Goal: Task Accomplishment & Management: Manage account settings

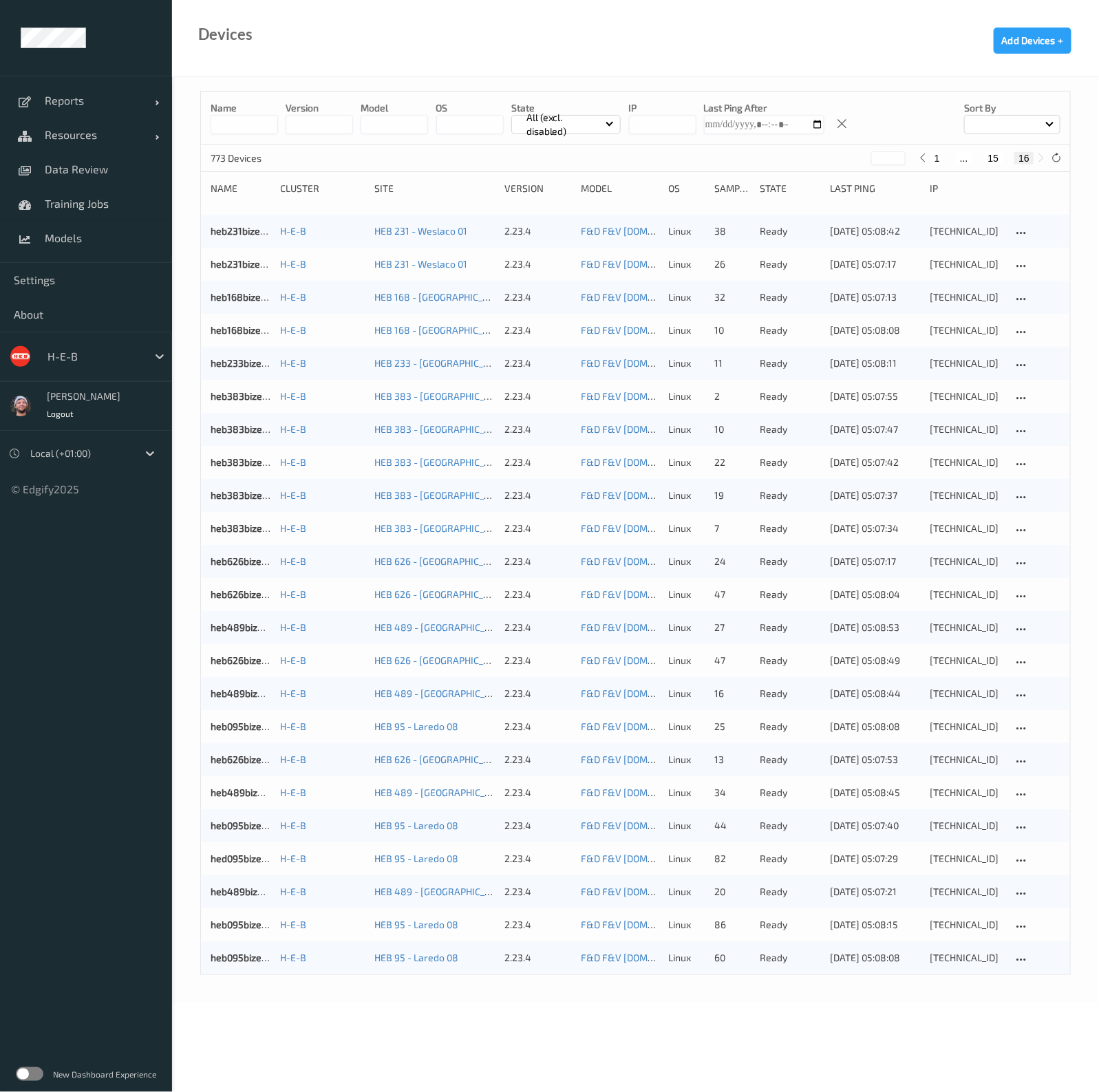
click at [89, 362] on div at bounding box center [94, 356] width 93 height 17
type input "rema"
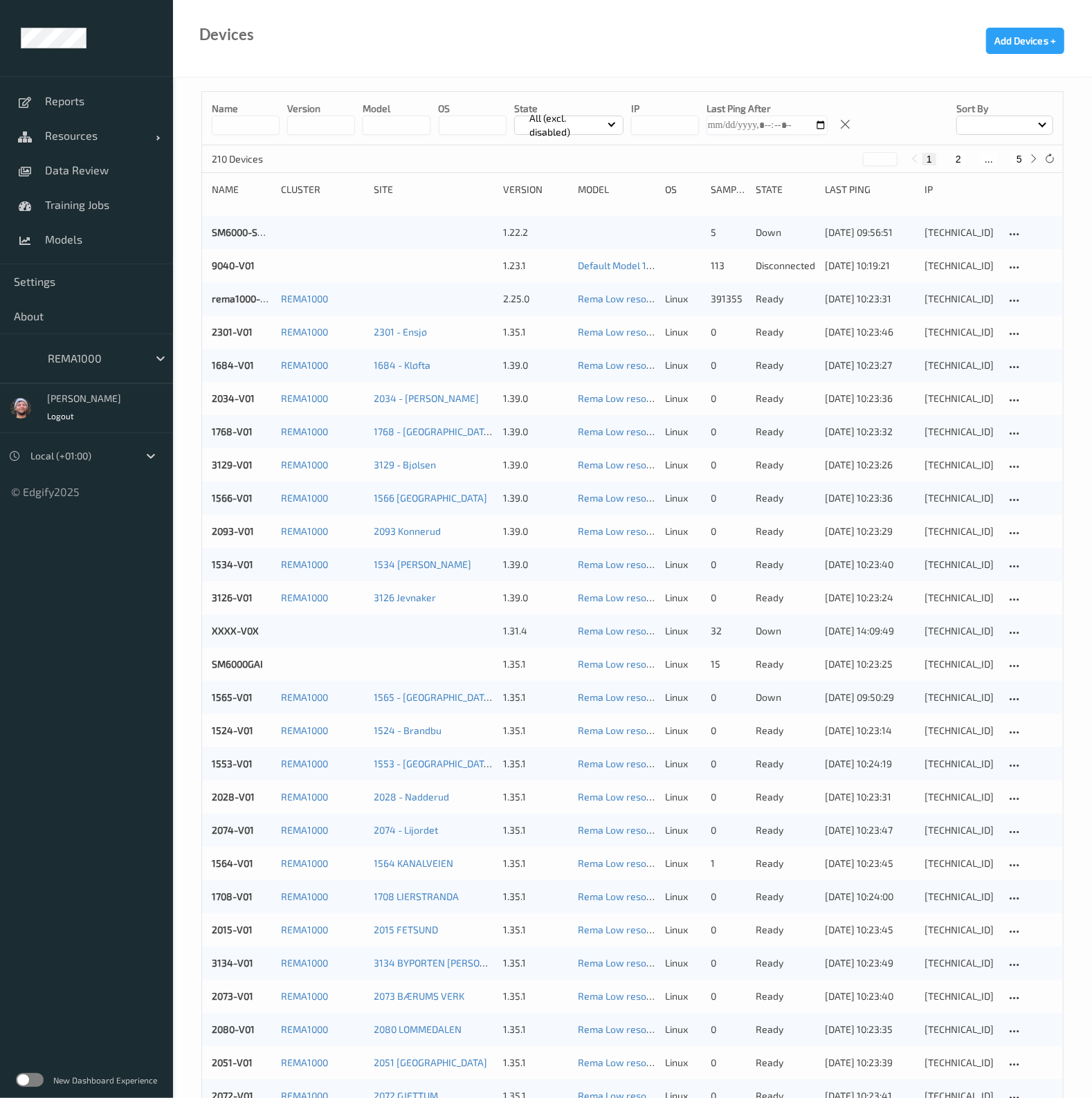
click at [76, 348] on div "REMA1000" at bounding box center [95, 358] width 108 height 22
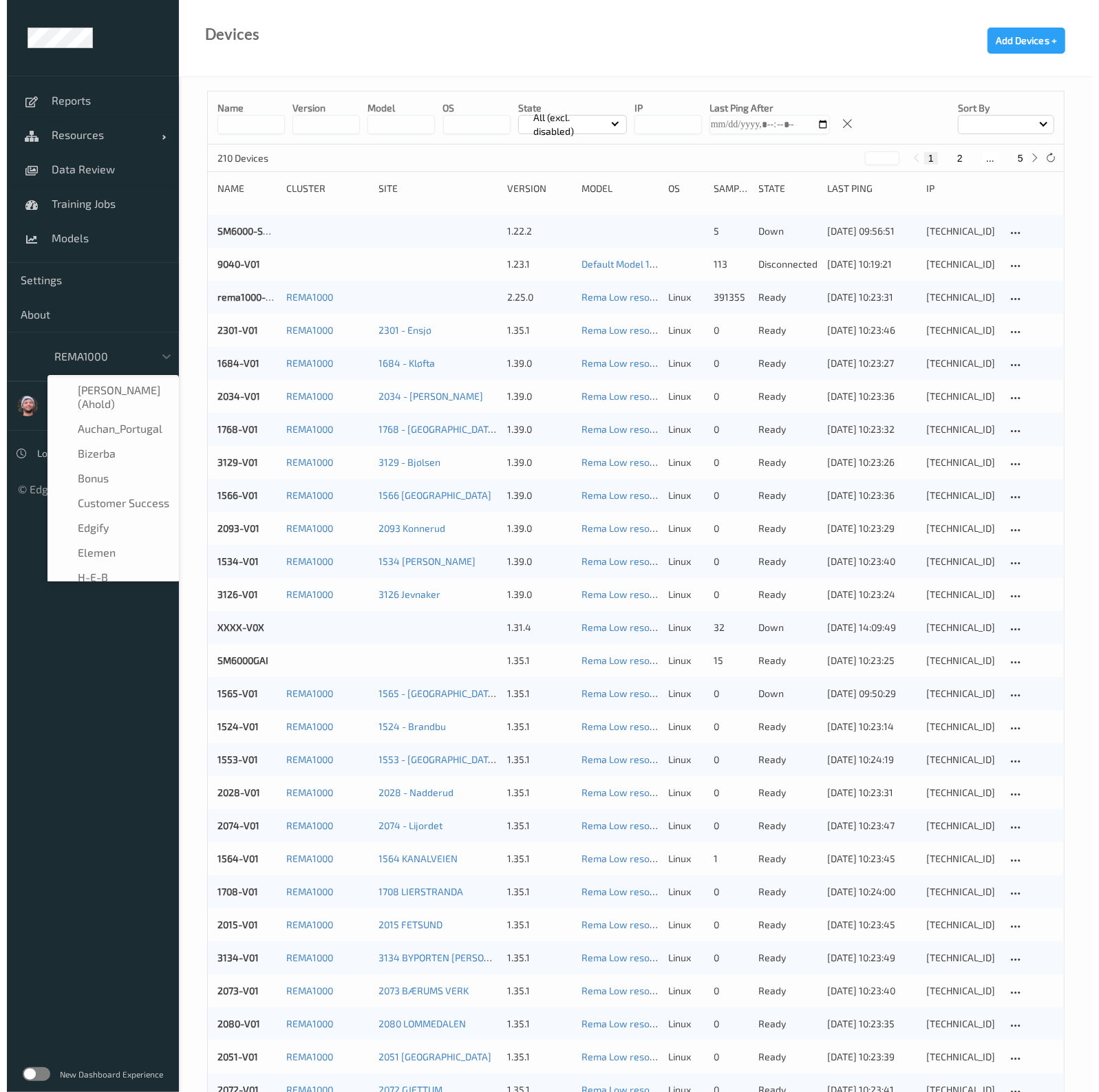
scroll to position [141, 0]
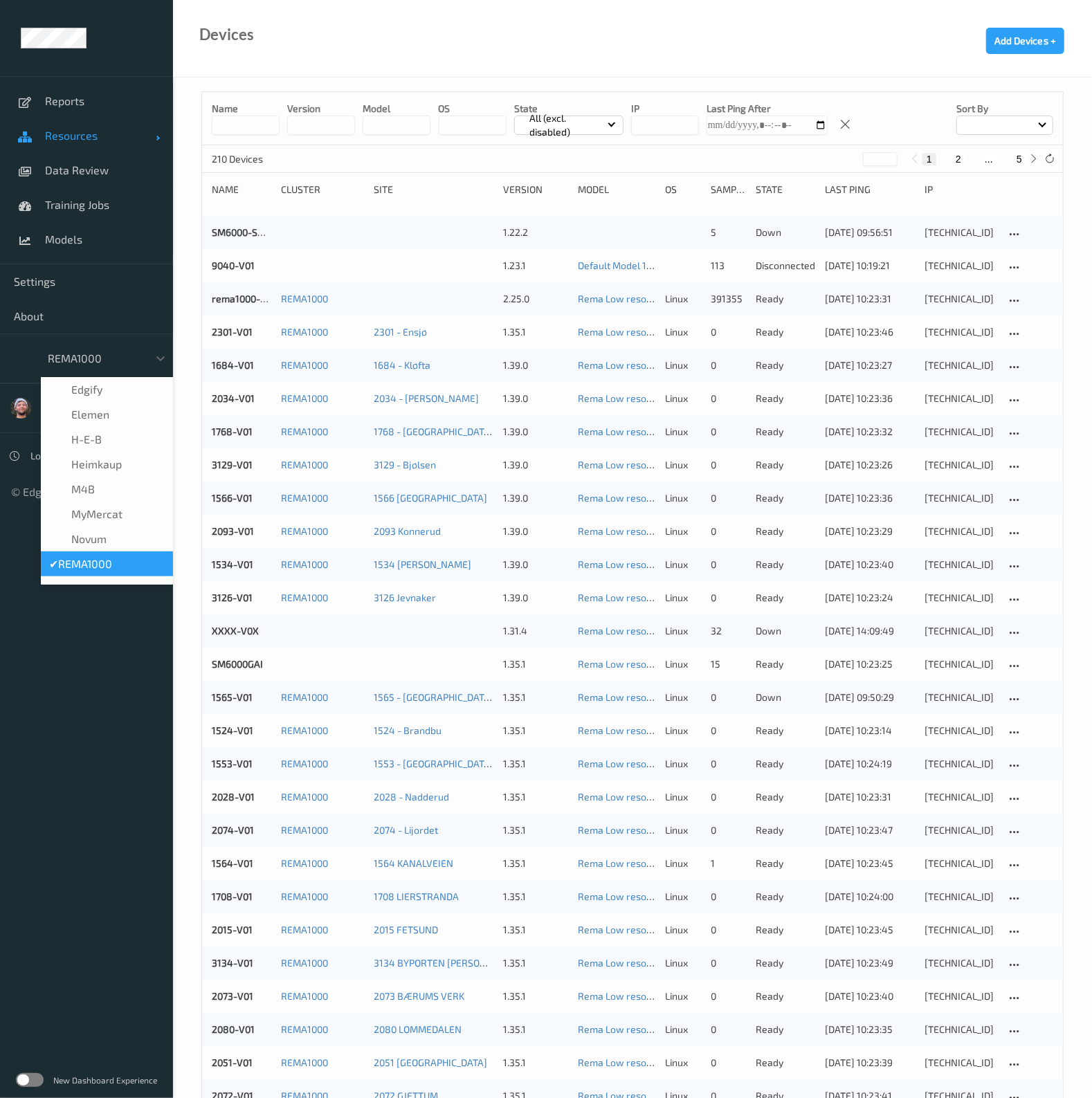
click at [68, 133] on span "Resources" at bounding box center [100, 136] width 111 height 14
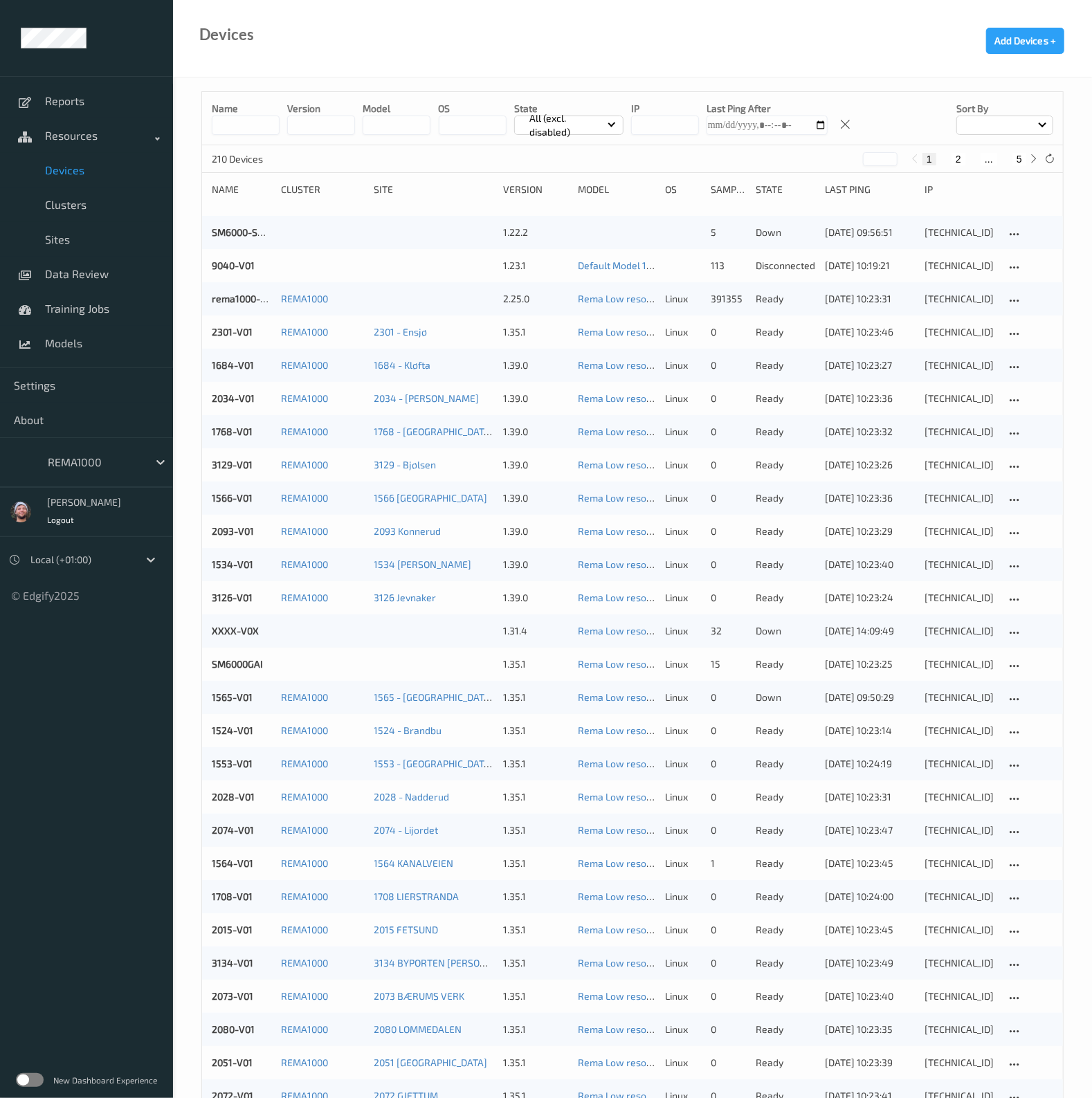
click at [69, 178] on link "Devices" at bounding box center [87, 170] width 174 height 35
click at [1051, 155] on icon at bounding box center [1049, 159] width 10 height 10
click at [1010, 162] on div "1 2 ... 5" at bounding box center [974, 159] width 104 height 12
click at [1017, 161] on button "5" at bounding box center [1019, 159] width 14 height 12
type input "*"
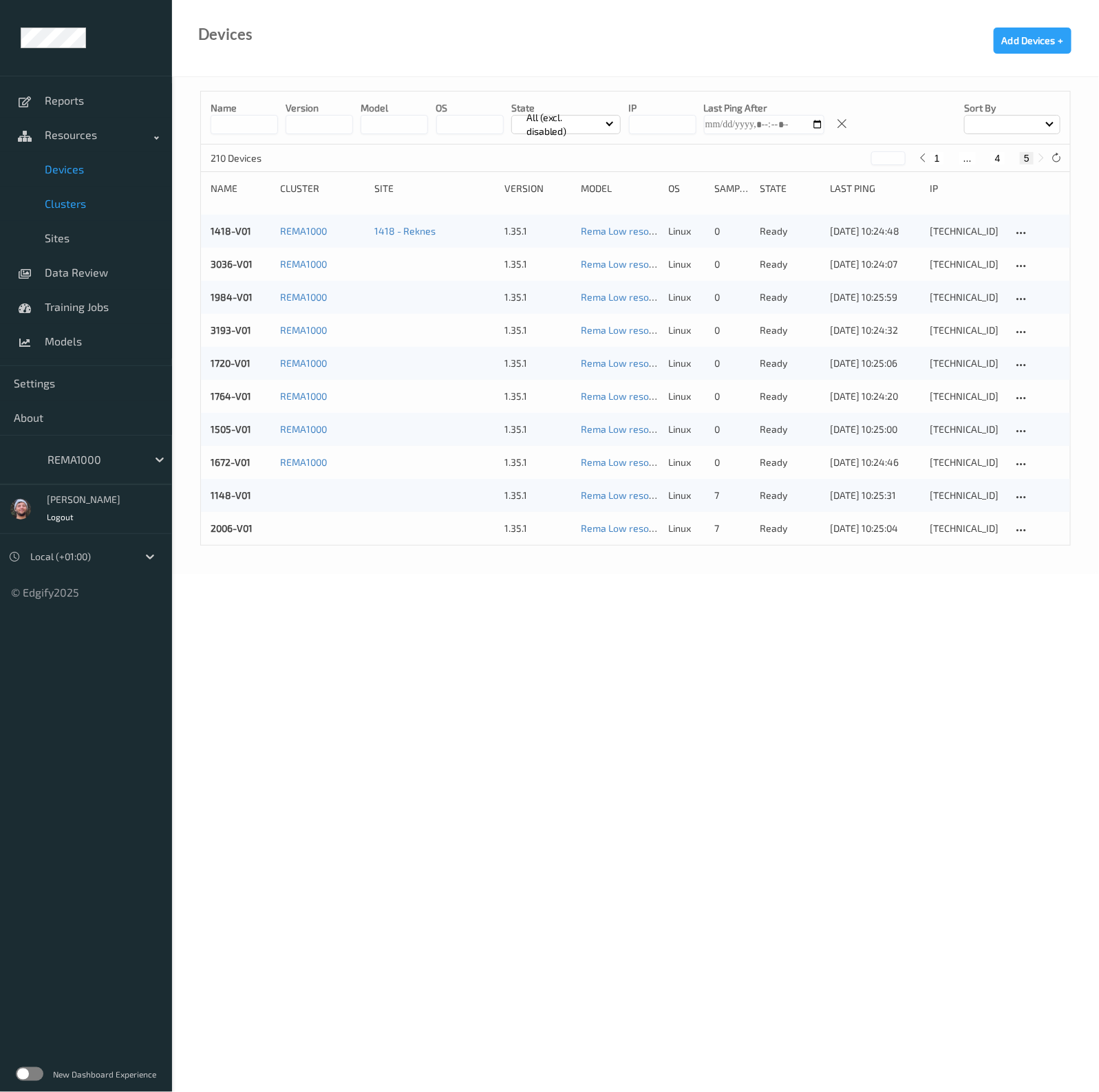
click at [86, 204] on span "Clusters" at bounding box center [101, 203] width 114 height 14
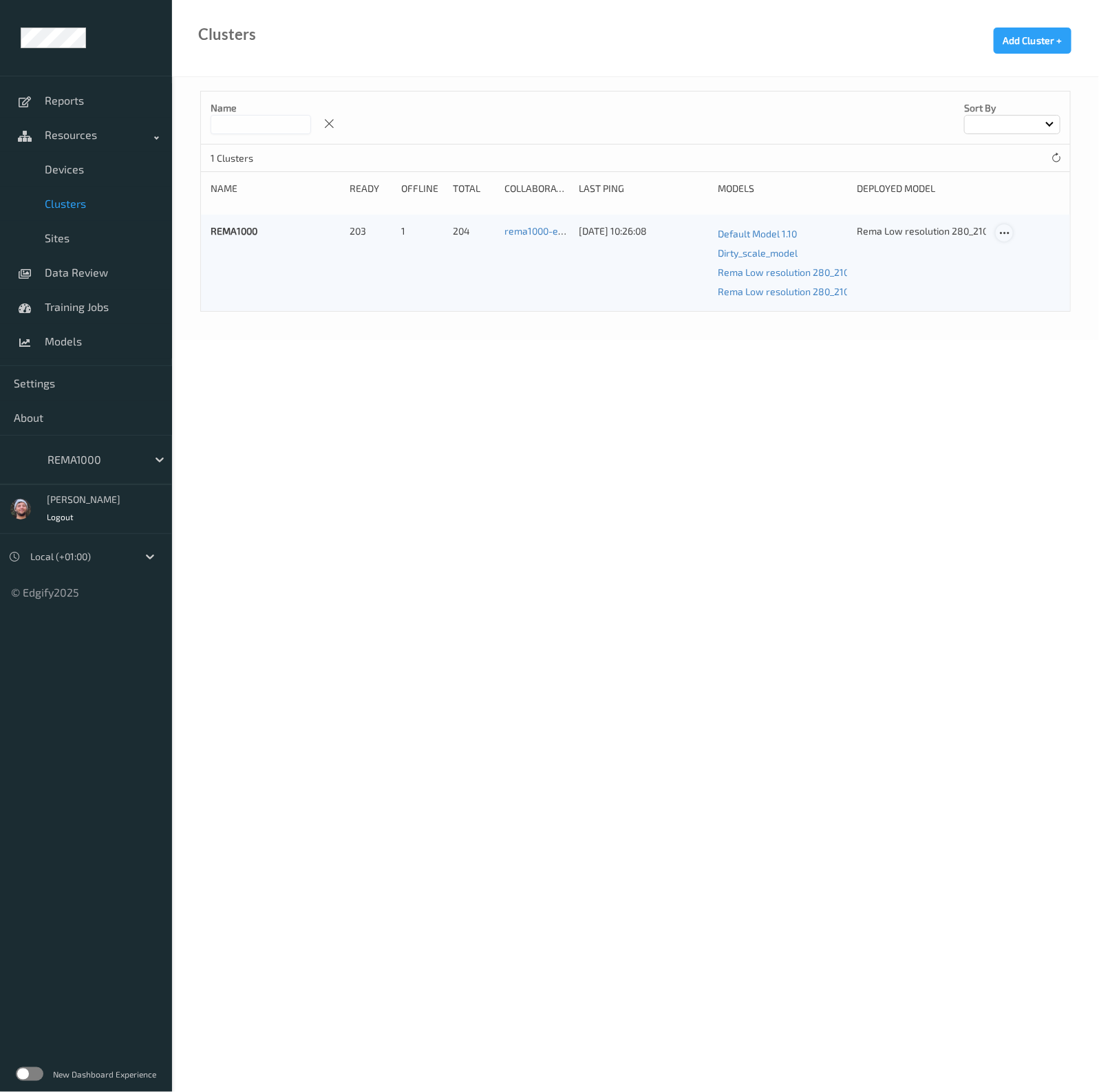
click at [1000, 232] on icon at bounding box center [1005, 233] width 12 height 12
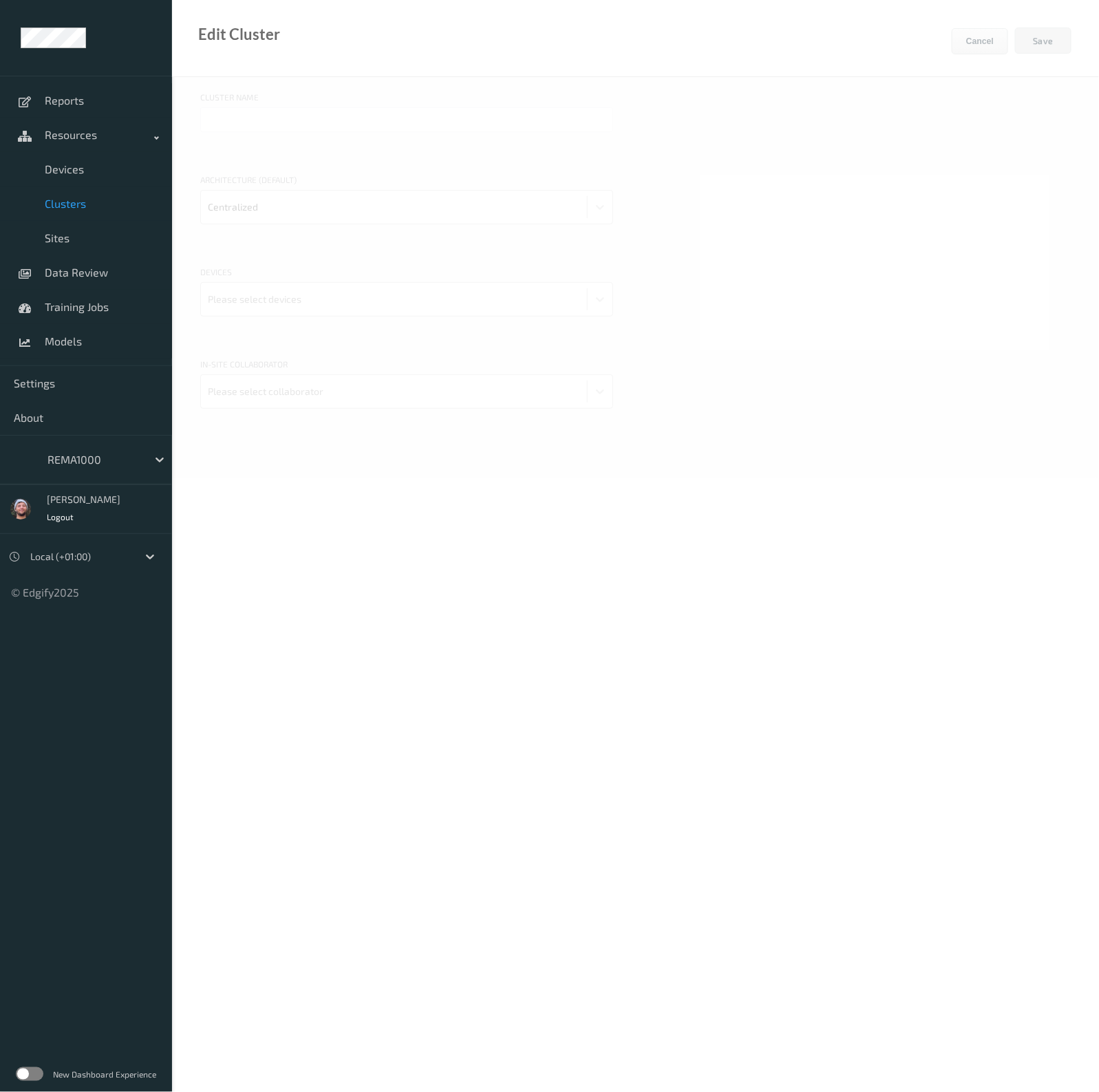
type input "REMA1000"
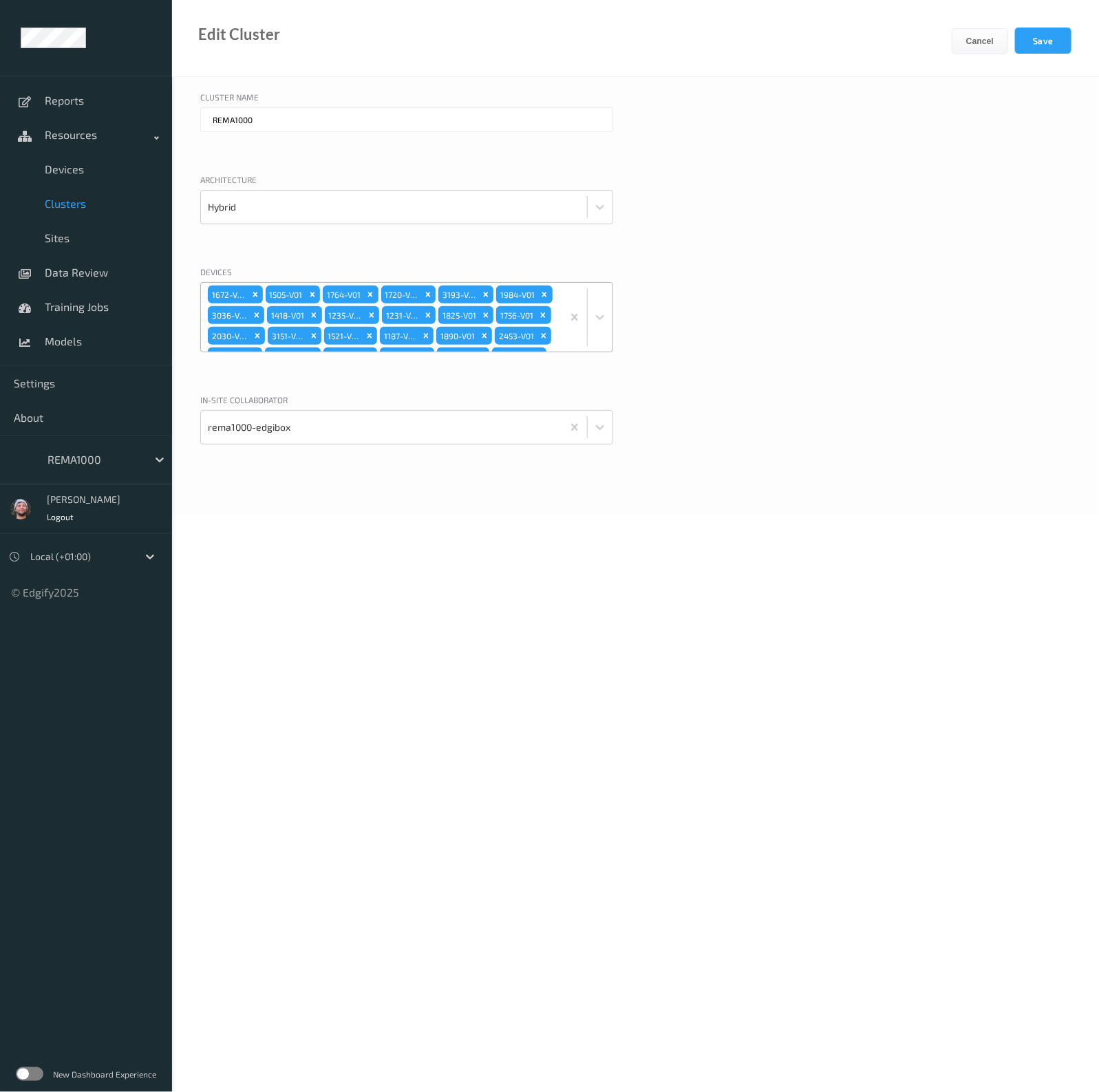
click at [554, 319] on div "1672-V01 1505-V01 1764-V01 1720-V01 3193-V01 1984-V01 3036-V01 1418-V01 1235-V0…" at bounding box center [382, 316] width 361 height 68
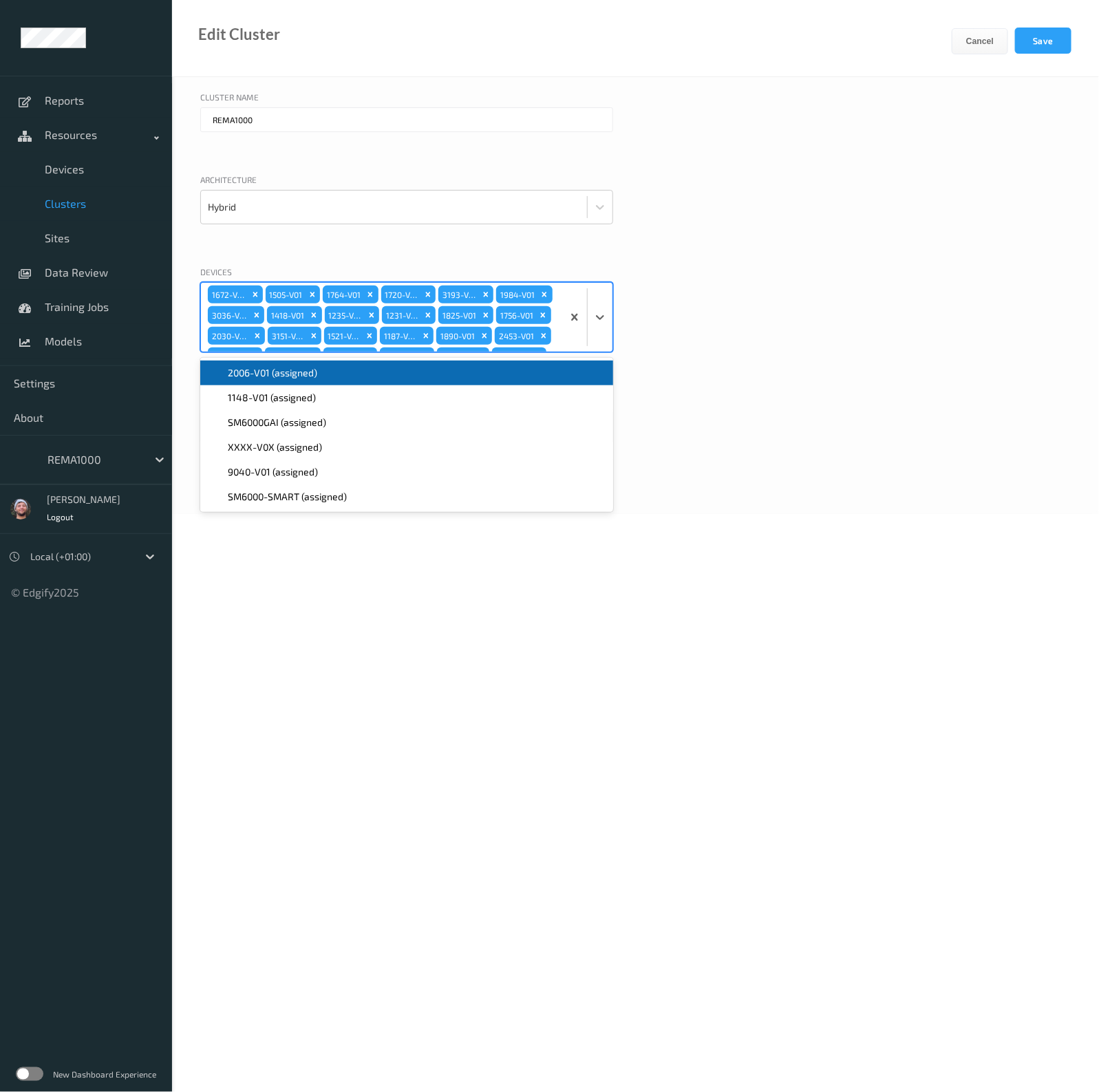
scroll to position [748, 0]
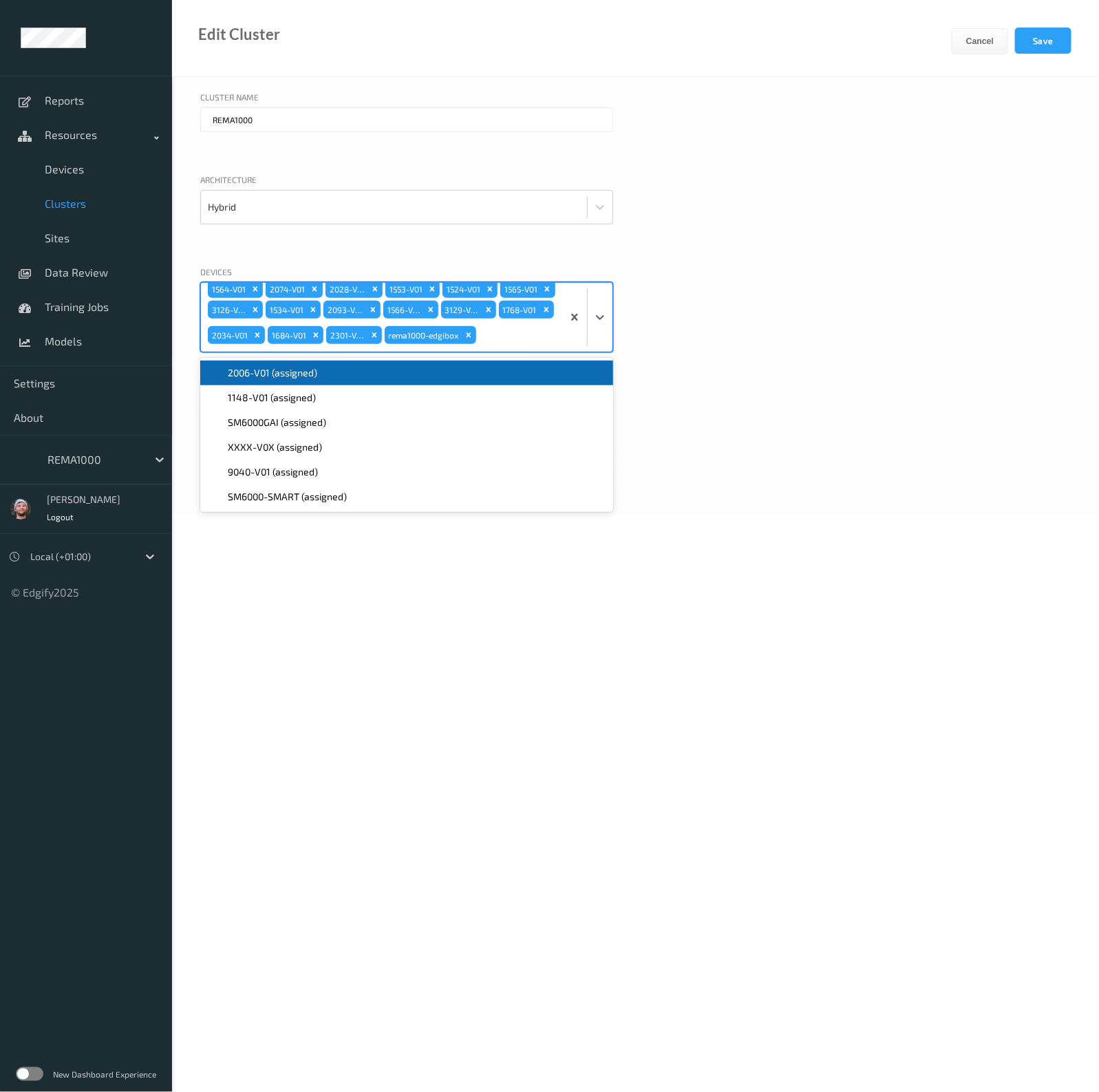
click at [550, 321] on div "1672-V01 1505-V01 1764-V01 1720-V01 3193-V01 1984-V01 3036-V01 1418-V01 1235-V0…" at bounding box center [382, 316] width 361 height 68
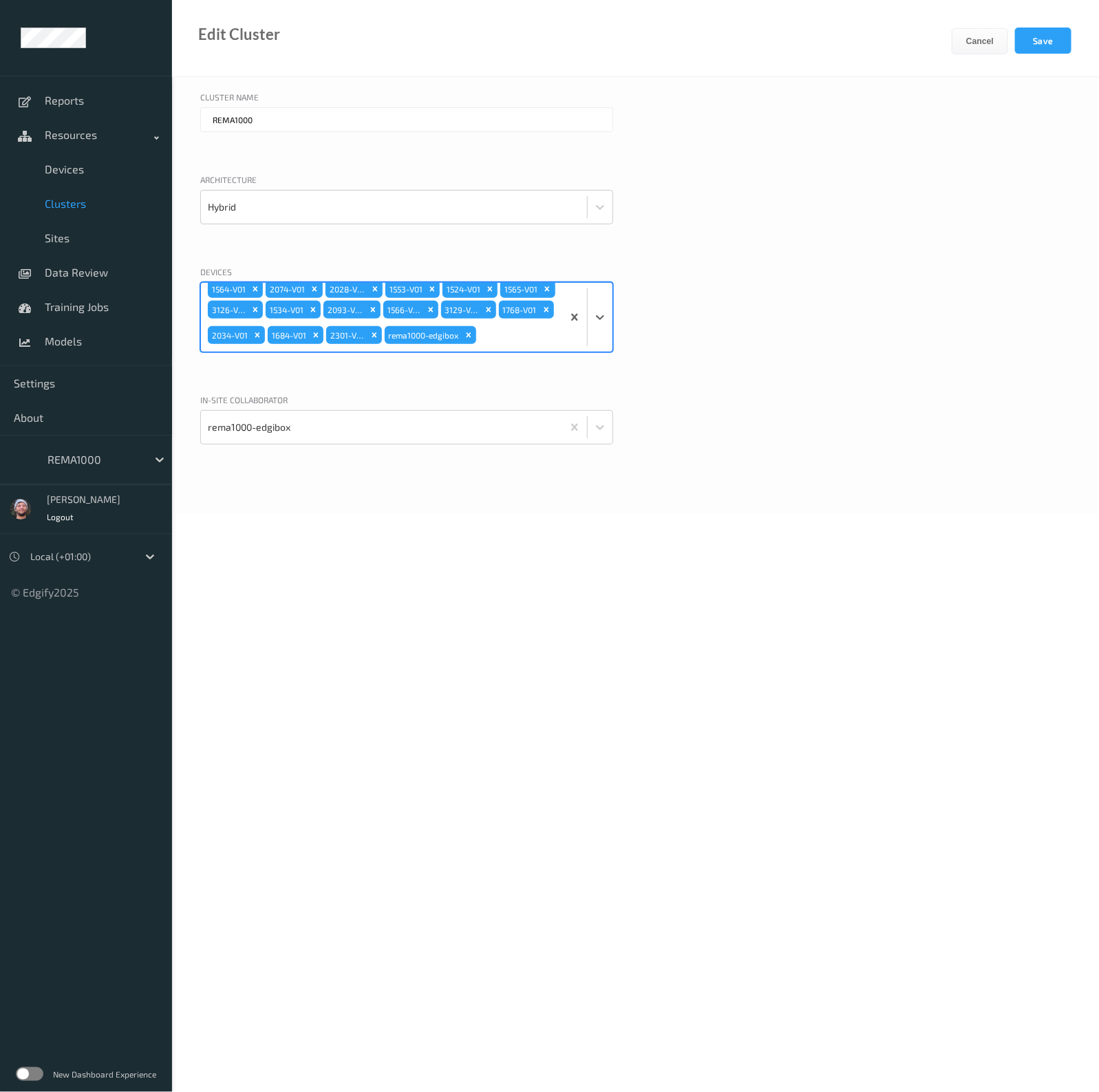
click at [545, 320] on div "1672-V01 1505-V01 1764-V01 1720-V01 3193-V01 1984-V01 3036-V01 1418-V01 1235-V0…" at bounding box center [382, 316] width 361 height 68
click at [518, 296] on div "1672-V01 1505-V01 1764-V01 1720-V01 3193-V01 1984-V01 3036-V01 1418-V01 1235-V0…" at bounding box center [382, 316] width 361 height 68
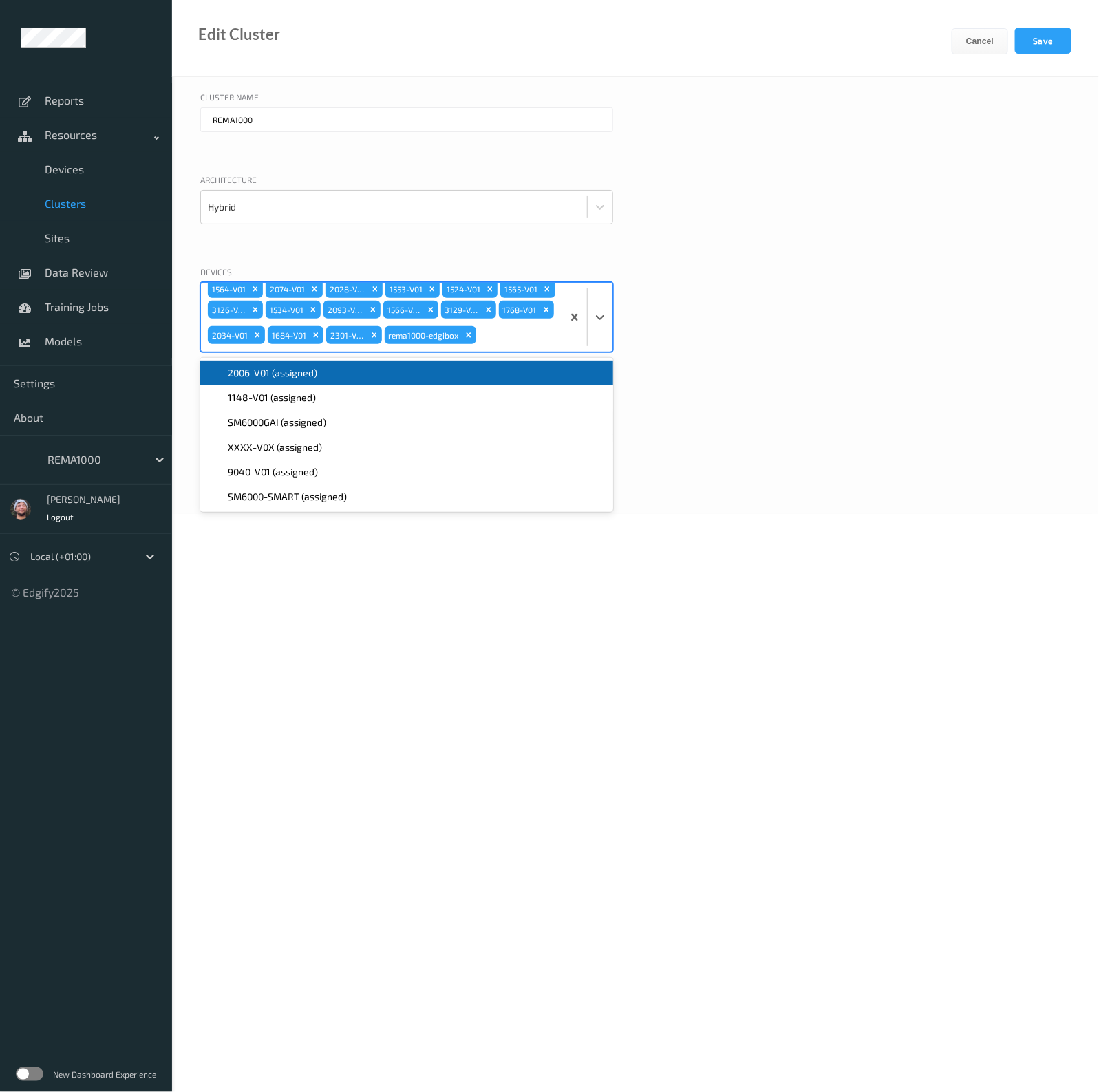
click at [294, 377] on span "2006-V01 (assigned)" at bounding box center [273, 373] width 89 height 14
click at [294, 377] on span "1148-V01 (assigned)" at bounding box center [272, 373] width 88 height 14
click at [1051, 38] on button "Save" at bounding box center [1043, 41] width 57 height 26
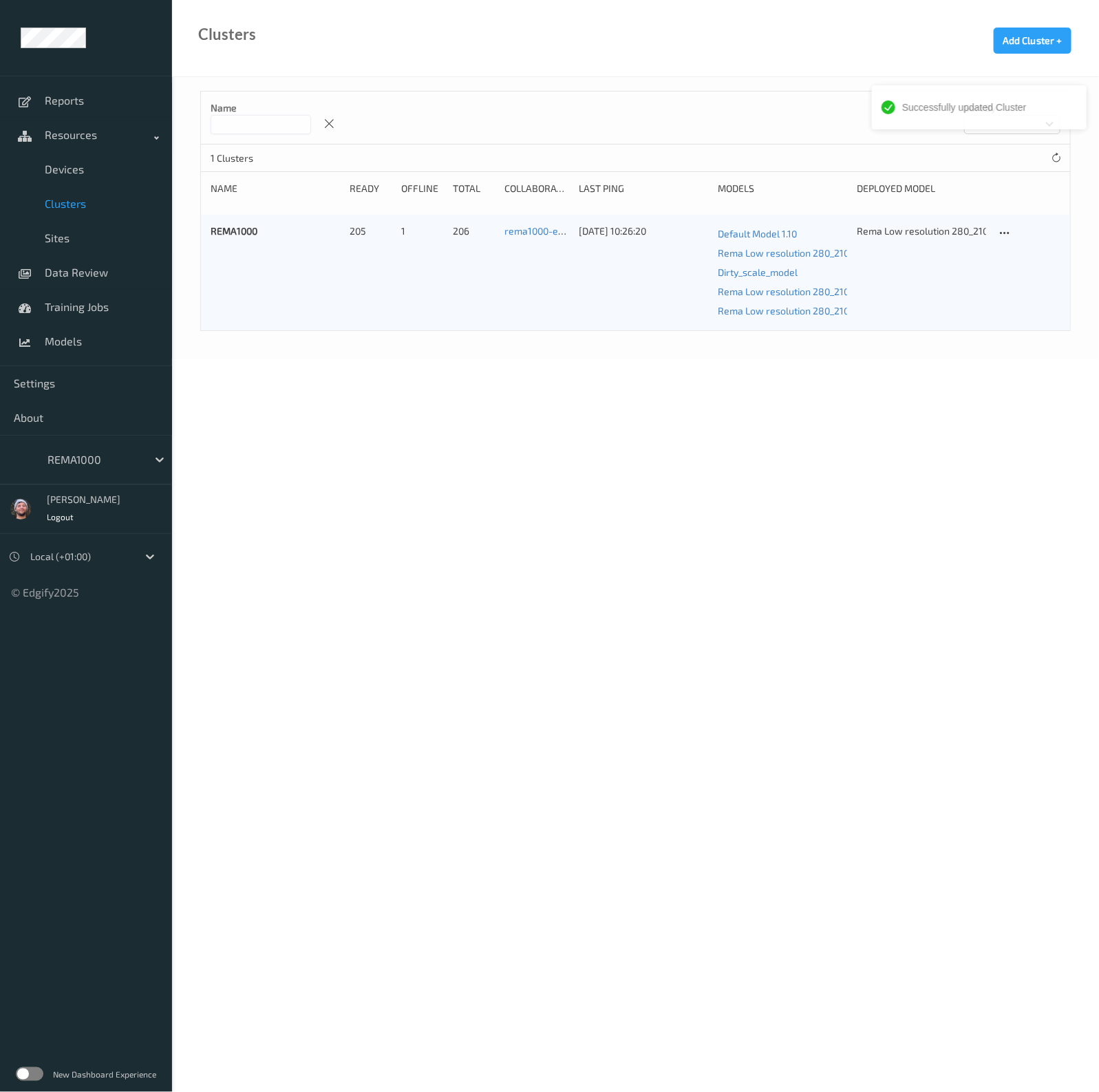
click at [545, 378] on body "Successfully updated Cluster Reports Resources Devices Clusters Sites Data Revi…" at bounding box center [550, 546] width 1099 height 1092
click at [103, 272] on span "Data Review" at bounding box center [101, 273] width 114 height 14
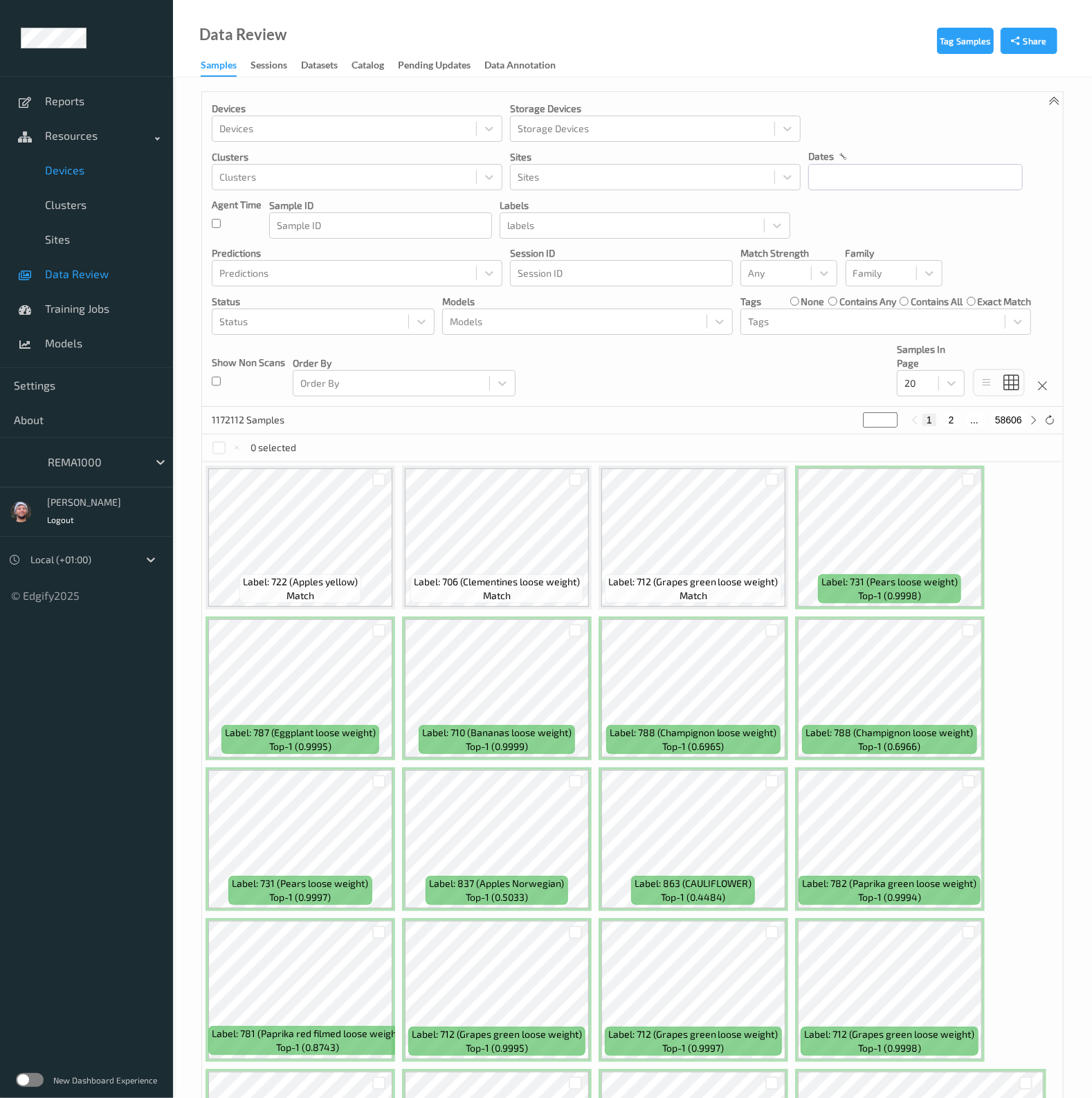
click at [67, 182] on link "Devices" at bounding box center [87, 170] width 174 height 35
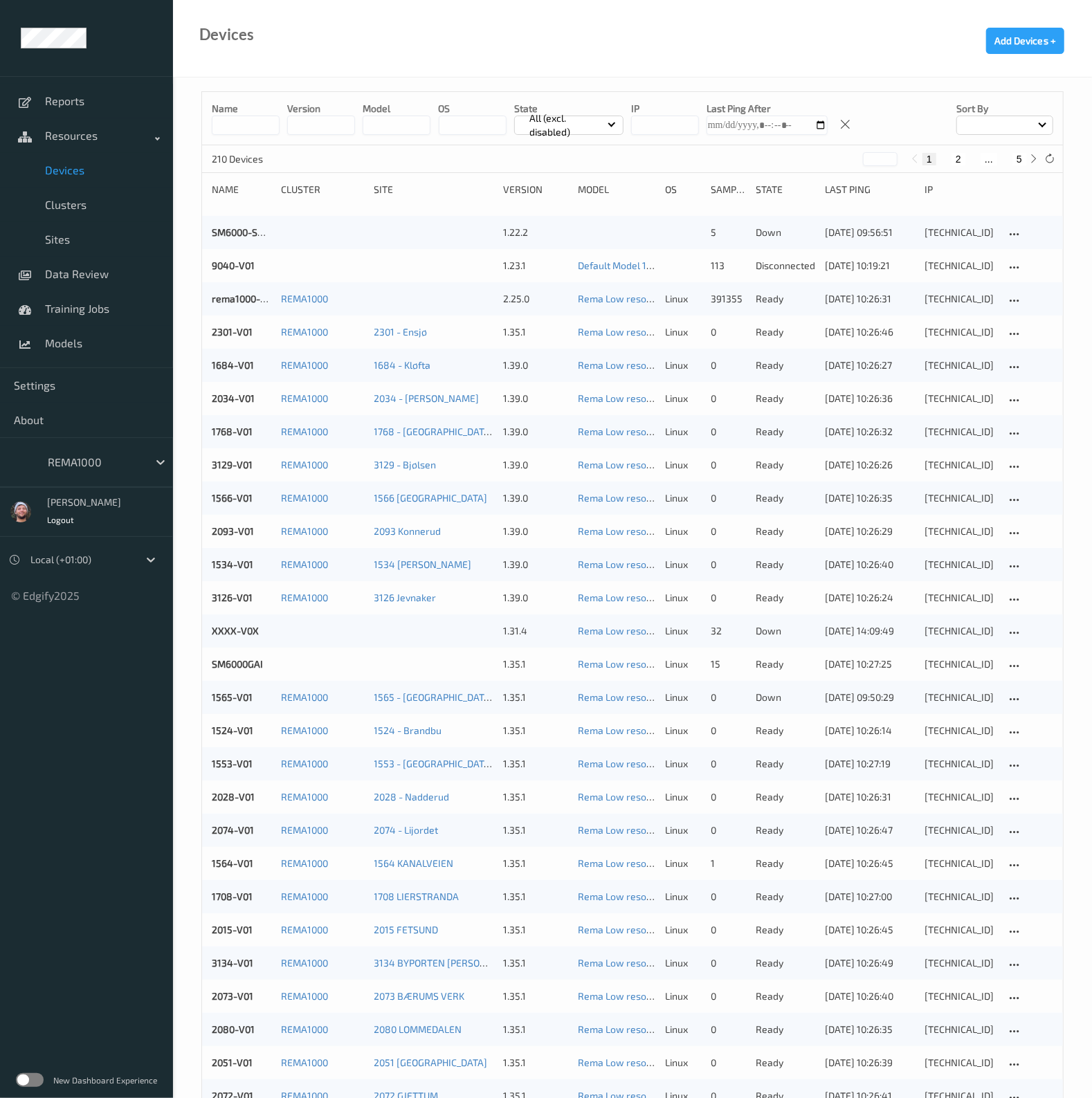
click at [1016, 153] on button "5" at bounding box center [1019, 159] width 14 height 12
type input "*"
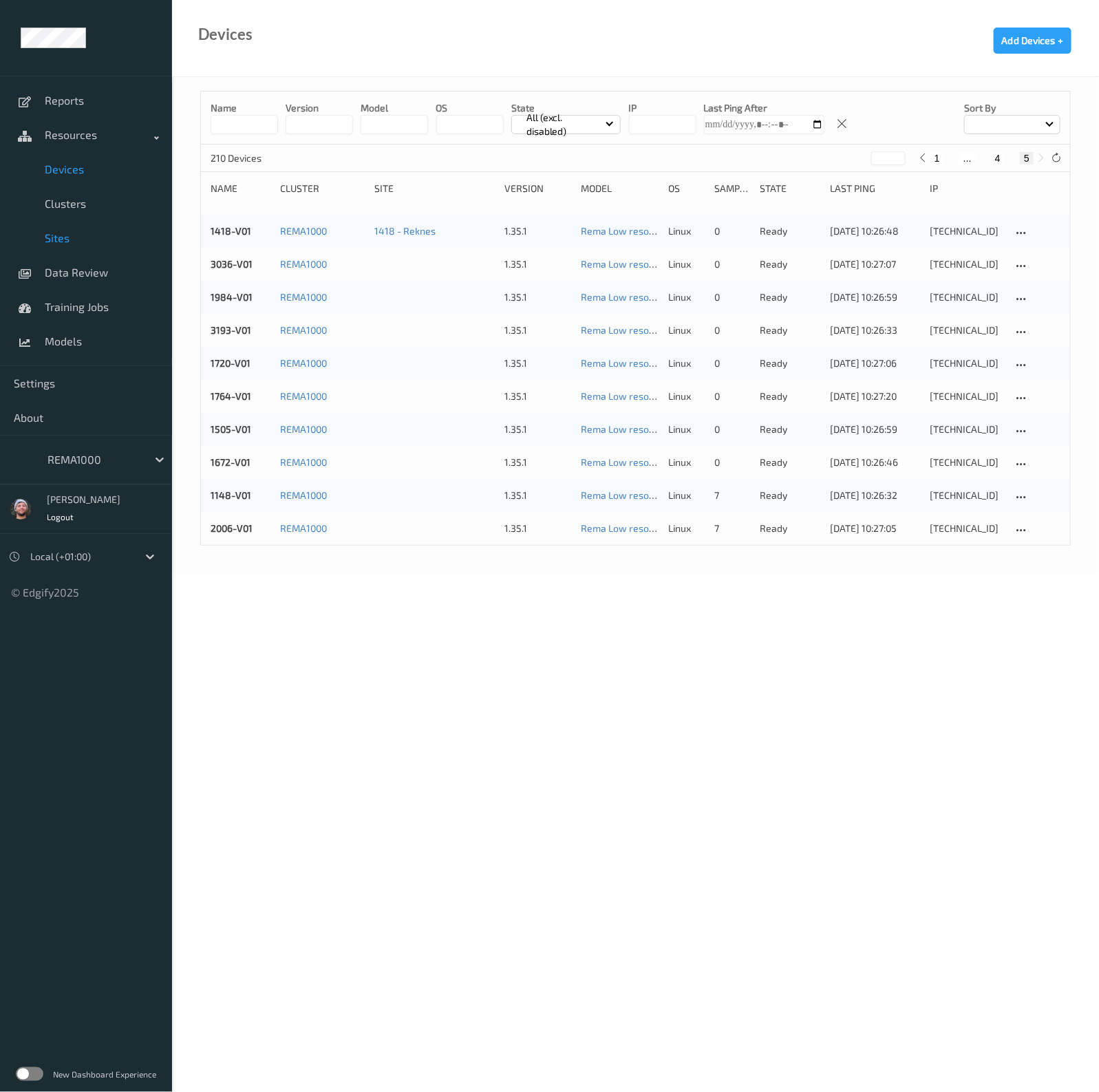
click at [75, 242] on span "Sites" at bounding box center [101, 238] width 114 height 14
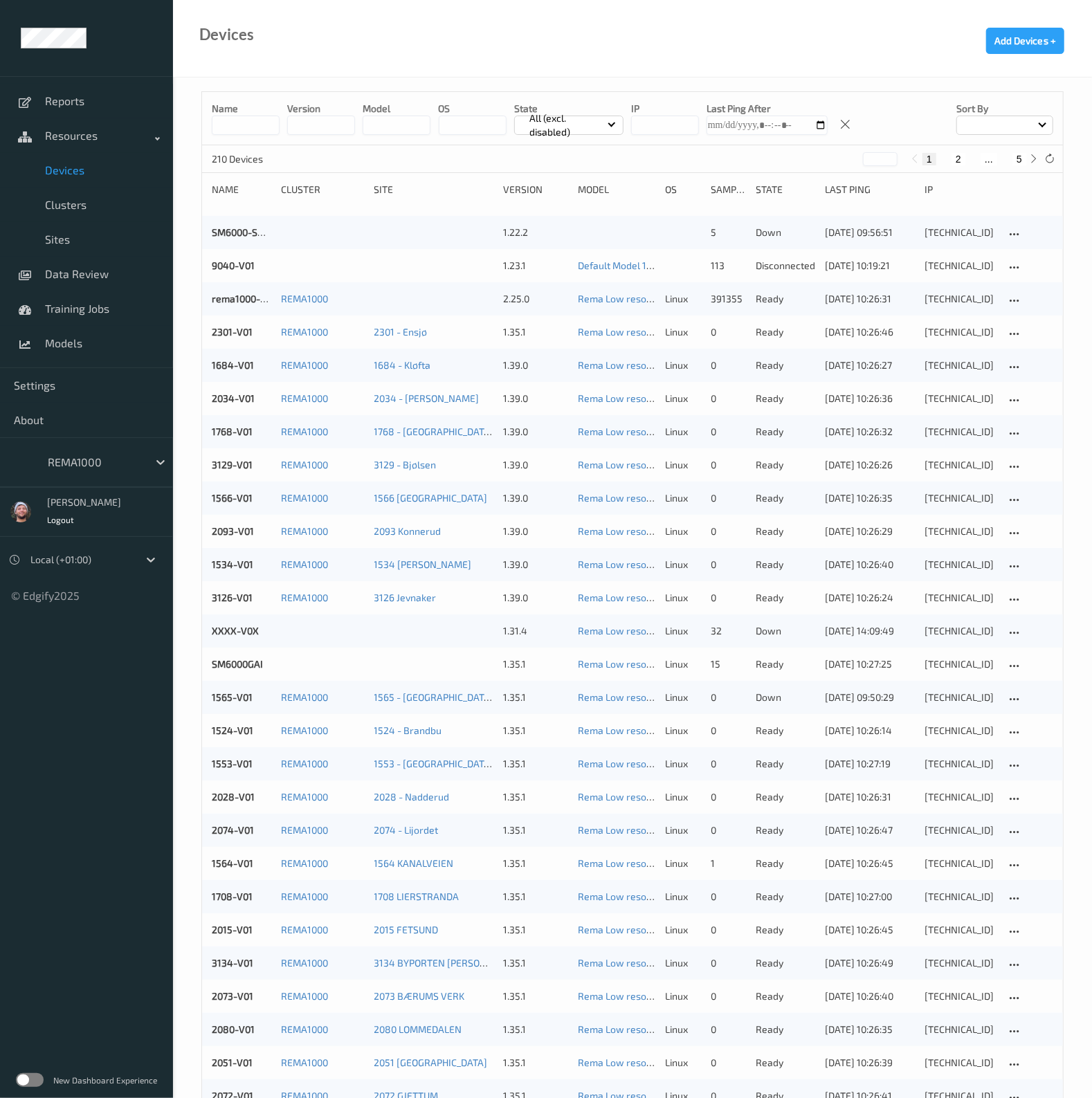
click at [1021, 157] on button "5" at bounding box center [1019, 159] width 14 height 12
type input "*"
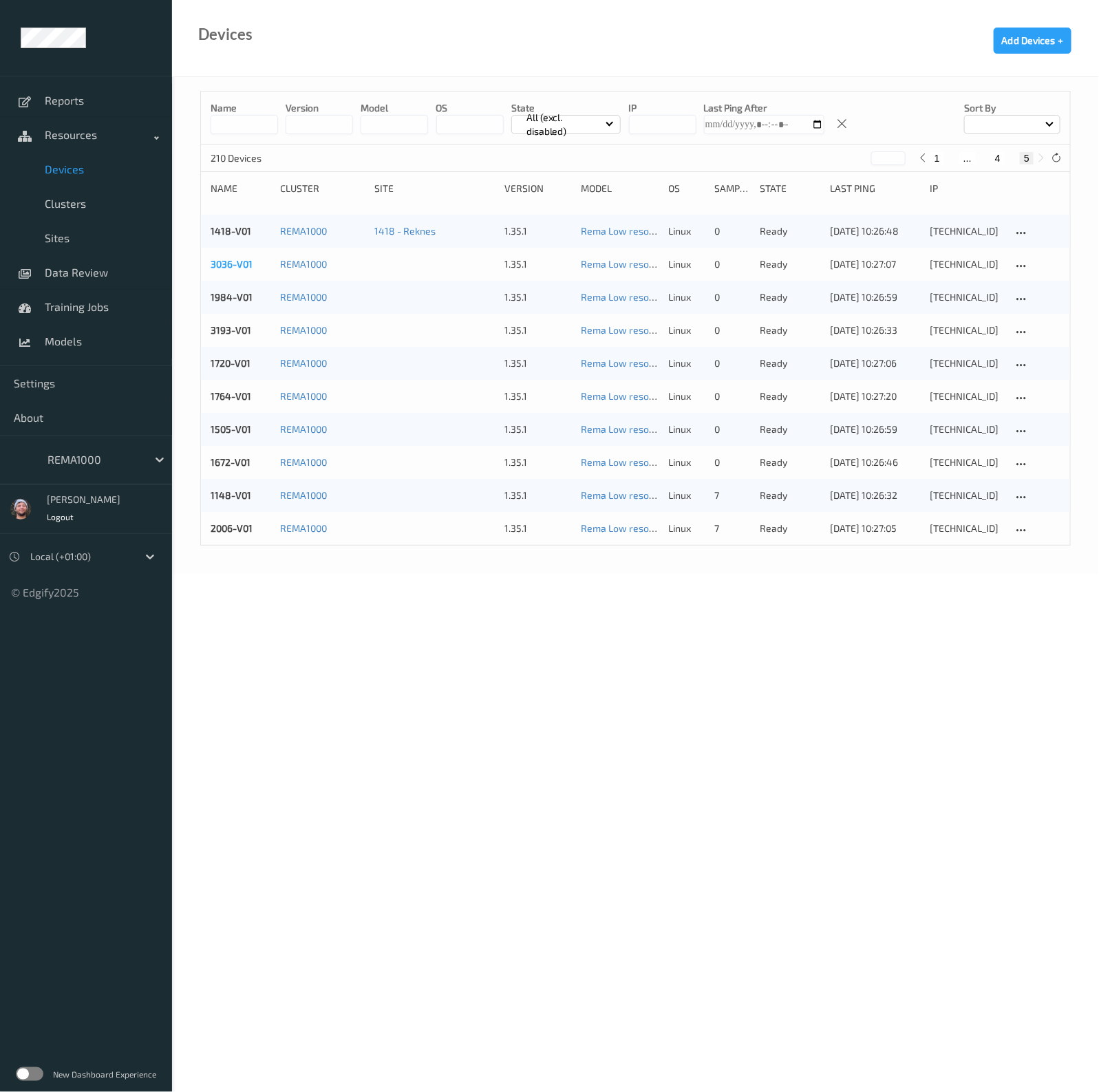
click at [239, 265] on link "3036-V01" at bounding box center [231, 264] width 42 height 12
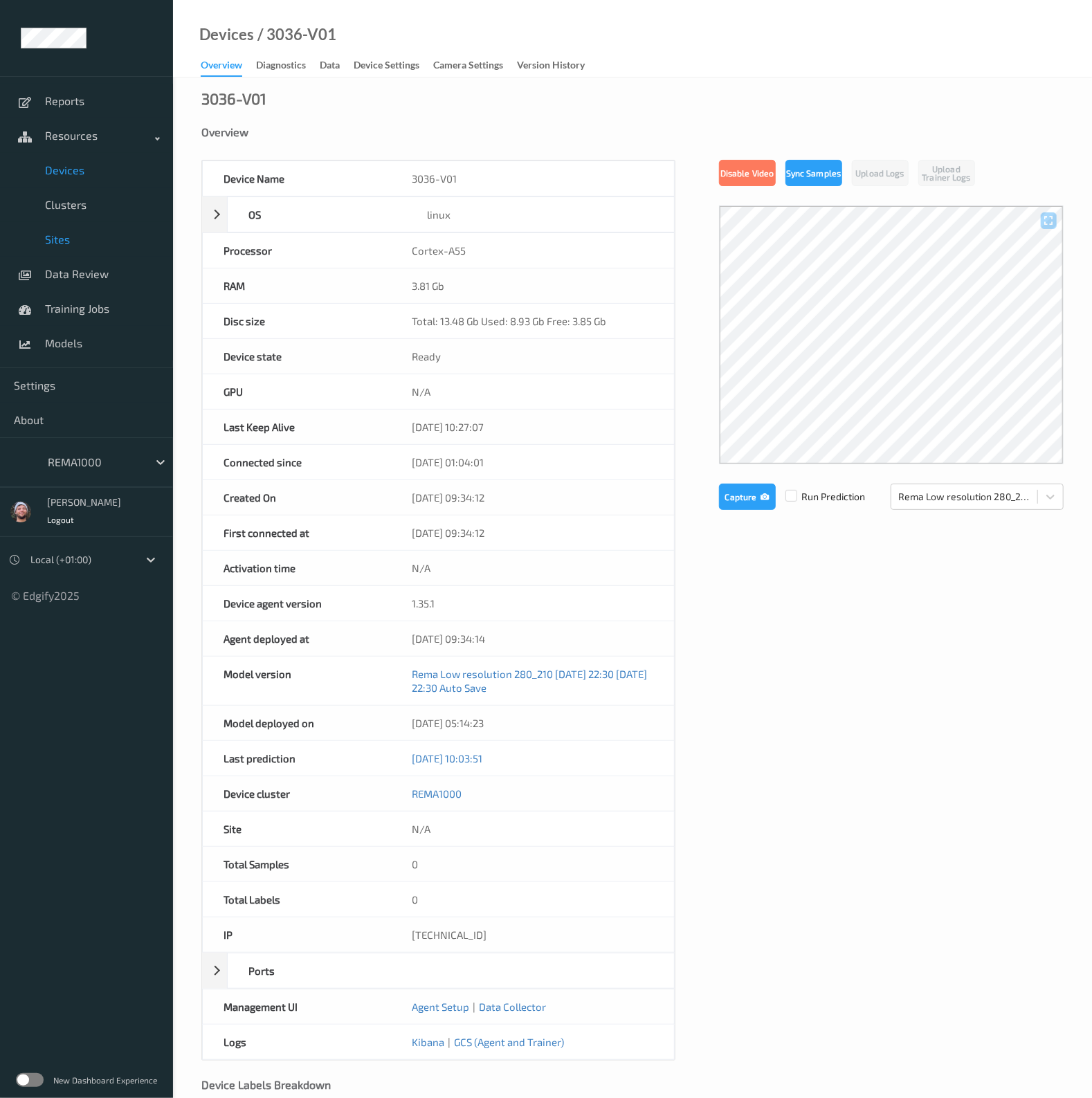
click at [71, 238] on span "Sites" at bounding box center [102, 239] width 115 height 14
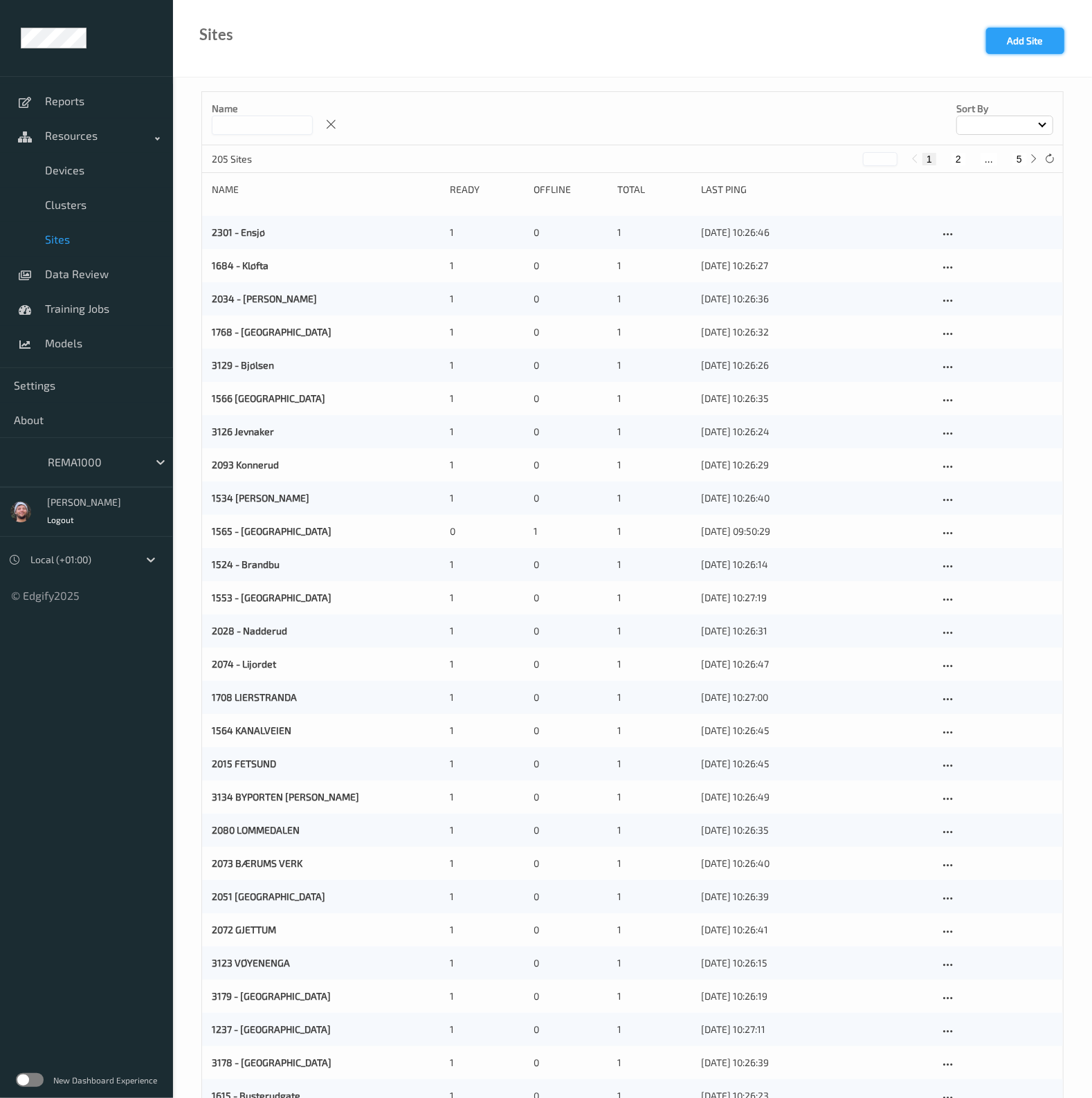
click at [998, 49] on button "Add Site" at bounding box center [1025, 41] width 78 height 26
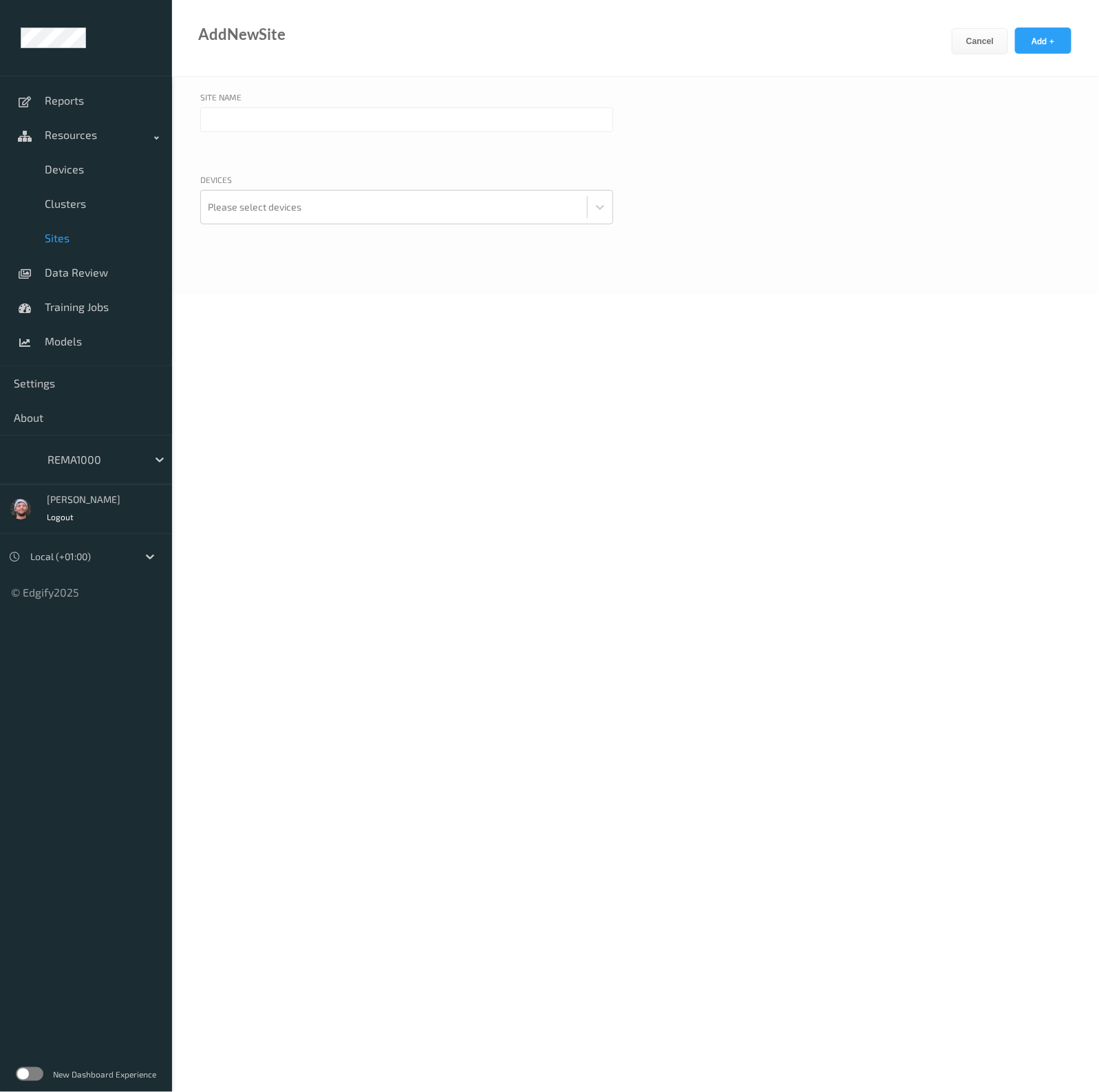
click at [293, 120] on input "text" at bounding box center [407, 119] width 413 height 25
paste input "3036 Ormåsen"
click at [230, 122] on input "3036 Ormåsen" at bounding box center [407, 119] width 413 height 25
drag, startPoint x: 289, startPoint y: 125, endPoint x: 183, endPoint y: 123, distance: 106.0
click at [183, 123] on div "Site Name 3036 - Ormåsen Devices Please select devices" at bounding box center [636, 185] width 927 height 217
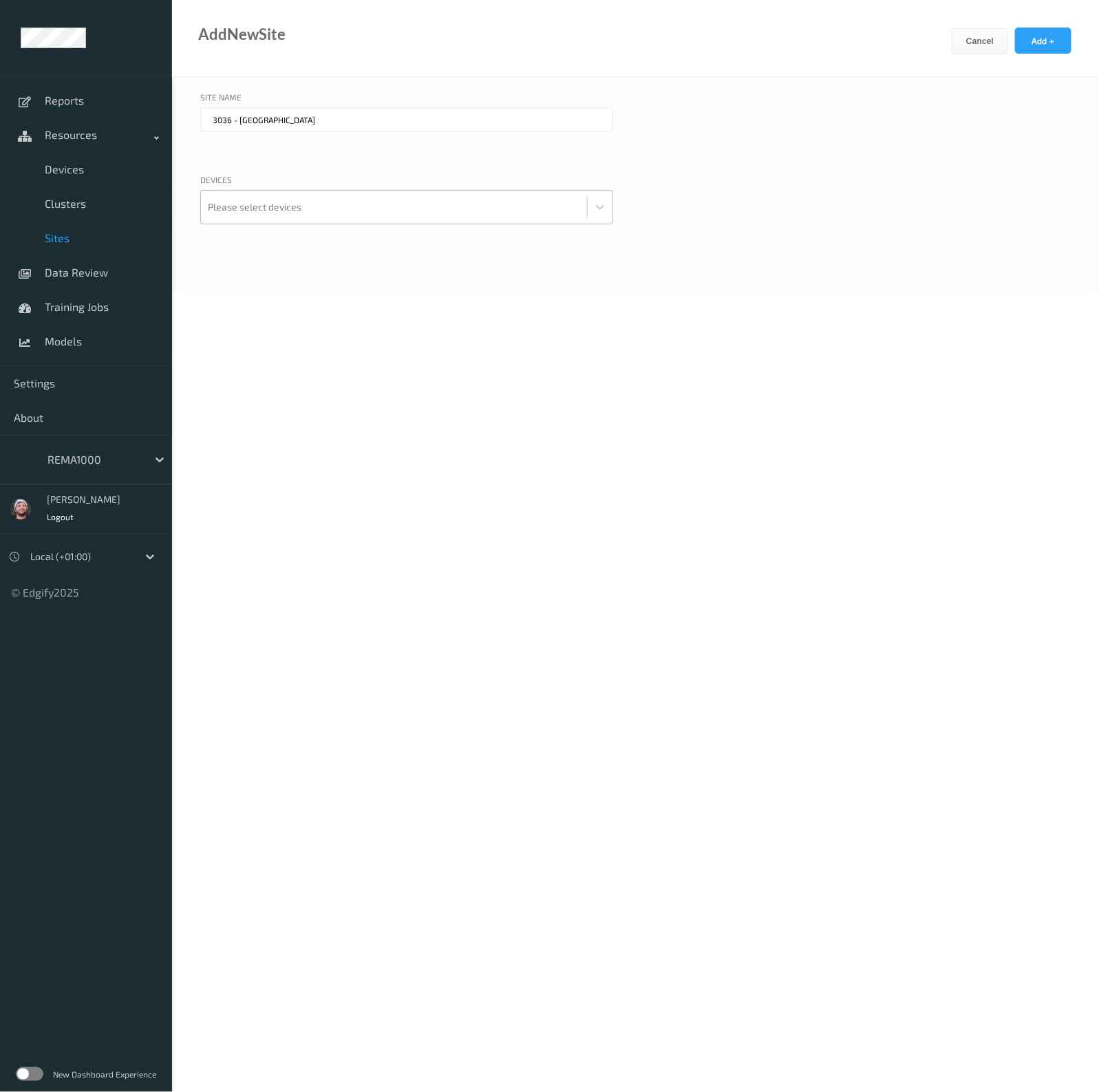
type input "3036 - Ormåsen"
click at [257, 201] on div at bounding box center [394, 207] width 372 height 28
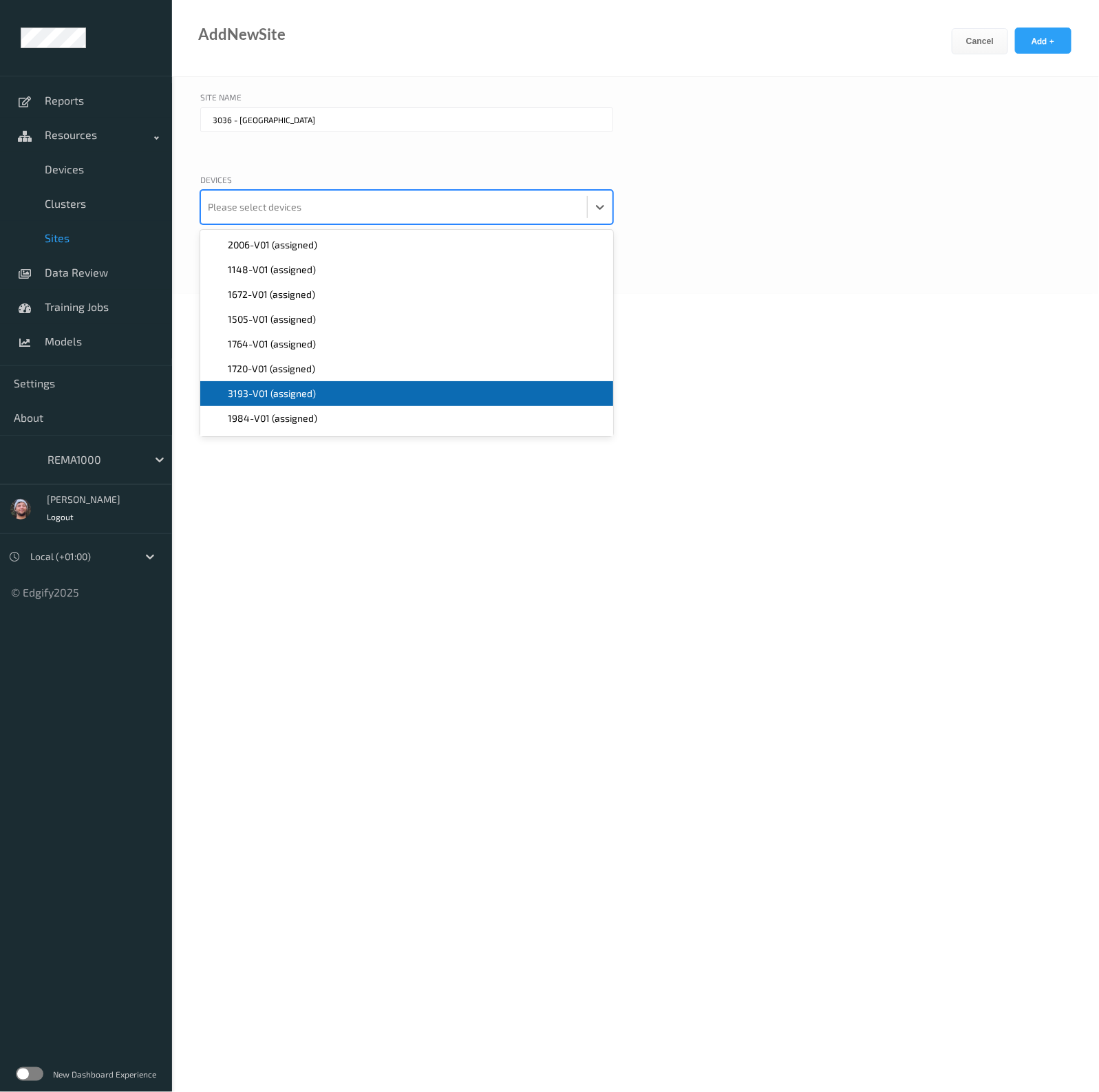
scroll to position [85, 0]
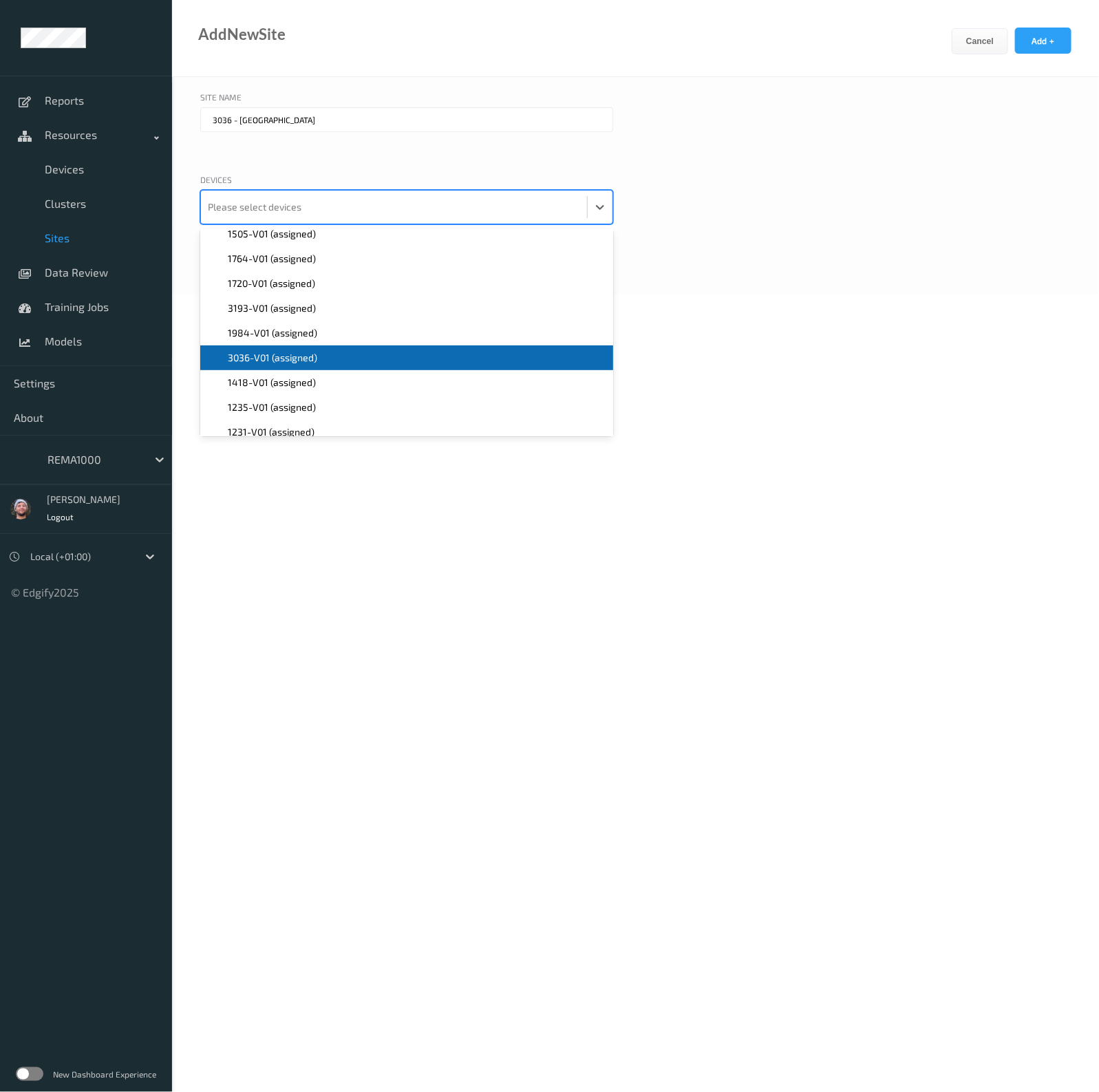
click at [282, 366] on div "3036-V01 (assigned)" at bounding box center [407, 357] width 413 height 25
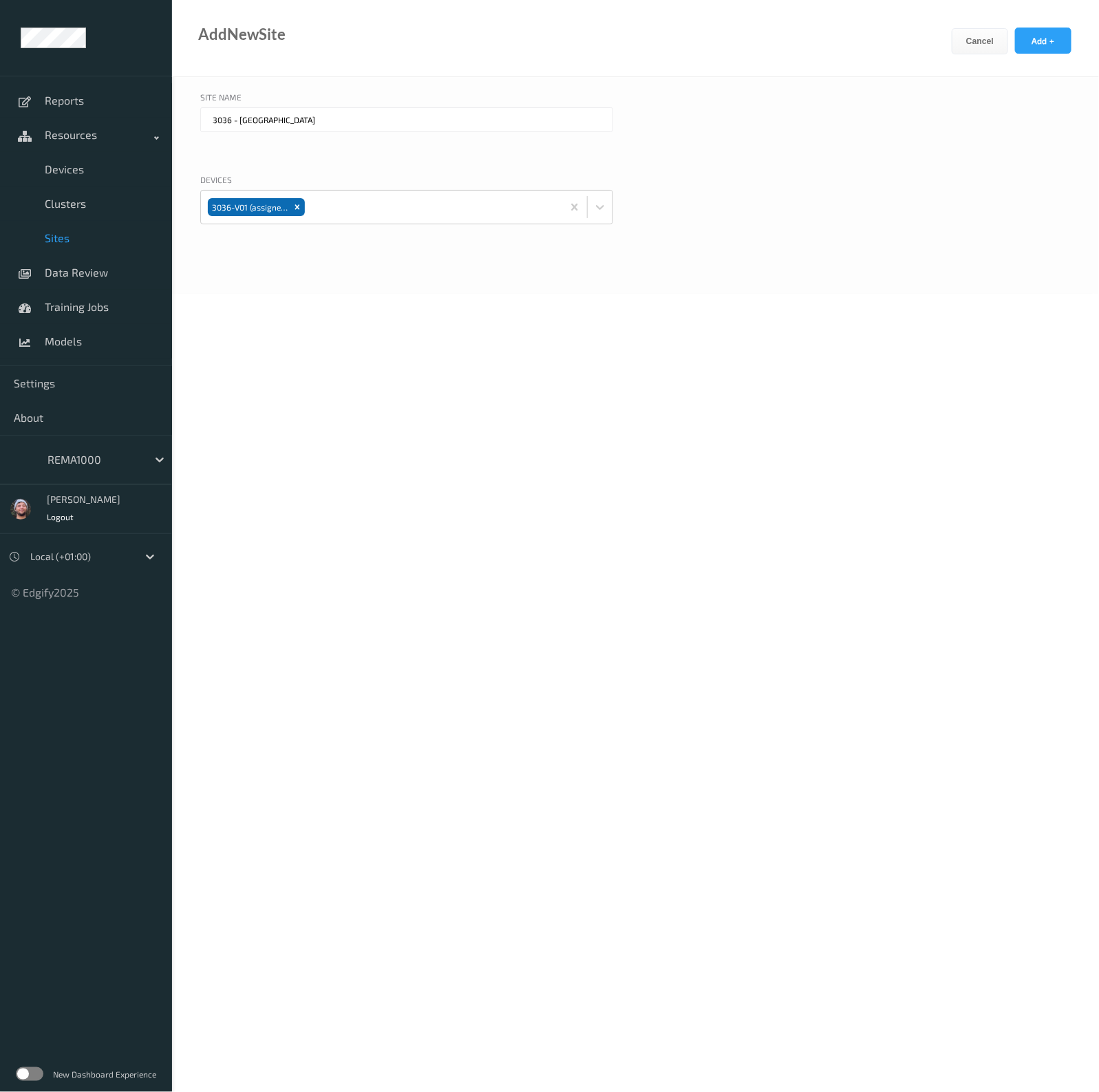
click at [780, 206] on div "Devices 3036-V01 (assigned)" at bounding box center [636, 216] width 871 height 85
click at [1056, 41] on button "Add +" at bounding box center [1043, 41] width 57 height 26
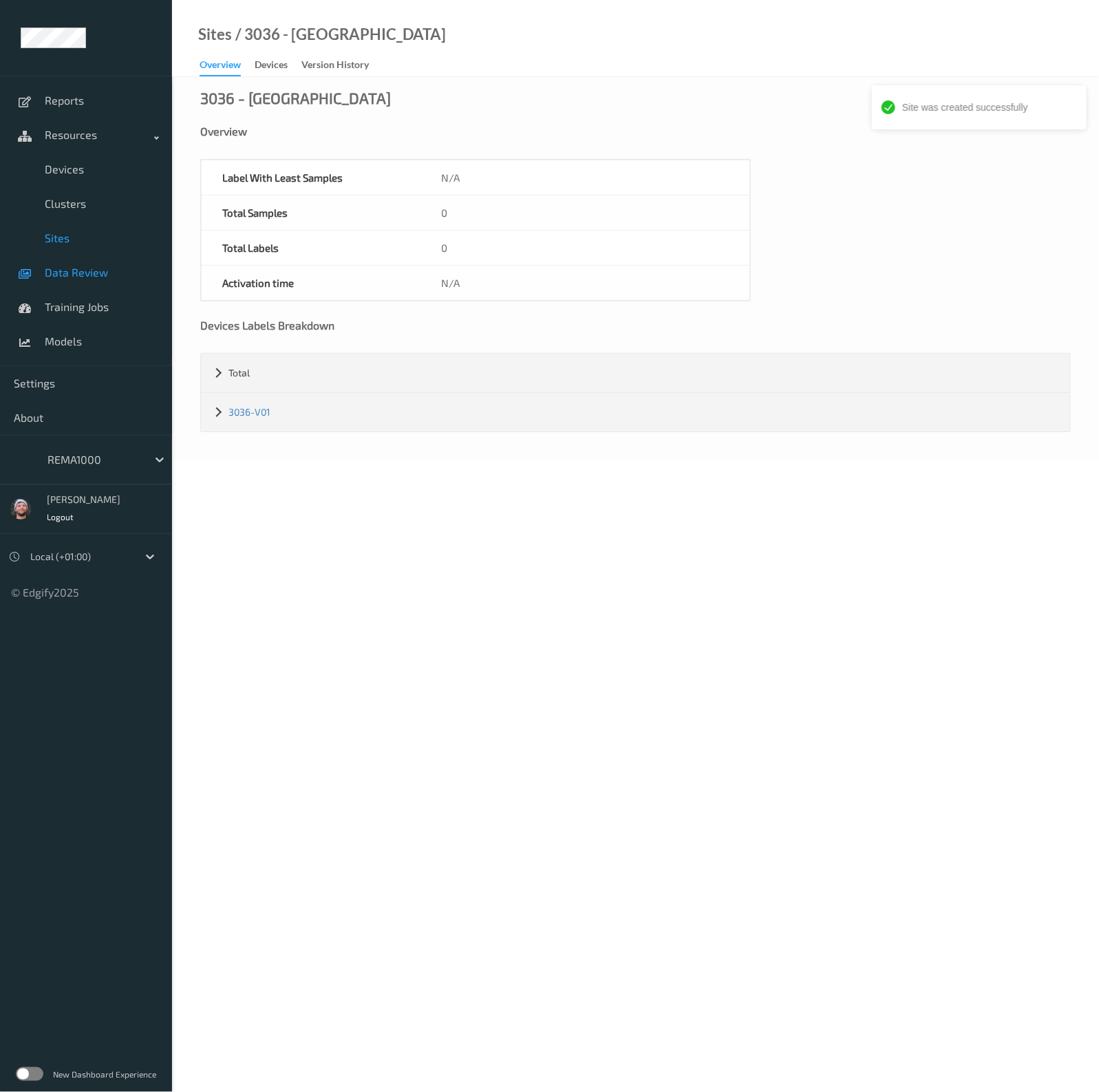
drag, startPoint x: 65, startPoint y: 244, endPoint x: 121, endPoint y: 255, distance: 57.1
click at [65, 244] on span "Sites" at bounding box center [101, 238] width 114 height 14
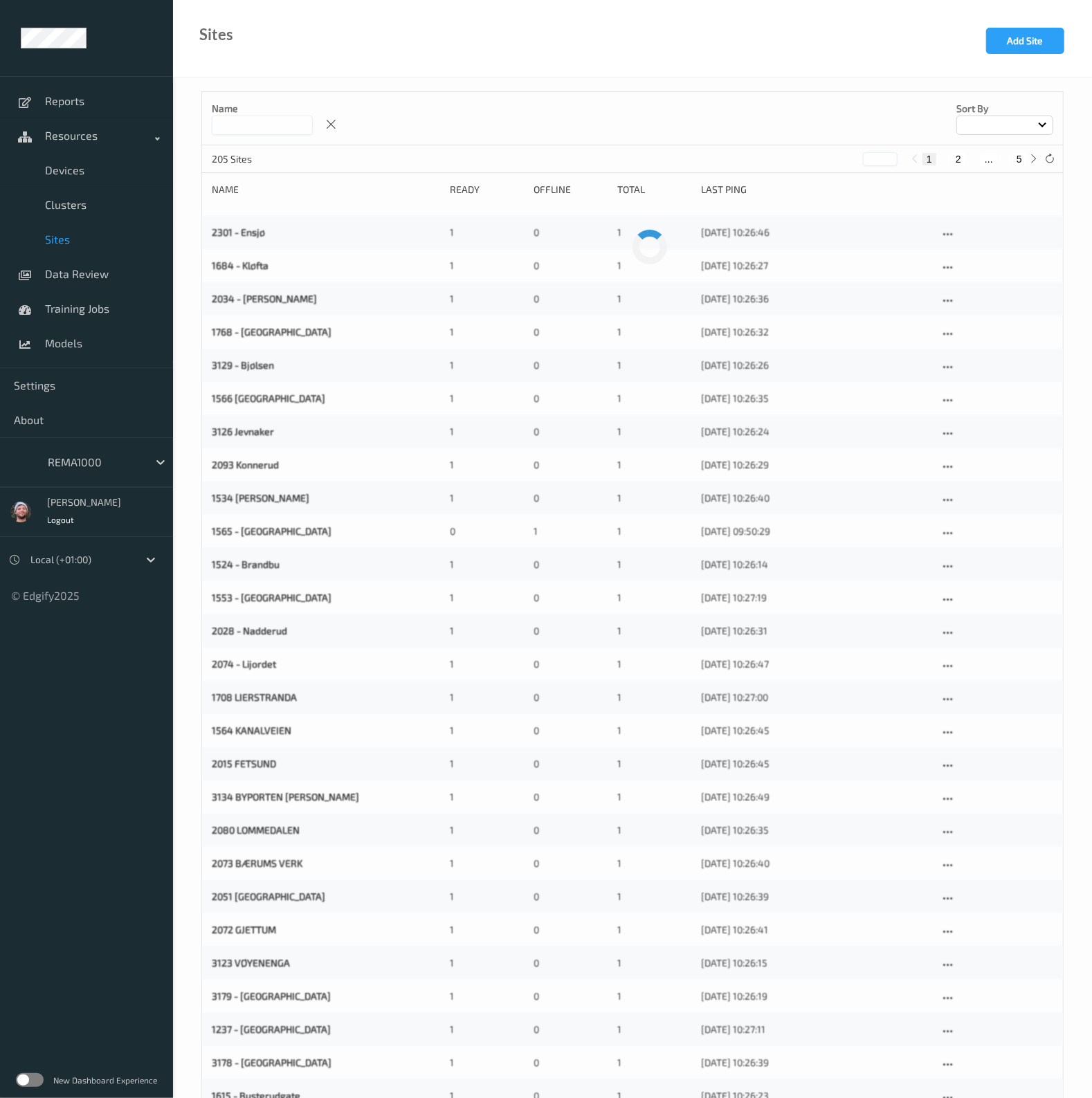
click at [271, 124] on input at bounding box center [261, 125] width 101 height 19
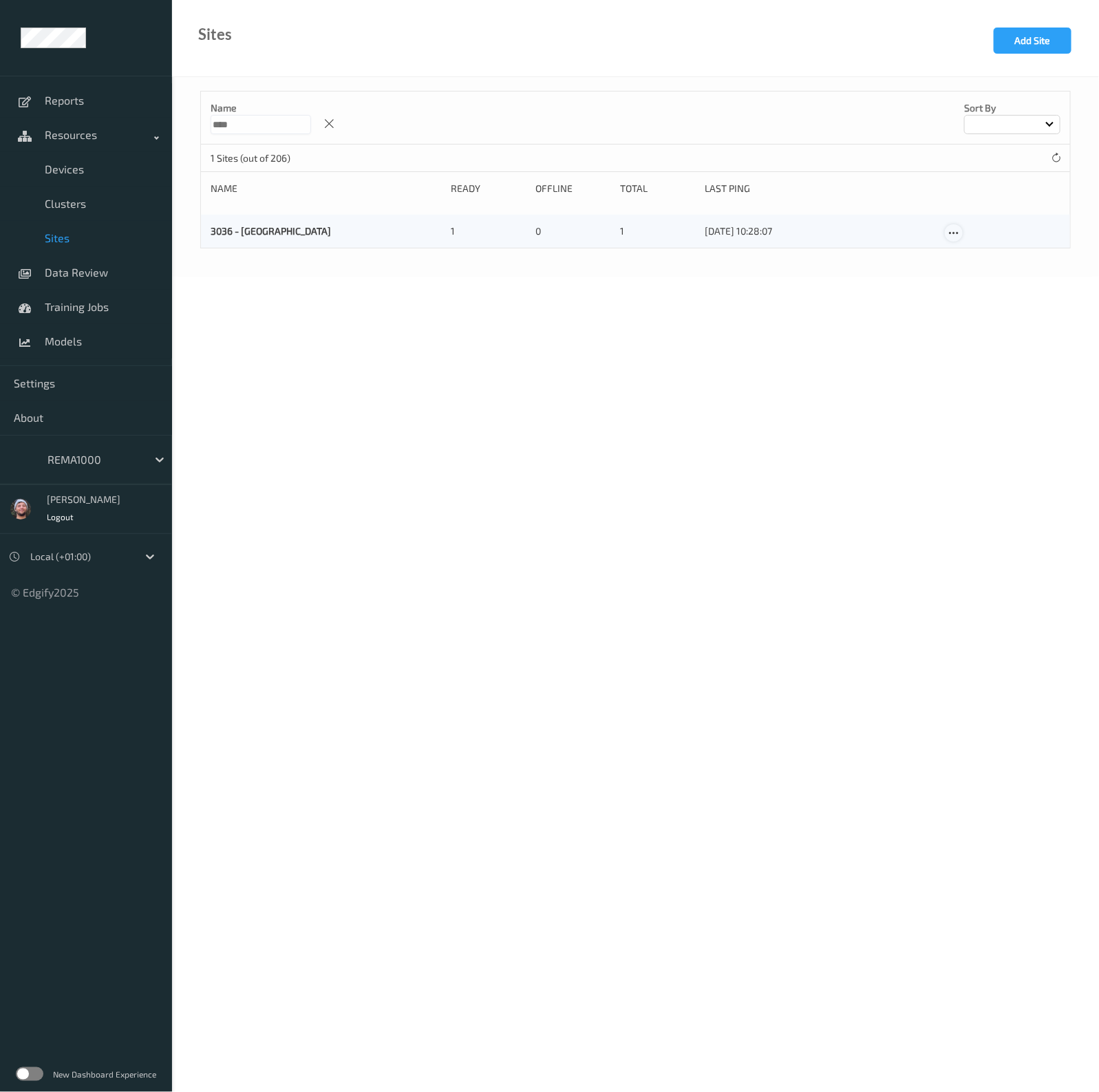
type input "****"
click at [950, 231] on icon at bounding box center [954, 233] width 12 height 12
click at [964, 246] on link "Edit Site" at bounding box center [982, 257] width 72 height 26
click at [260, 298] on input "text" at bounding box center [407, 295] width 413 height 25
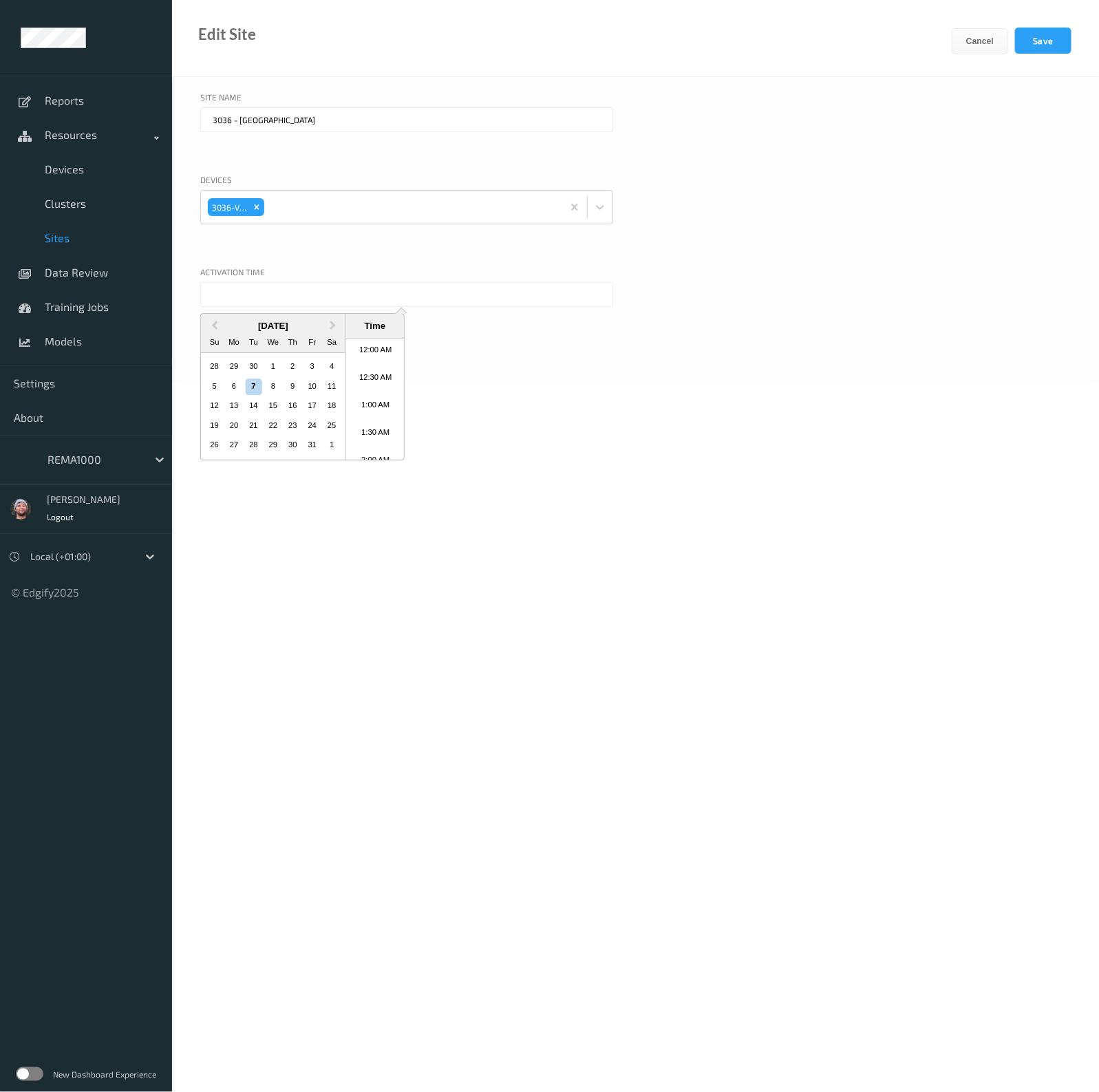
scroll to position [504, 0]
click at [267, 370] on div "1" at bounding box center [273, 367] width 17 height 17
click at [373, 370] on li "9:30 AM" at bounding box center [375, 373] width 59 height 28
type input "01/10/2025 9:30 AM"
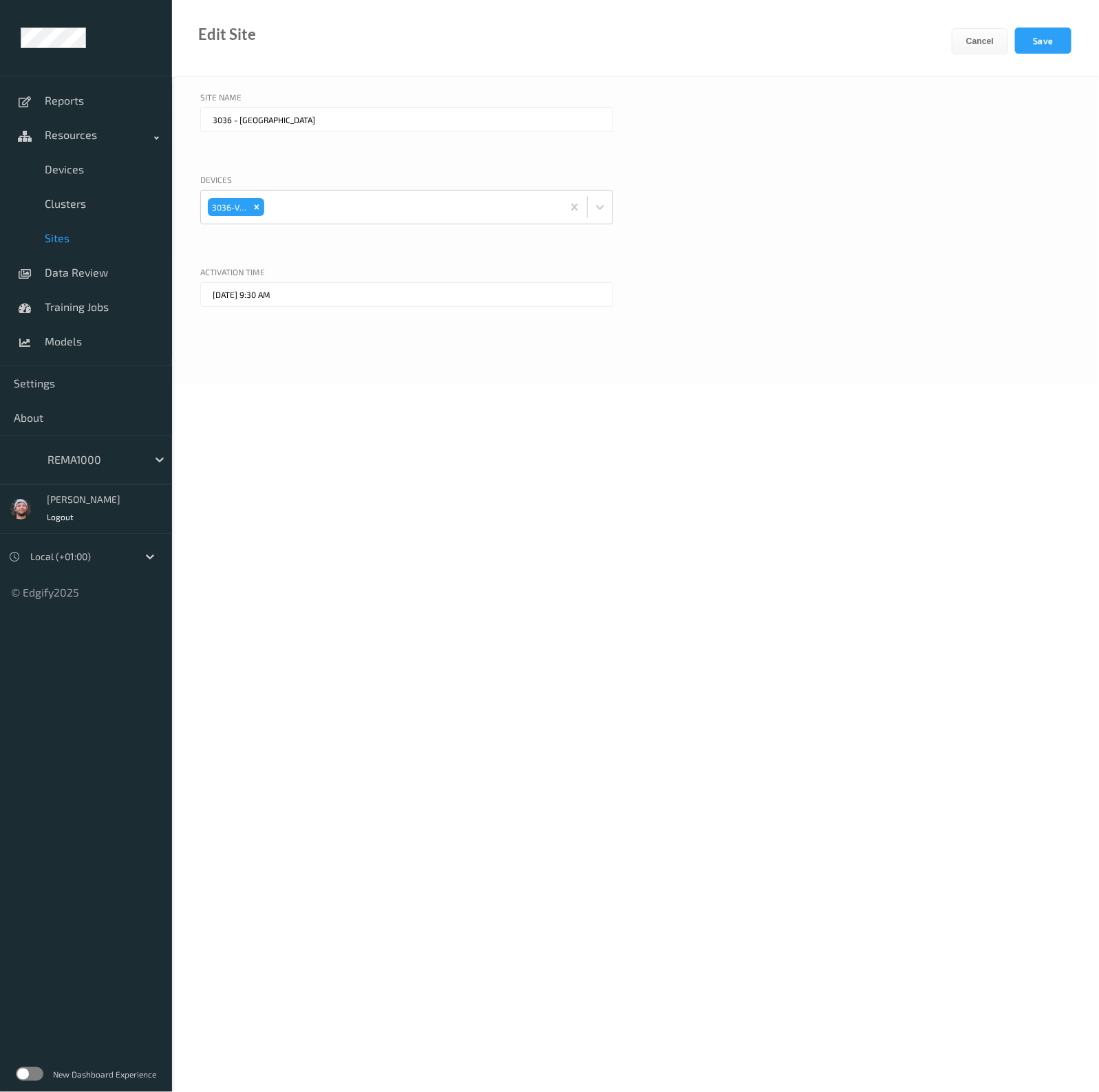
click at [1060, 16] on div "Edit Site Cancel Save" at bounding box center [636, 39] width 927 height 77
click at [1042, 45] on button "Save" at bounding box center [1043, 41] width 57 height 26
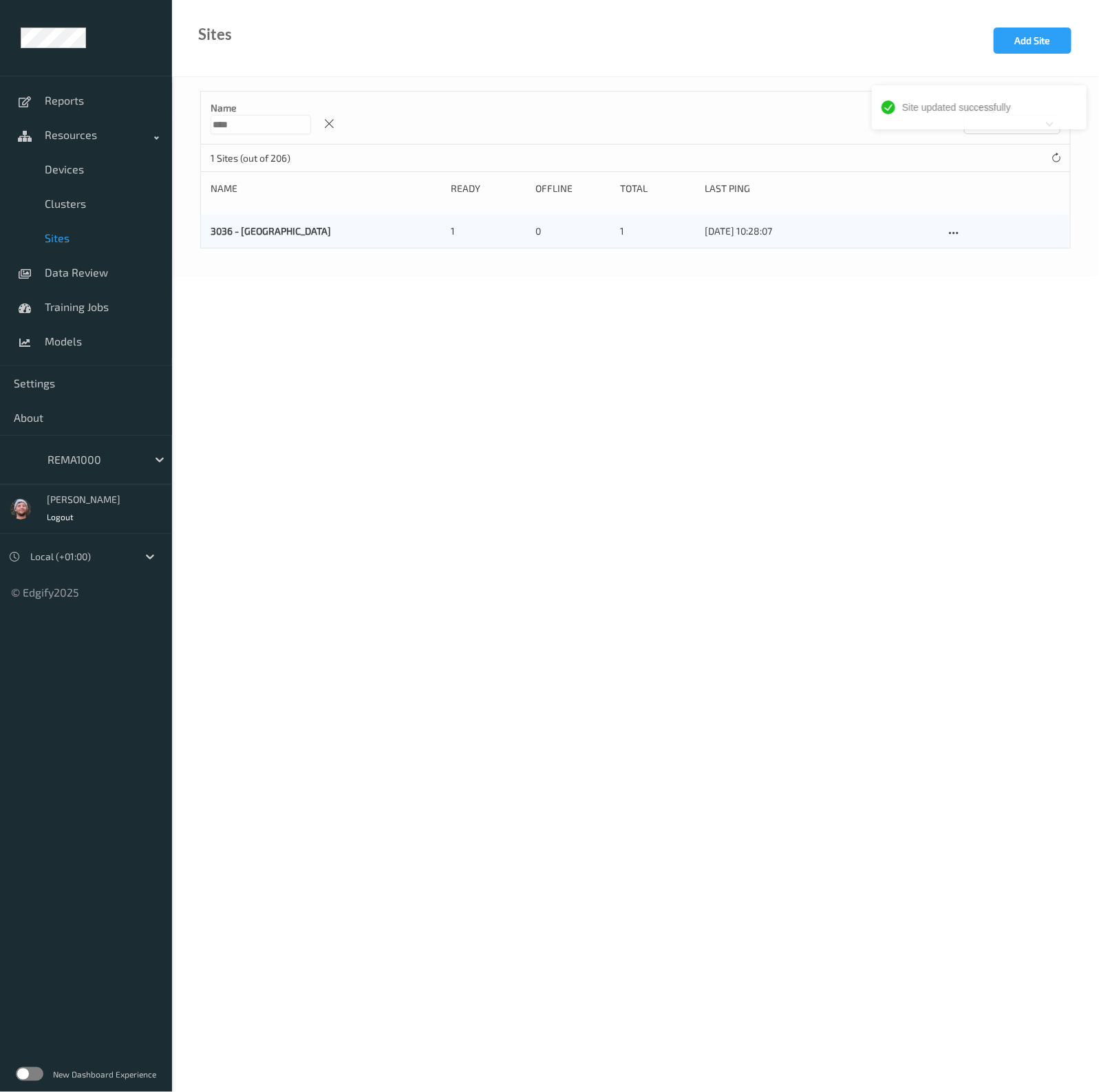
click at [391, 400] on body "Site updated successfully Reports Resources Devices Clusters Sites Data Review …" at bounding box center [550, 546] width 1099 height 1092
click at [232, 122] on input "****" at bounding box center [260, 124] width 100 height 19
type input "****"
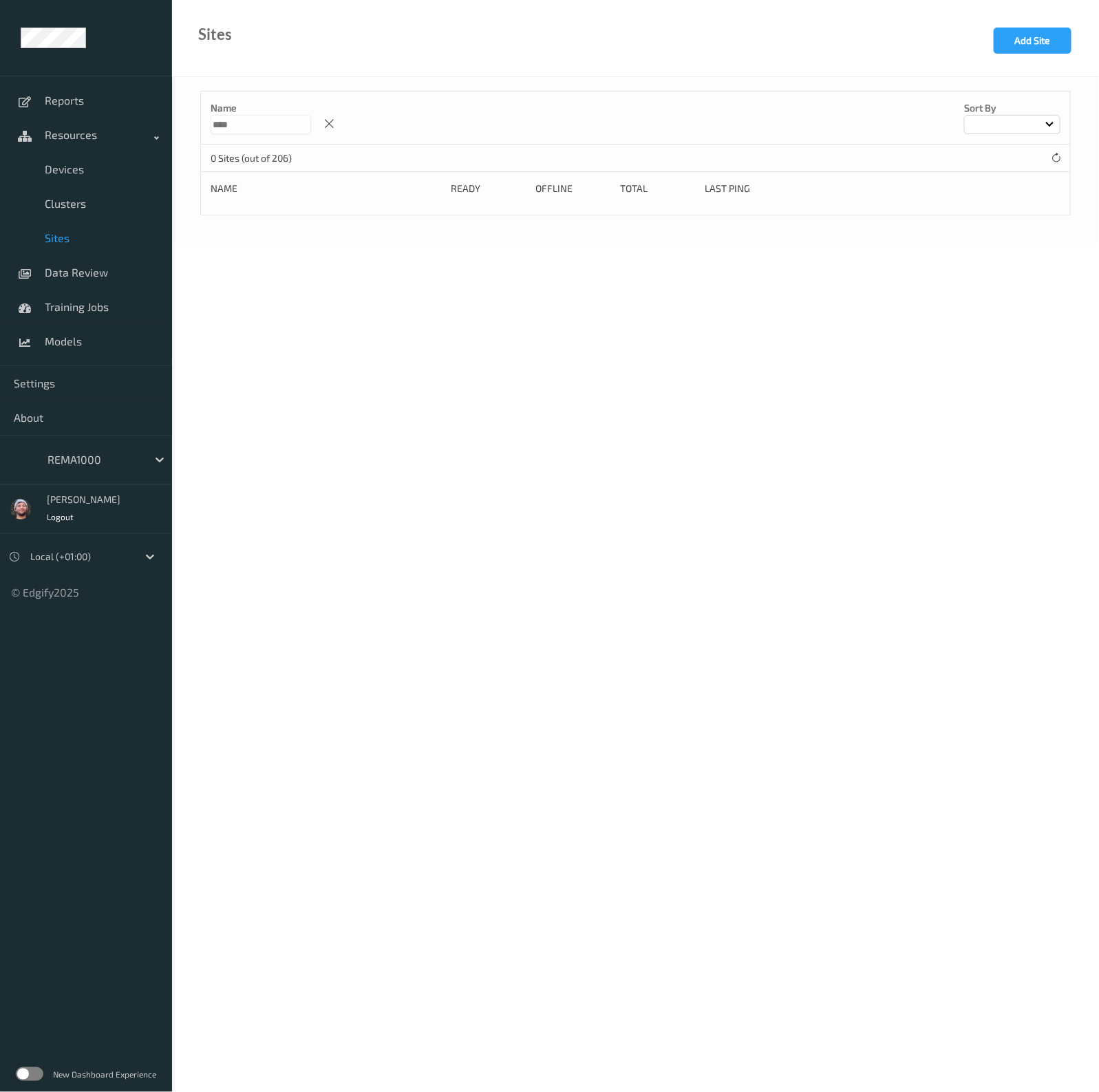
click at [280, 122] on input "****" at bounding box center [260, 124] width 100 height 19
click at [1012, 42] on button "Add Site" at bounding box center [1033, 41] width 77 height 26
click at [320, 114] on input "text" at bounding box center [407, 119] width 413 height 25
paste input "3193 Lysekloster"
click at [232, 123] on input "3193 Lysekloster" at bounding box center [407, 119] width 413 height 25
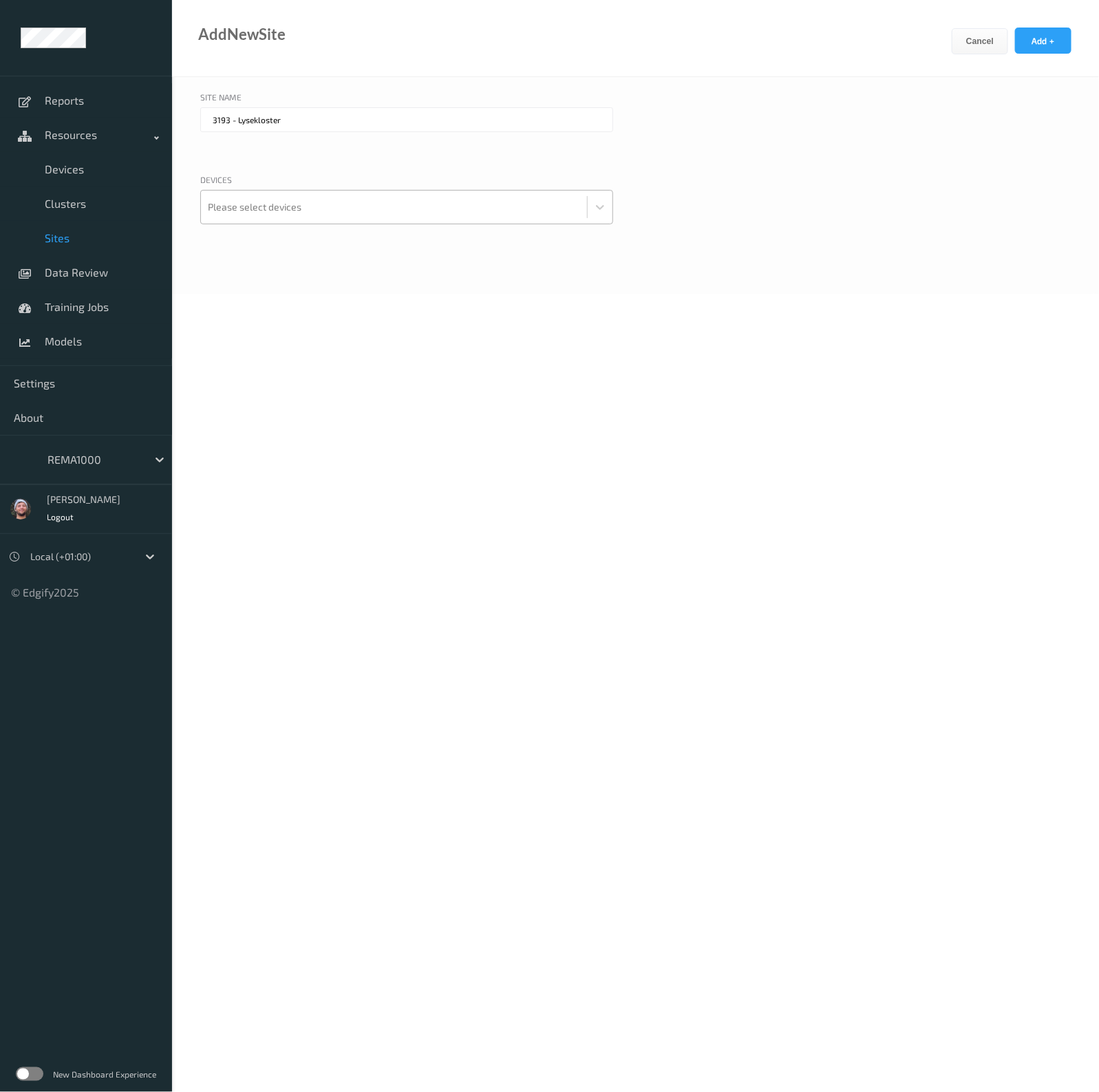
type input "3193 - Lysekloster"
click at [272, 204] on div at bounding box center [394, 207] width 372 height 28
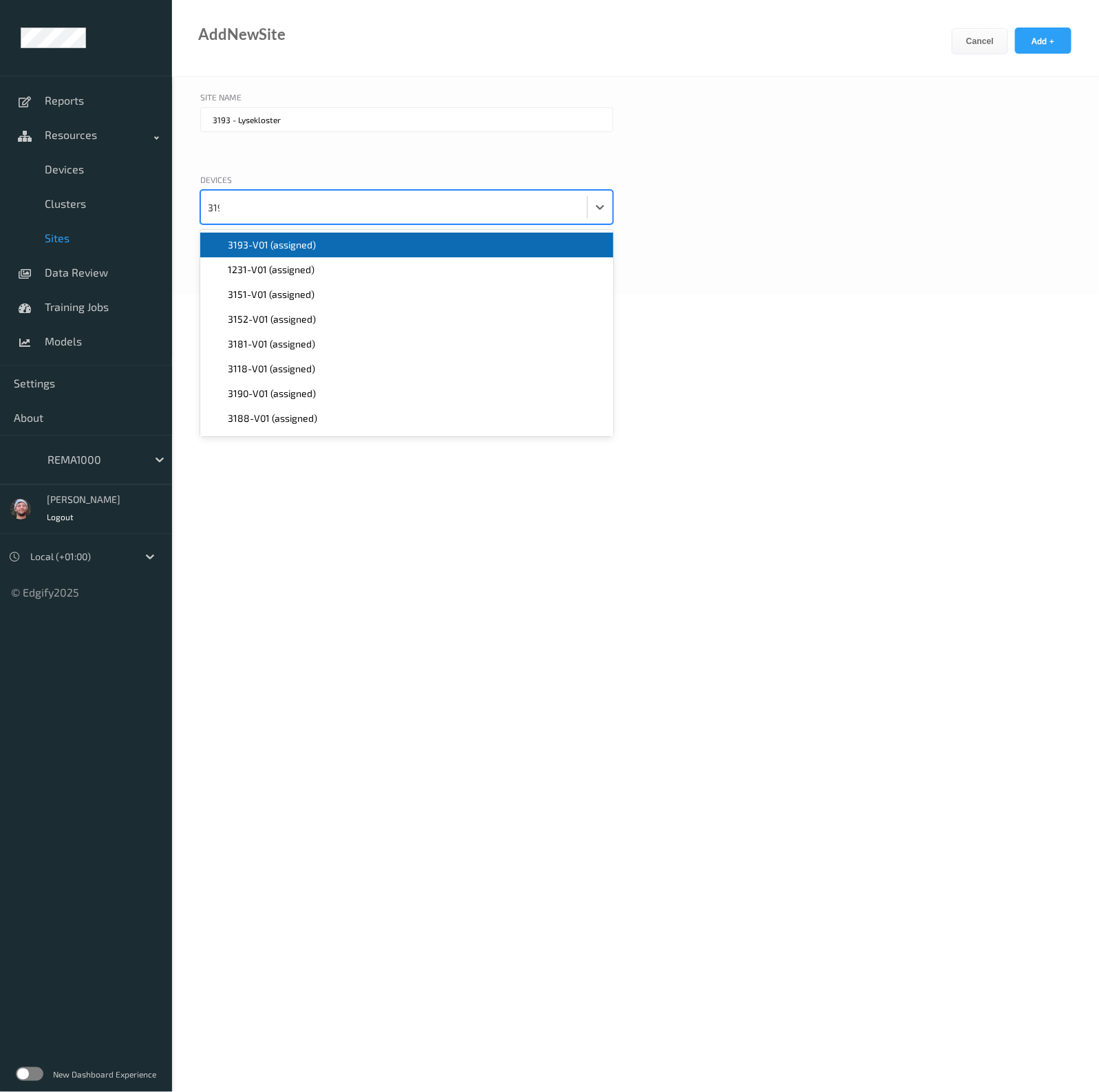
type input "3193"
click at [285, 251] on span "3193-V01 (assigned)" at bounding box center [272, 245] width 88 height 14
click at [1032, 40] on button "Add +" at bounding box center [1043, 41] width 57 height 26
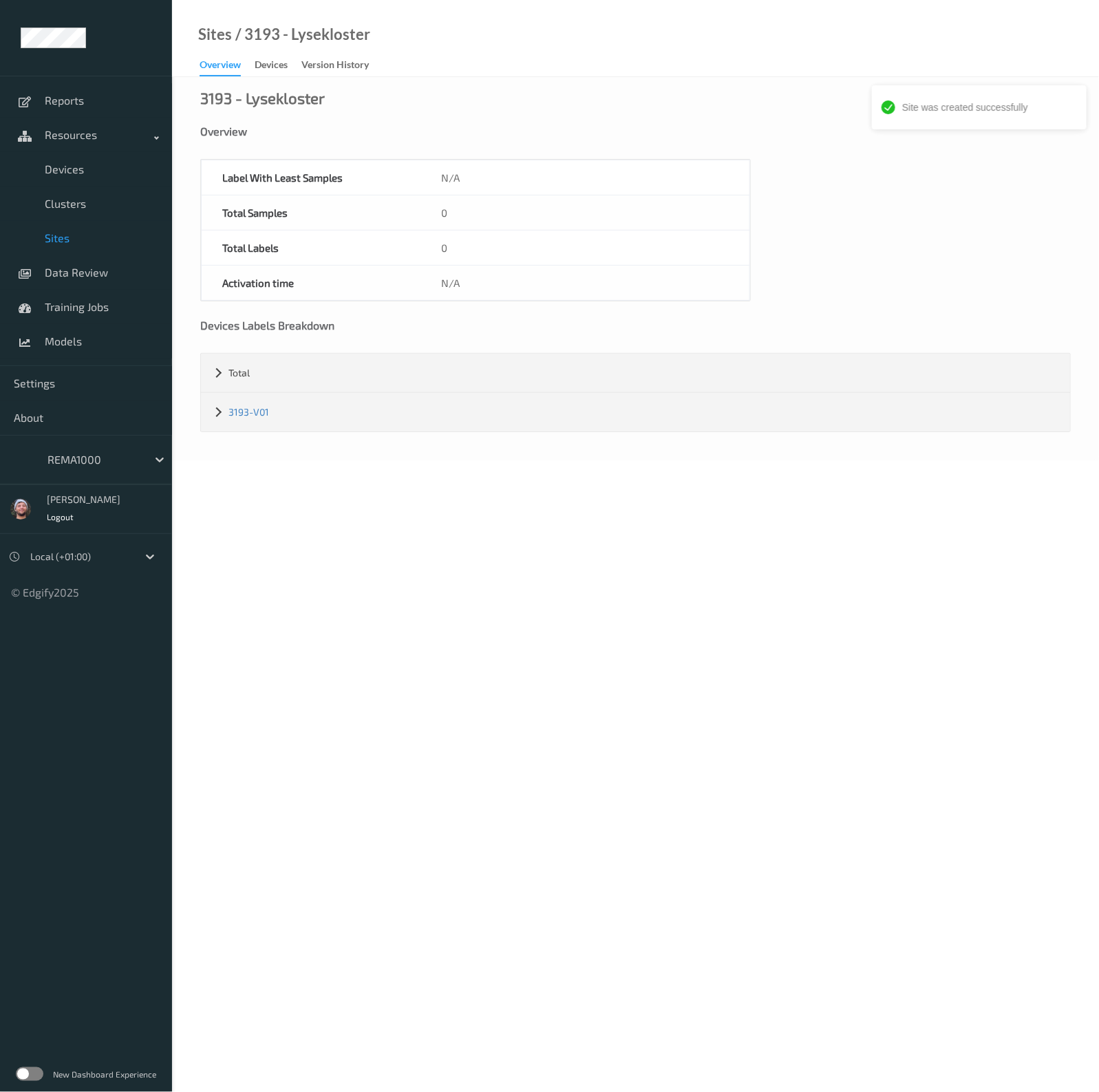
click at [96, 235] on span "Sites" at bounding box center [101, 238] width 114 height 14
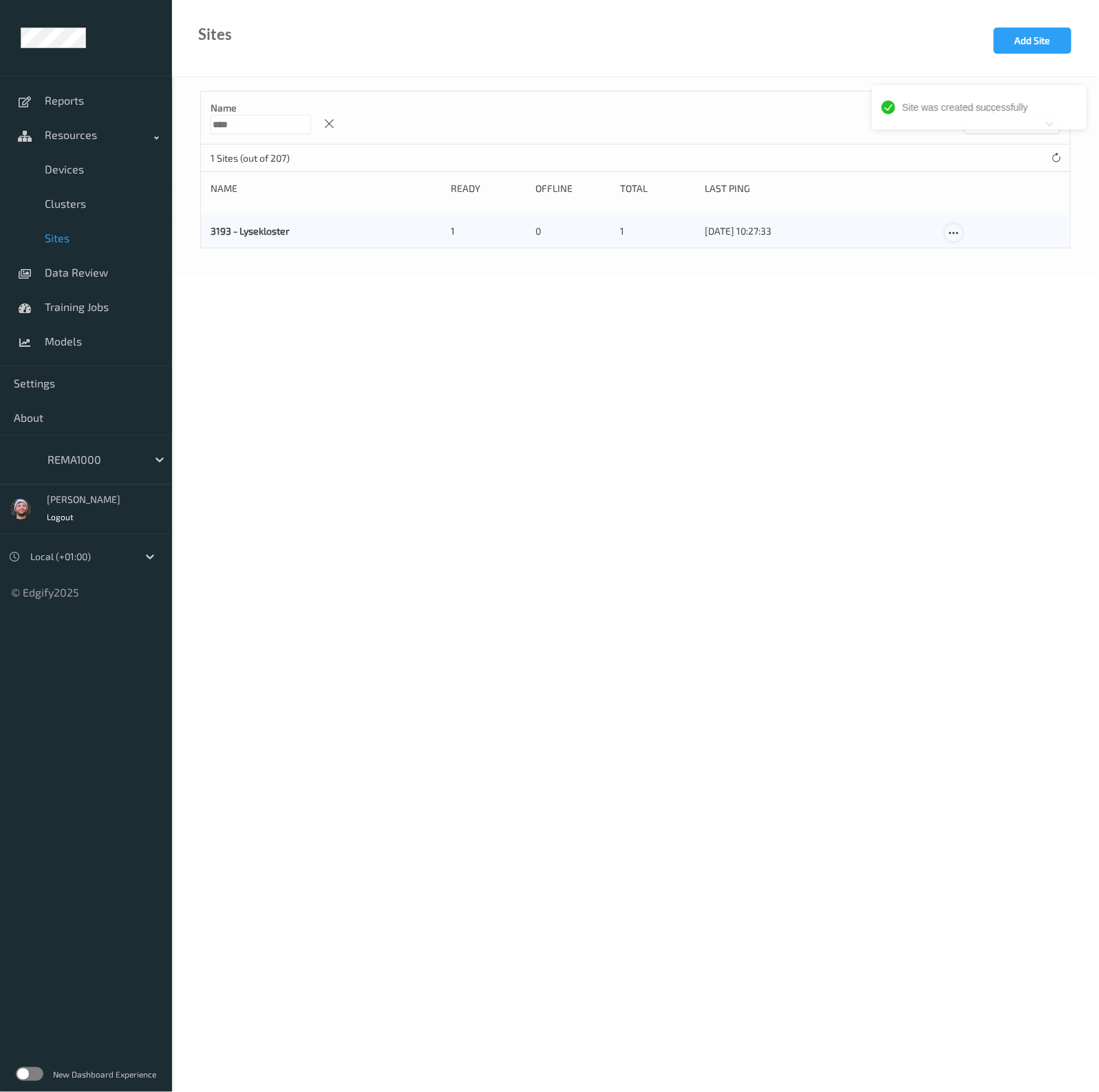
click at [957, 239] on div at bounding box center [953, 232] width 17 height 17
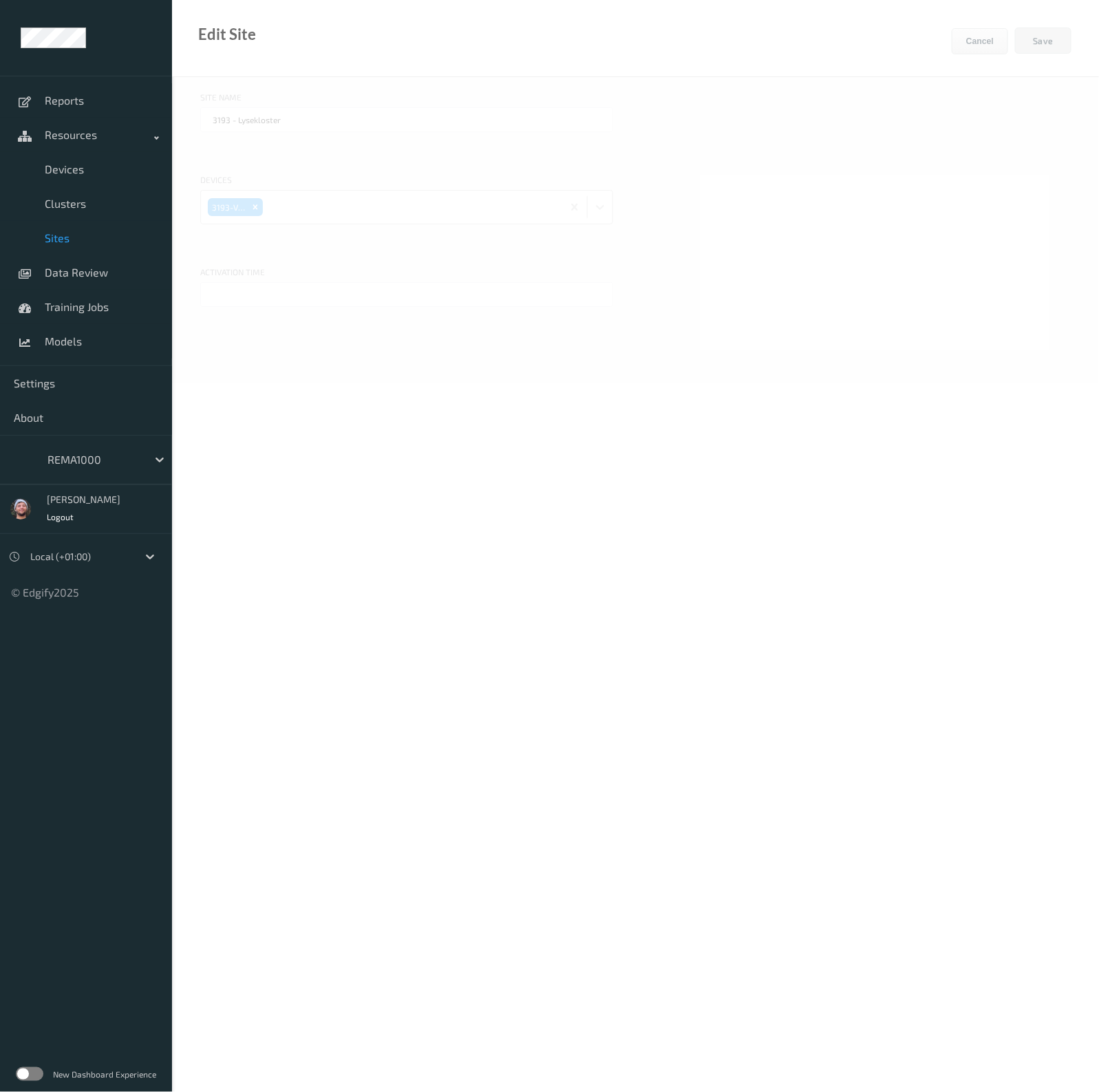
click at [262, 294] on div at bounding box center [636, 819] width 927 height 1638
click at [262, 294] on input "text" at bounding box center [407, 295] width 413 height 25
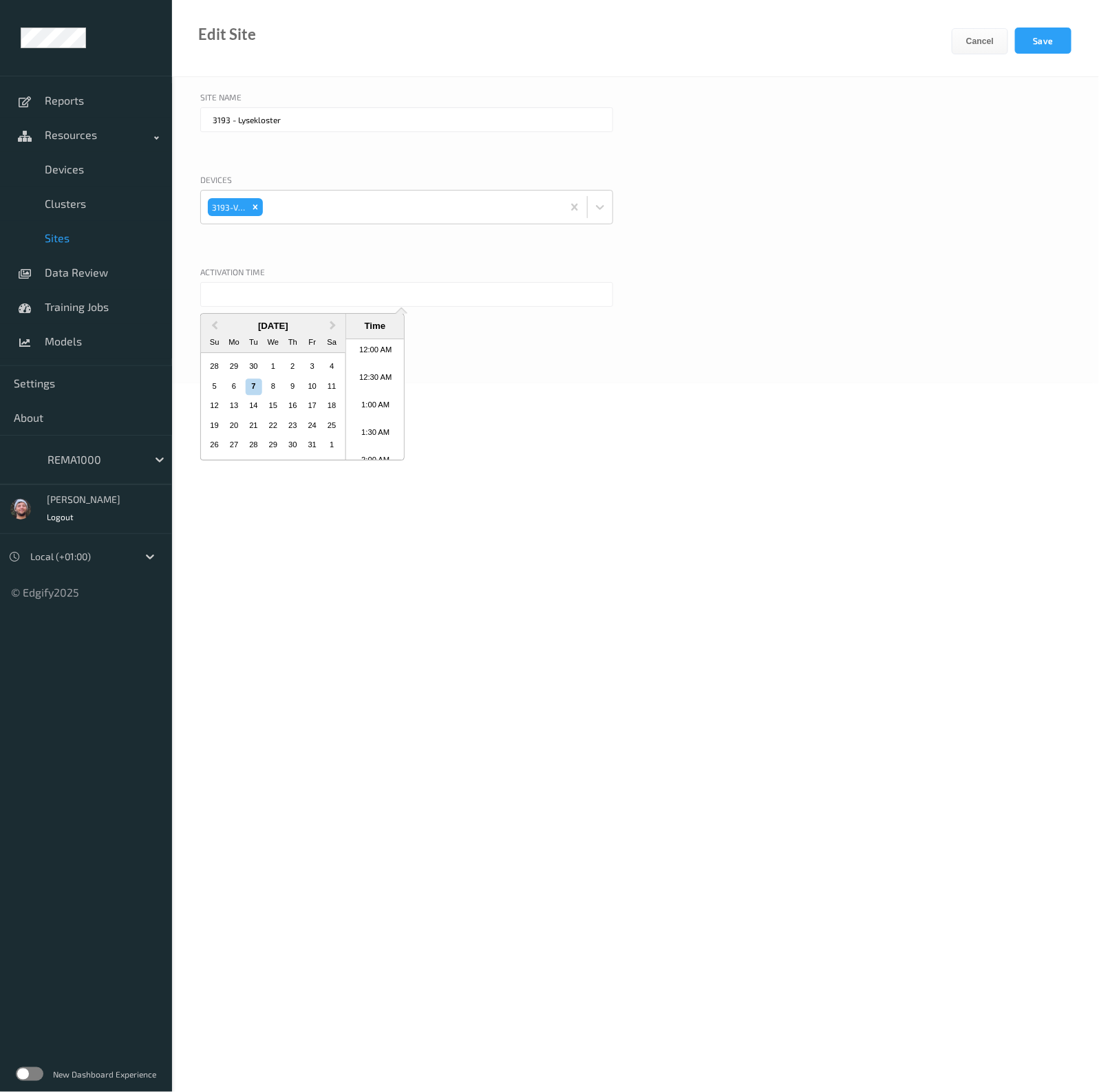
scroll to position [504, 0]
click at [75, 173] on span "Devices" at bounding box center [101, 170] width 114 height 14
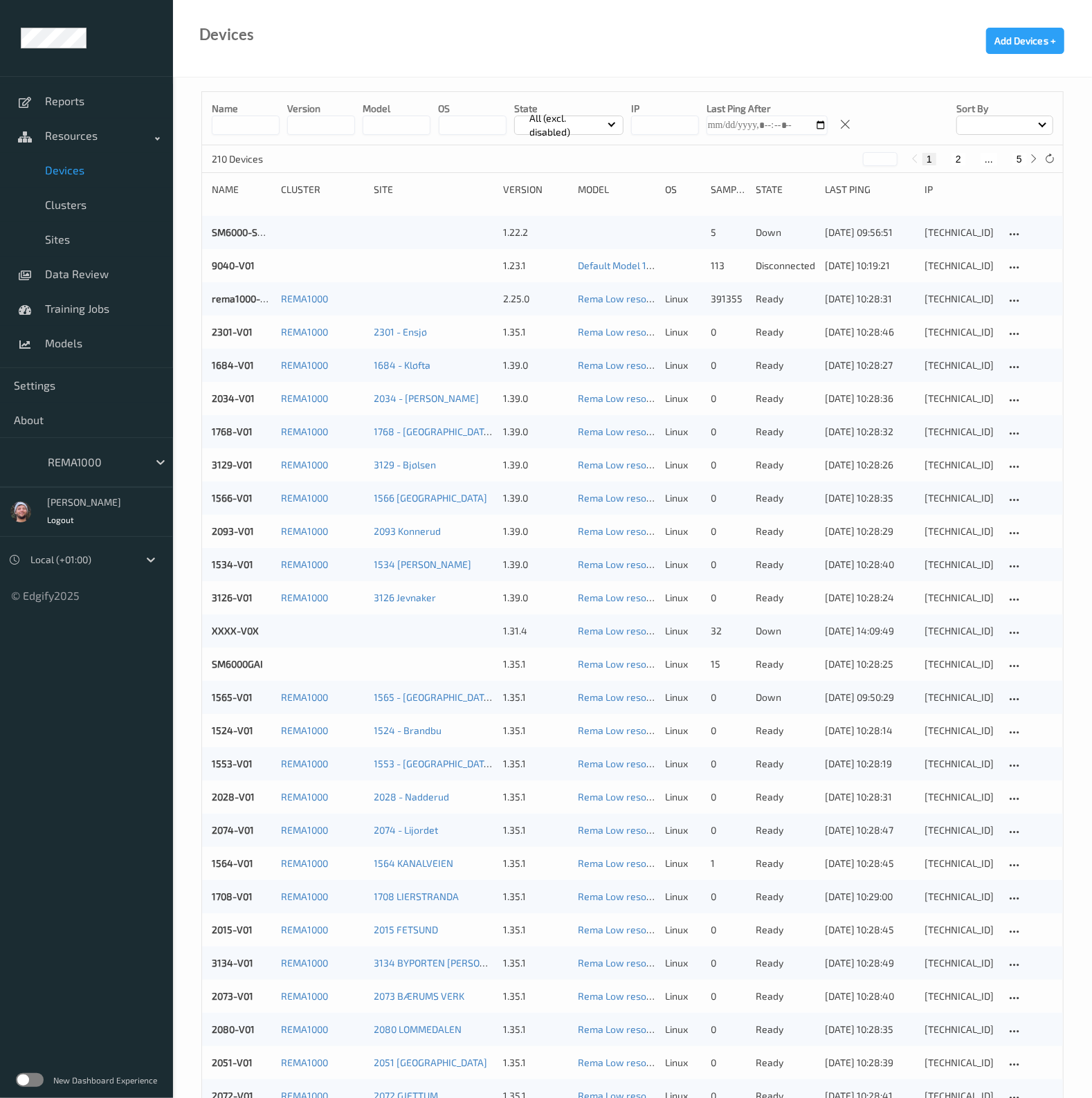
click at [249, 126] on input at bounding box center [245, 125] width 68 height 19
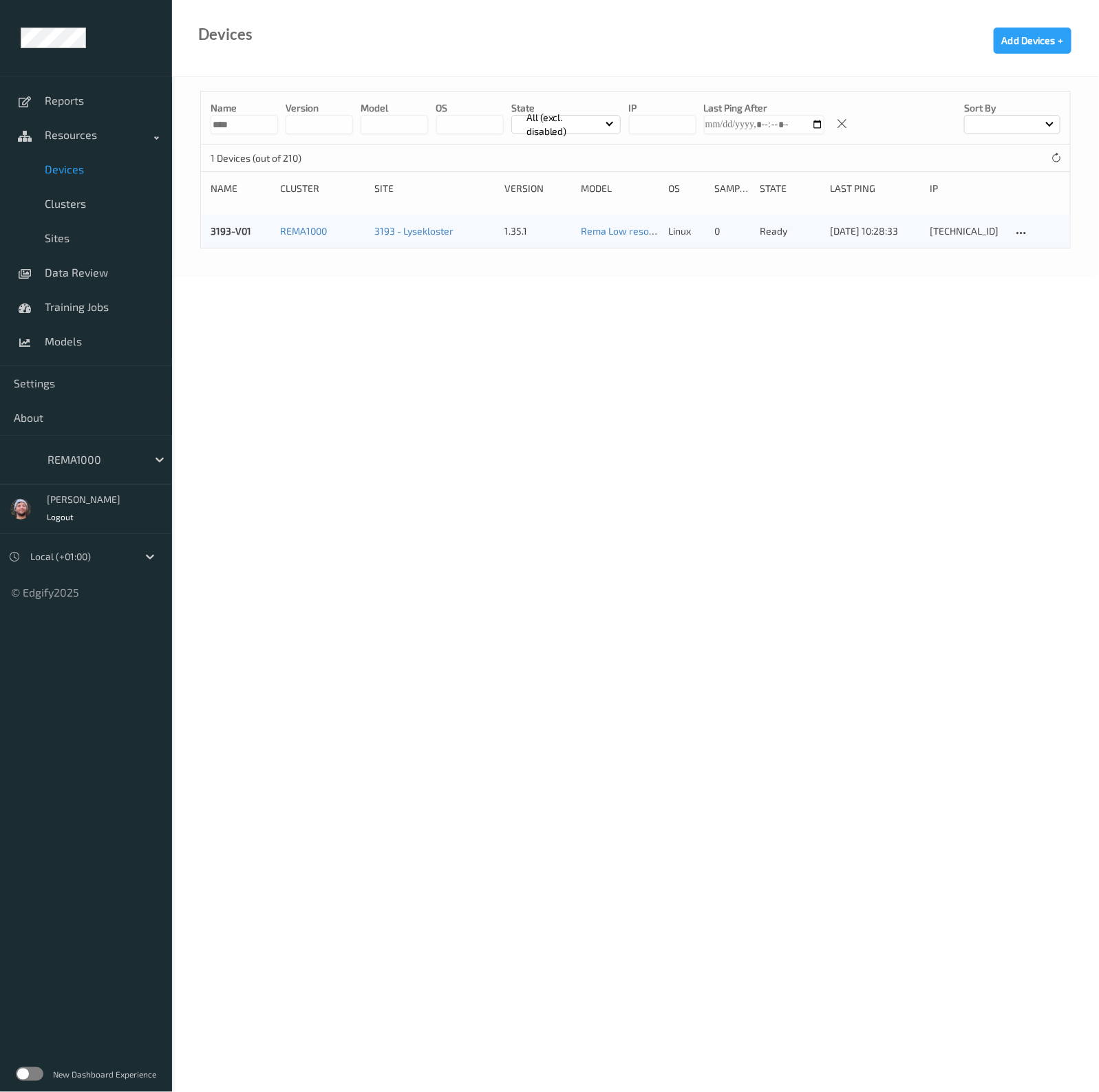
type input "****"
drag, startPoint x: 260, startPoint y: 208, endPoint x: 229, endPoint y: 242, distance: 46.0
click at [237, 232] on div "Name **** version model OS State All (excl. disabled) IP Last Ping After Sort b…" at bounding box center [636, 170] width 871 height 158
click at [77, 228] on link "Sites" at bounding box center [86, 238] width 173 height 35
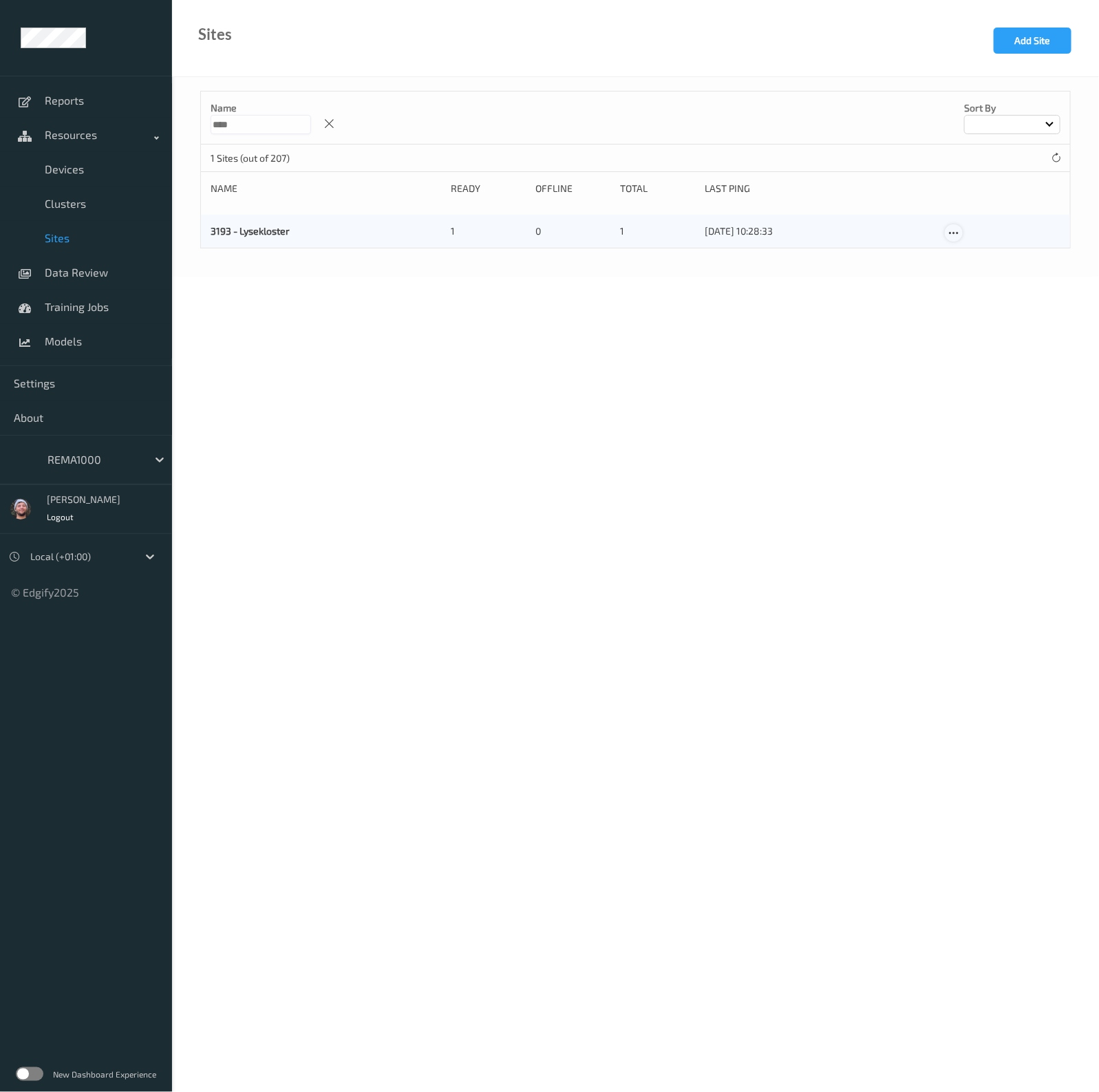
click at [957, 237] on icon at bounding box center [954, 233] width 12 height 12
click at [968, 250] on link "Edit Site" at bounding box center [982, 257] width 72 height 26
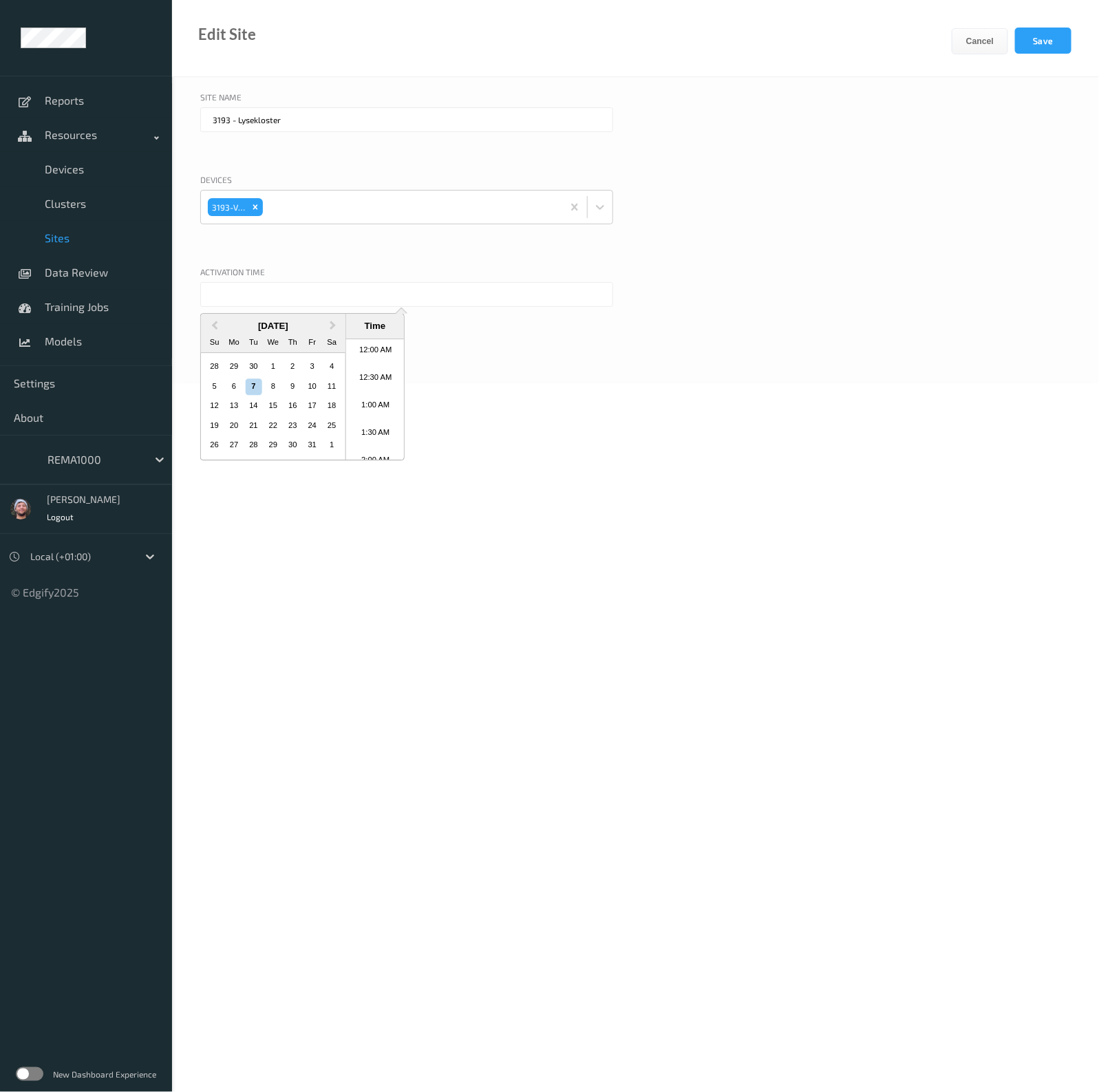
click at [303, 294] on input "text" at bounding box center [407, 295] width 413 height 25
click at [269, 366] on div "1" at bounding box center [273, 367] width 17 height 17
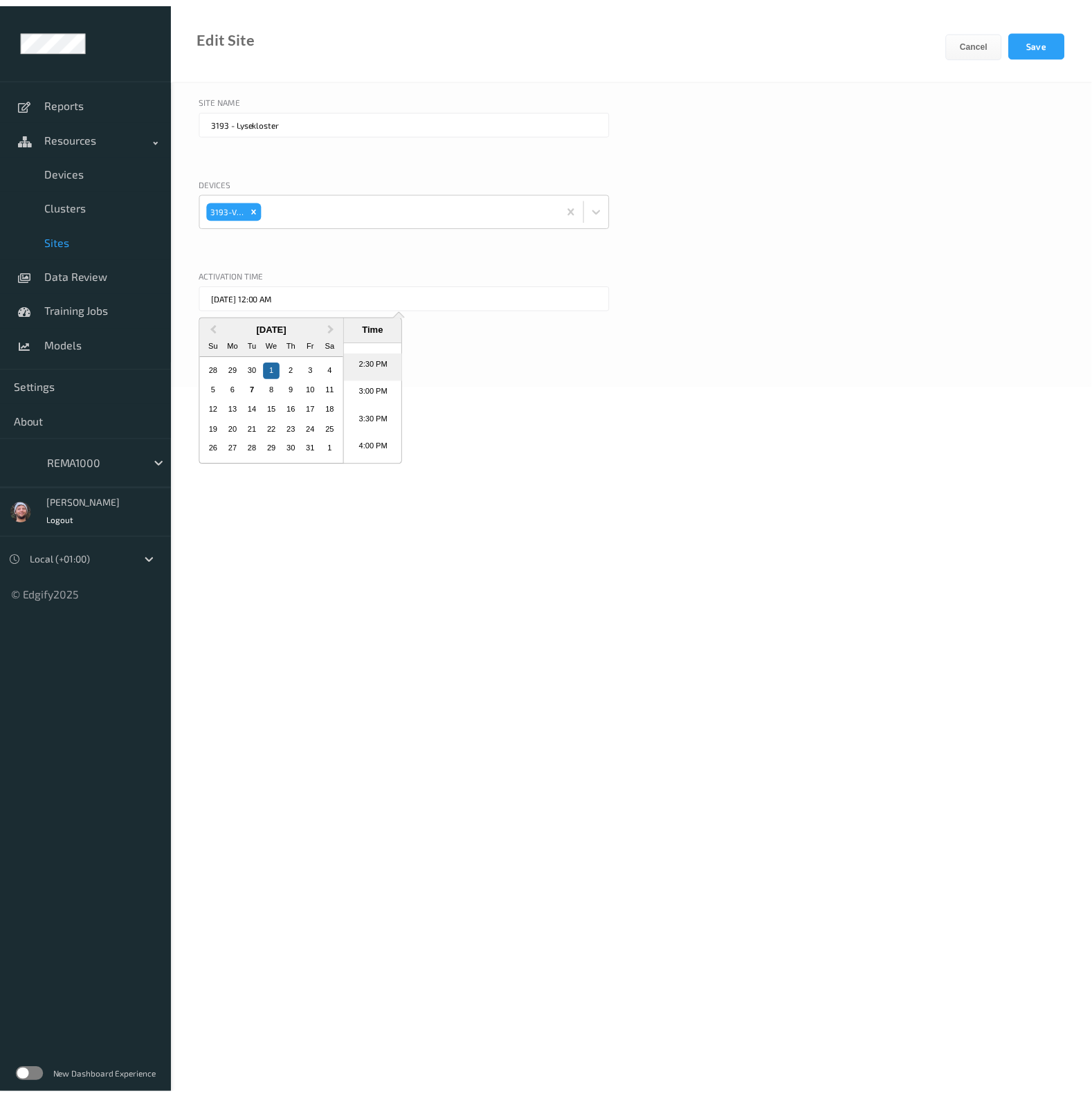
scroll to position [766, 0]
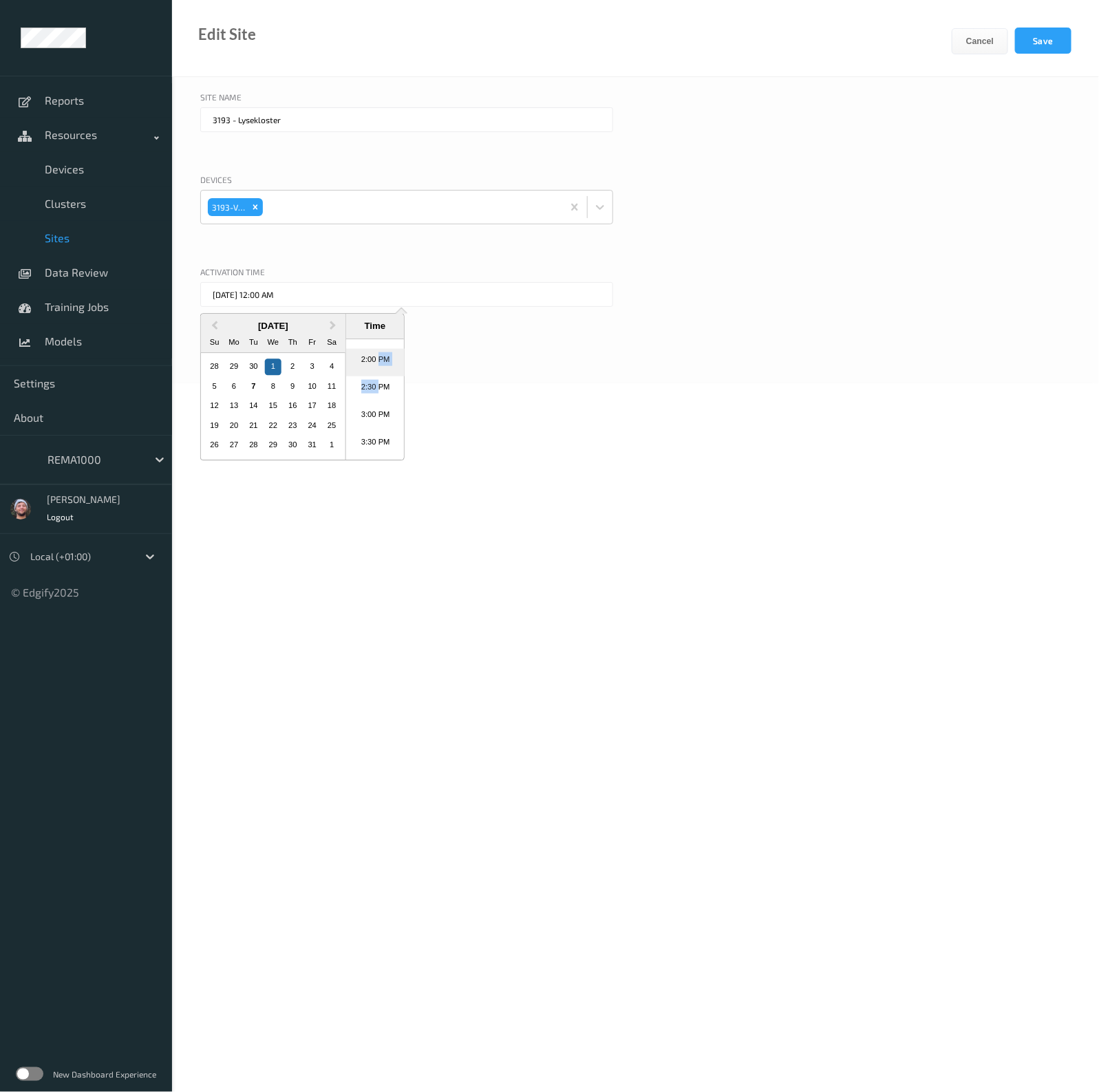
drag, startPoint x: 375, startPoint y: 377, endPoint x: 375, endPoint y: 361, distance: 16.0
click at [375, 361] on ul "12:00 AM 12:30 AM 1:00 AM 1:30 AM 2:00 AM 2:30 AM 3:00 AM 3:30 AM 4:00 AM 4:30 …" at bounding box center [375, 399] width 59 height 120
click at [375, 361] on li "2:00 PM" at bounding box center [375, 362] width 59 height 28
type input "01/10/2025 2:00 PM"
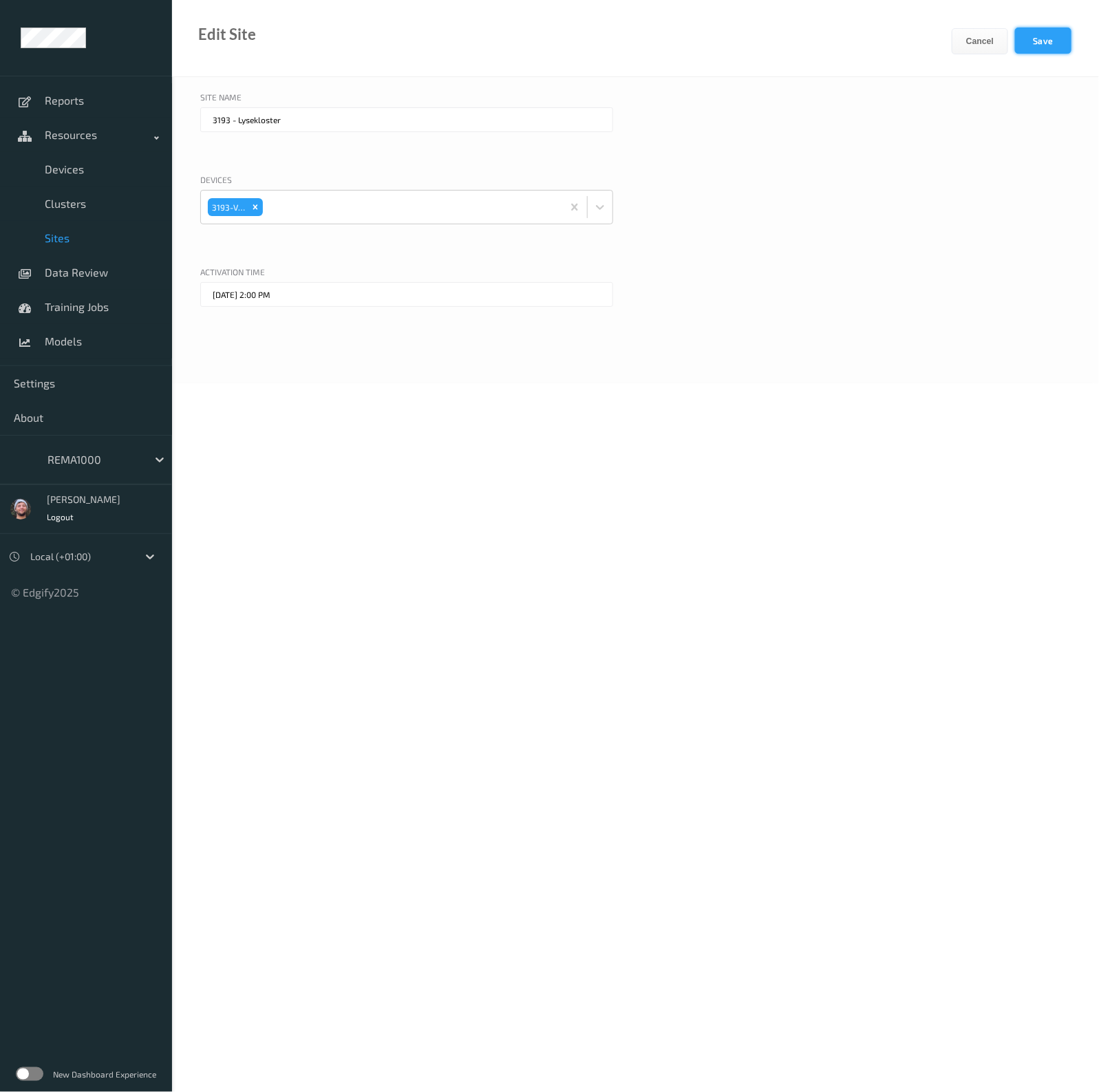
click at [1053, 45] on button "Save" at bounding box center [1043, 41] width 57 height 26
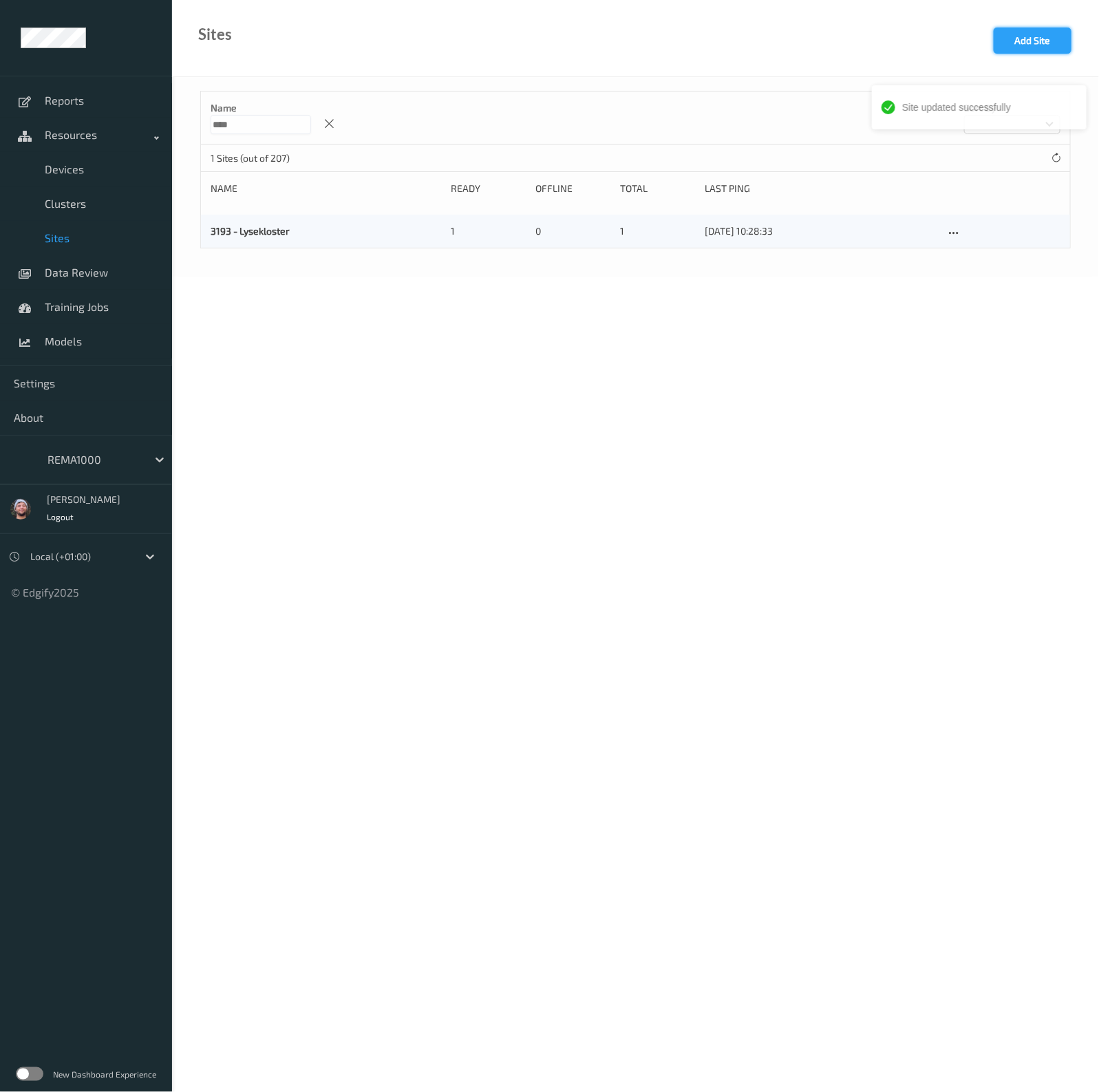
click at [1016, 33] on button "Add Site" at bounding box center [1033, 41] width 77 height 26
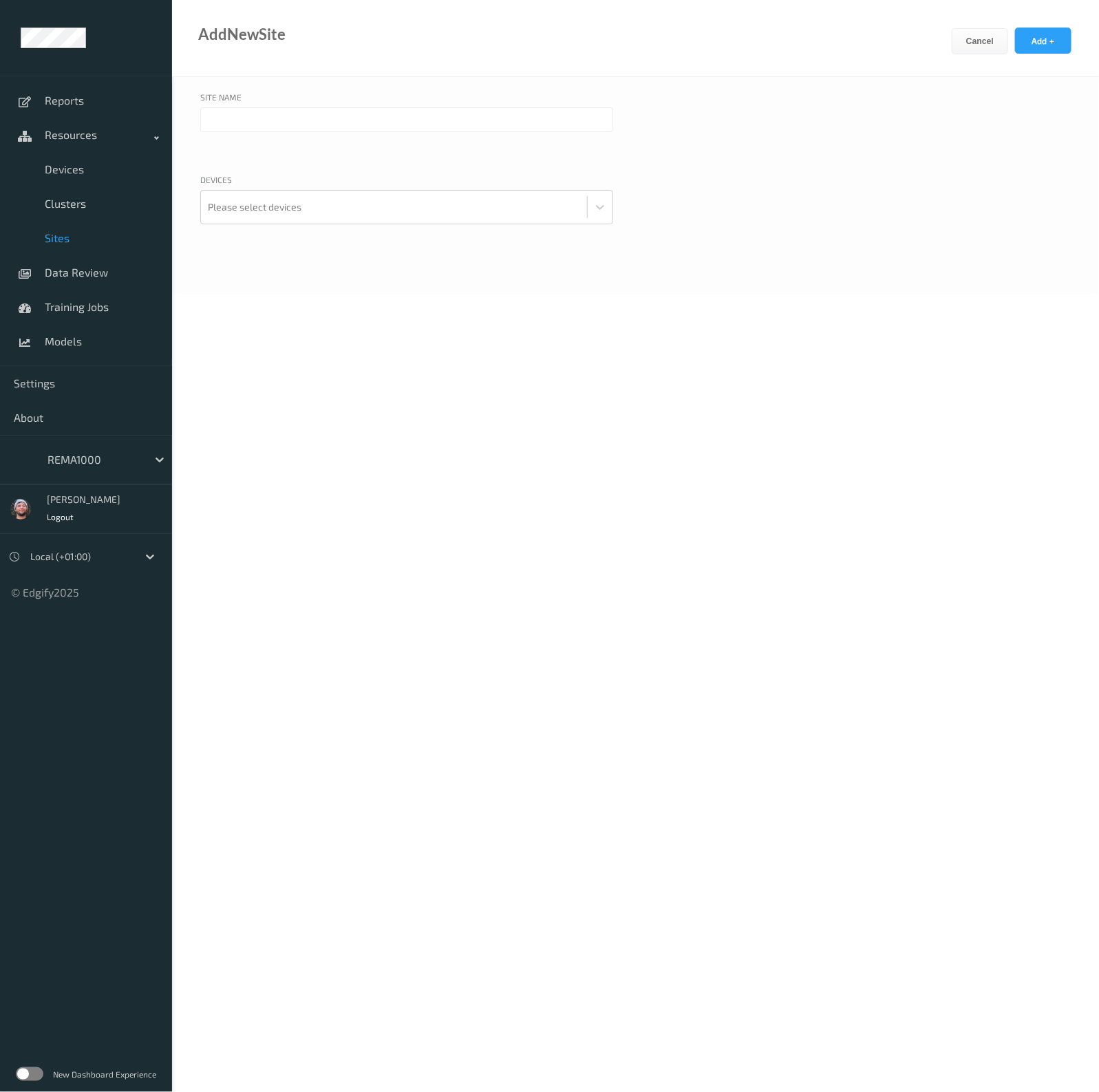
click at [232, 111] on input "text" at bounding box center [407, 119] width 413 height 25
paste input "Åsane Storsenter"
click at [213, 118] on input "Åsane Storsenter" at bounding box center [407, 119] width 413 height 25
type input "1984 - Åsane Storsenter"
click at [283, 208] on div at bounding box center [394, 207] width 372 height 28
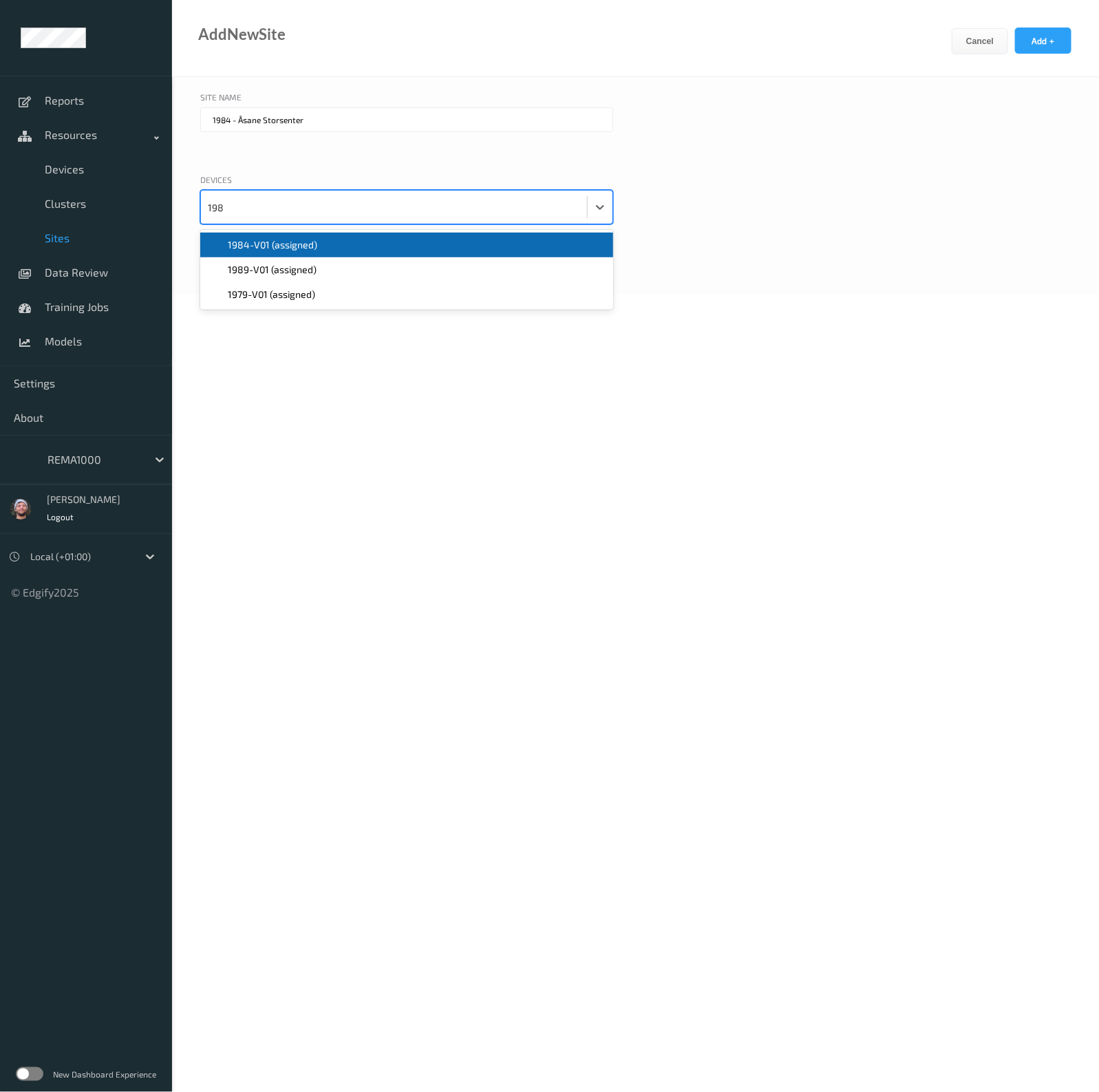
type input "1984"
click at [281, 251] on span "1984-V01 (assigned)" at bounding box center [273, 245] width 89 height 14
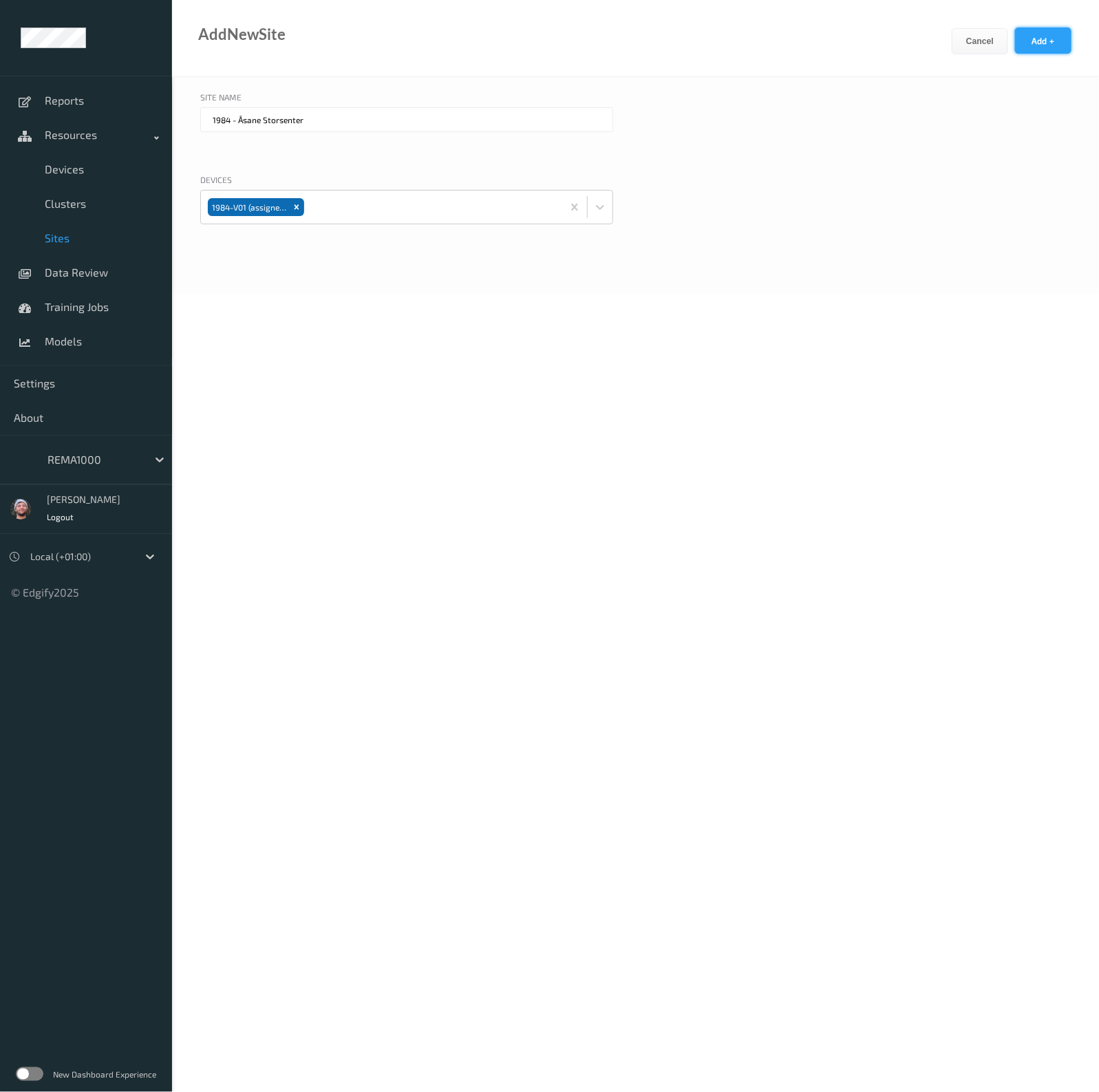
click at [1064, 50] on button "Add +" at bounding box center [1043, 41] width 57 height 26
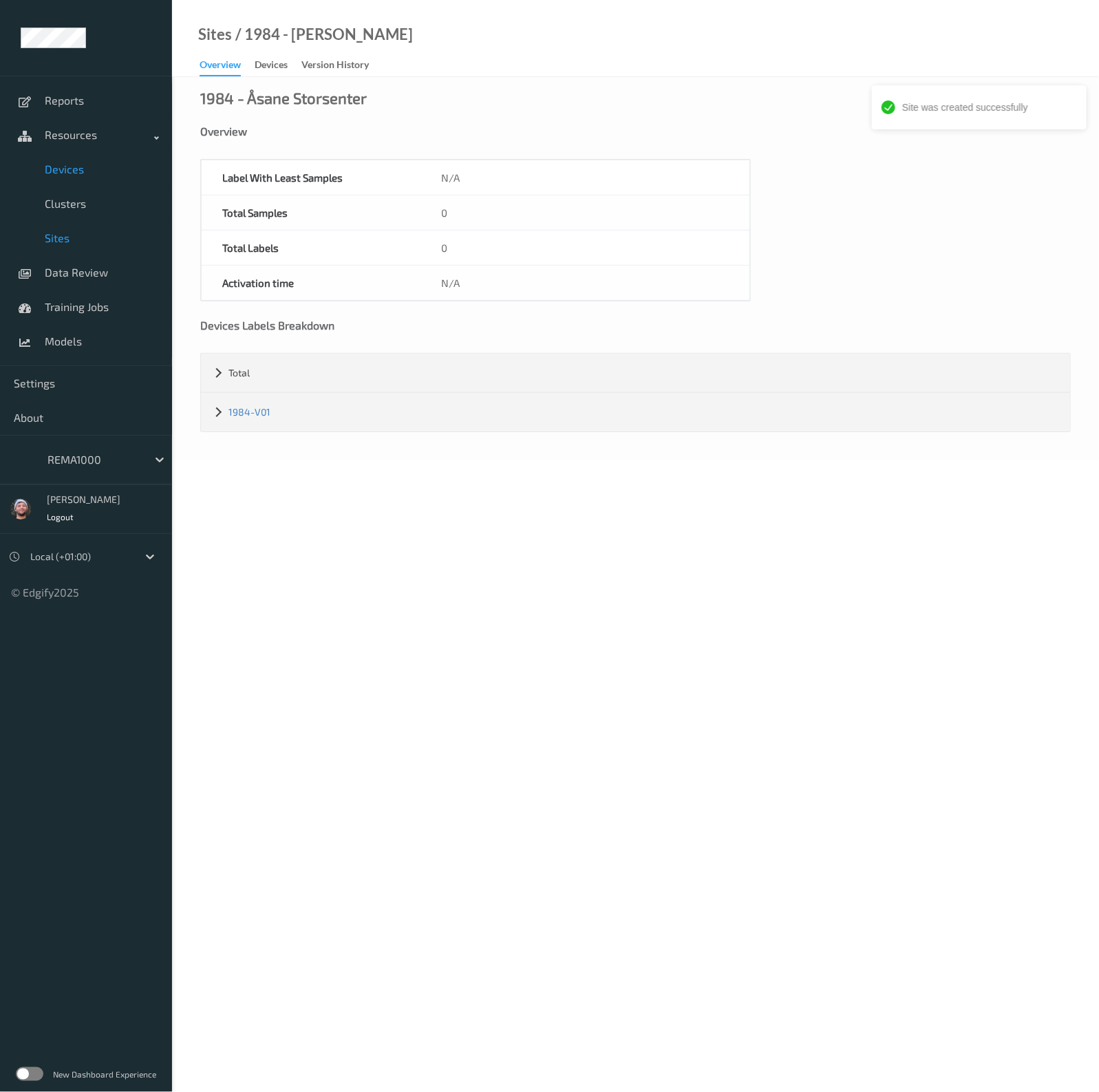
click at [86, 167] on span "Devices" at bounding box center [101, 170] width 114 height 14
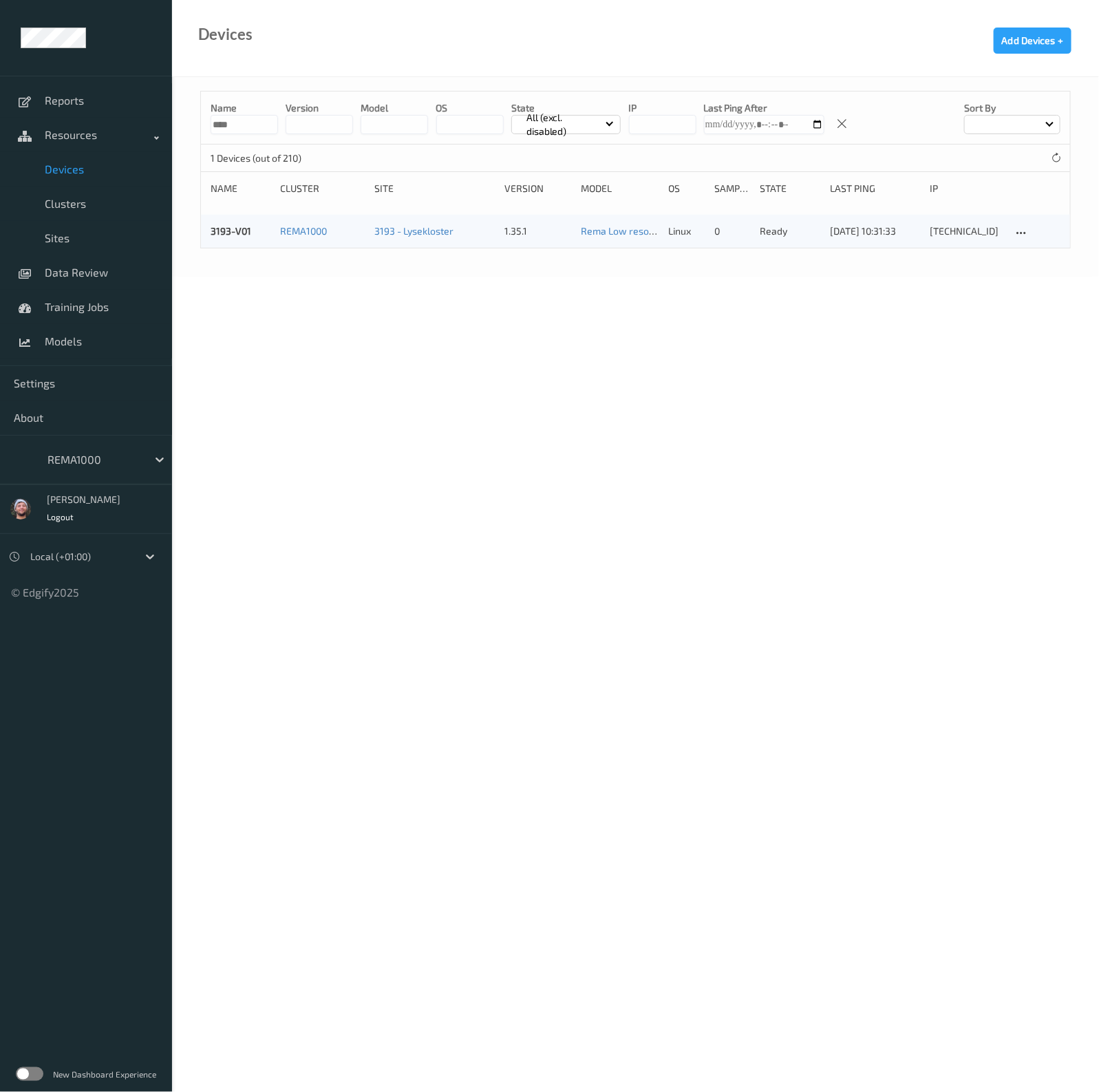
drag, startPoint x: 206, startPoint y: 130, endPoint x: 251, endPoint y: 127, distance: 45.1
click at [210, 129] on div "Name **** version model OS State All (excl. disabled) IP Last Ping After Sort by" at bounding box center [636, 117] width 870 height 53
click at [251, 127] on input "****" at bounding box center [244, 124] width 67 height 19
click at [251, 127] on input at bounding box center [244, 124] width 67 height 19
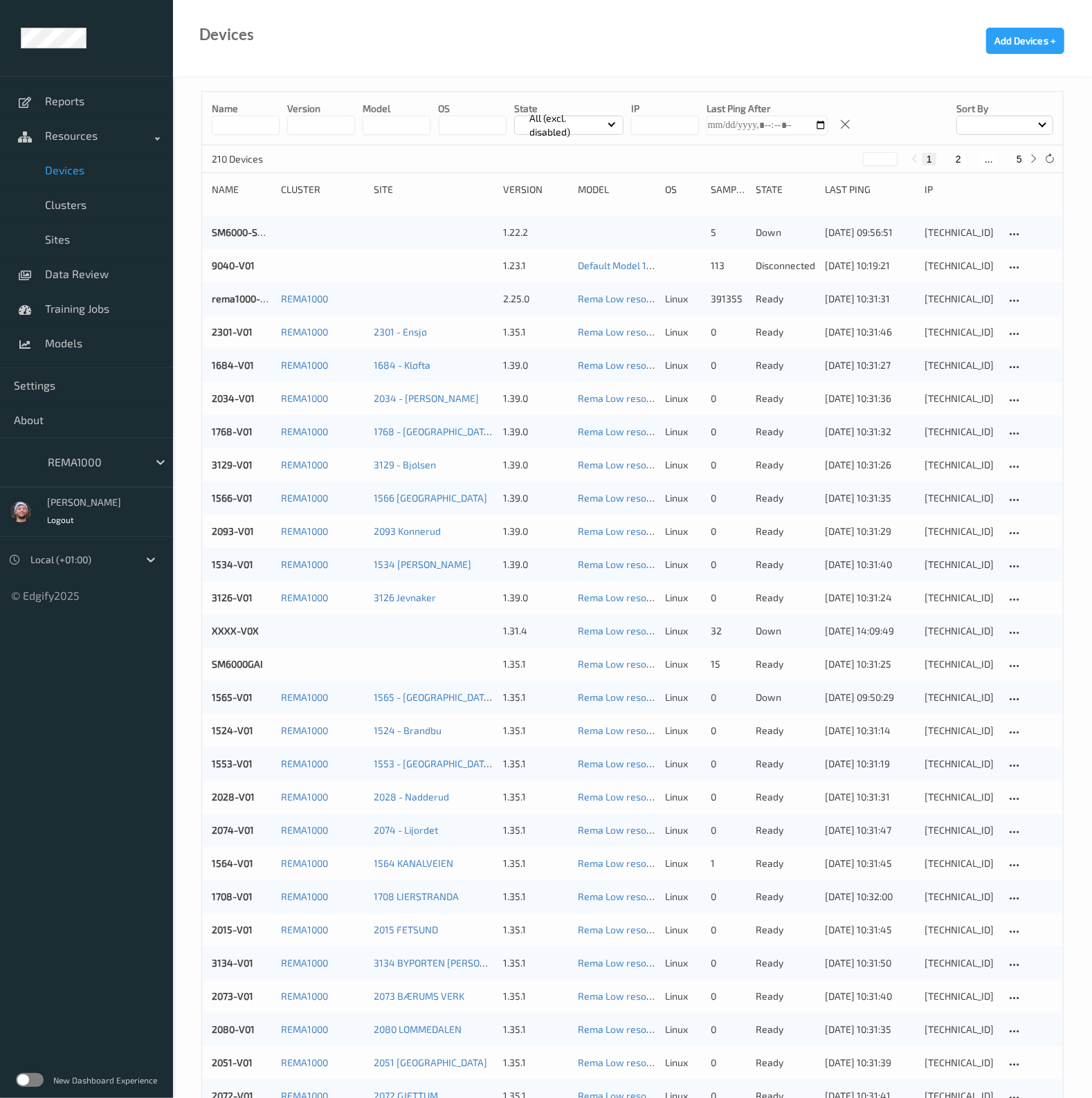
click at [1019, 151] on div "1 2 ... 5" at bounding box center [974, 158] width 135 height 15
click at [1017, 155] on button "5" at bounding box center [1019, 159] width 14 height 12
type input "*"
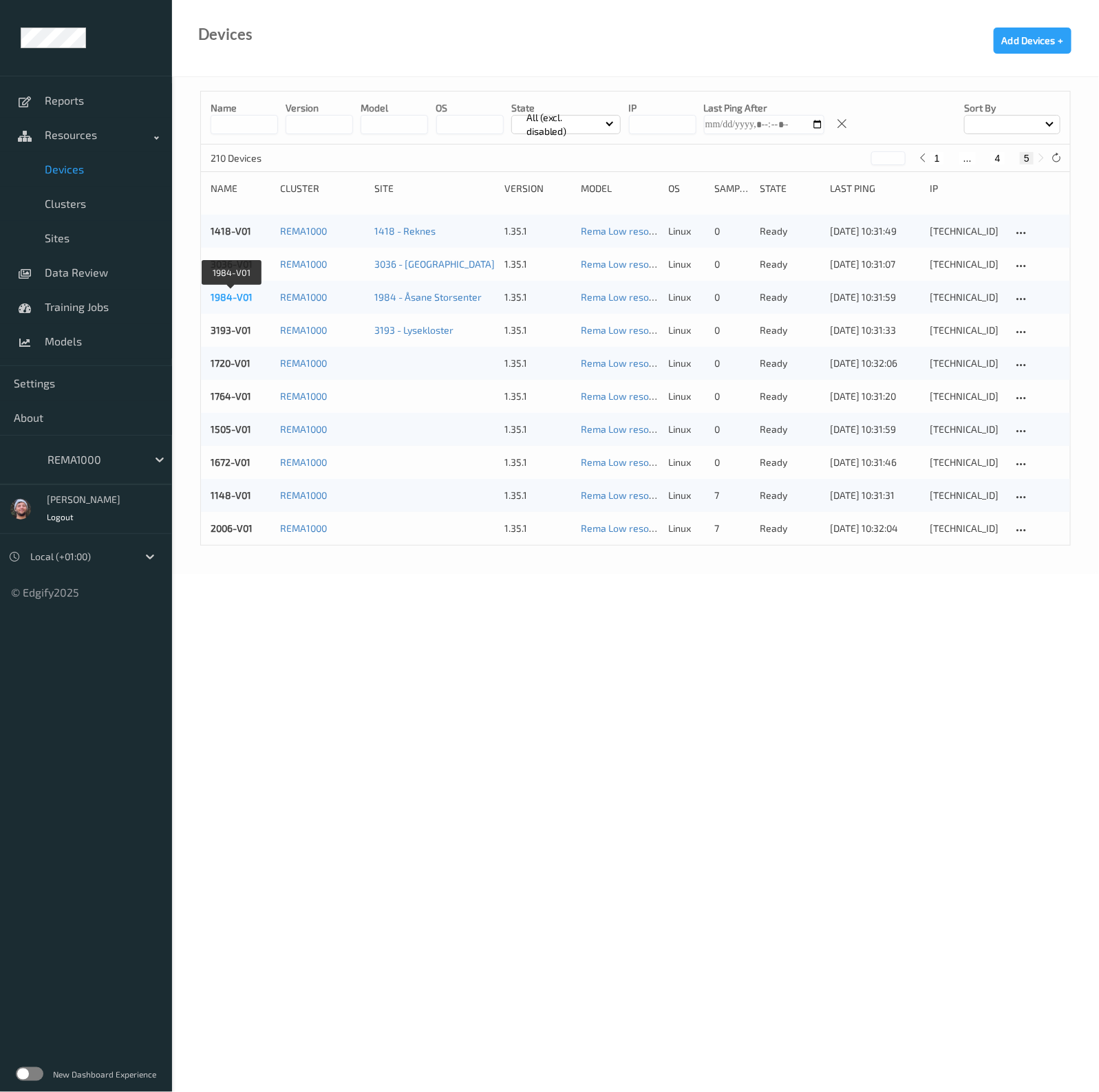
click at [245, 301] on link "1984-V01" at bounding box center [231, 298] width 42 height 12
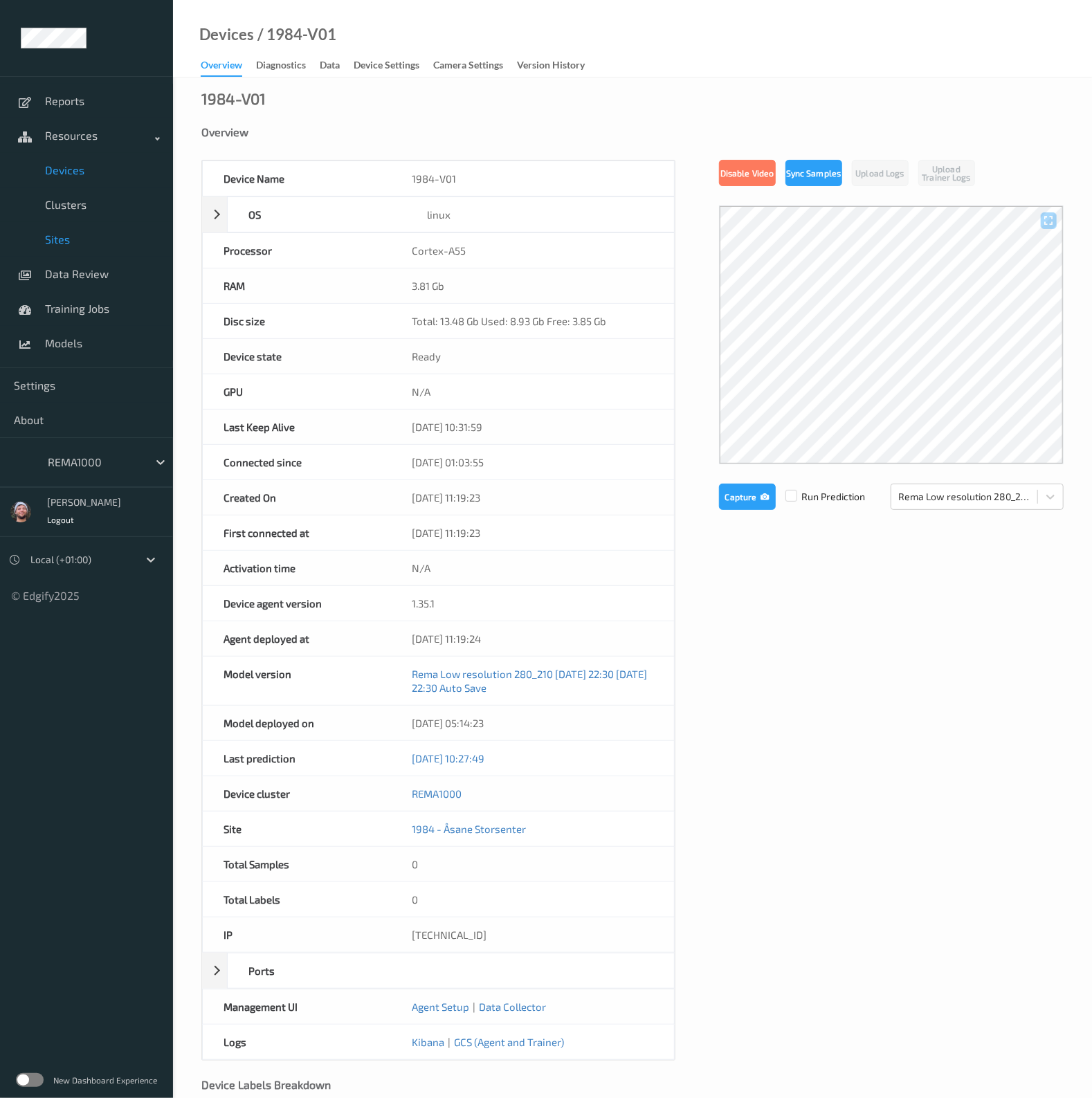
click at [84, 231] on link "Sites" at bounding box center [87, 239] width 174 height 35
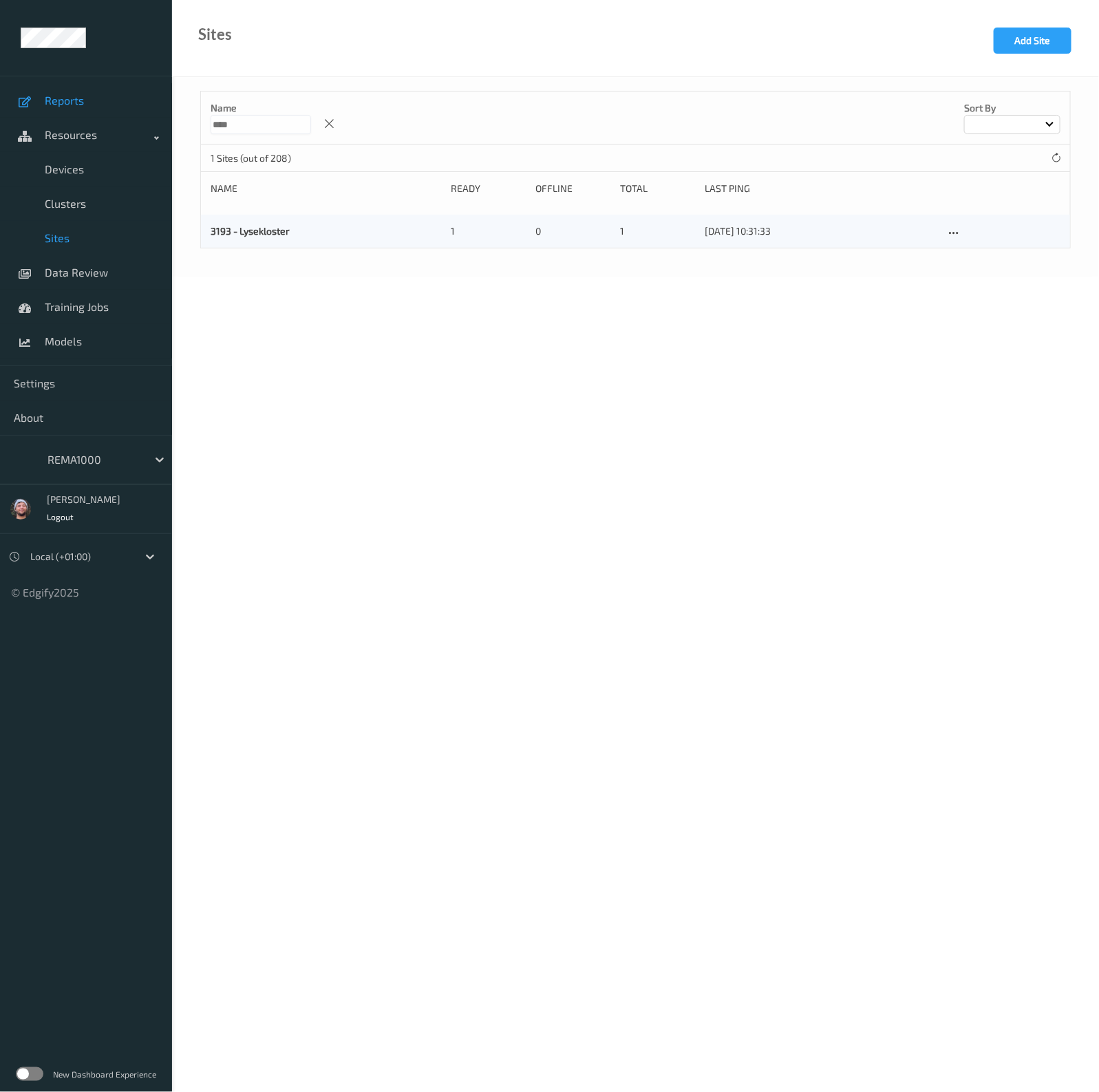
drag, startPoint x: 201, startPoint y: 119, endPoint x: 64, endPoint y: 116, distance: 137.0
click at [64, 116] on div "Reports Resources Devices Clusters Sites Data Review Training Jobs Models Setti…" at bounding box center [550, 99] width 1099 height 199
type input "****"
click at [960, 232] on div at bounding box center [953, 232] width 17 height 17
click at [978, 256] on div "Edit Site" at bounding box center [986, 255] width 32 height 13
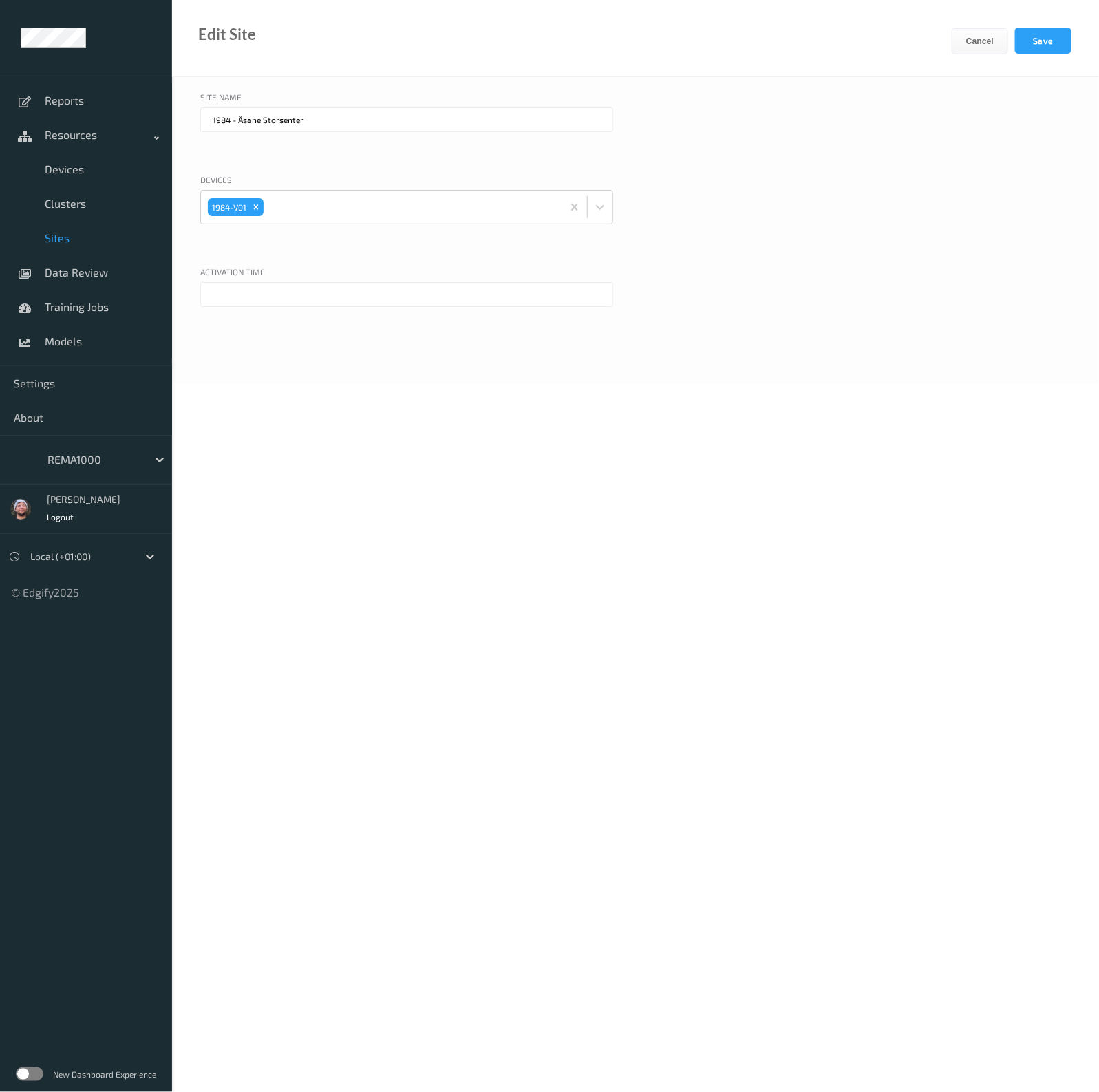
click at [261, 295] on input "text" at bounding box center [407, 295] width 413 height 25
click at [274, 367] on div "1" at bounding box center [273, 367] width 17 height 17
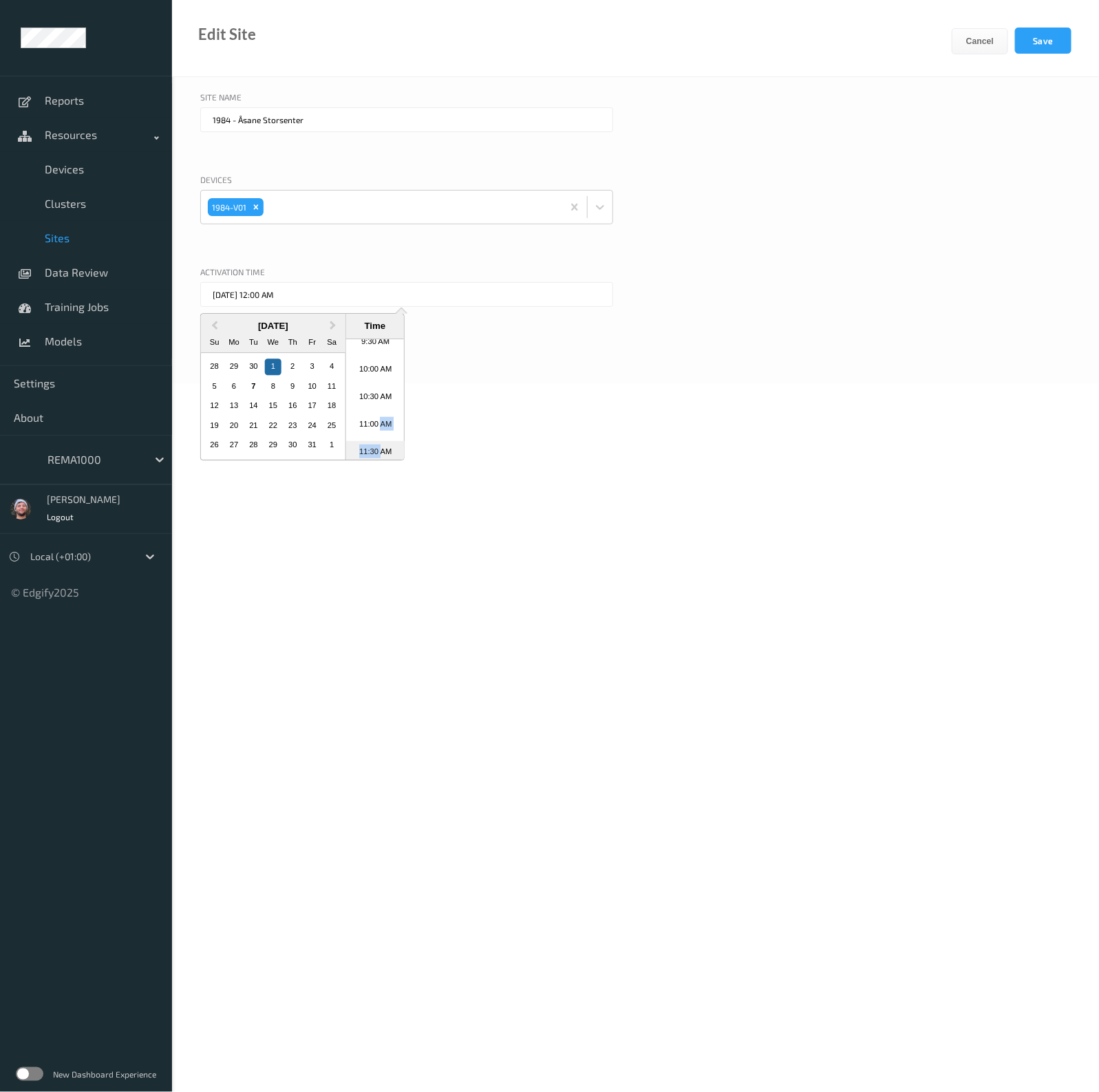
drag, startPoint x: 377, startPoint y: 424, endPoint x: 377, endPoint y: 451, distance: 27.0
click at [377, 451] on ul "12:00 AM 12:30 AM 1:00 AM 1:30 AM 2:00 AM 2:30 AM 3:00 AM 3:30 AM 4:00 AM 4:30 …" at bounding box center [375, 399] width 59 height 120
click at [375, 434] on li "11:30 AM" at bounding box center [375, 433] width 59 height 28
type input "01/10/2025 11:30 AM"
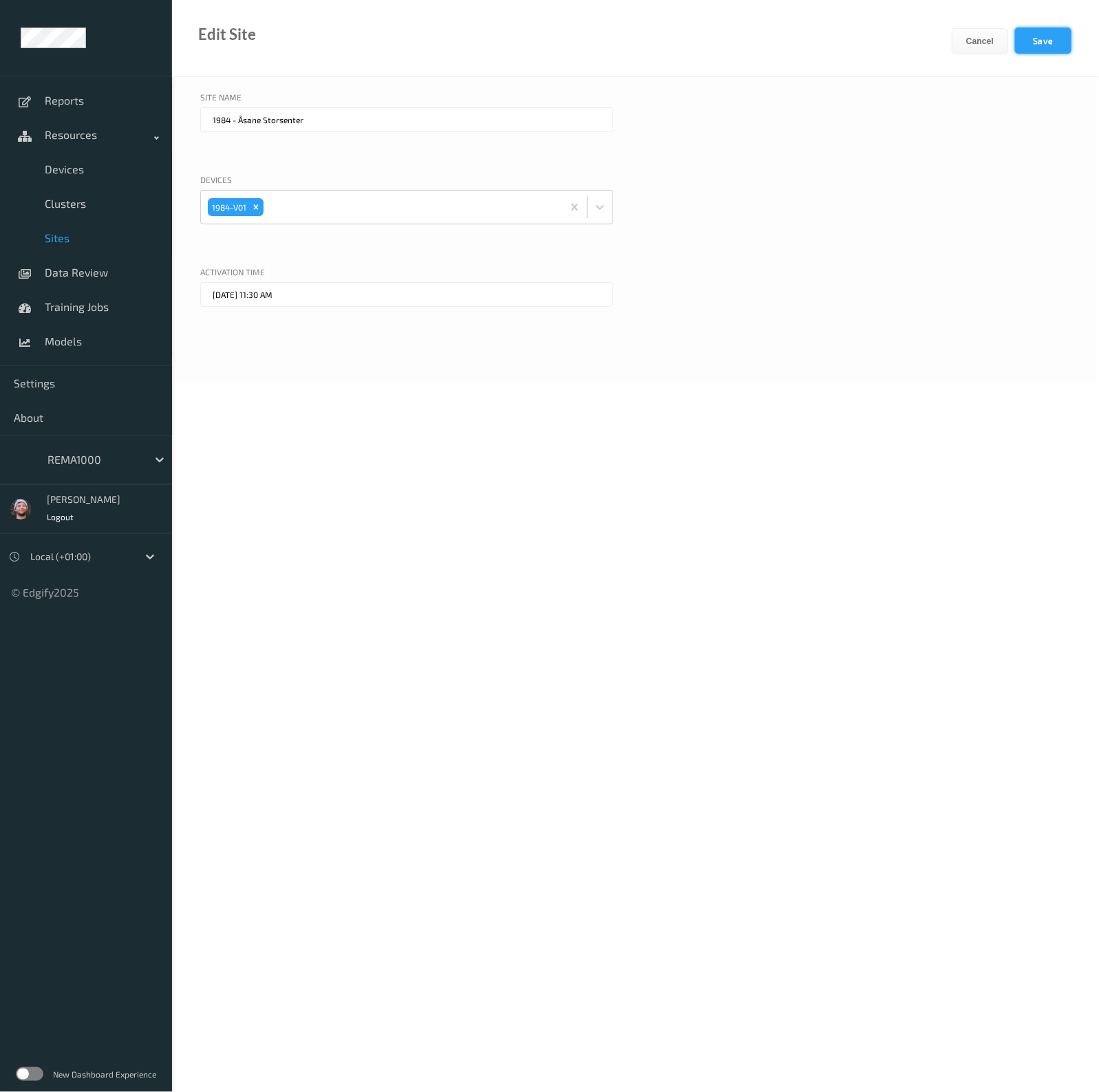
click at [1060, 46] on button "Save" at bounding box center [1043, 41] width 57 height 26
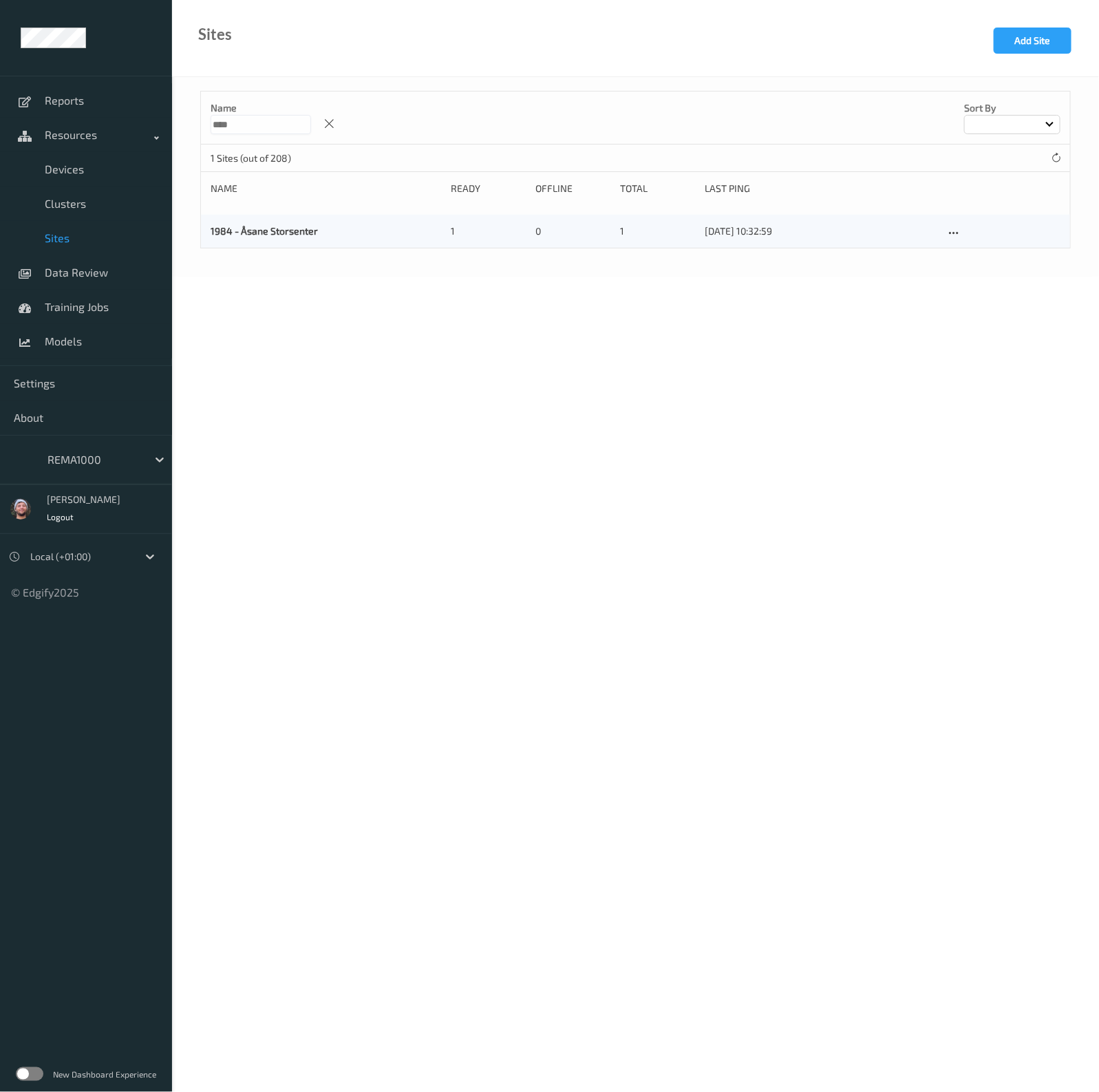
click at [260, 123] on input "****" at bounding box center [260, 124] width 100 height 19
click at [1042, 43] on button "Add Site" at bounding box center [1033, 41] width 77 height 26
click at [360, 119] on input "text" at bounding box center [407, 119] width 413 height 25
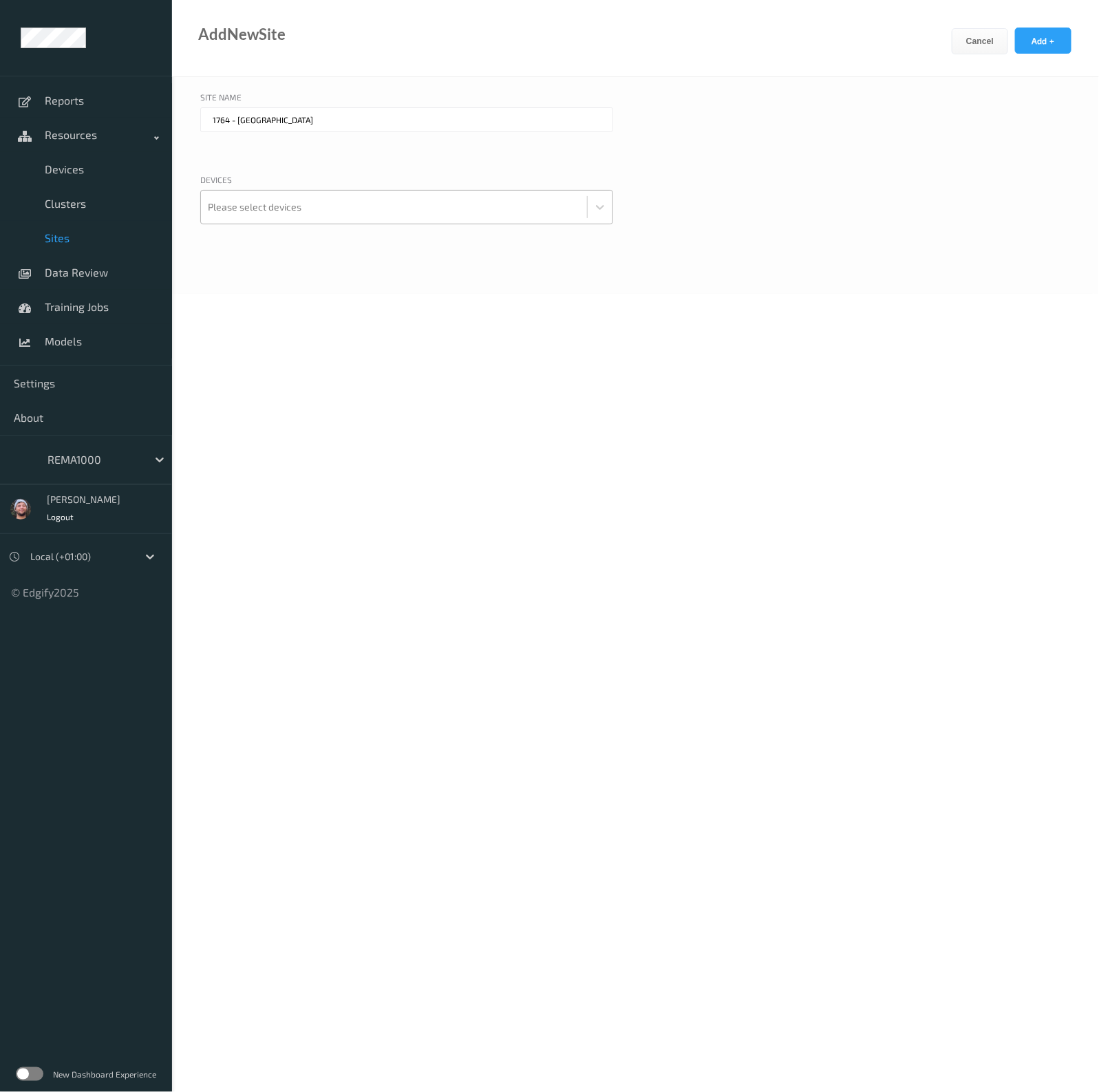
type input "1764 - Hokksund"
click at [307, 197] on div at bounding box center [394, 207] width 372 height 28
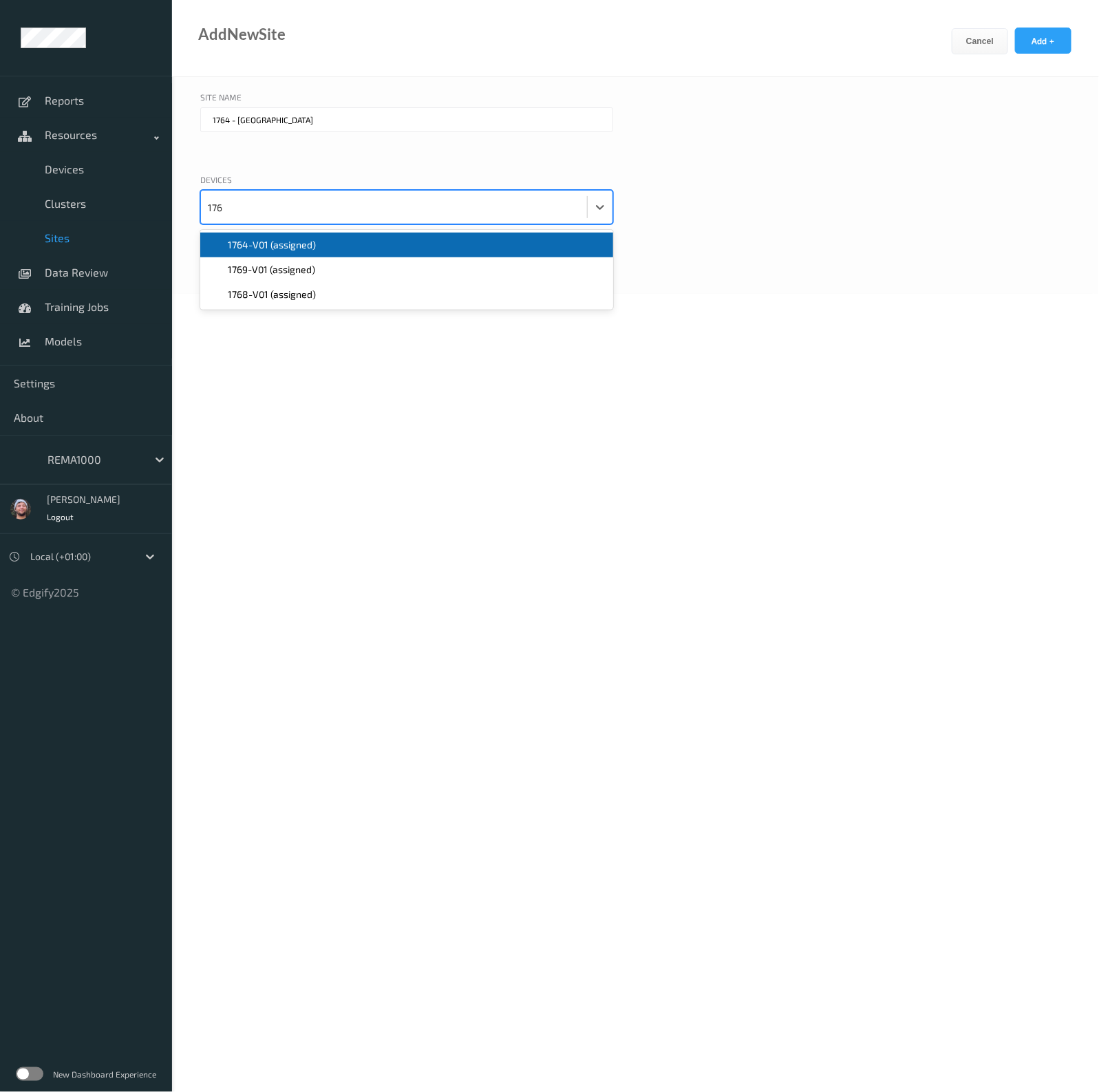
type input "1764"
click at [289, 245] on span "1764-V01 (assigned)" at bounding box center [272, 245] width 88 height 14
click at [1036, 45] on button "Add +" at bounding box center [1043, 41] width 57 height 26
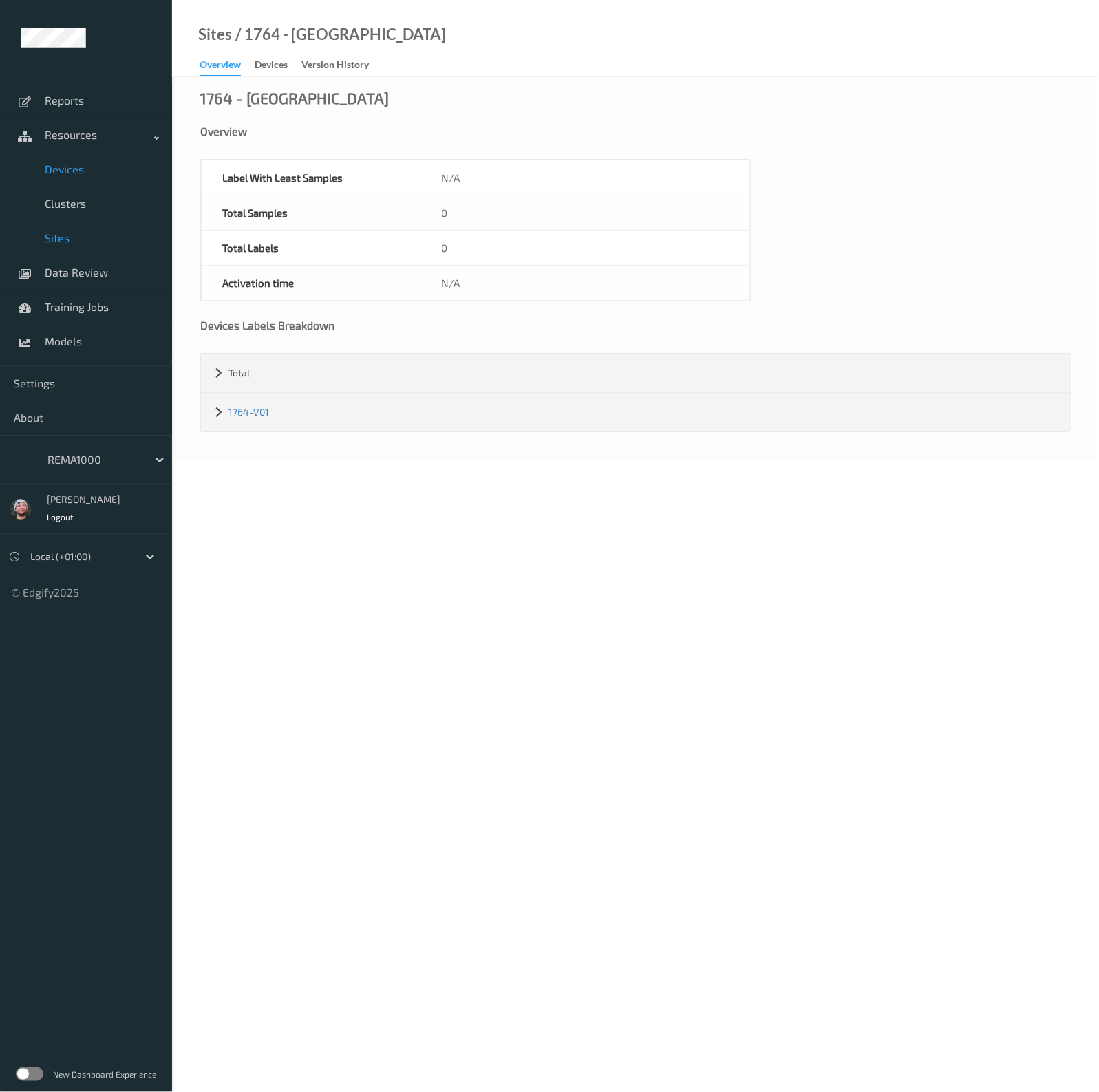
click at [76, 170] on span "Devices" at bounding box center [101, 170] width 114 height 14
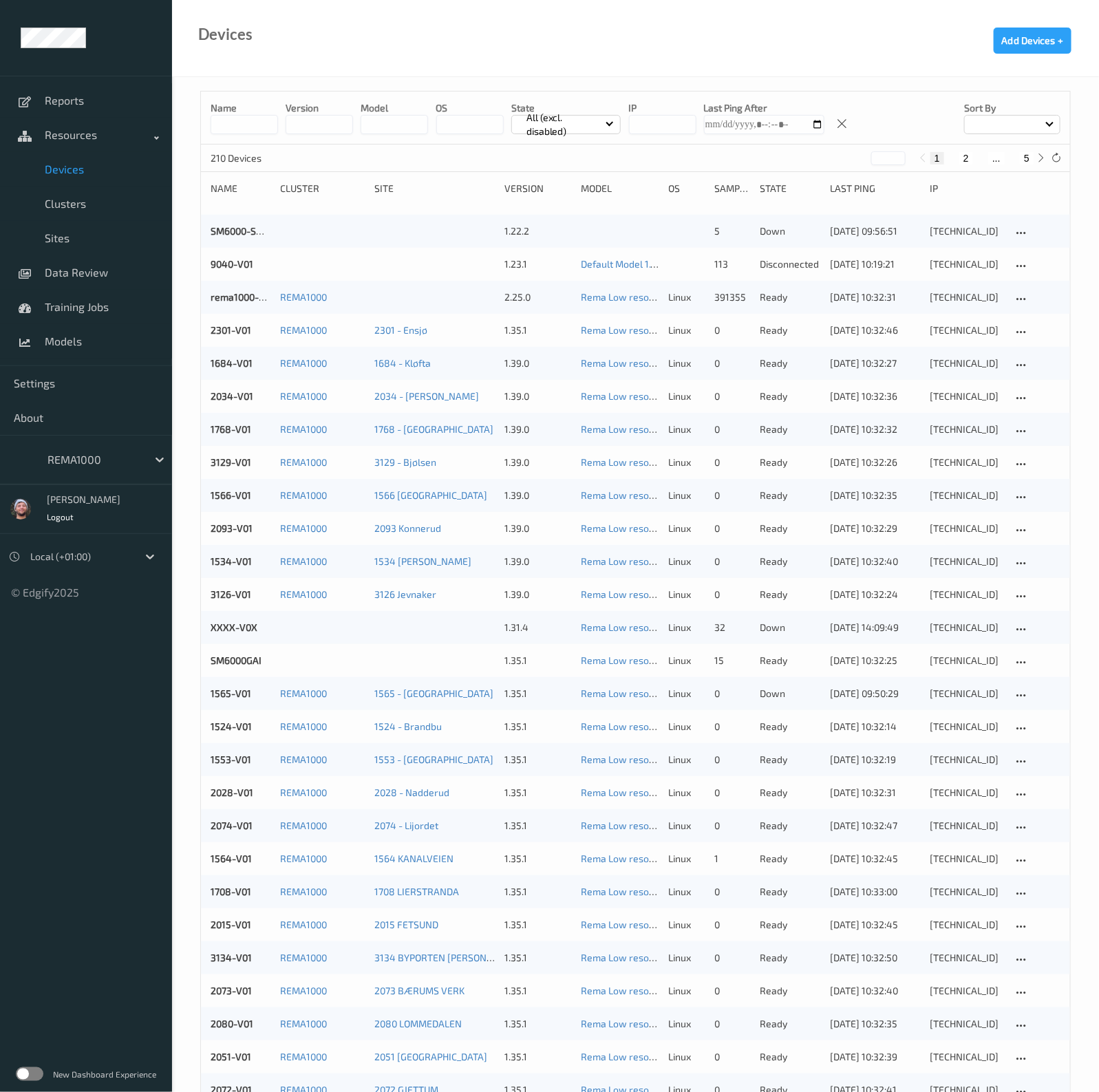
click at [213, 94] on div "Name version model OS State All (excl. disabled) IP Last Ping After Sort by" at bounding box center [636, 117] width 870 height 53
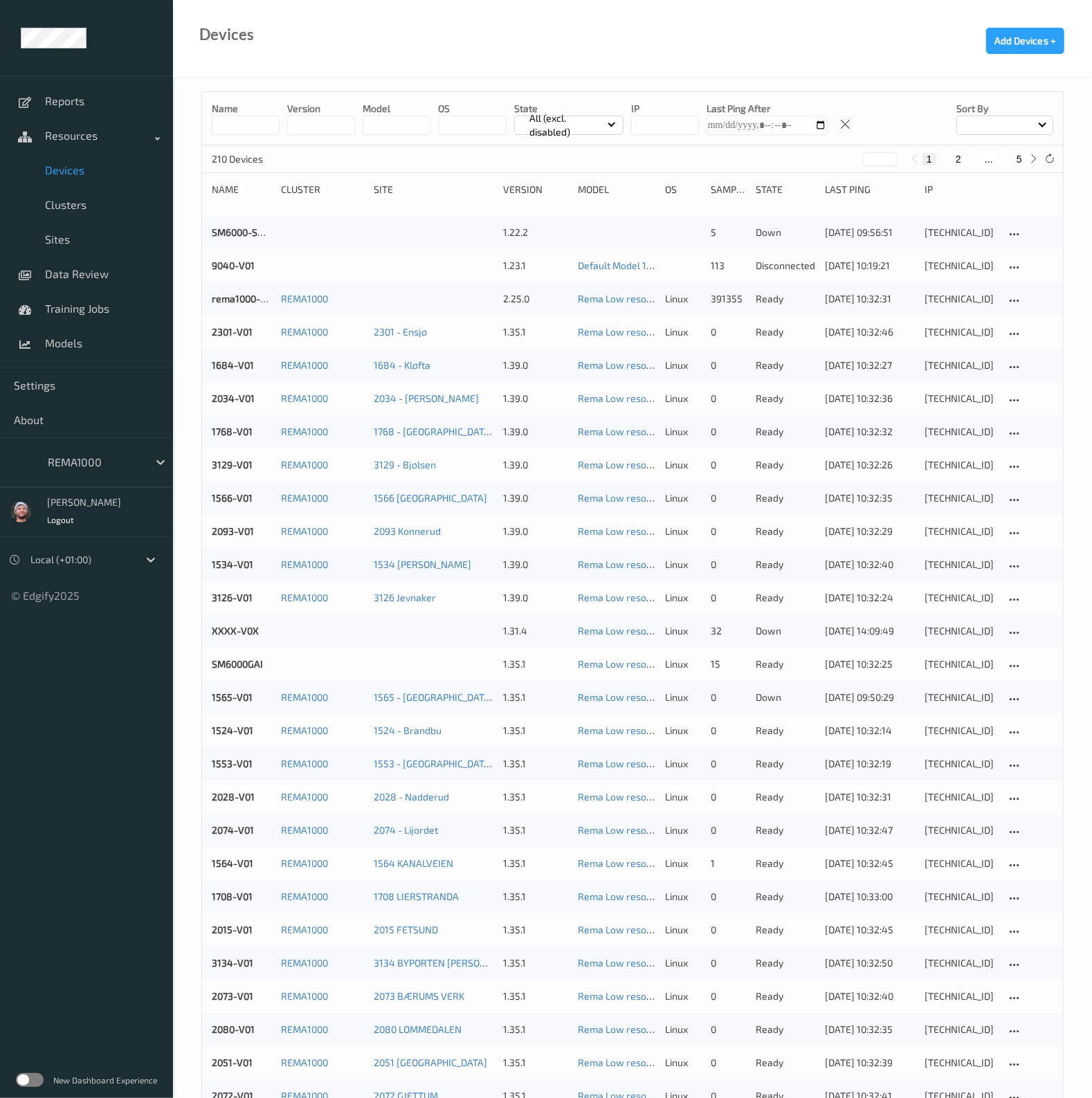
click at [225, 135] on input at bounding box center [245, 125] width 68 height 19
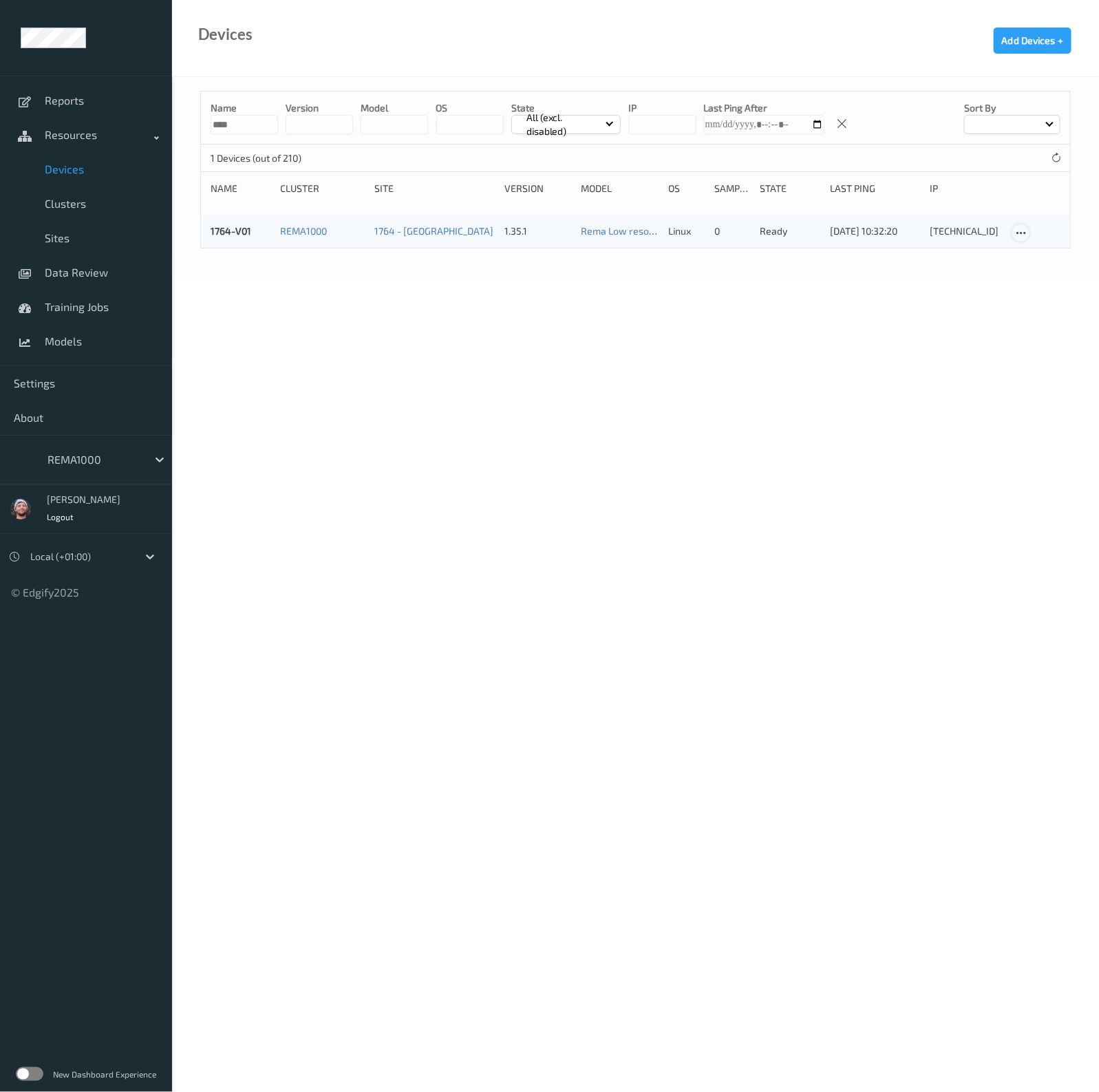
type input "****"
click at [1030, 231] on div at bounding box center [1021, 232] width 17 height 17
click at [1038, 255] on div "Edit Device" at bounding box center [1058, 255] width 42 height 13
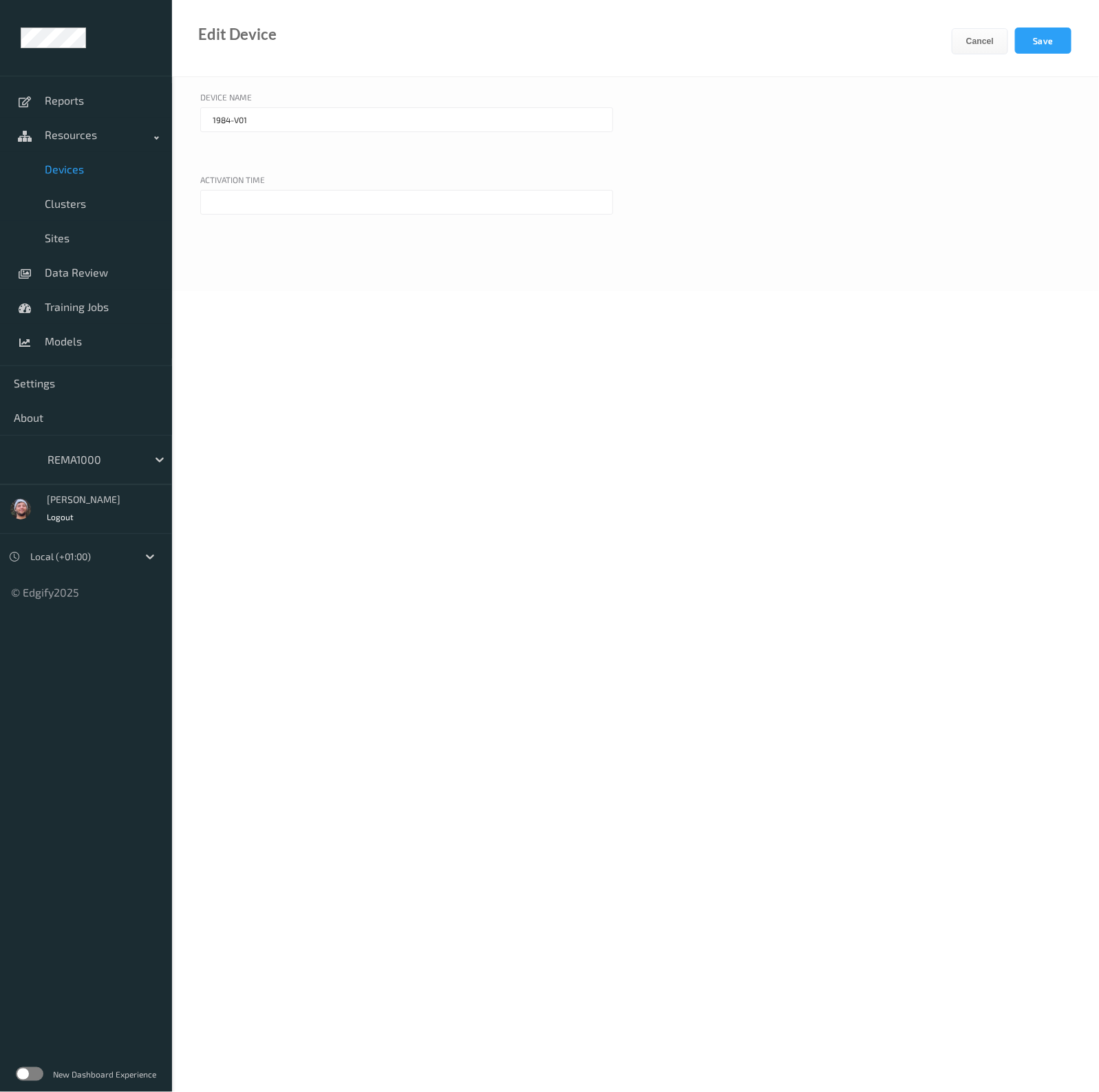
type input "1764-V01"
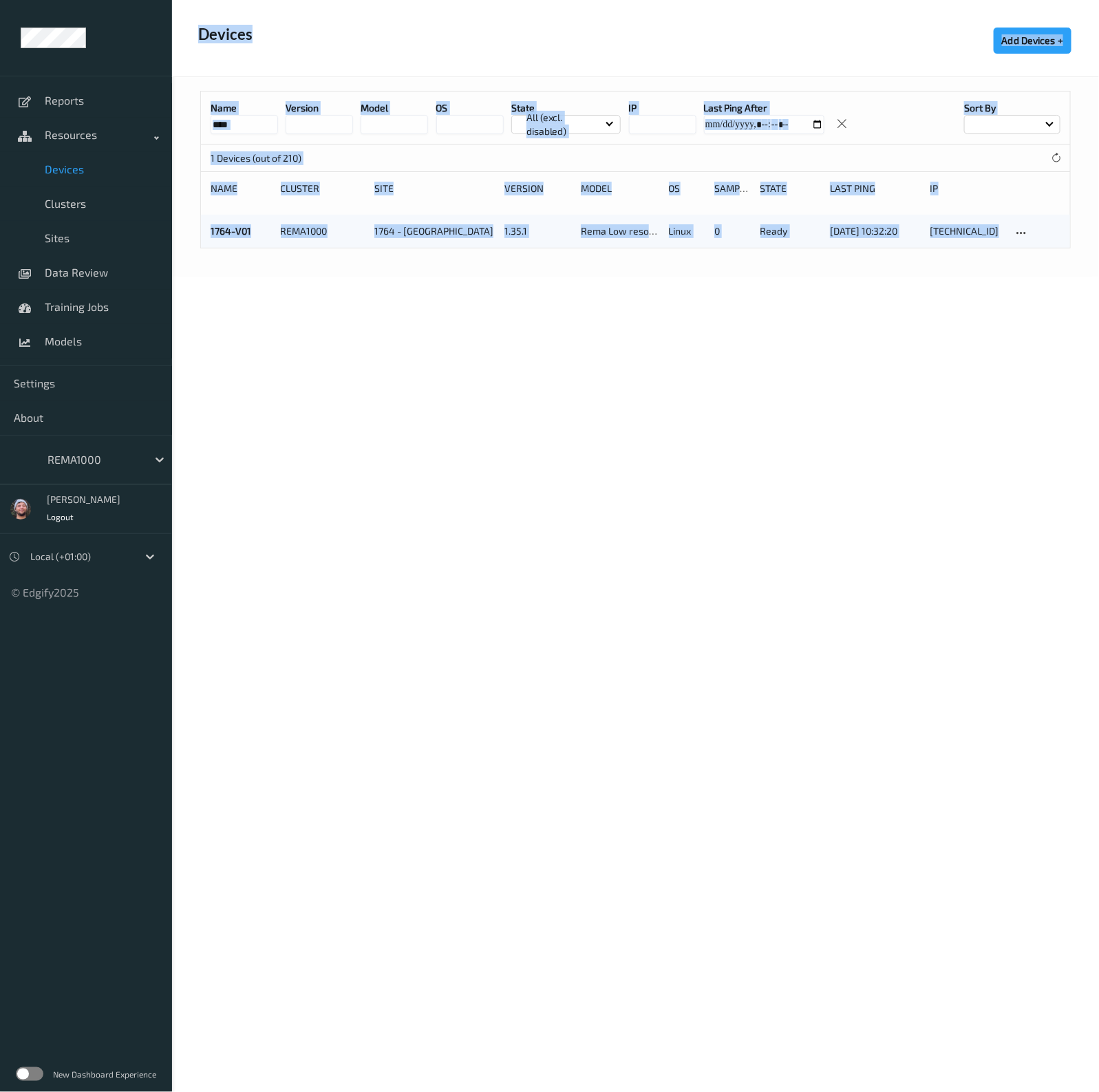
click at [425, 394] on body "Reports Resources Devices Clusters Sites Data Review Training Jobs Models Setti…" at bounding box center [550, 546] width 1099 height 1092
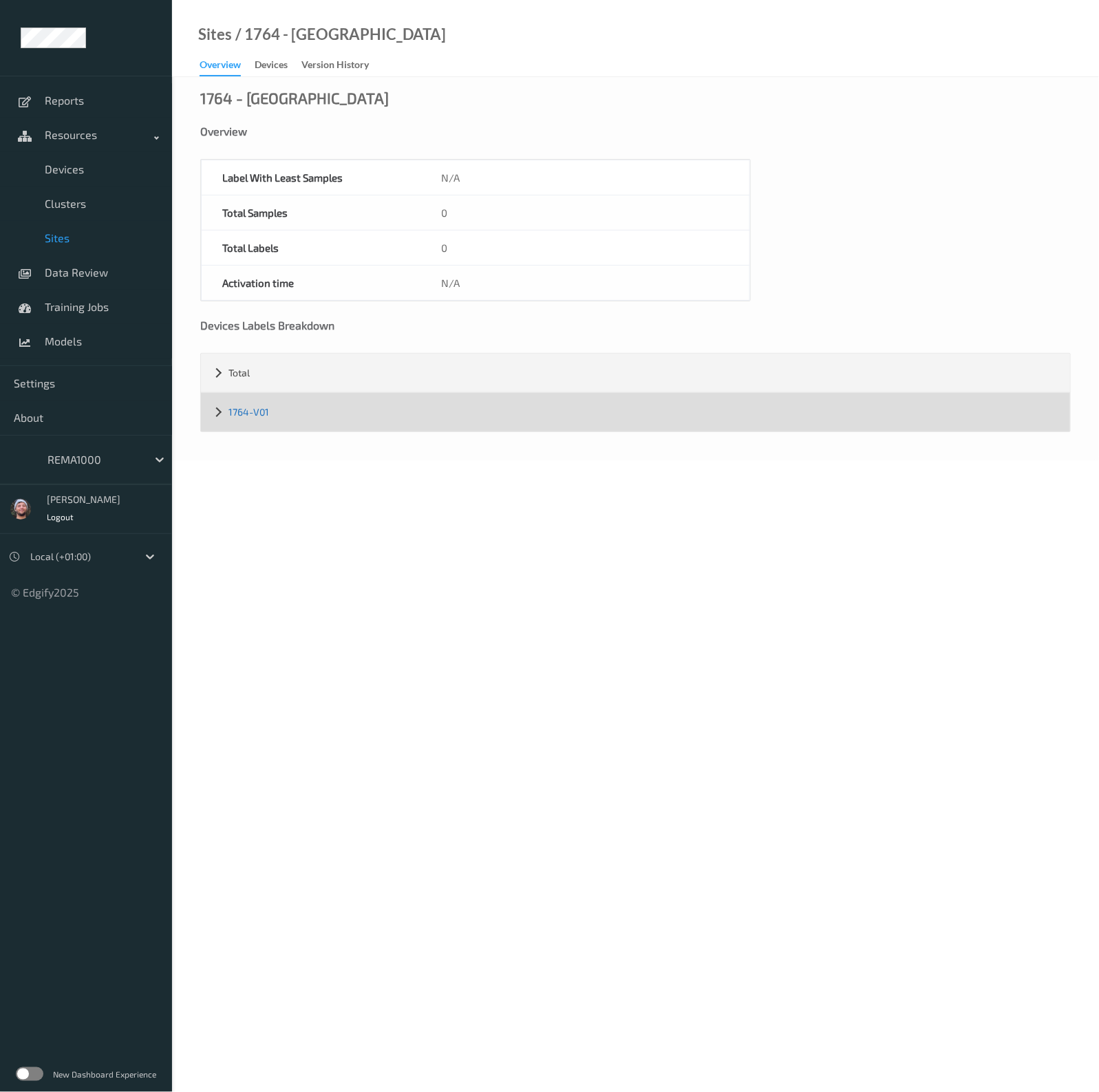
click at [257, 408] on link "1764-V01" at bounding box center [248, 412] width 41 height 12
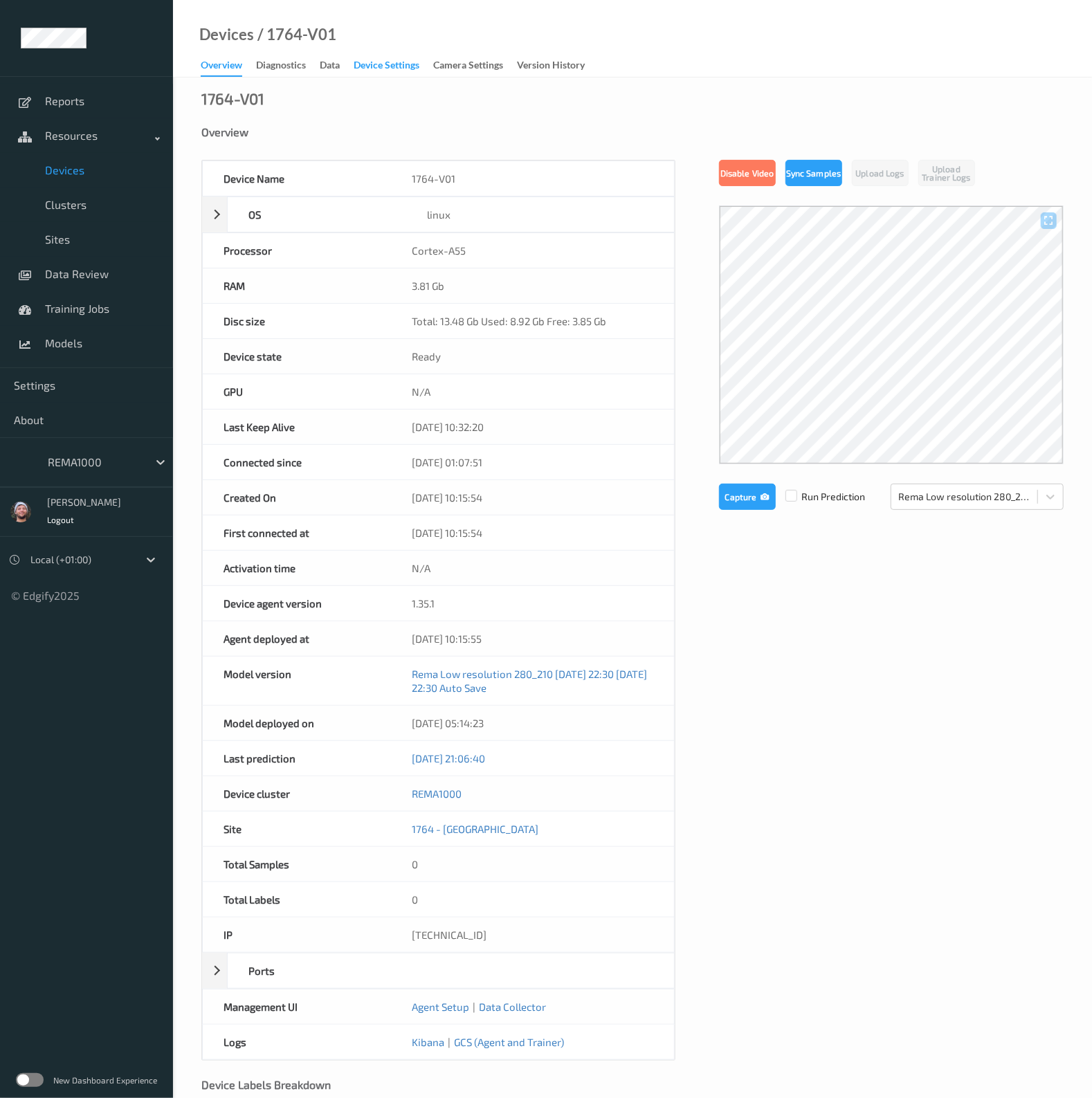
click at [363, 71] on div "Device Settings" at bounding box center [387, 66] width 66 height 17
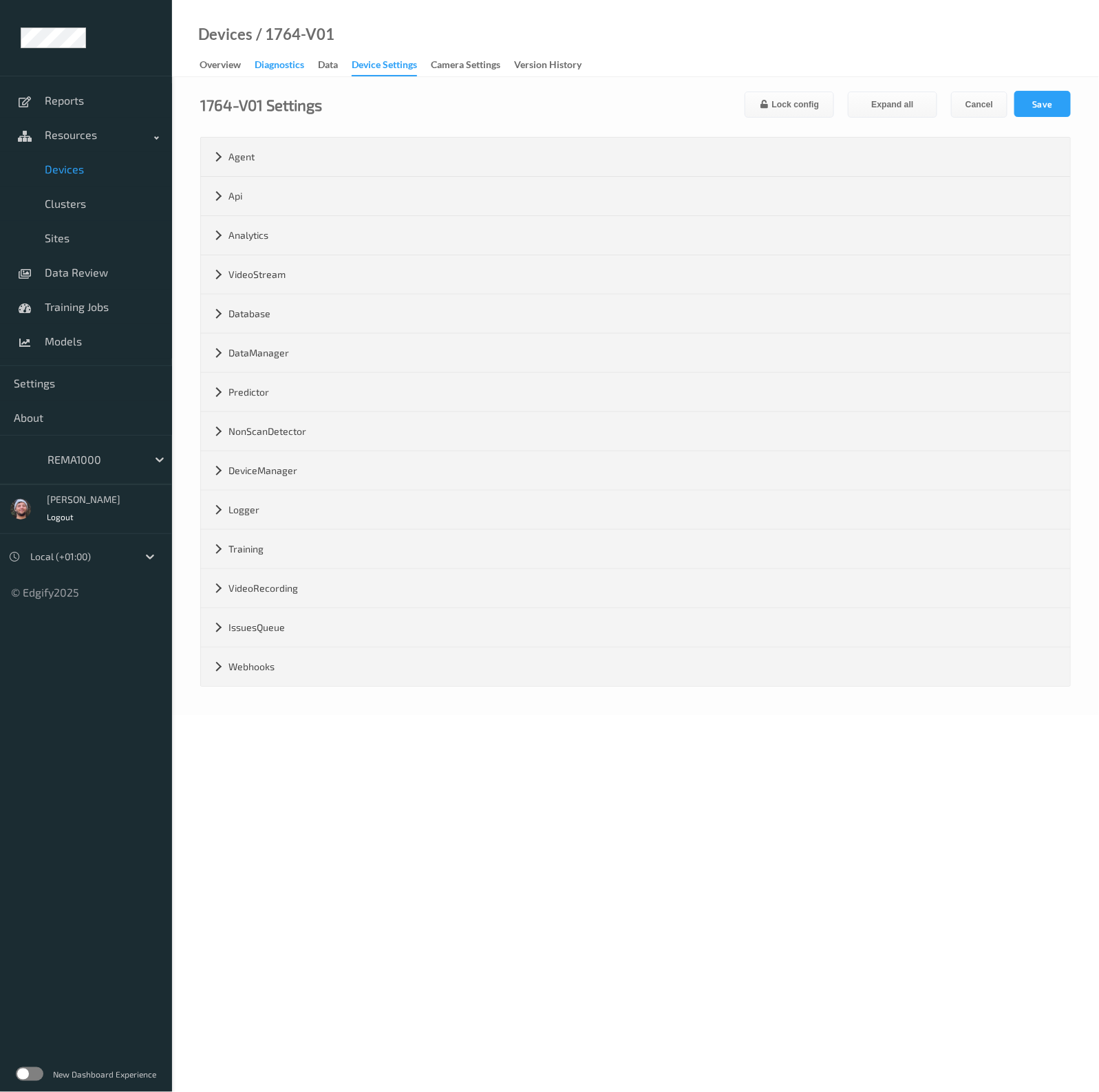
click at [271, 66] on div "Diagnostics" at bounding box center [280, 65] width 50 height 17
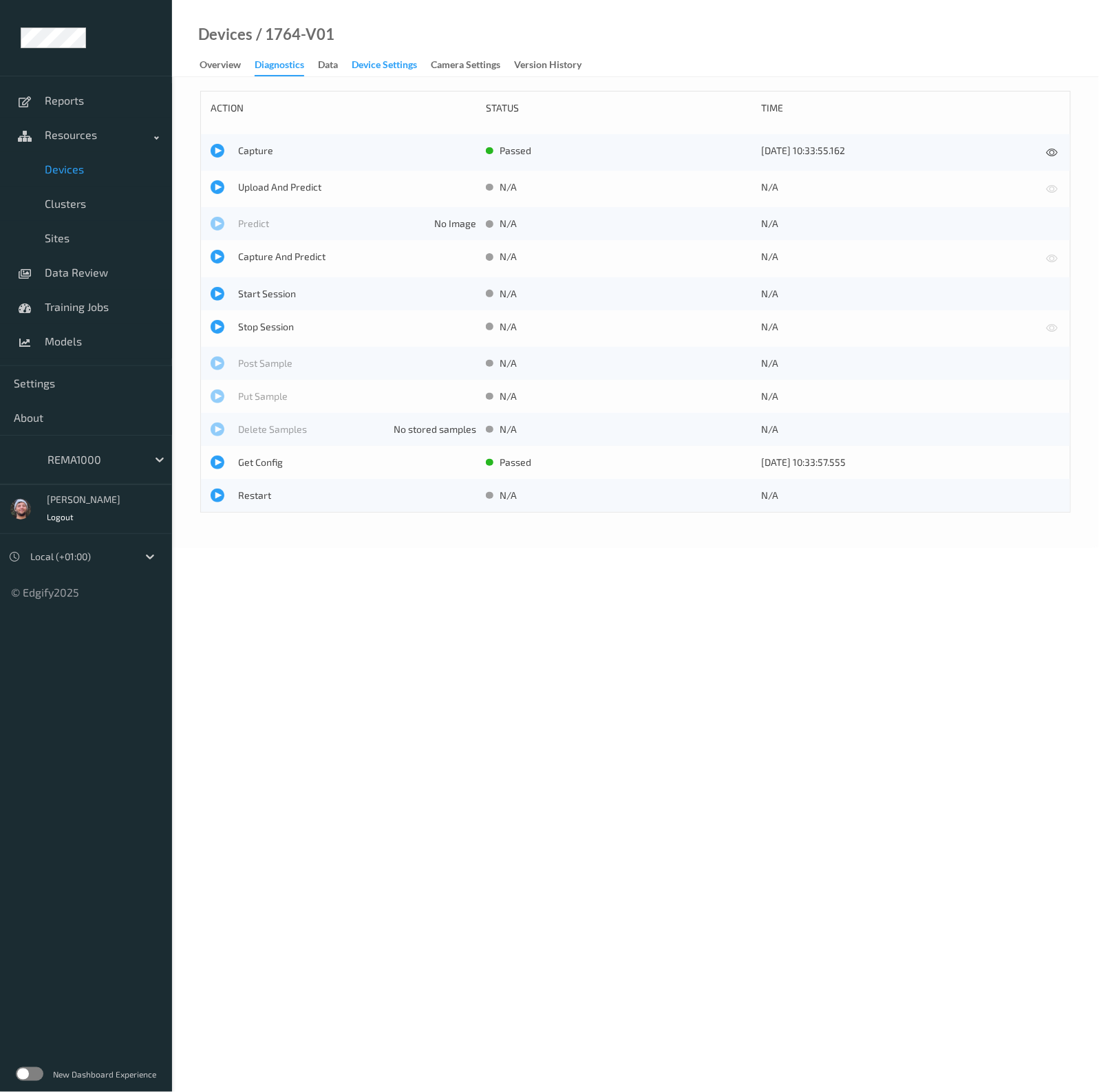
click at [405, 60] on div "Device Settings" at bounding box center [385, 65] width 65 height 17
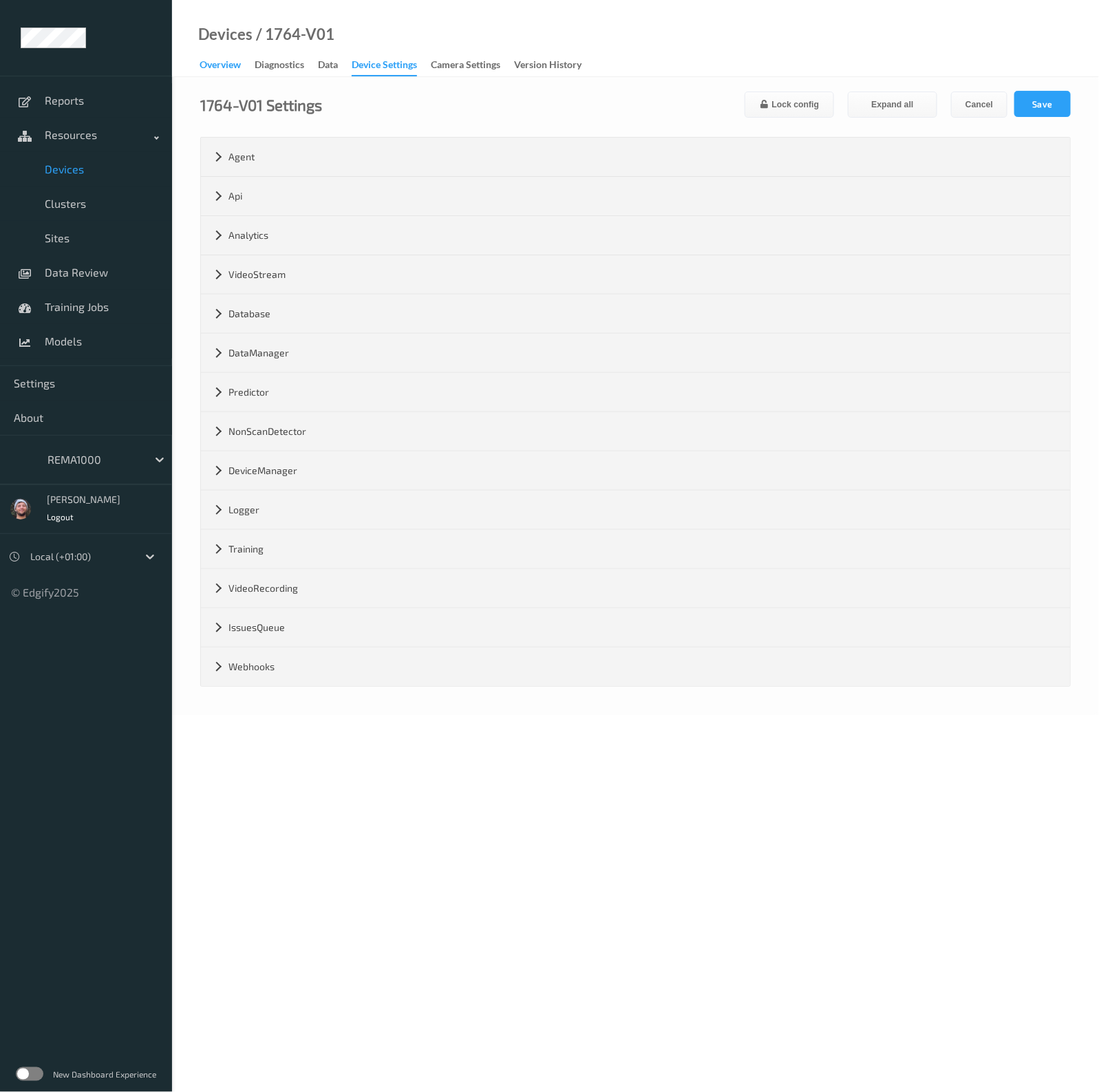
click at [221, 61] on div "Overview" at bounding box center [220, 65] width 42 height 17
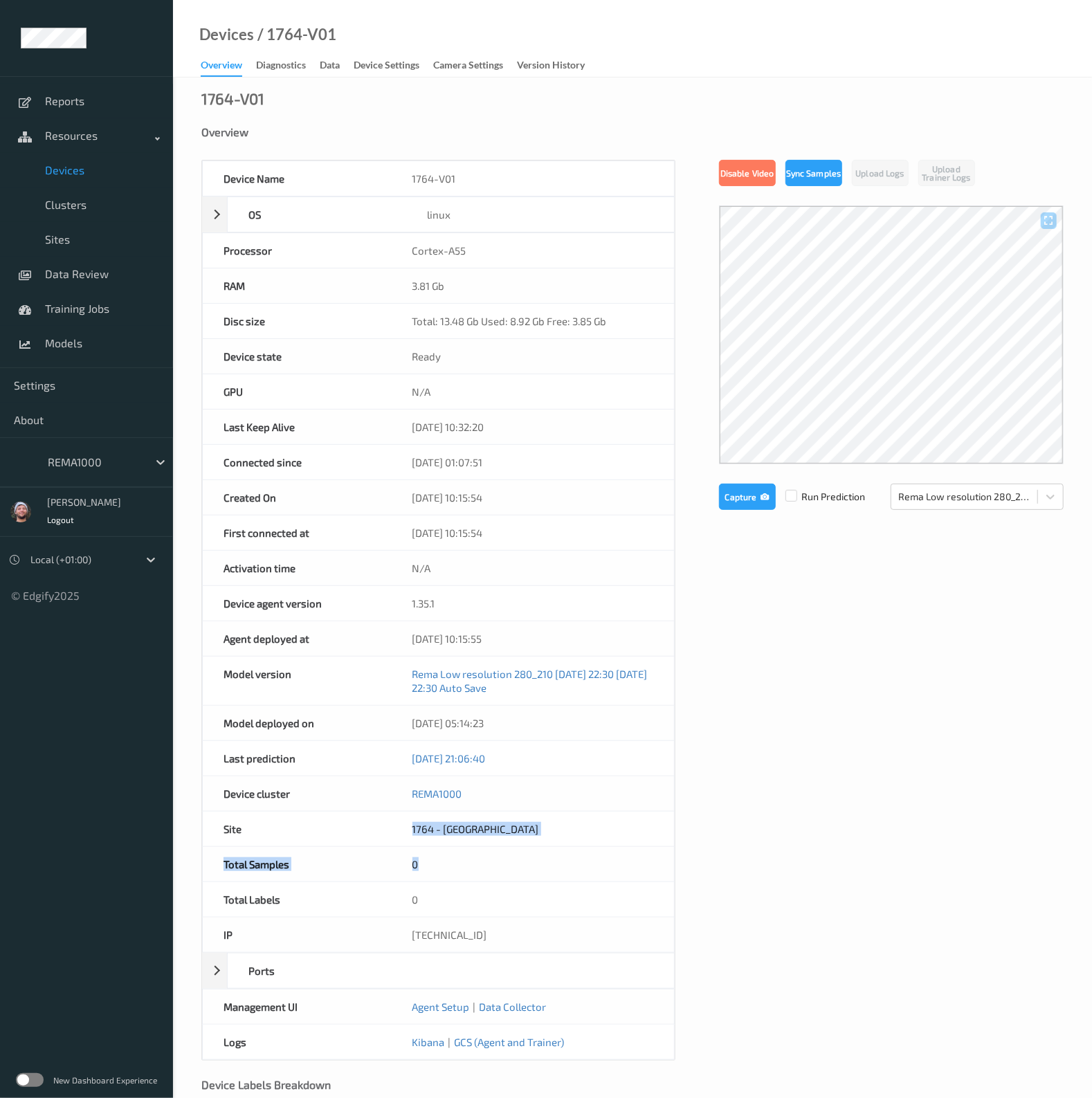
drag, startPoint x: 415, startPoint y: 826, endPoint x: 852, endPoint y: 837, distance: 437.1
click at [834, 843] on div "Device Name 1764-V01 OS linux Platform debian Platform Version 12.5 Platform Fa…" at bounding box center [632, 610] width 863 height 902
click at [862, 831] on div "Device Name 1764-V01 OS linux Platform debian Platform Version 12.5 Platform Fa…" at bounding box center [632, 610] width 863 height 902
click at [96, 200] on span "Clusters" at bounding box center [102, 204] width 115 height 14
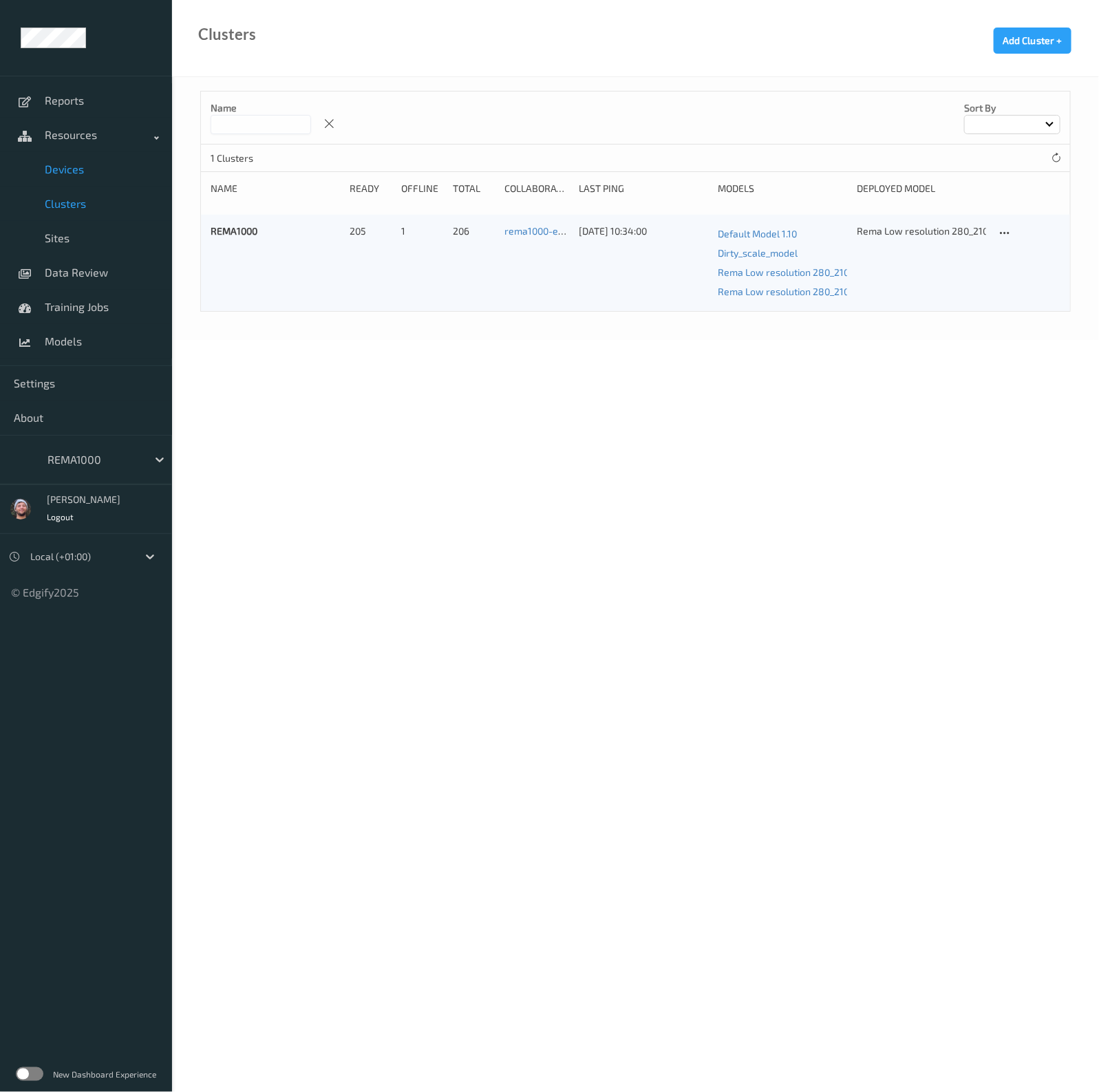
click at [111, 170] on span "Devices" at bounding box center [101, 170] width 114 height 14
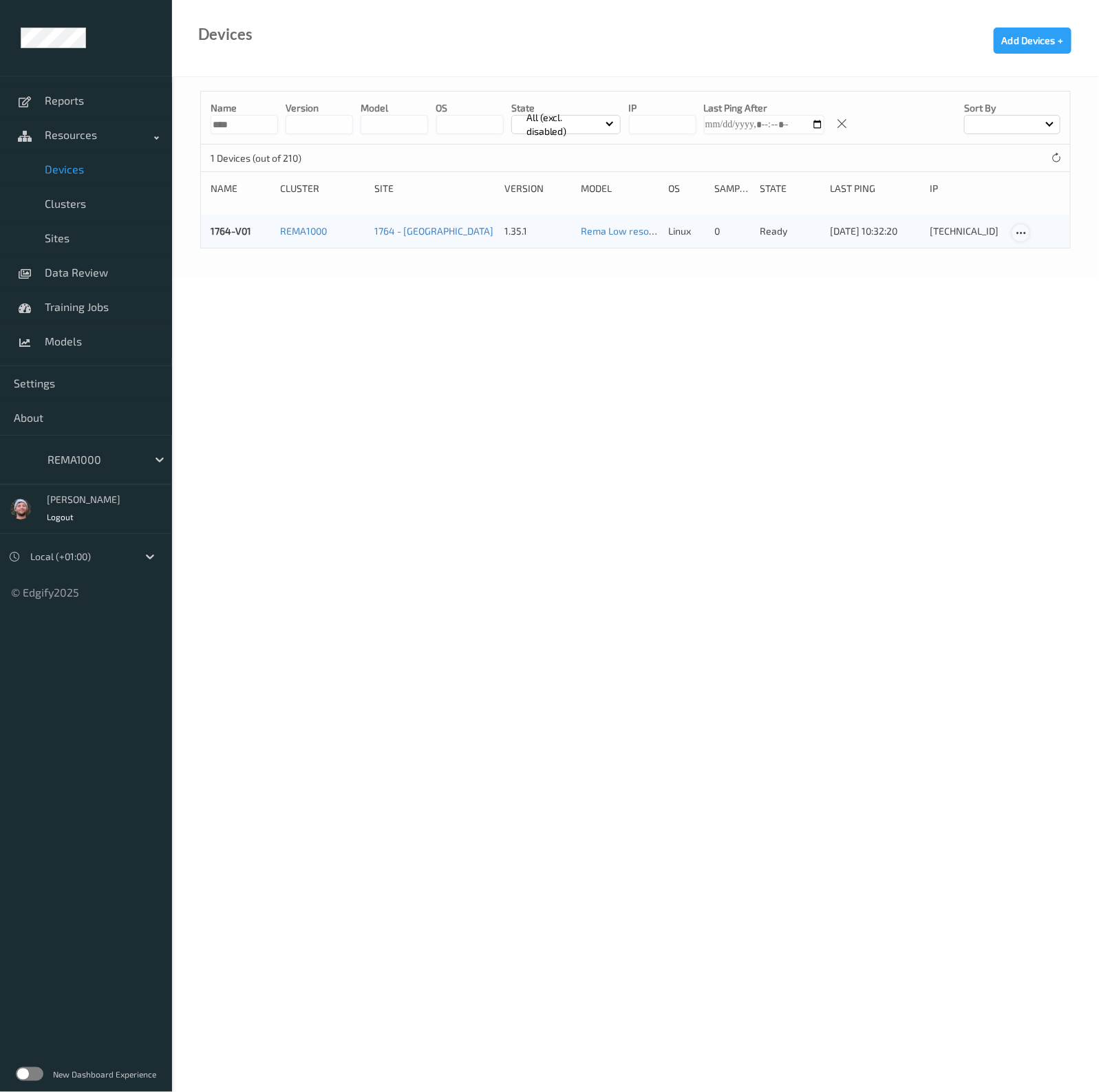
click at [1013, 234] on div at bounding box center [1021, 232] width 17 height 17
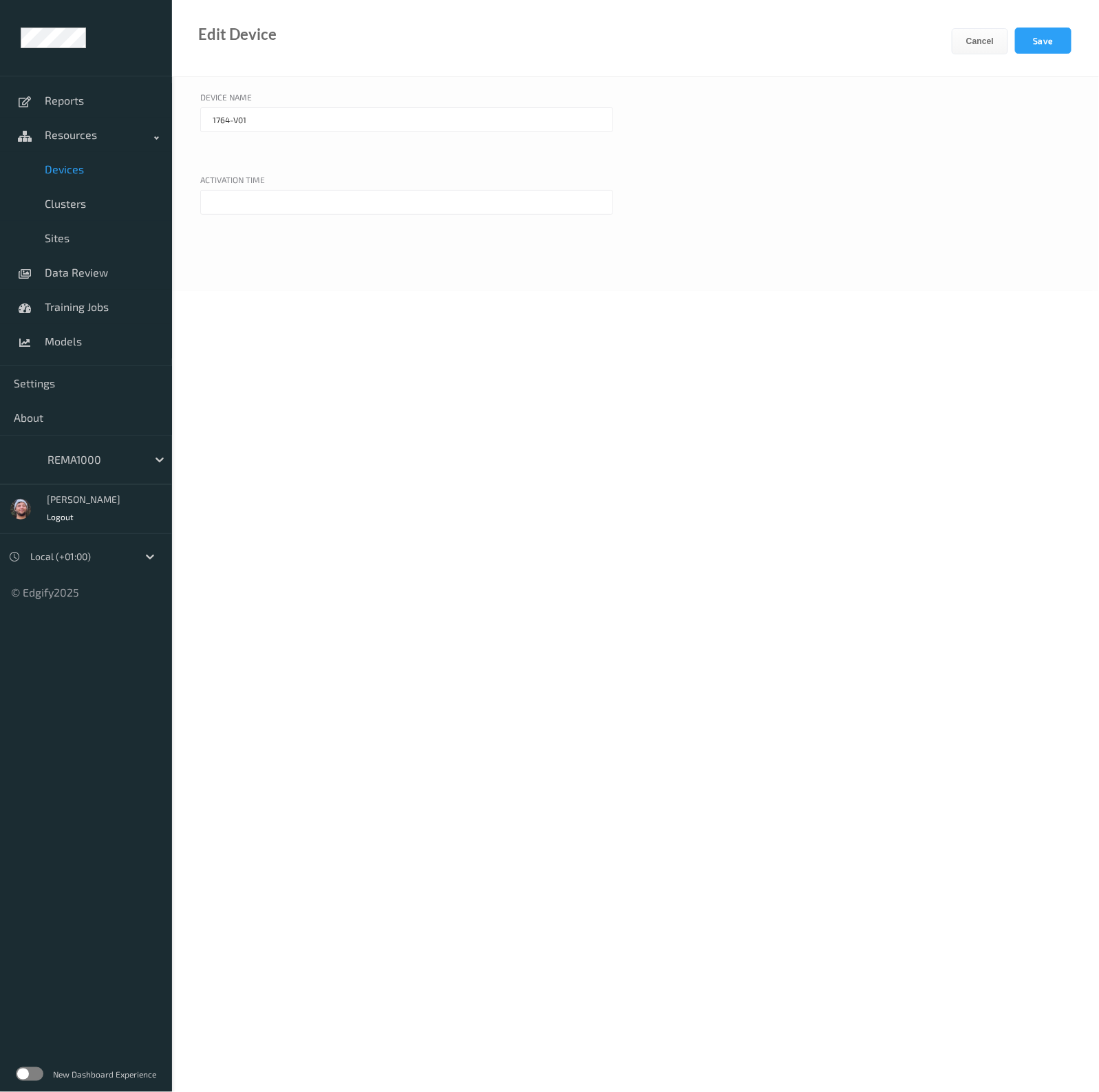
click at [289, 117] on input "1764-V01" at bounding box center [407, 119] width 413 height 25
click at [80, 229] on link "Sites" at bounding box center [86, 238] width 173 height 35
click at [114, 186] on link "Clusters" at bounding box center [86, 203] width 173 height 35
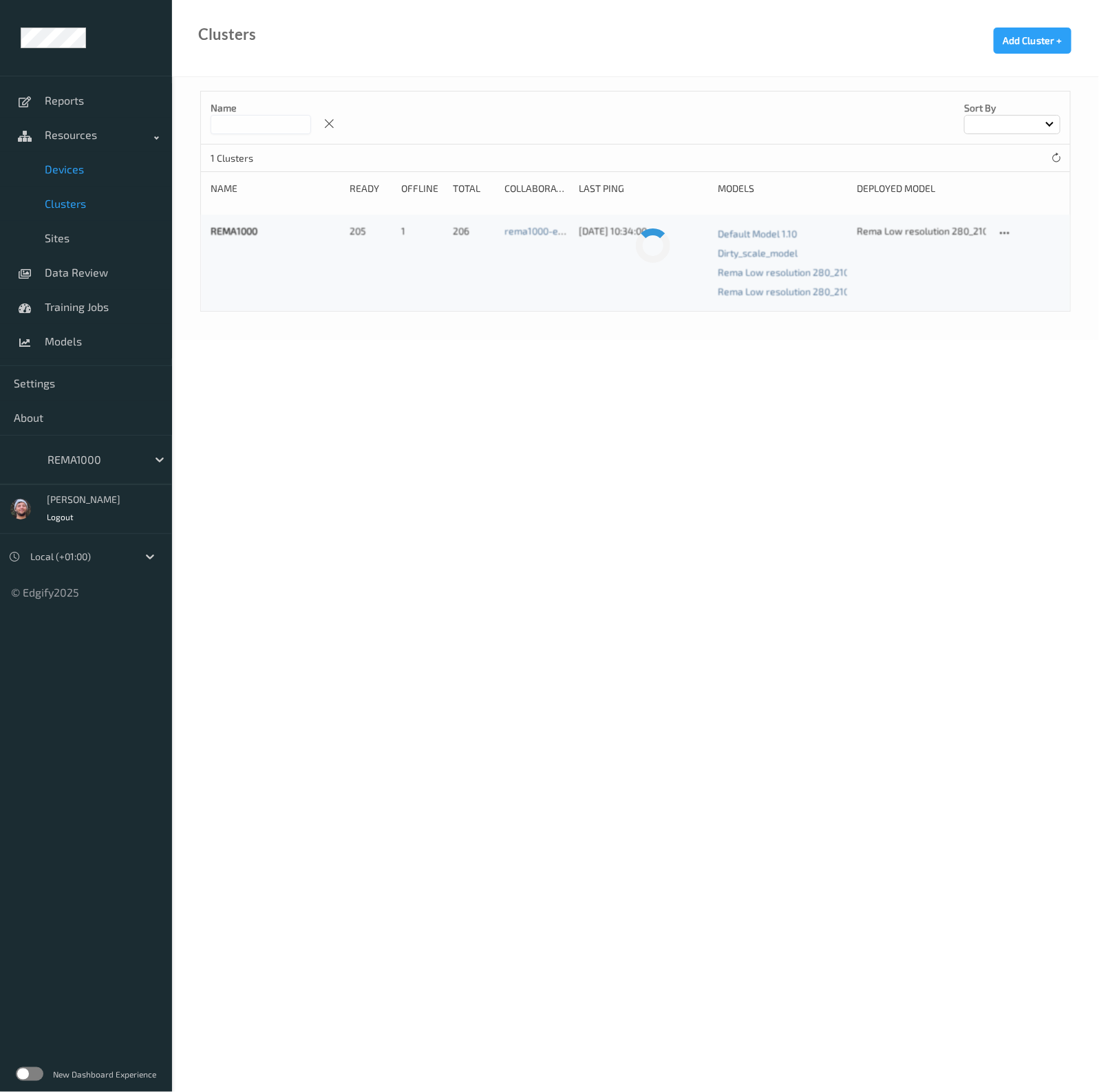
click at [117, 171] on span "Devices" at bounding box center [101, 170] width 114 height 14
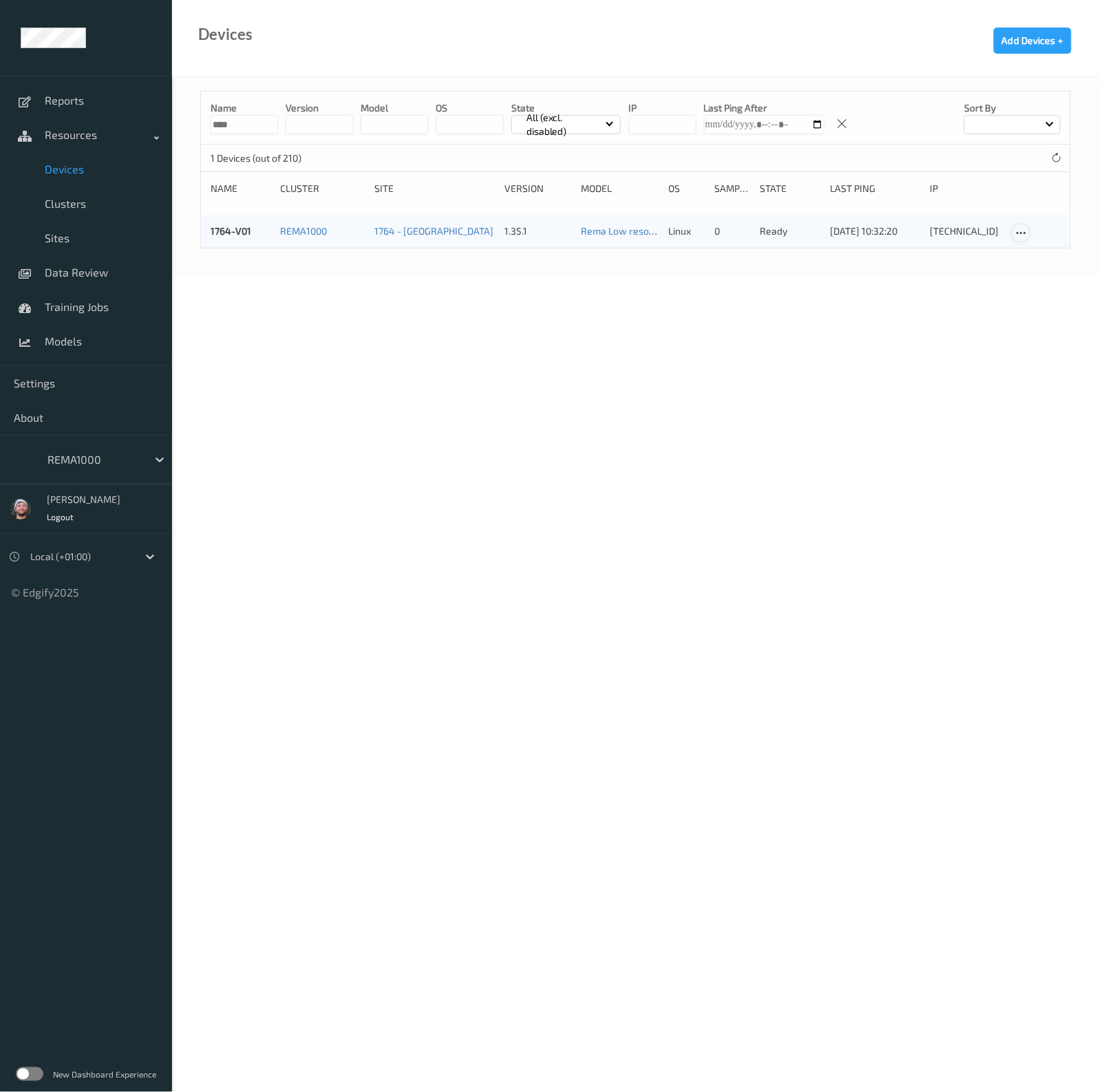
click at [1021, 230] on icon at bounding box center [1022, 233] width 12 height 12
click at [246, 225] on link "1764-V01" at bounding box center [230, 231] width 41 height 12
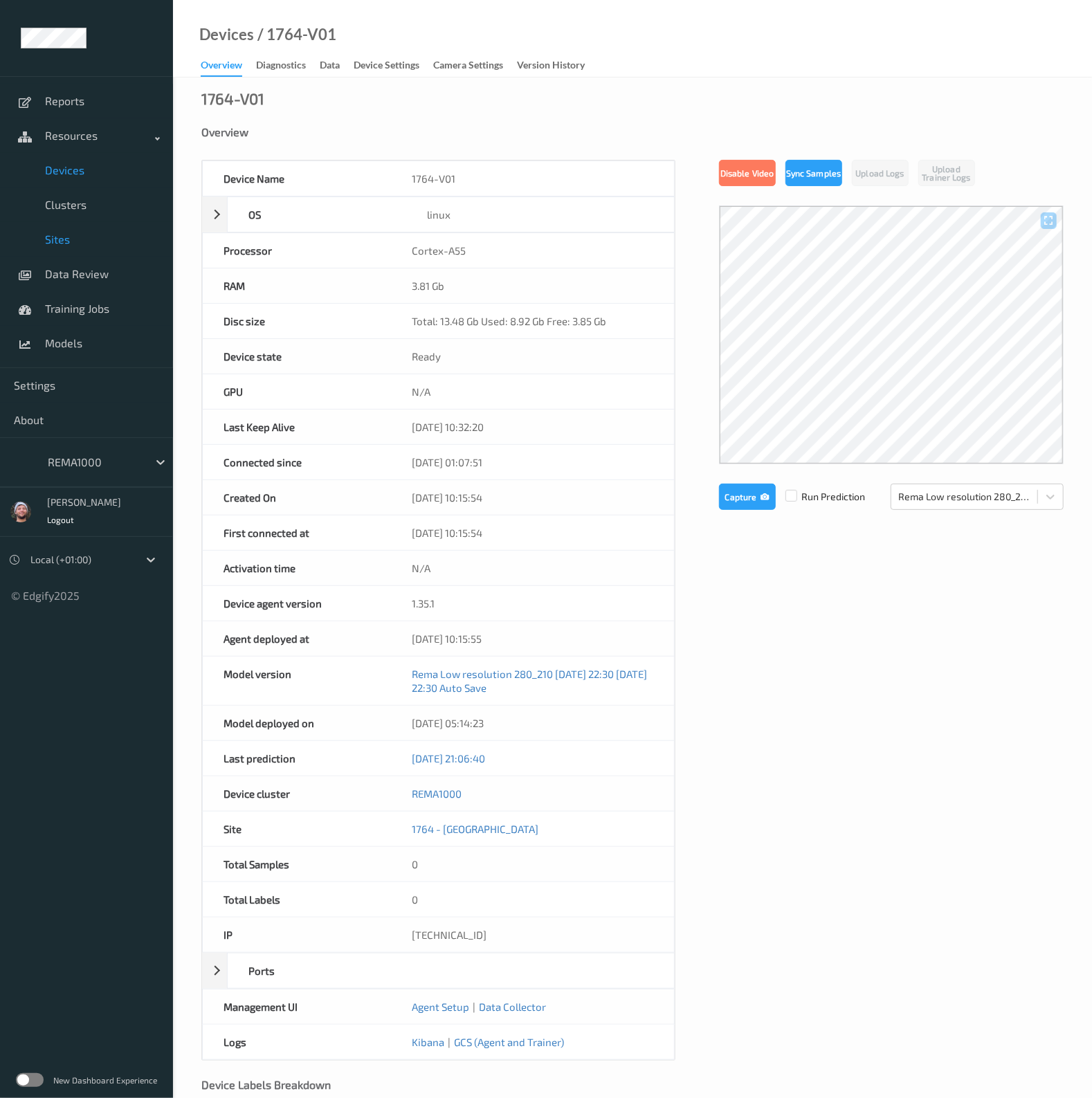
click at [81, 233] on span "Sites" at bounding box center [102, 239] width 115 height 14
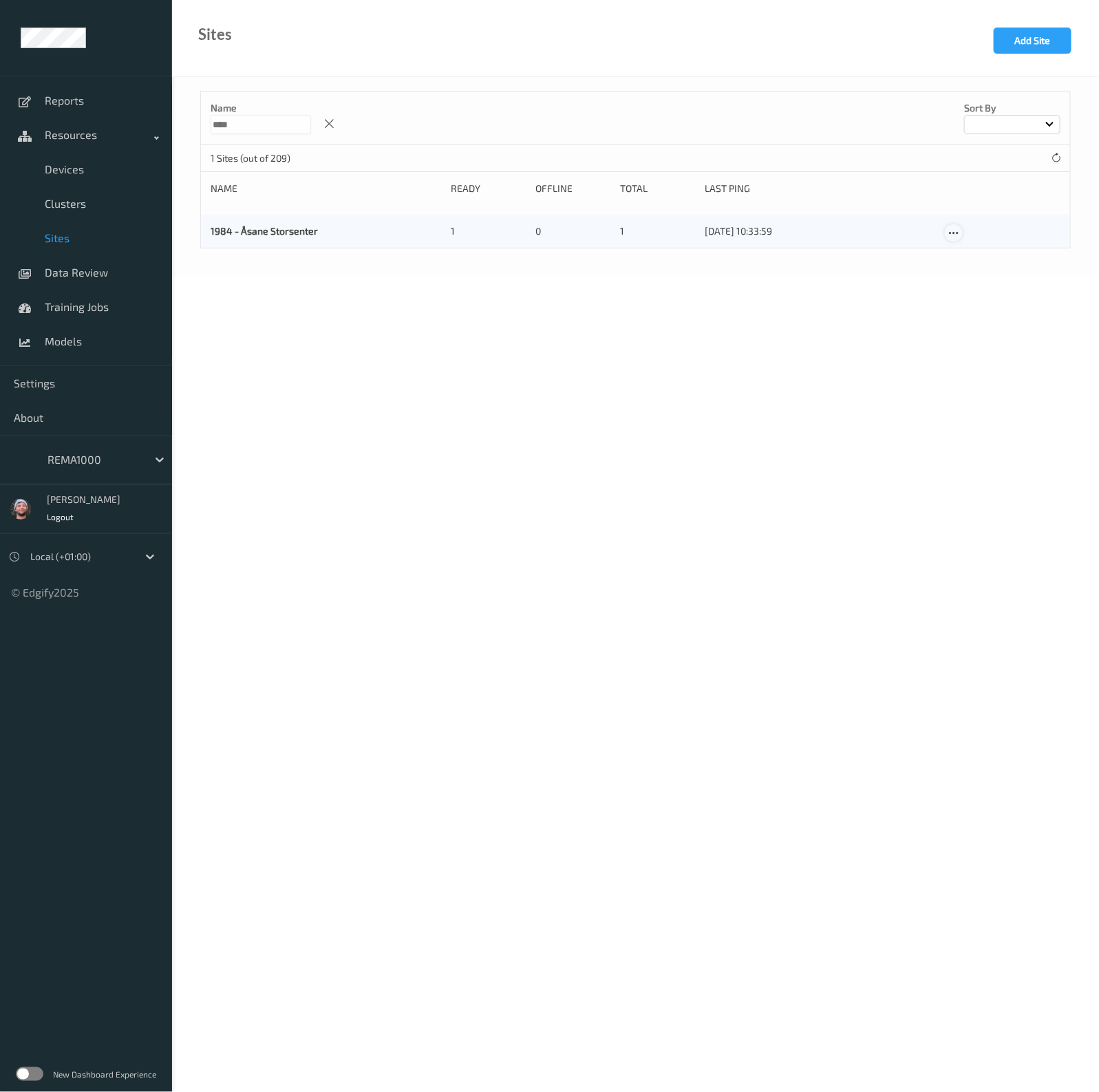
click at [957, 234] on icon at bounding box center [954, 233] width 12 height 12
click at [265, 115] on input "****" at bounding box center [260, 124] width 100 height 19
paste input
type input "****"
click at [954, 229] on icon at bounding box center [954, 233] width 12 height 12
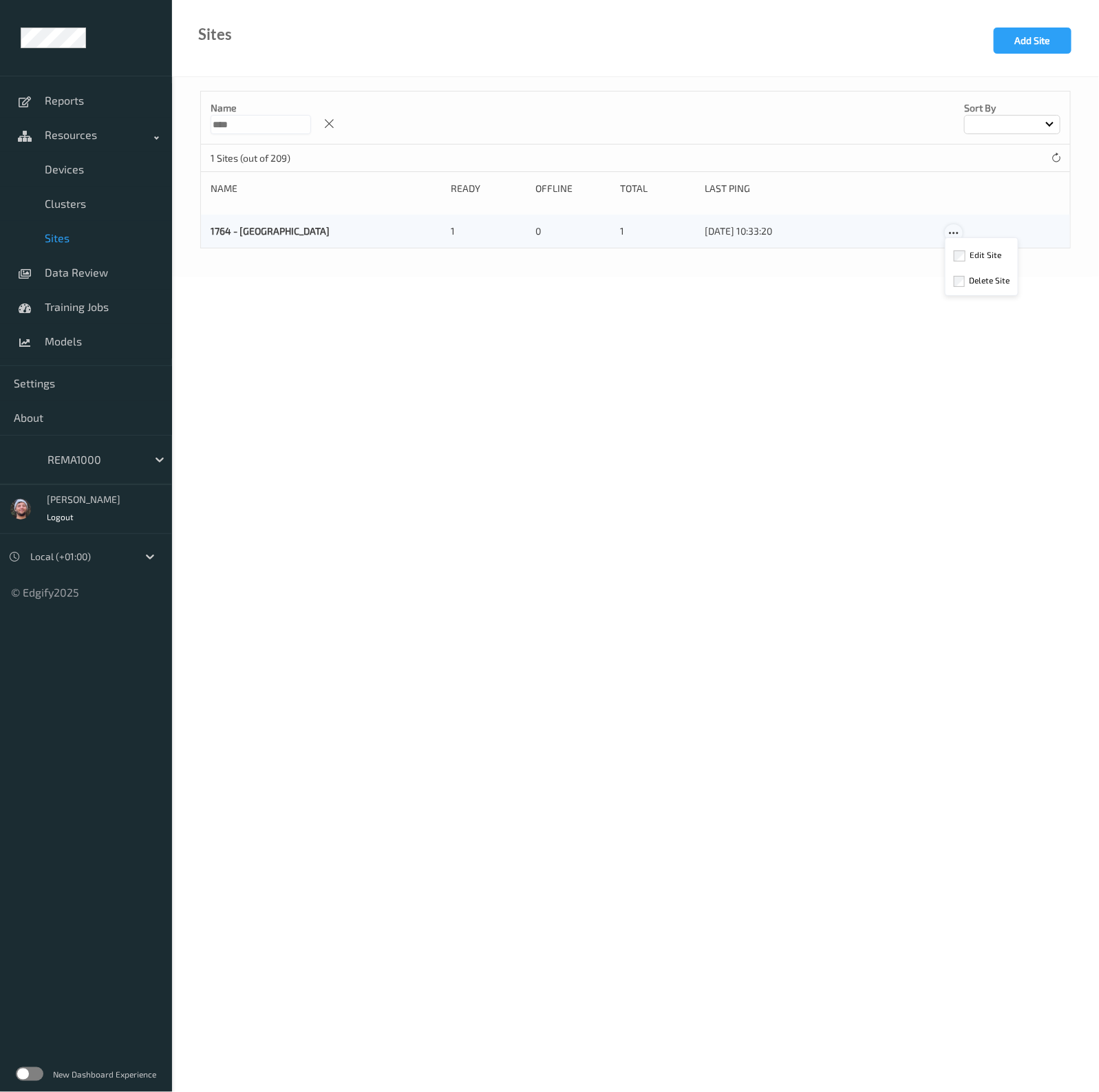
click at [958, 246] on link "Edit Site" at bounding box center [982, 257] width 72 height 26
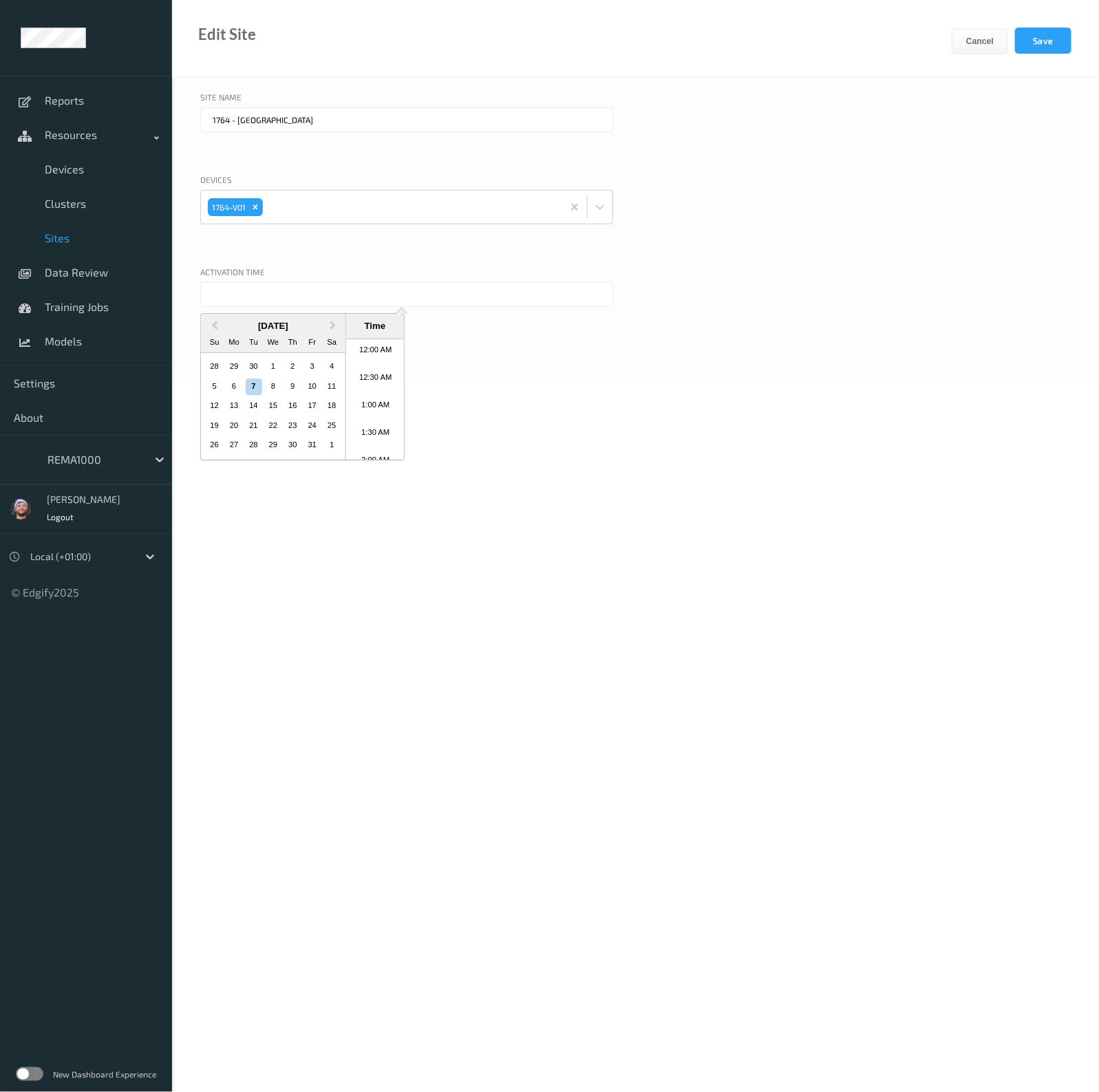
click at [277, 297] on input "text" at bounding box center [407, 295] width 413 height 25
click at [307, 371] on div "3" at bounding box center [312, 367] width 17 height 17
click at [377, 398] on li "10:30 AM" at bounding box center [375, 400] width 59 height 28
type input "03/10/2025 10:30 AM"
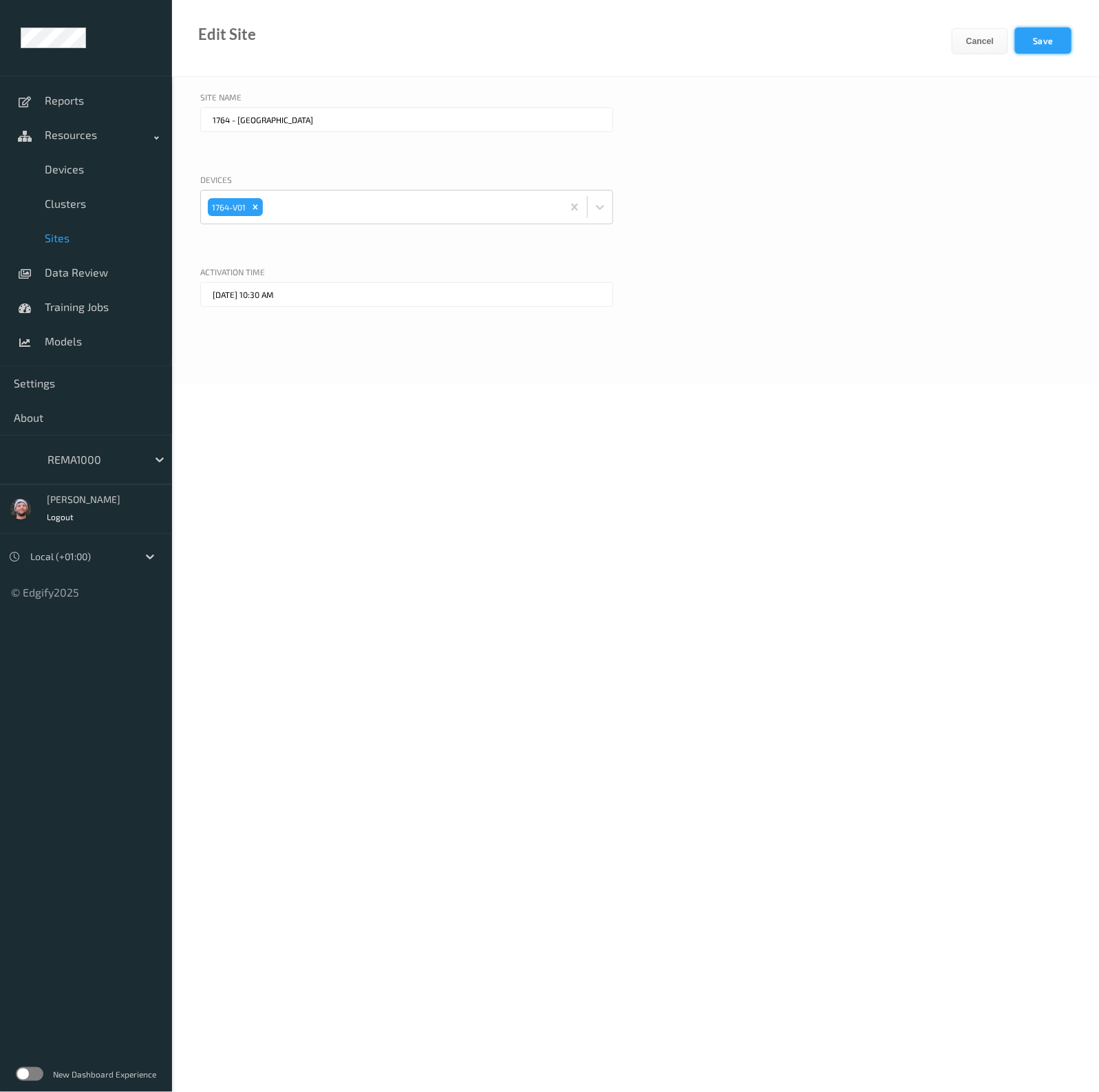
click at [1056, 38] on button "Save" at bounding box center [1043, 41] width 57 height 26
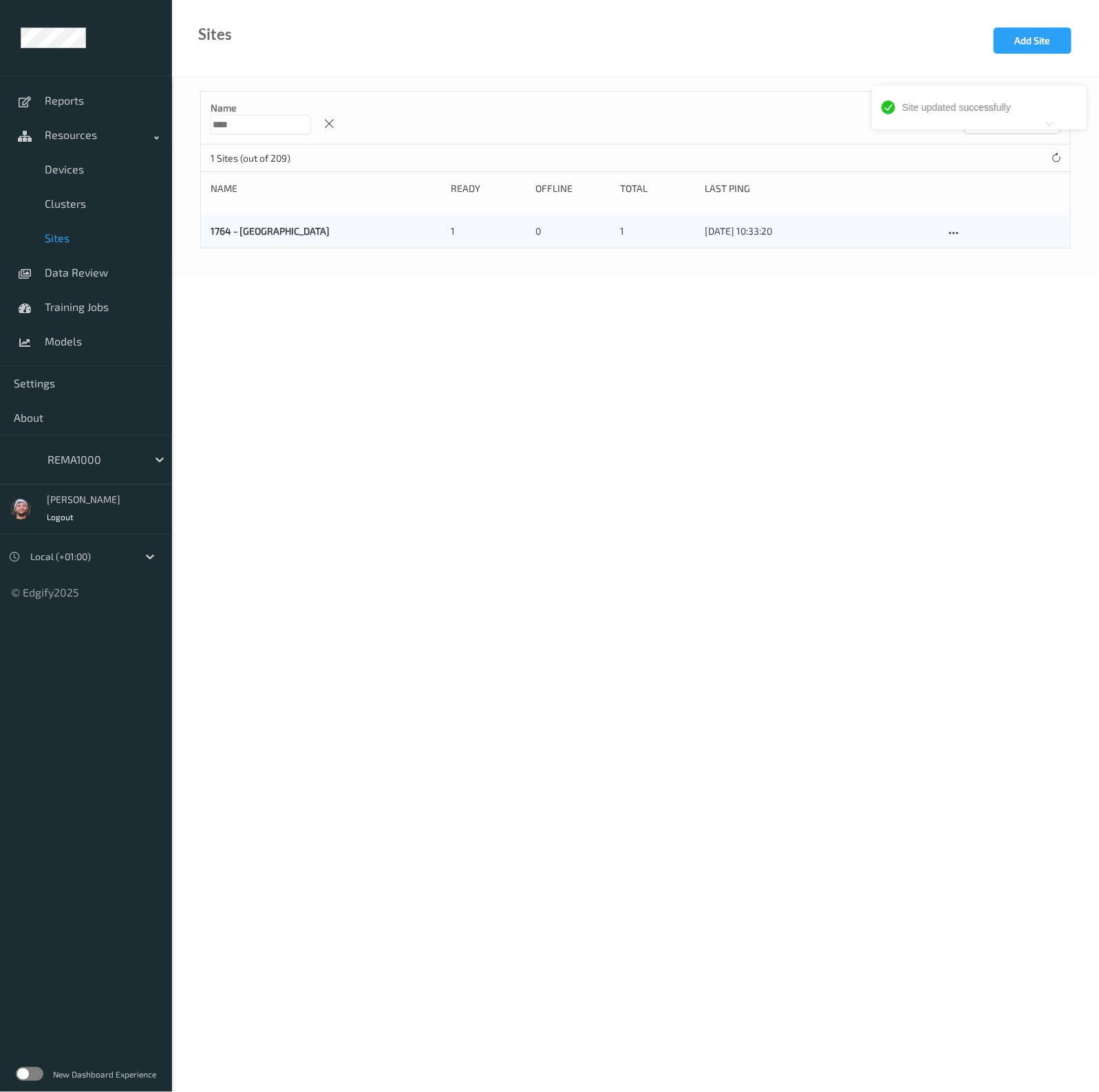
click at [300, 125] on input "****" at bounding box center [260, 124] width 100 height 19
click at [996, 43] on button "Add Site" at bounding box center [1033, 41] width 77 height 26
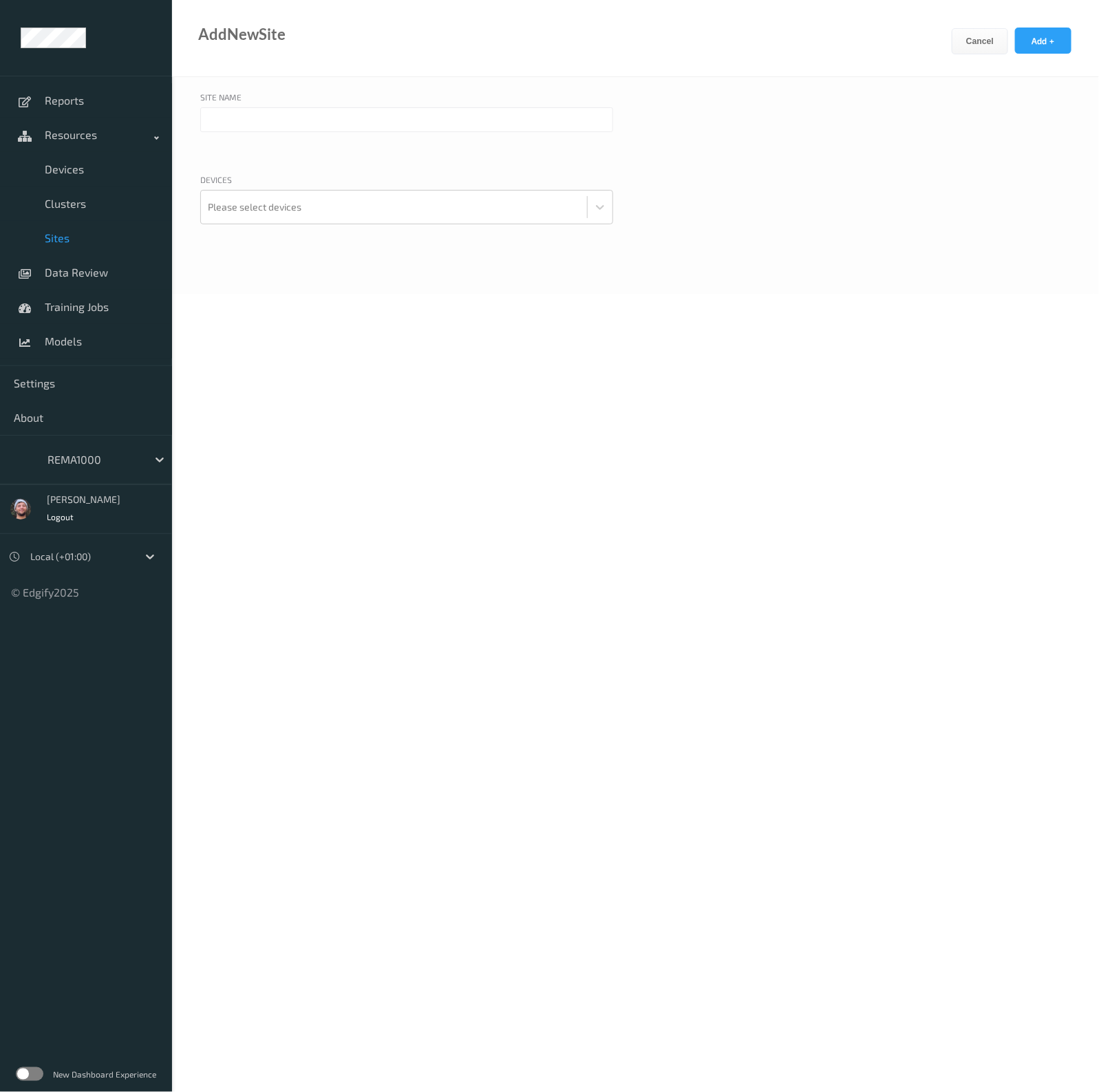
click at [259, 109] on input "text" at bounding box center [407, 119] width 413 height 25
paste input "1672"
type input "1672 - Jessheim"
click at [258, 207] on div at bounding box center [394, 207] width 372 height 28
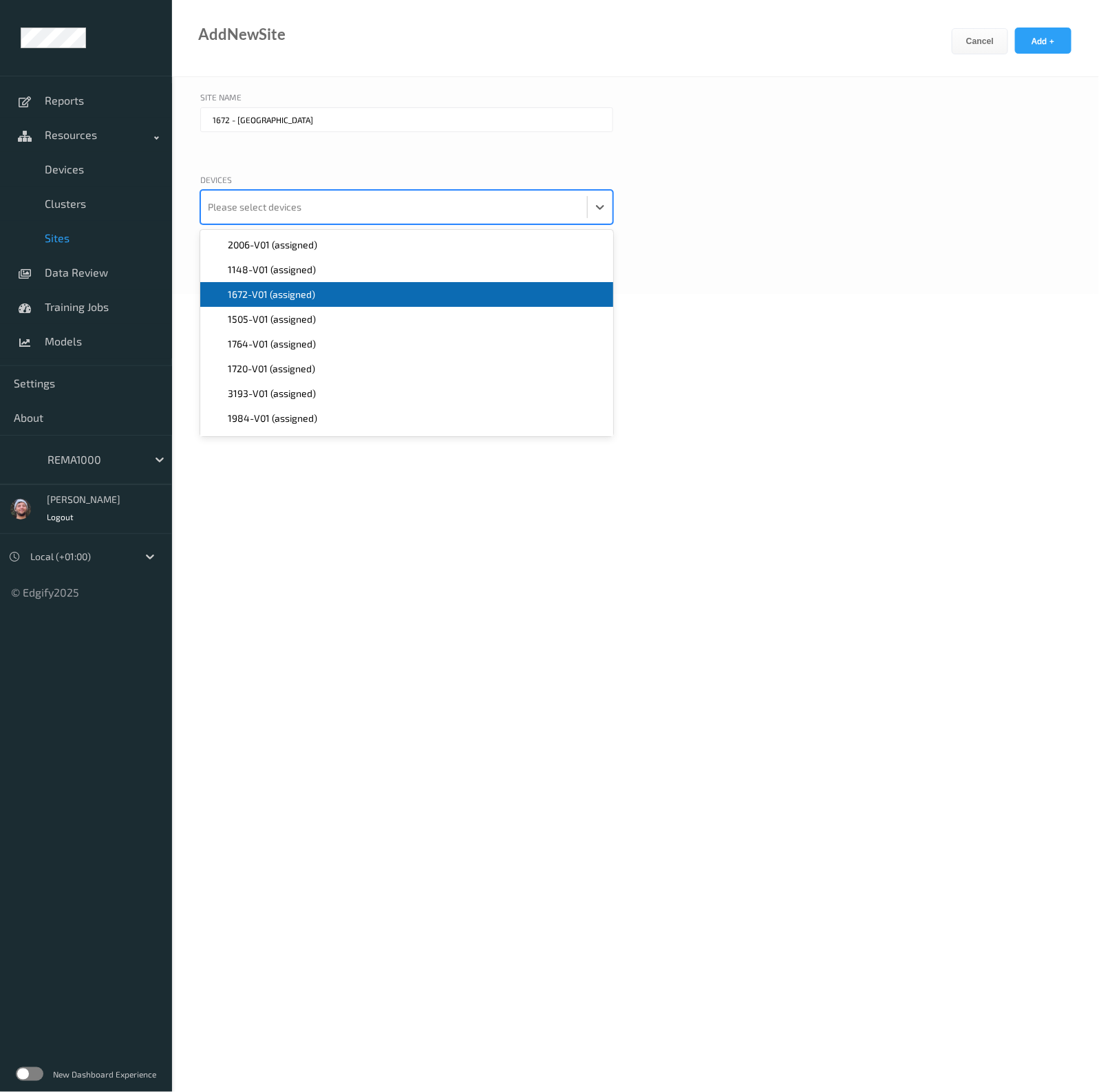
click at [285, 294] on span "1672-V01 (assigned)" at bounding box center [272, 295] width 87 height 14
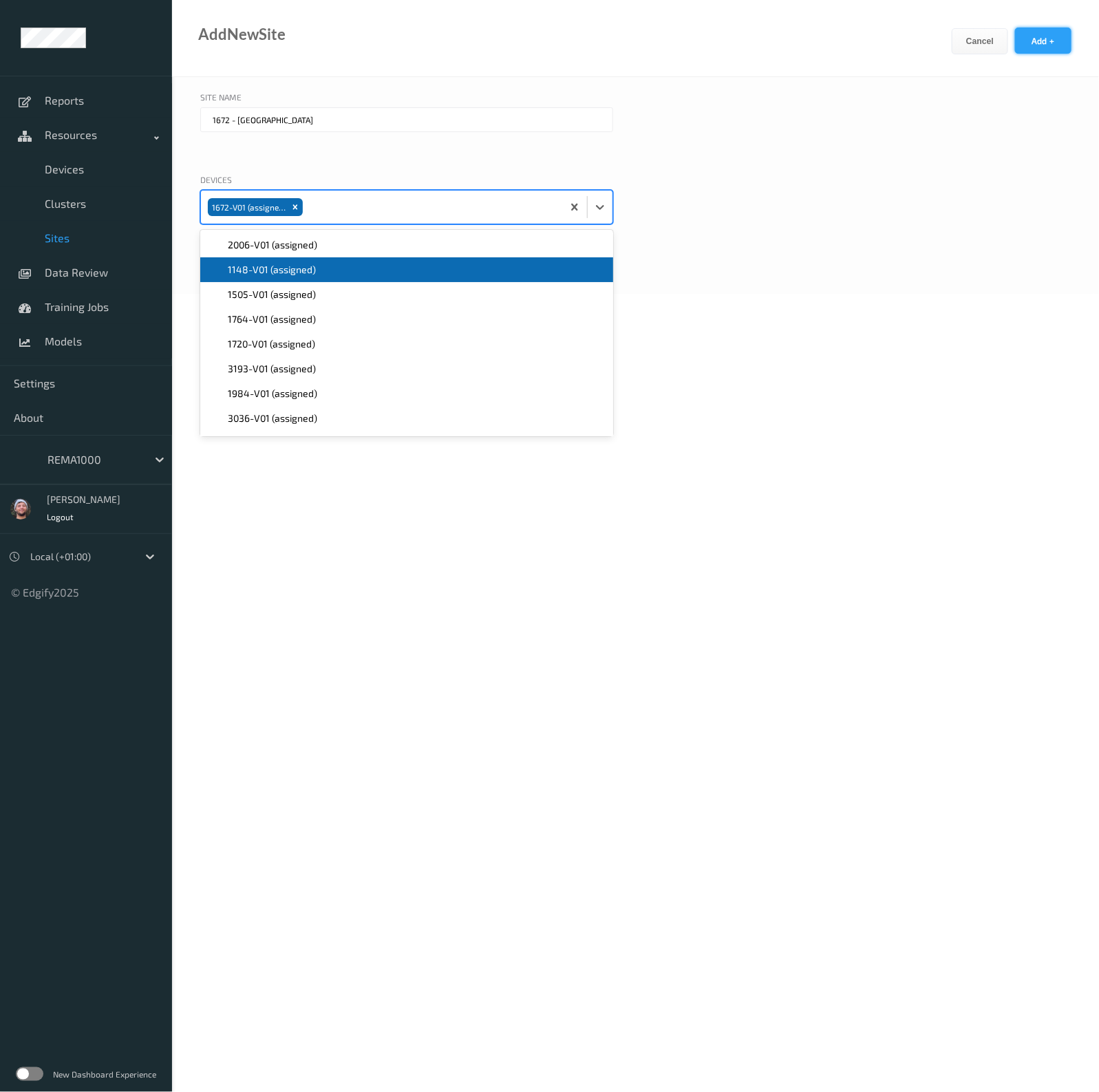
click at [1056, 42] on button "Add +" at bounding box center [1043, 41] width 57 height 26
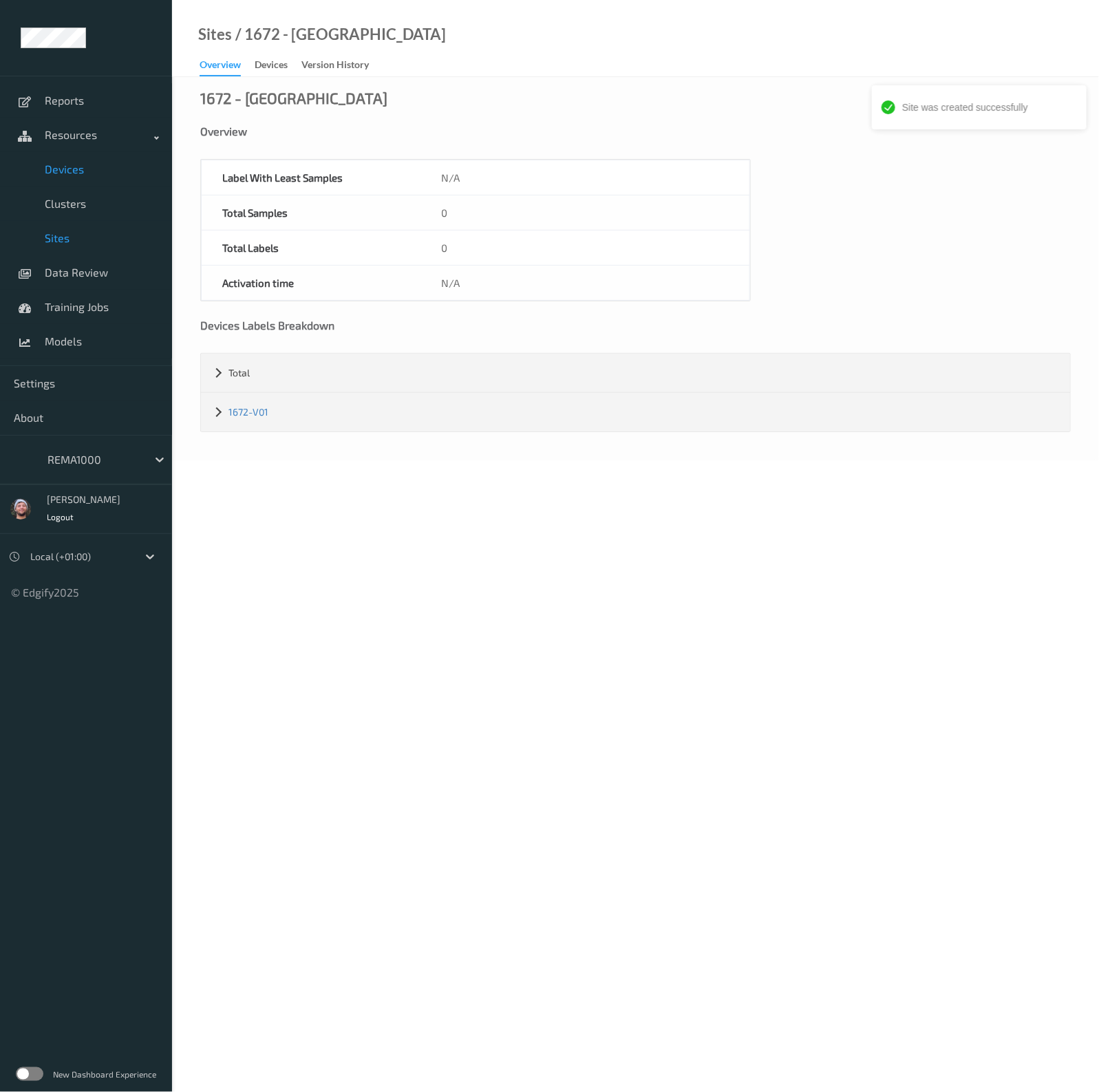
click at [93, 184] on link "Devices" at bounding box center [86, 169] width 173 height 35
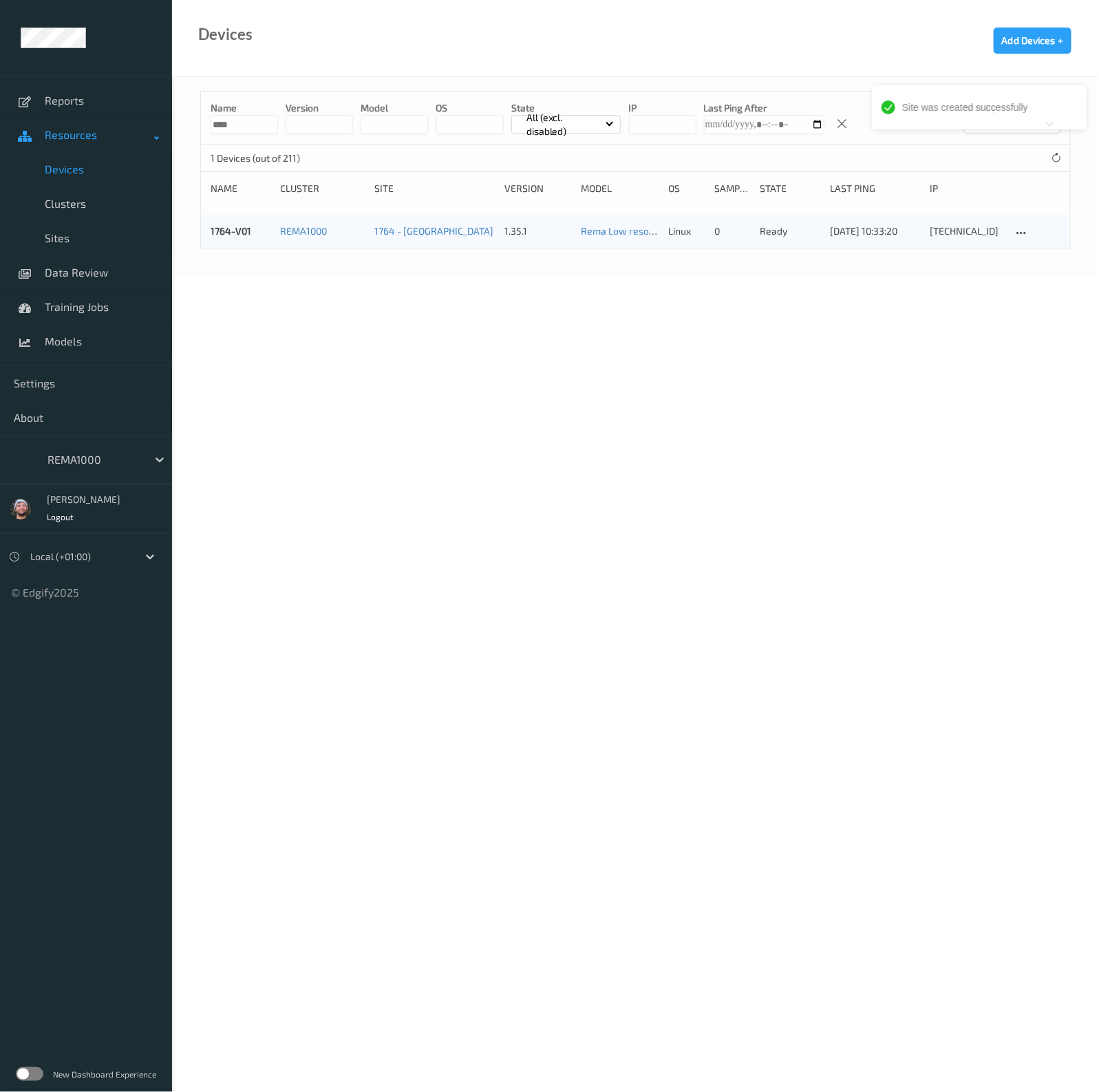
drag, startPoint x: 254, startPoint y: 117, endPoint x: 62, endPoint y: 118, distance: 192.0
click at [66, 118] on div "Site was created successfully Reports Resources Devices Clusters Sites Data Rev…" at bounding box center [550, 99] width 1099 height 199
type input "*"
paste input "****"
type input "****"
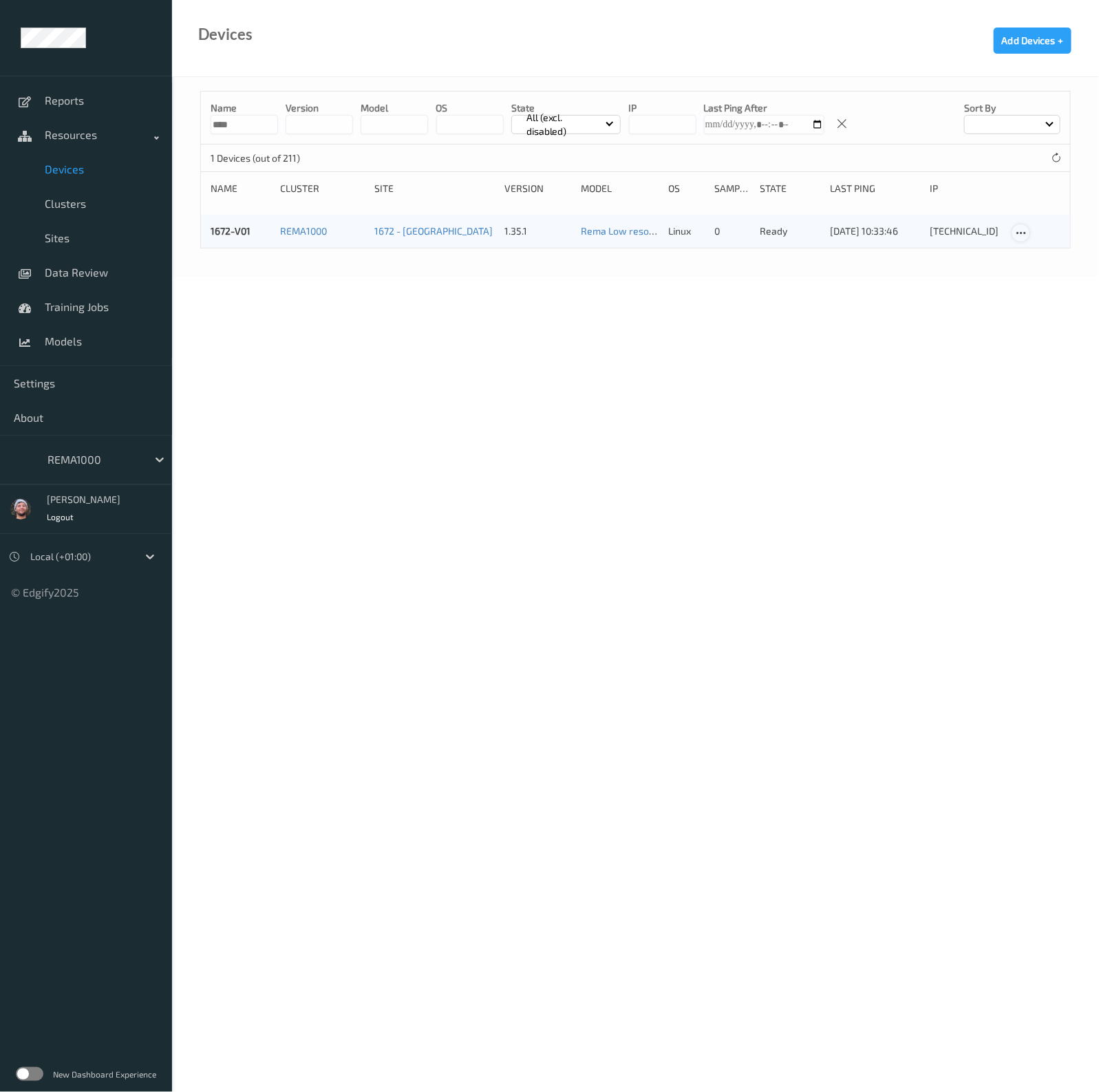
click at [1019, 236] on icon at bounding box center [1022, 233] width 12 height 12
click at [1025, 260] on link "Edit Device" at bounding box center [1056, 257] width 86 height 26
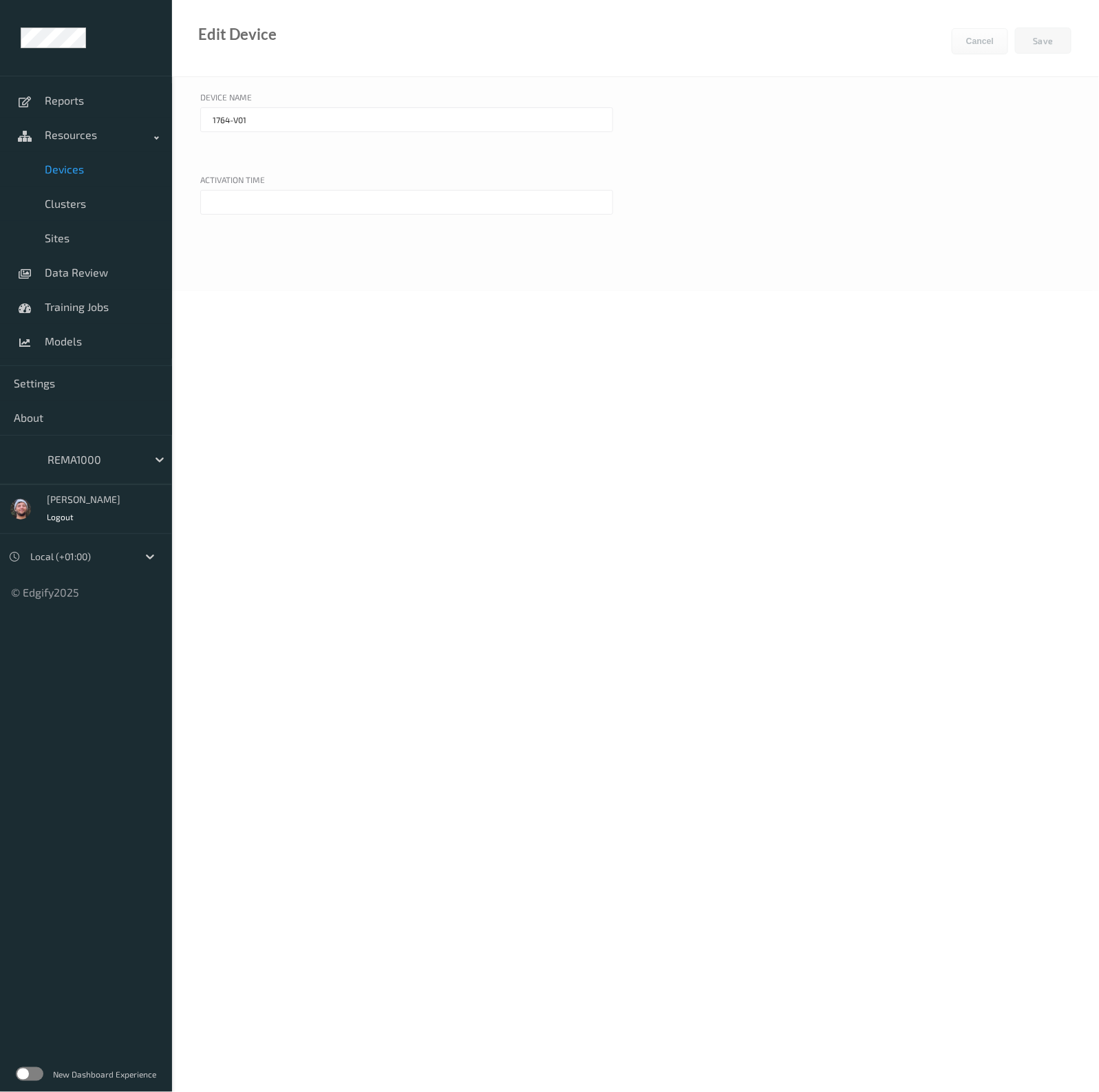
type input "1672-V01"
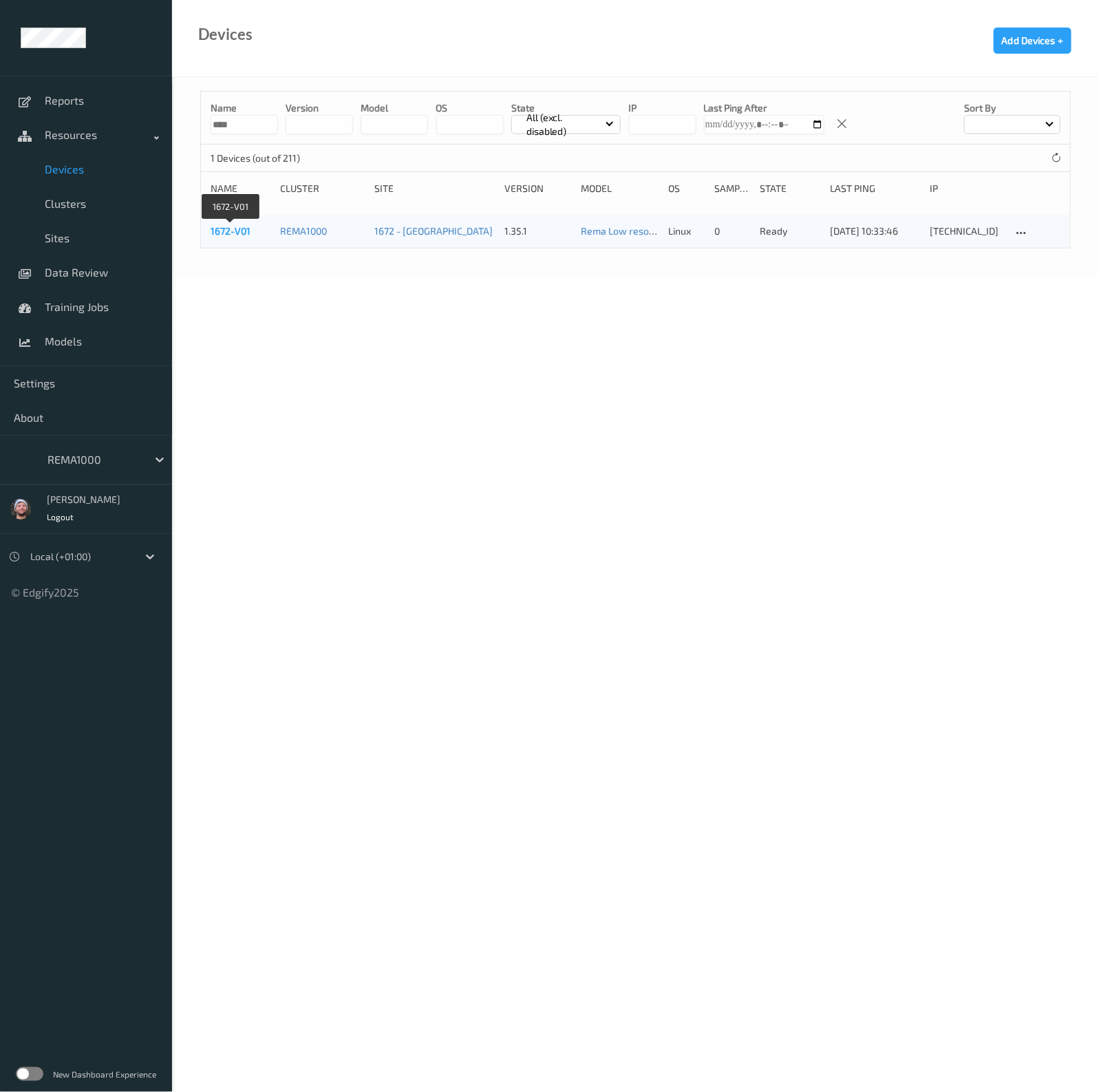
click at [240, 232] on link "1672-V01" at bounding box center [230, 231] width 40 height 12
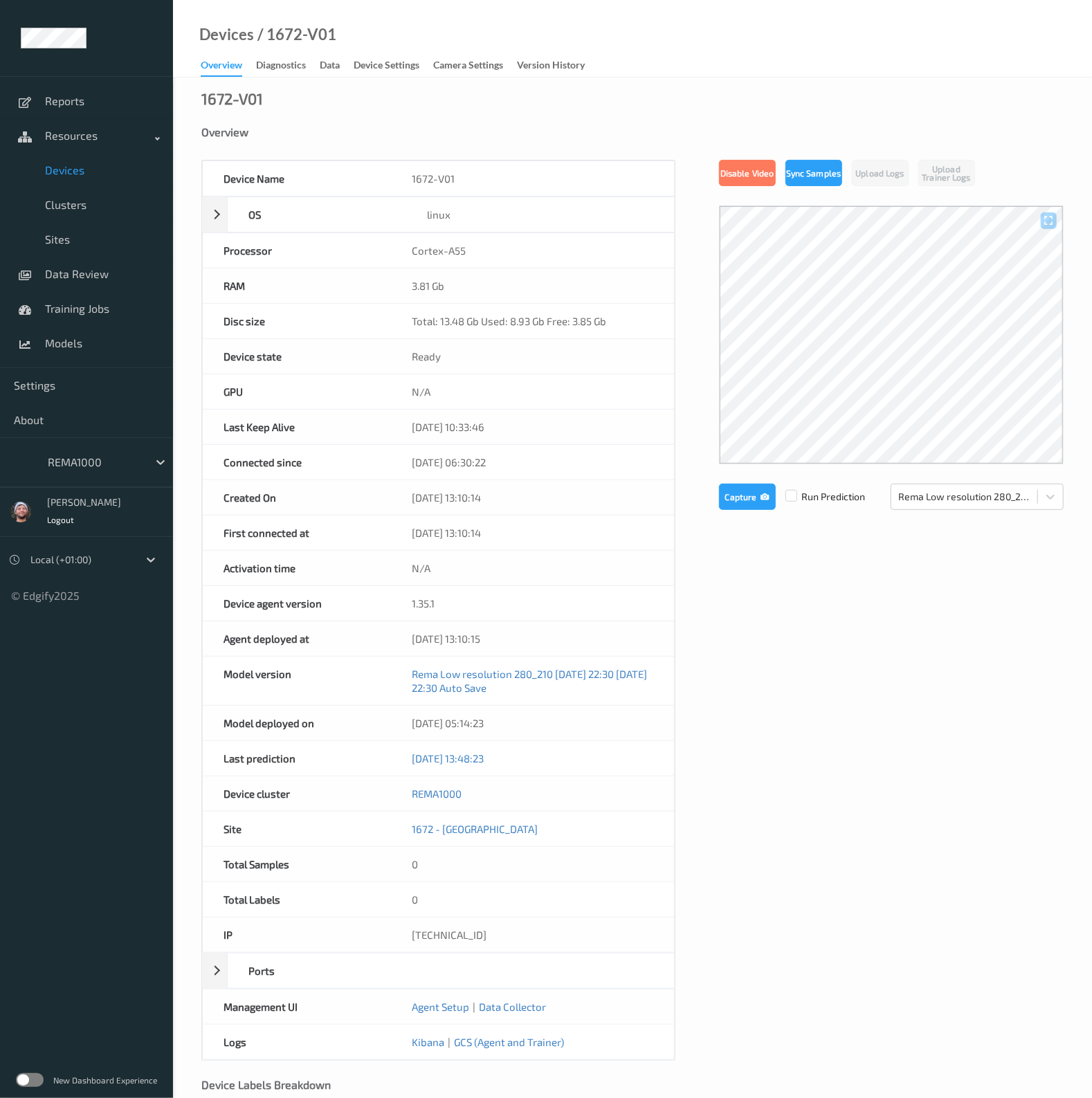
drag, startPoint x: 501, startPoint y: 526, endPoint x: 374, endPoint y: 524, distance: 127.0
click at [374, 524] on div "First connected at 06/10/2025 13:10:14" at bounding box center [439, 533] width 473 height 35
click at [62, 236] on span "Sites" at bounding box center [102, 239] width 115 height 14
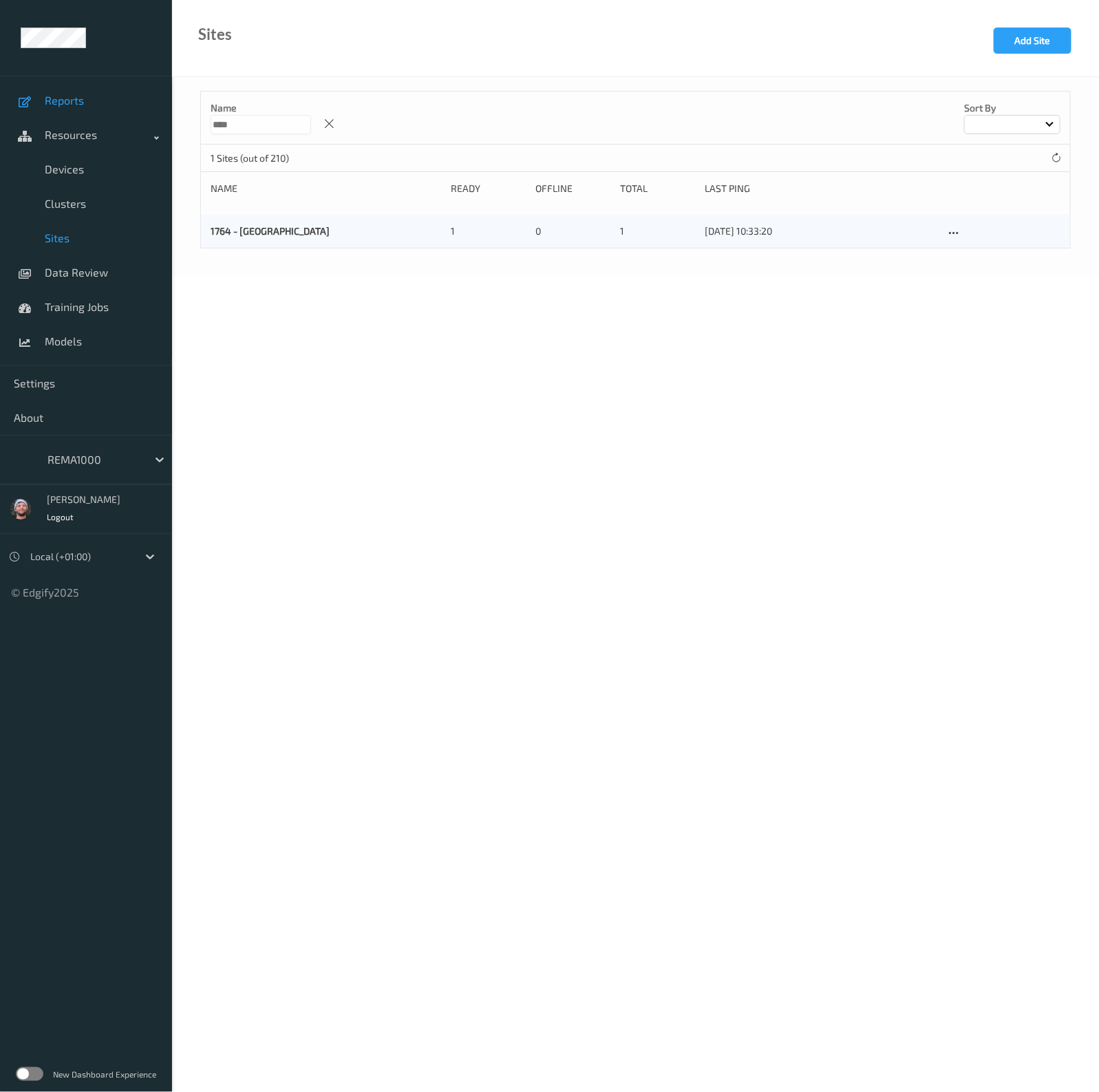
drag, startPoint x: 278, startPoint y: 118, endPoint x: 103, endPoint y: 116, distance: 175.0
click at [103, 116] on div "Reports Resources Devices Clusters Sites Data Review Training Jobs Models Setti…" at bounding box center [550, 99] width 1099 height 199
paste input
type input "****"
drag, startPoint x: 957, startPoint y: 233, endPoint x: 963, endPoint y: 386, distance: 153.1
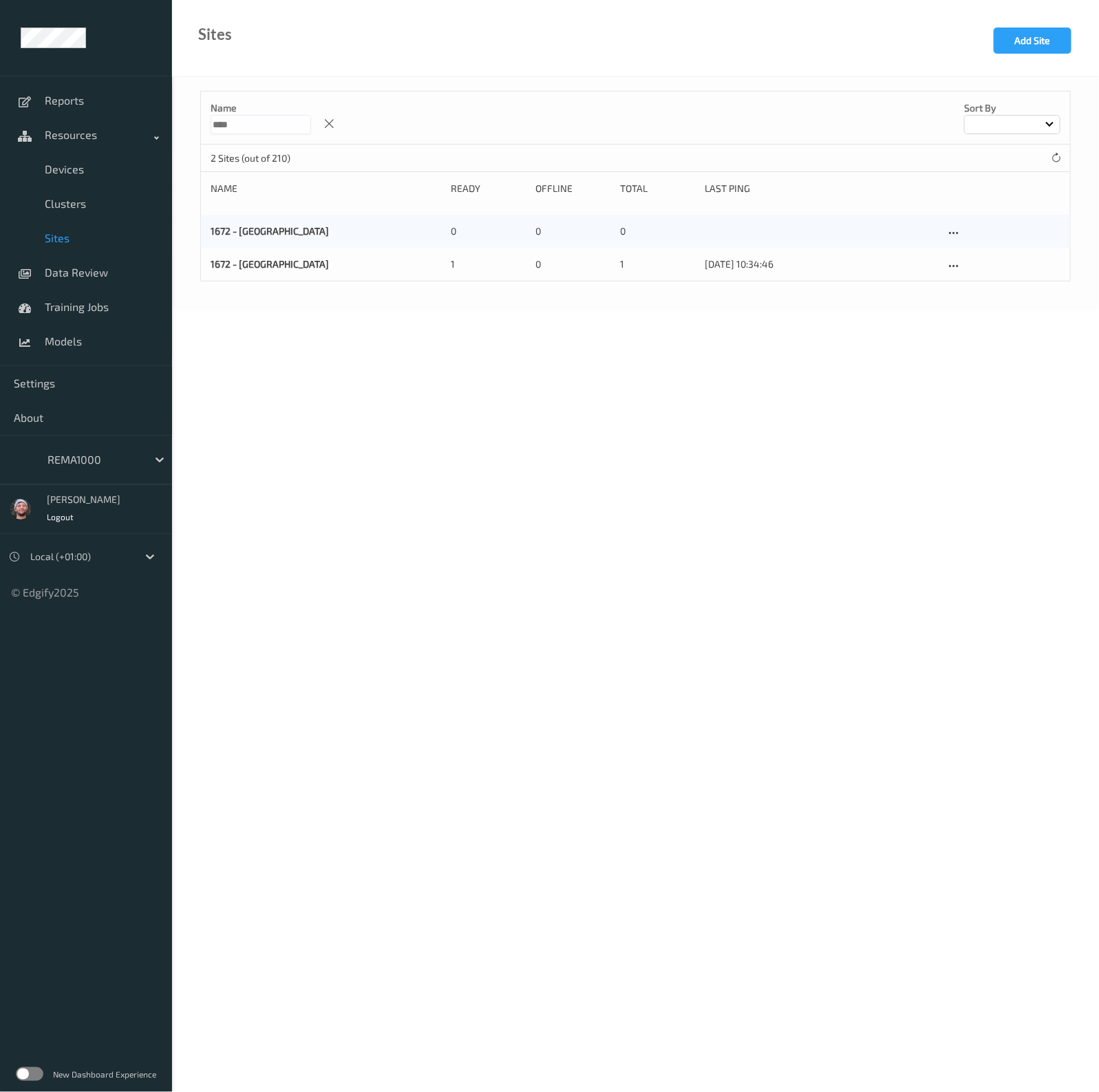
click at [963, 386] on body "Reports Resources Devices Clusters Sites Data Review Training Jobs Models Setti…" at bounding box center [550, 546] width 1099 height 1092
drag, startPoint x: 286, startPoint y: 231, endPoint x: 201, endPoint y: 235, distance: 85.1
click at [201, 235] on div "1672 - Midtre Østland 0 0 0" at bounding box center [636, 231] width 870 height 33
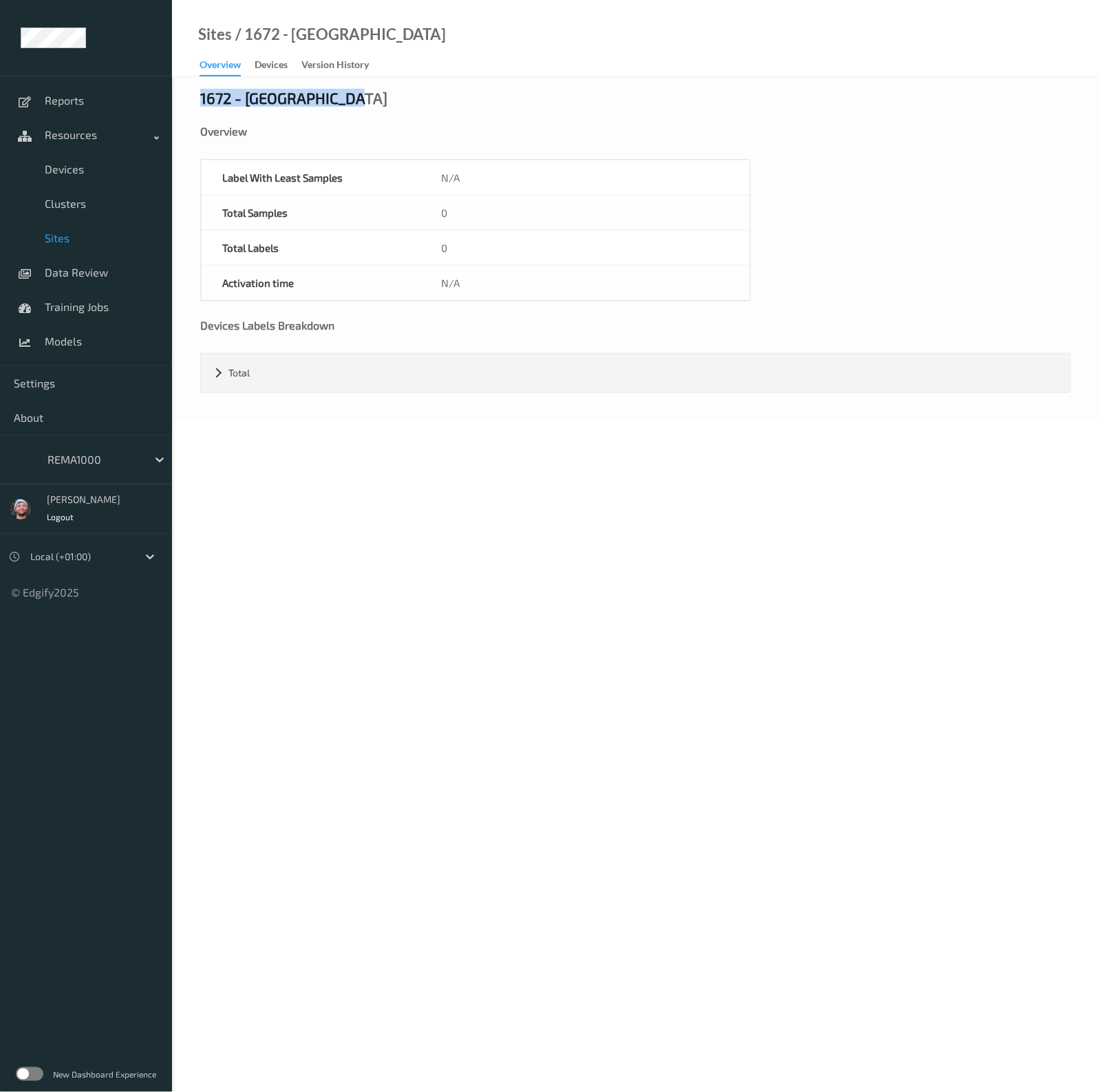
drag, startPoint x: 414, startPoint y: 84, endPoint x: 201, endPoint y: 87, distance: 213.0
click at [201, 87] on div "1672 - Midtre Østland Overview Label With Least Samples N/A Total Samples 0 Tot…" at bounding box center [636, 249] width 927 height 344
drag, startPoint x: 201, startPoint y: 87, endPoint x: 425, endPoint y: 35, distance: 230.0
click at [425, 35] on div "Sites / 1672 - Midtre Østland Overview Devices Version History" at bounding box center [636, 39] width 927 height 77
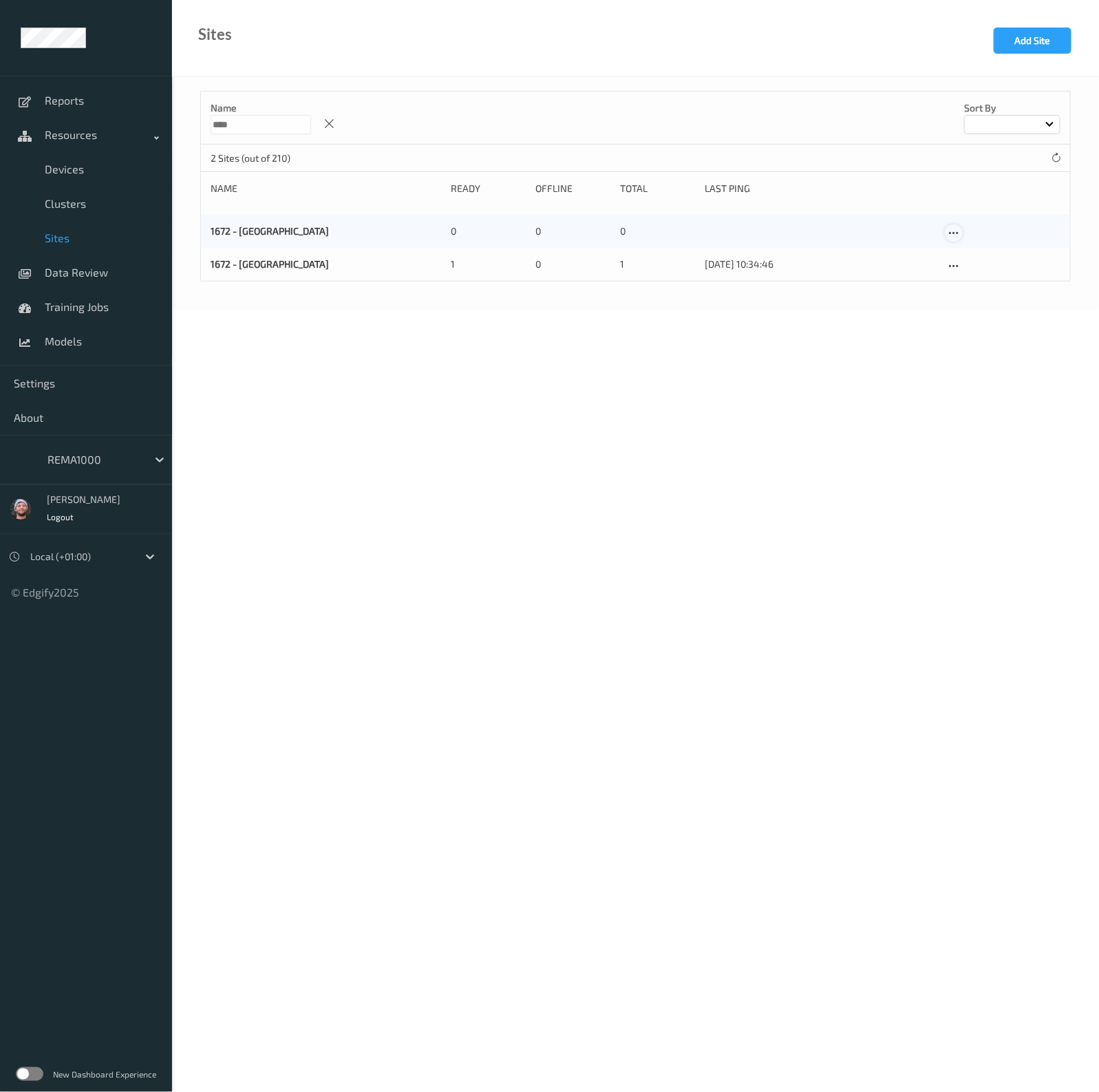
click at [953, 233] on icon at bounding box center [954, 233] width 12 height 12
click at [979, 280] on div "Delete Site" at bounding box center [989, 280] width 41 height 13
click at [120, 165] on span "Devices" at bounding box center [101, 170] width 114 height 14
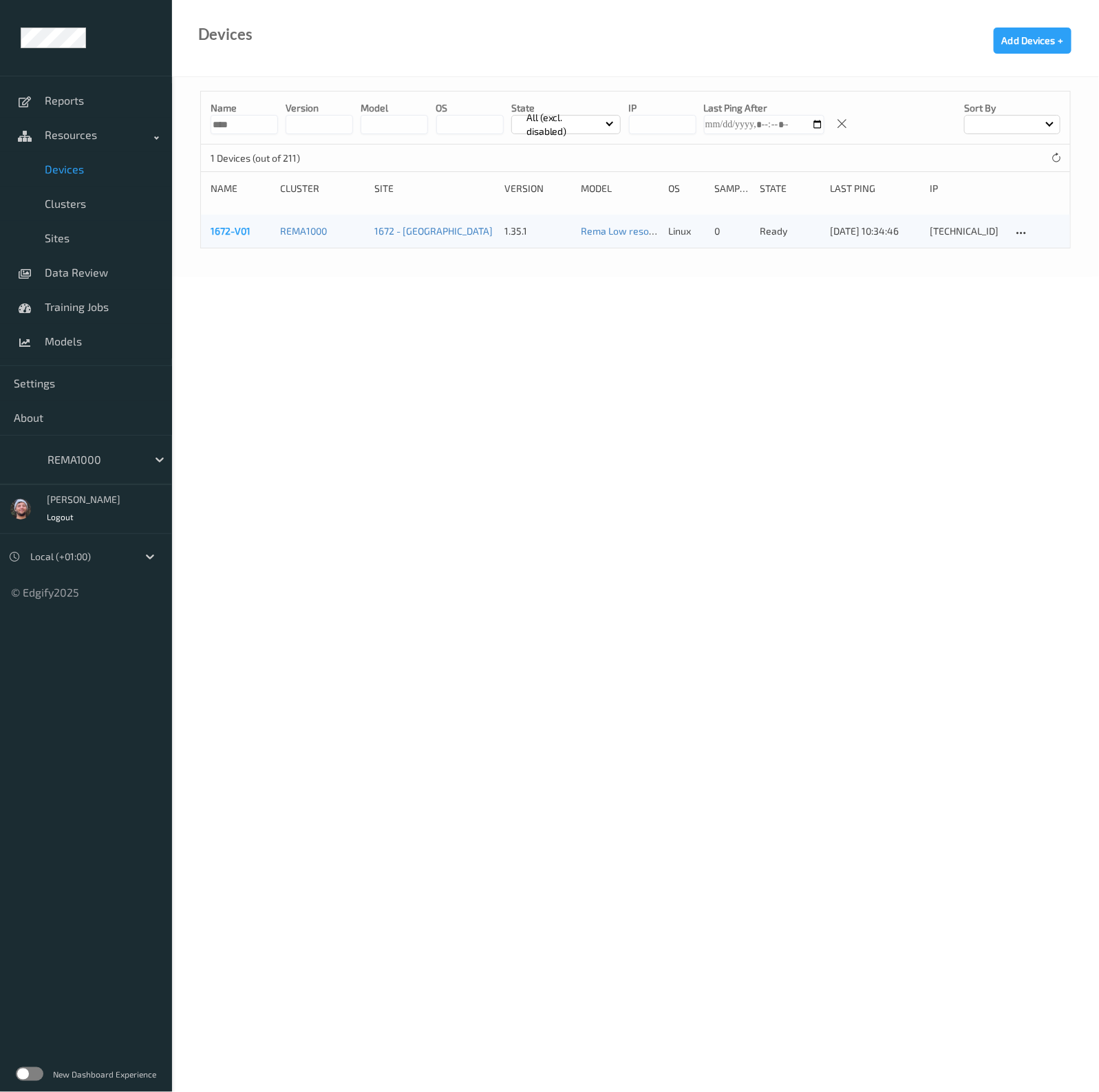
click at [230, 232] on link "1672-V01" at bounding box center [230, 231] width 40 height 12
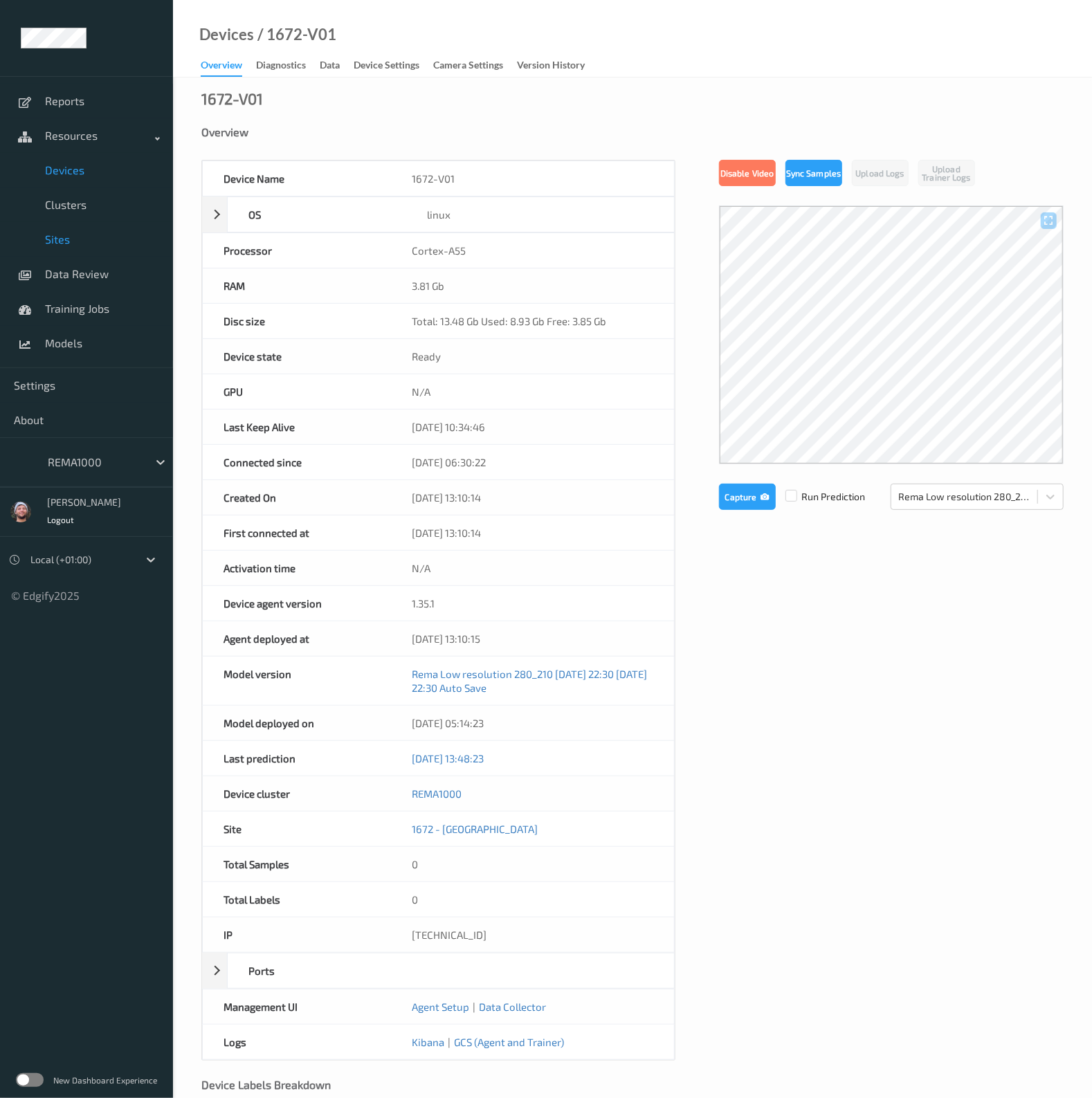
click at [108, 241] on span "Sites" at bounding box center [102, 239] width 115 height 14
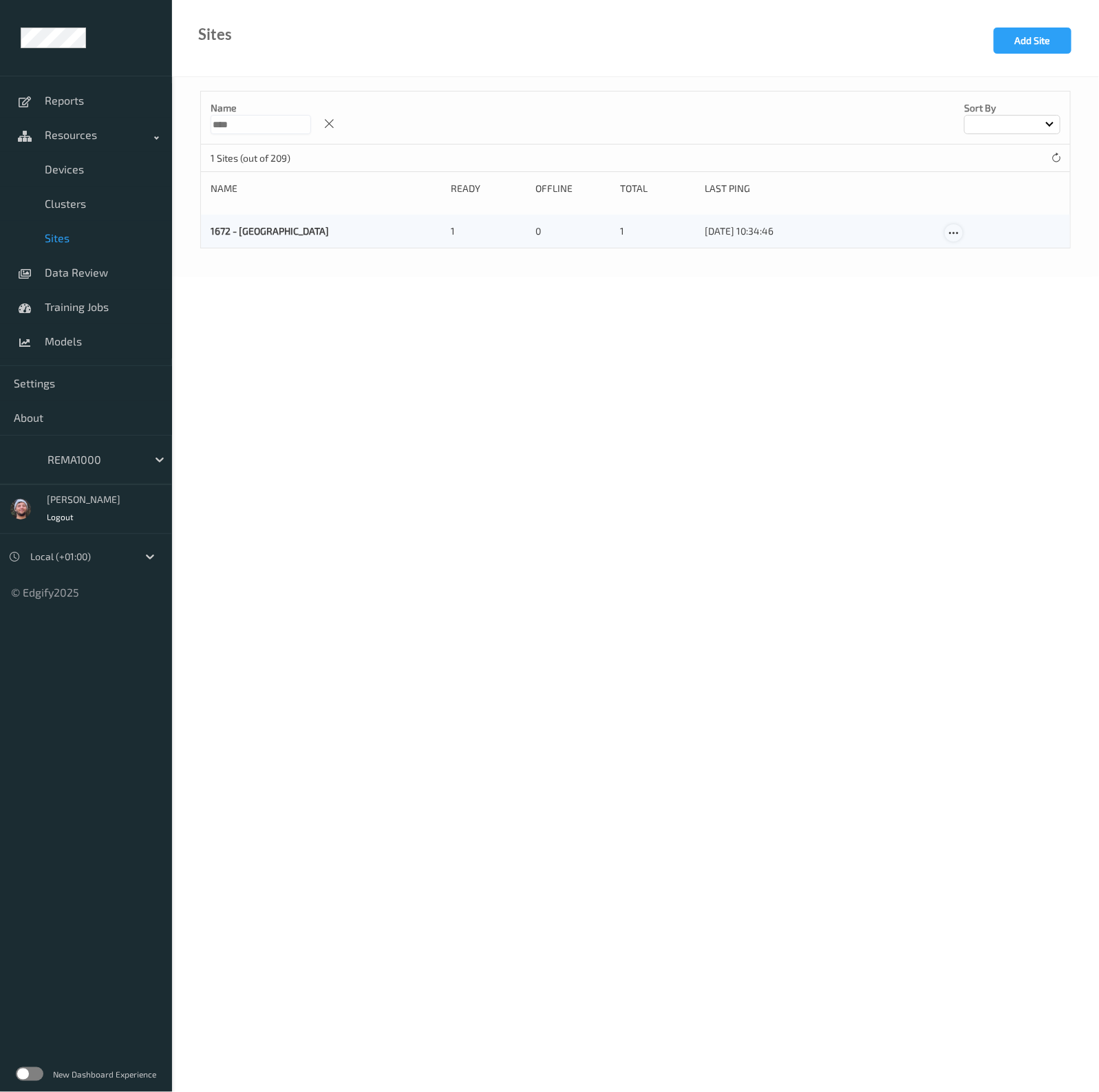
click at [956, 232] on icon at bounding box center [954, 233] width 12 height 12
click at [967, 256] on link "Edit Site" at bounding box center [982, 257] width 72 height 26
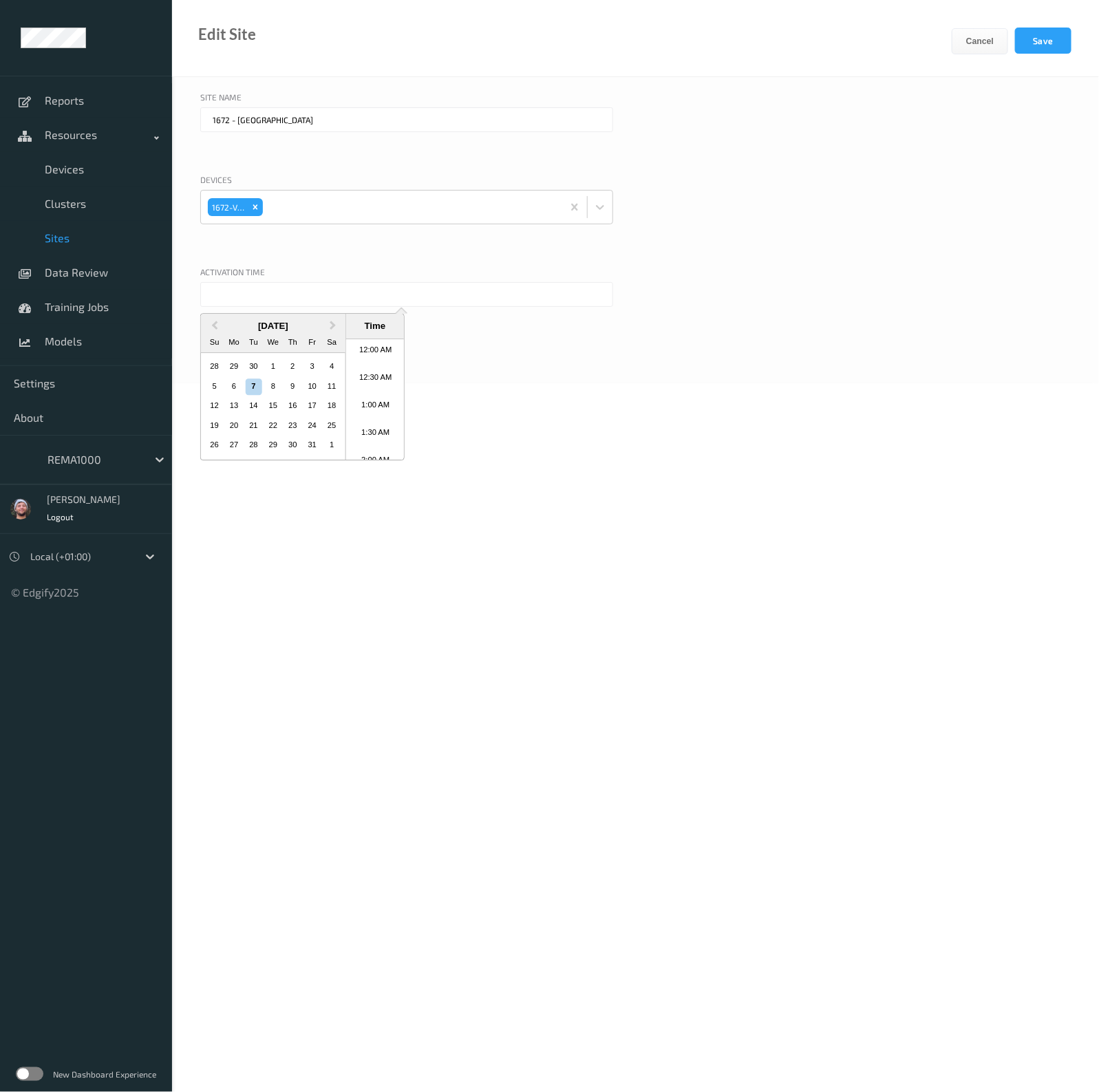
click at [312, 303] on input "text" at bounding box center [407, 295] width 413 height 25
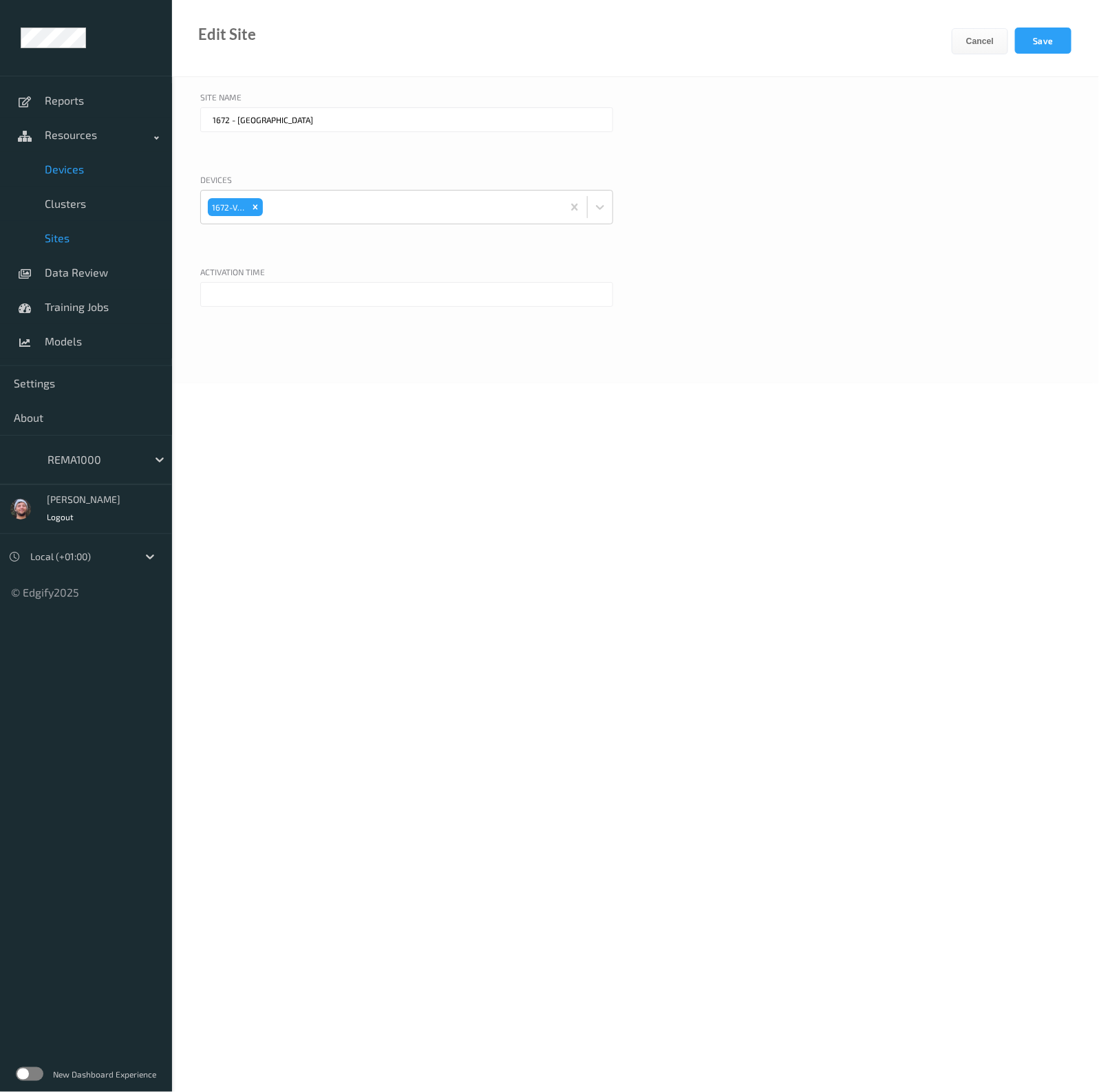
click at [80, 168] on span "Devices" at bounding box center [101, 170] width 114 height 14
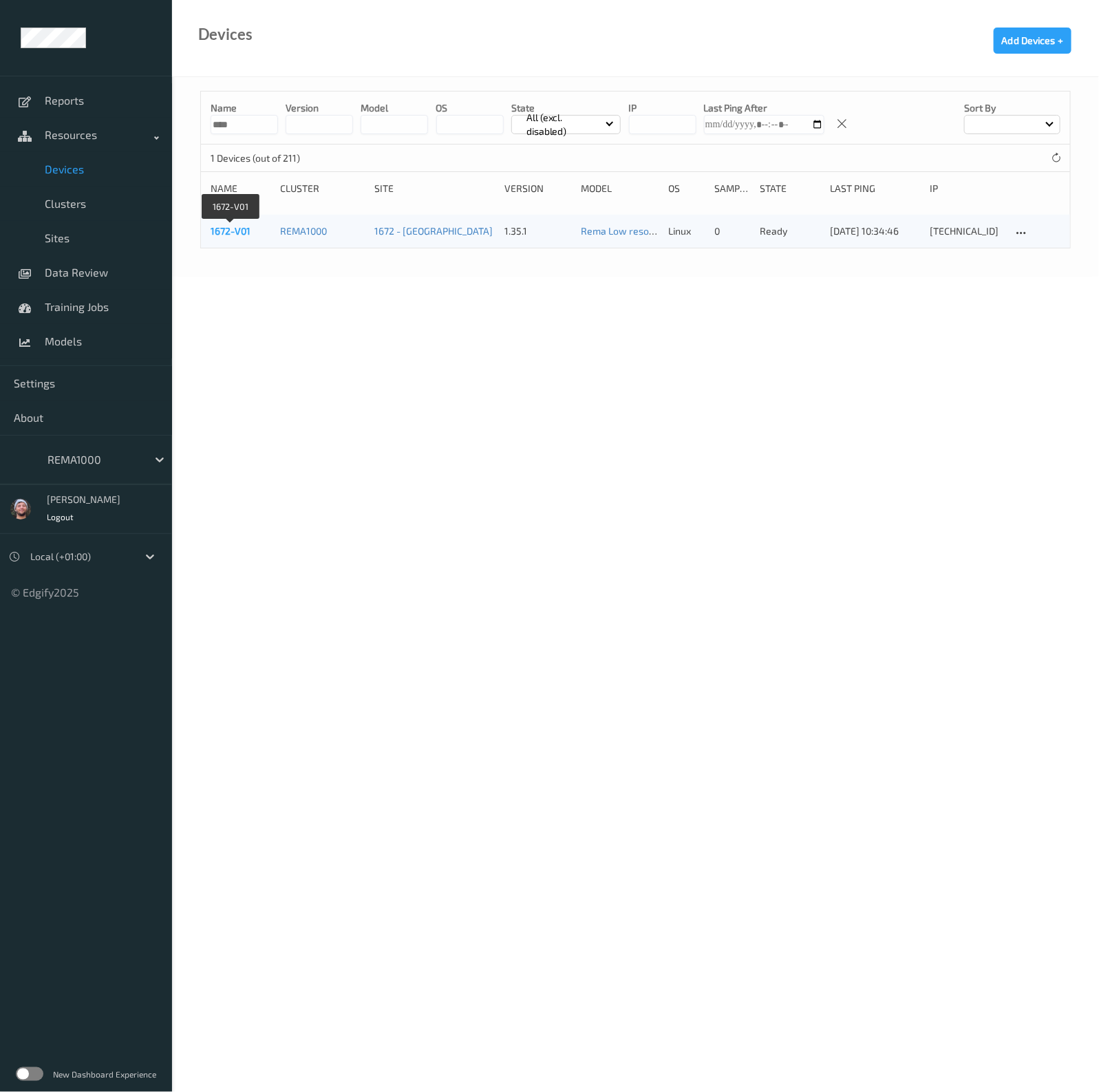
click at [249, 235] on link "1672-V01" at bounding box center [230, 231] width 40 height 12
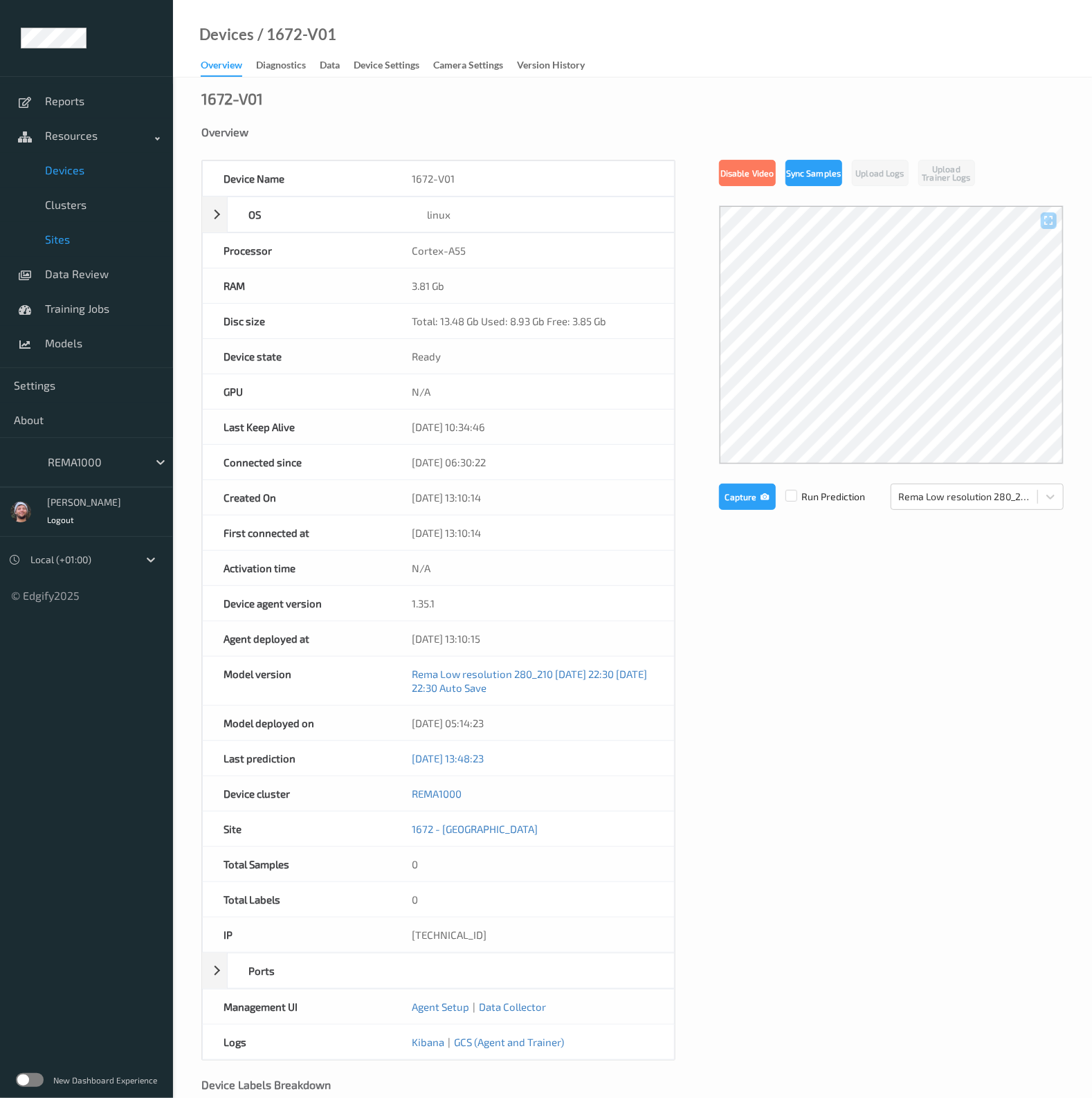
click at [104, 231] on link "Sites" at bounding box center [87, 239] width 174 height 35
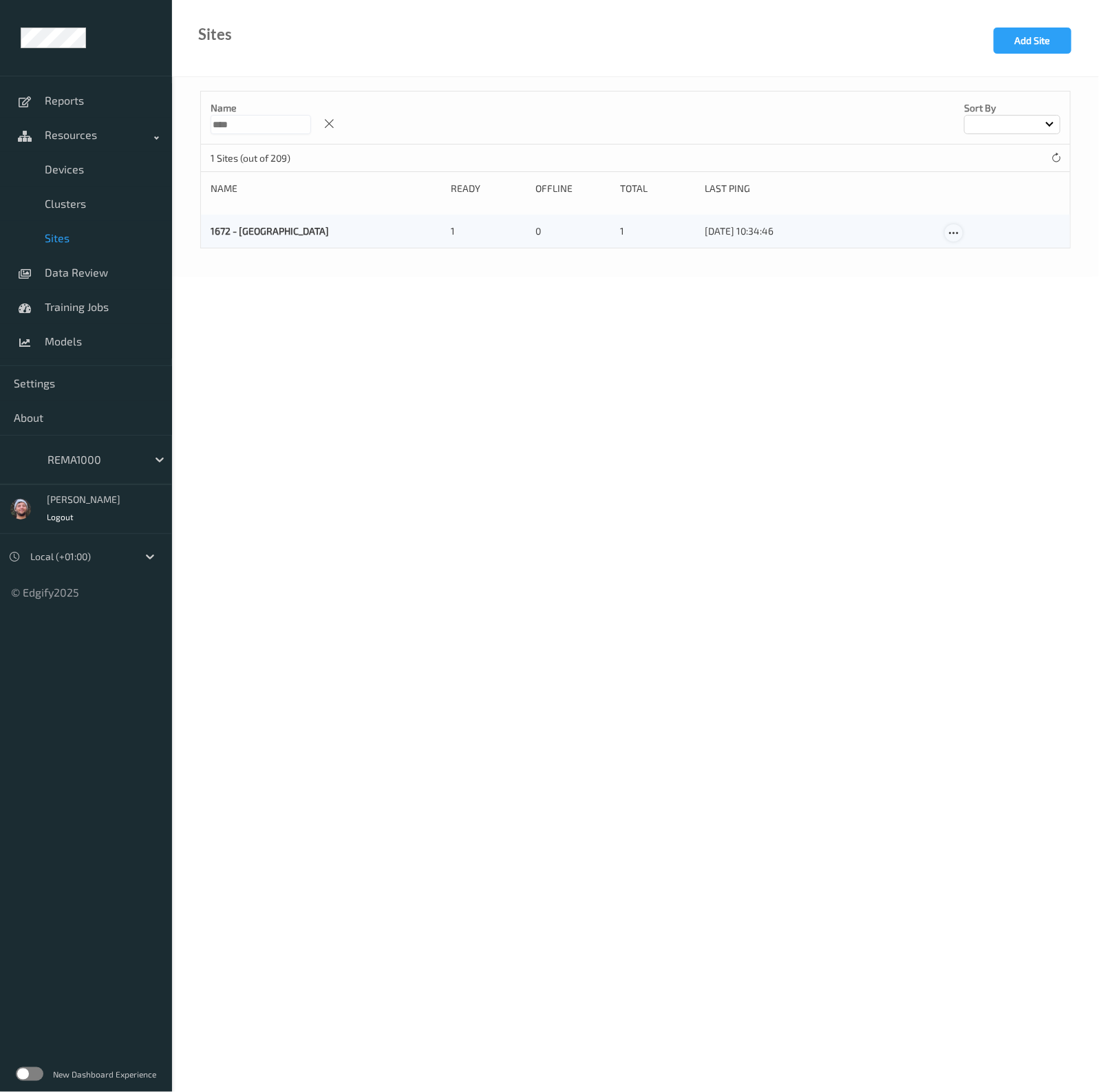
click at [953, 235] on icon at bounding box center [954, 233] width 12 height 12
click at [968, 246] on link "Edit Site" at bounding box center [982, 257] width 72 height 26
click at [379, 299] on input "text" at bounding box center [407, 295] width 413 height 25
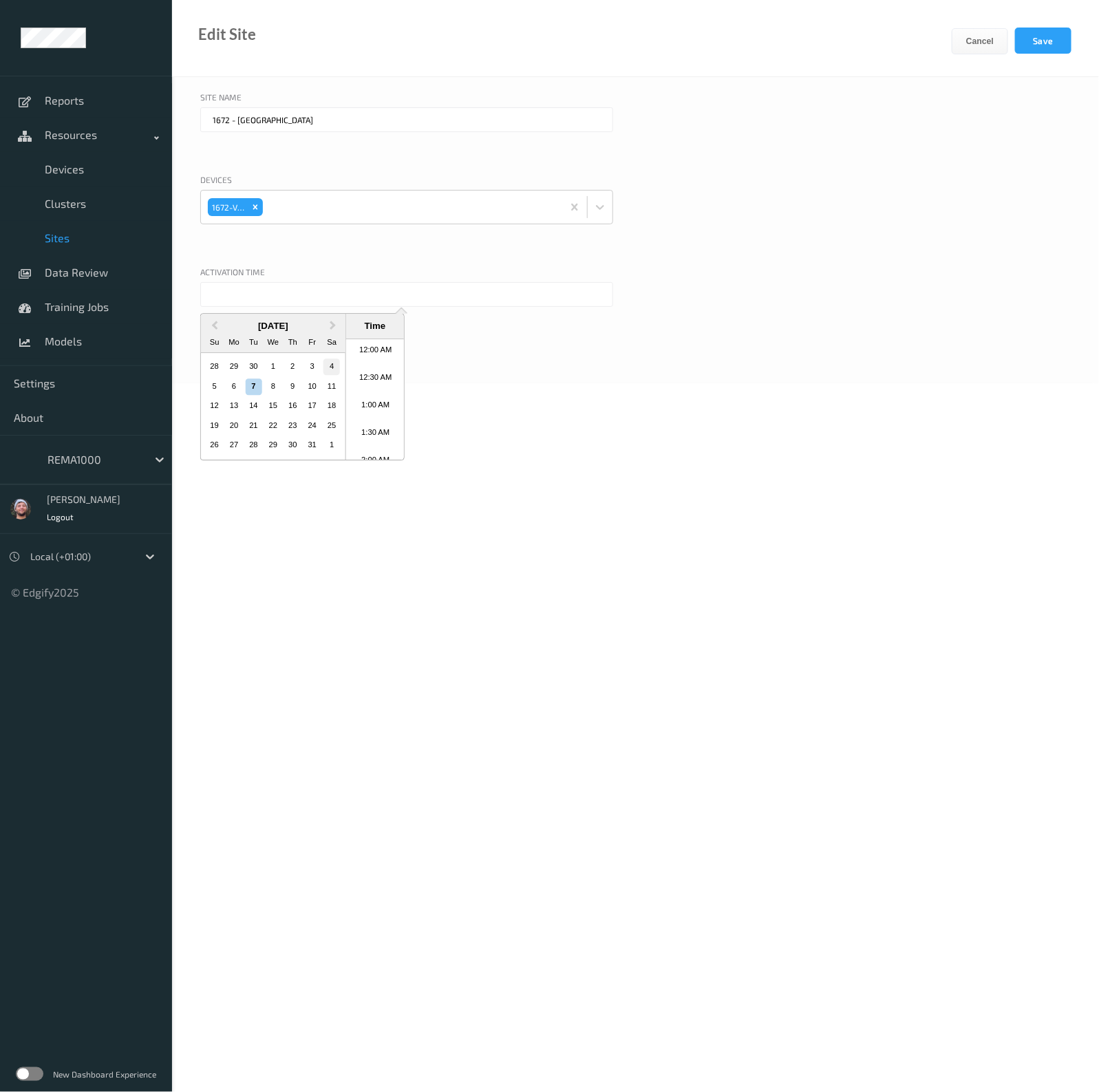
scroll to position [532, 0]
click at [240, 382] on div "6" at bounding box center [234, 387] width 17 height 17
click at [388, 453] on li "1:00 PM" at bounding box center [375, 451] width 59 height 28
type input "06/10/2025 1:00 PM"
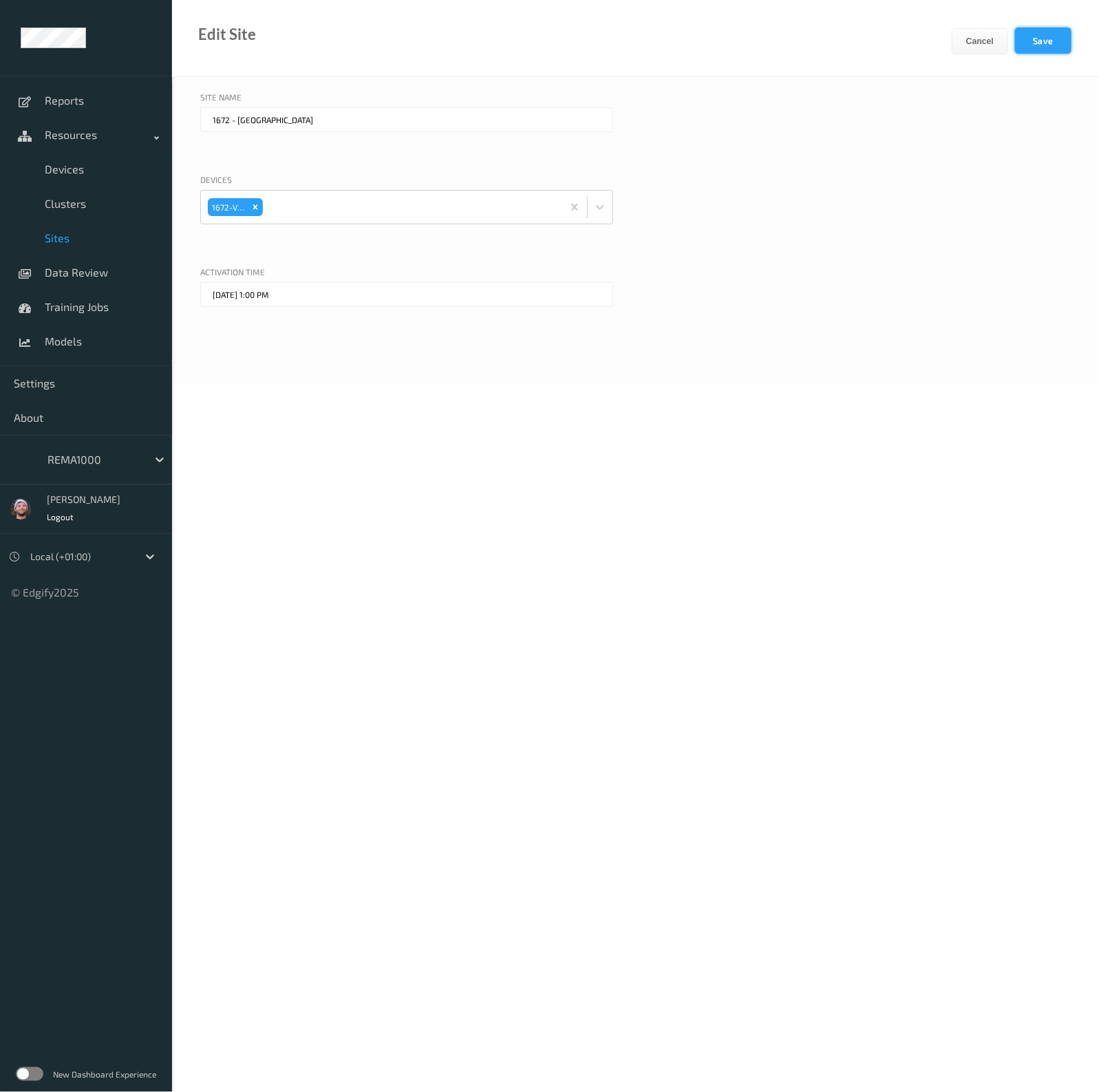
click at [1065, 49] on button "Save" at bounding box center [1043, 41] width 57 height 26
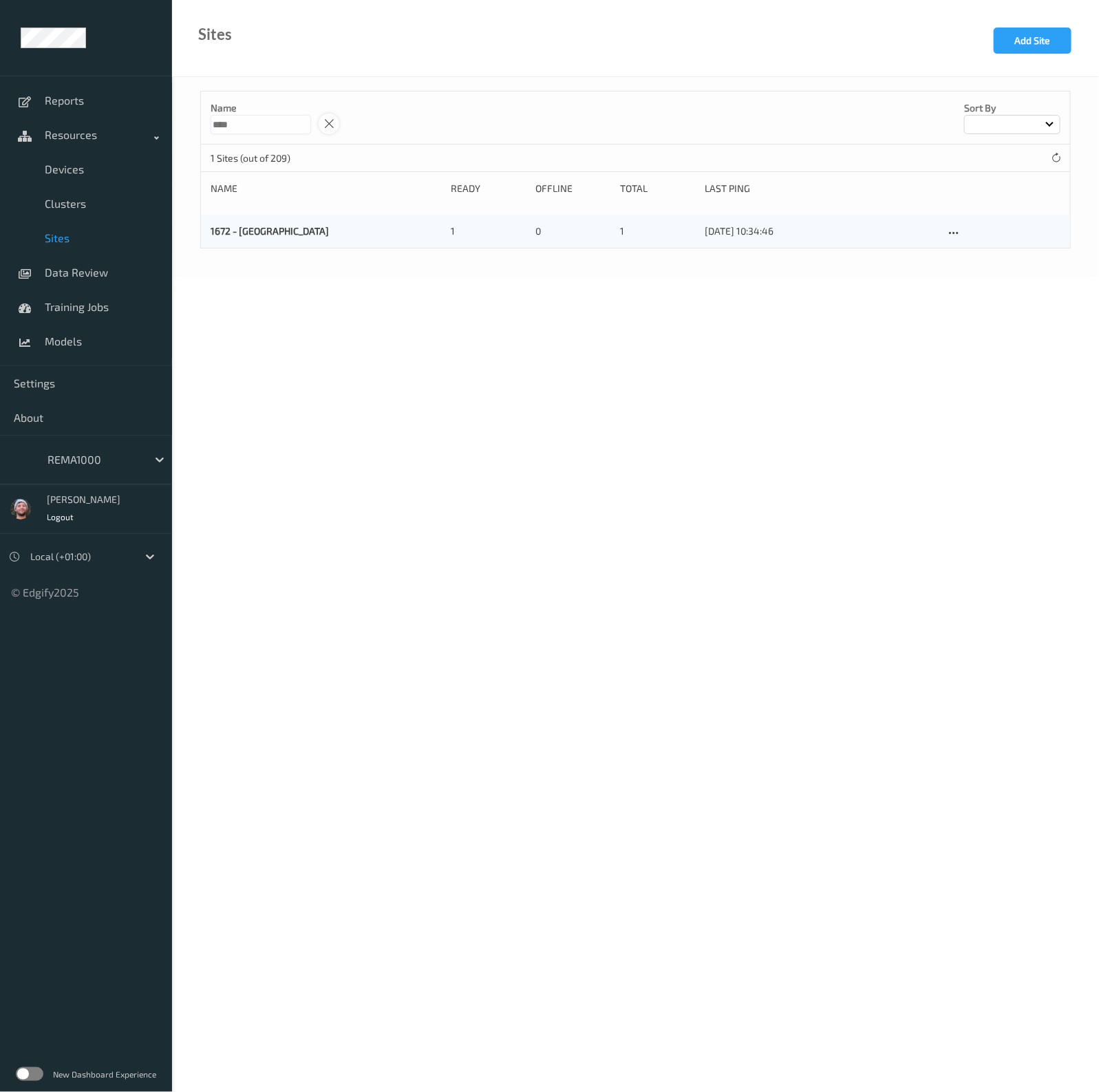
click at [335, 124] on icon at bounding box center [329, 124] width 12 height 12
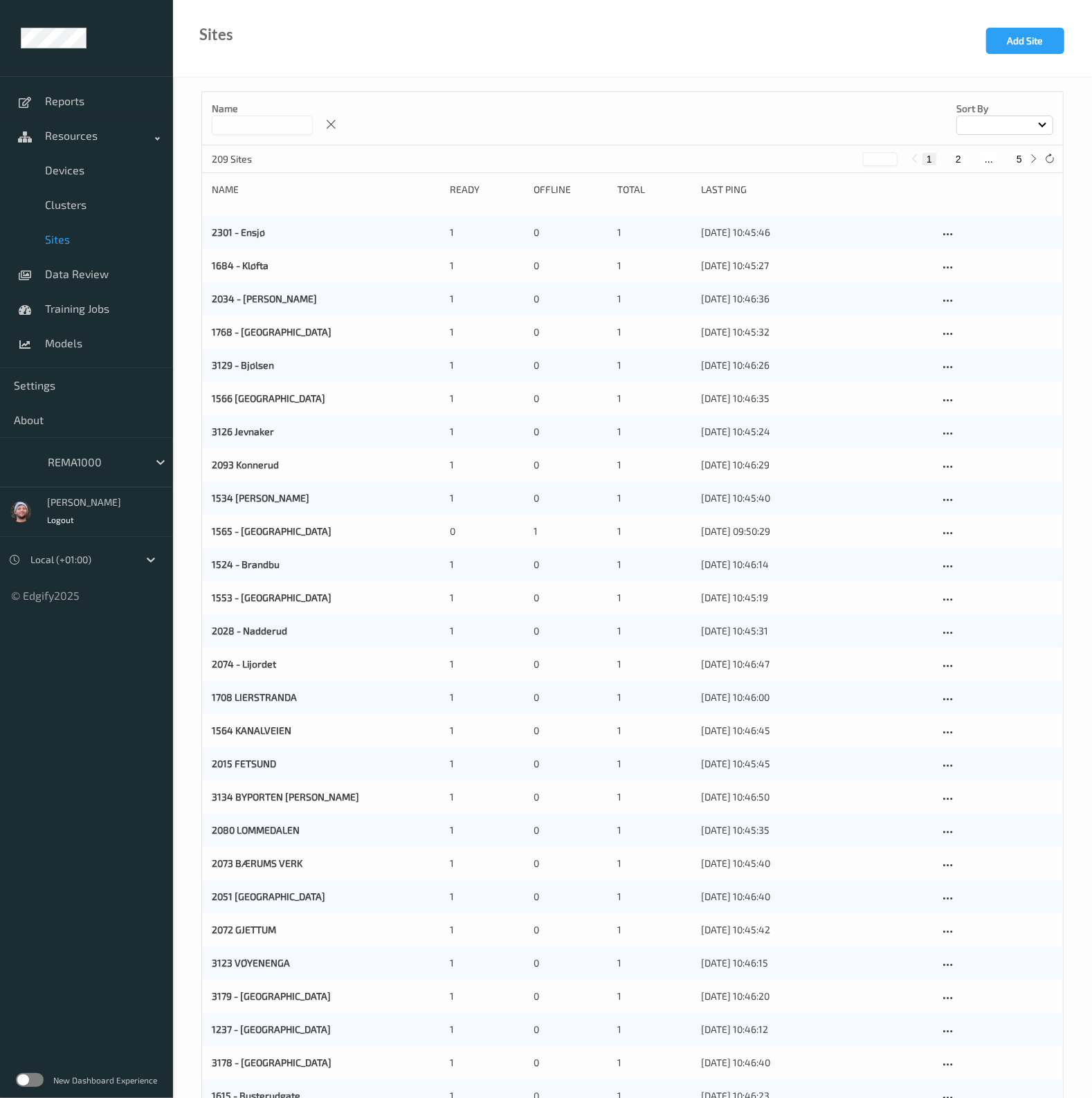
click at [272, 116] on input at bounding box center [261, 125] width 101 height 19
type input "****"
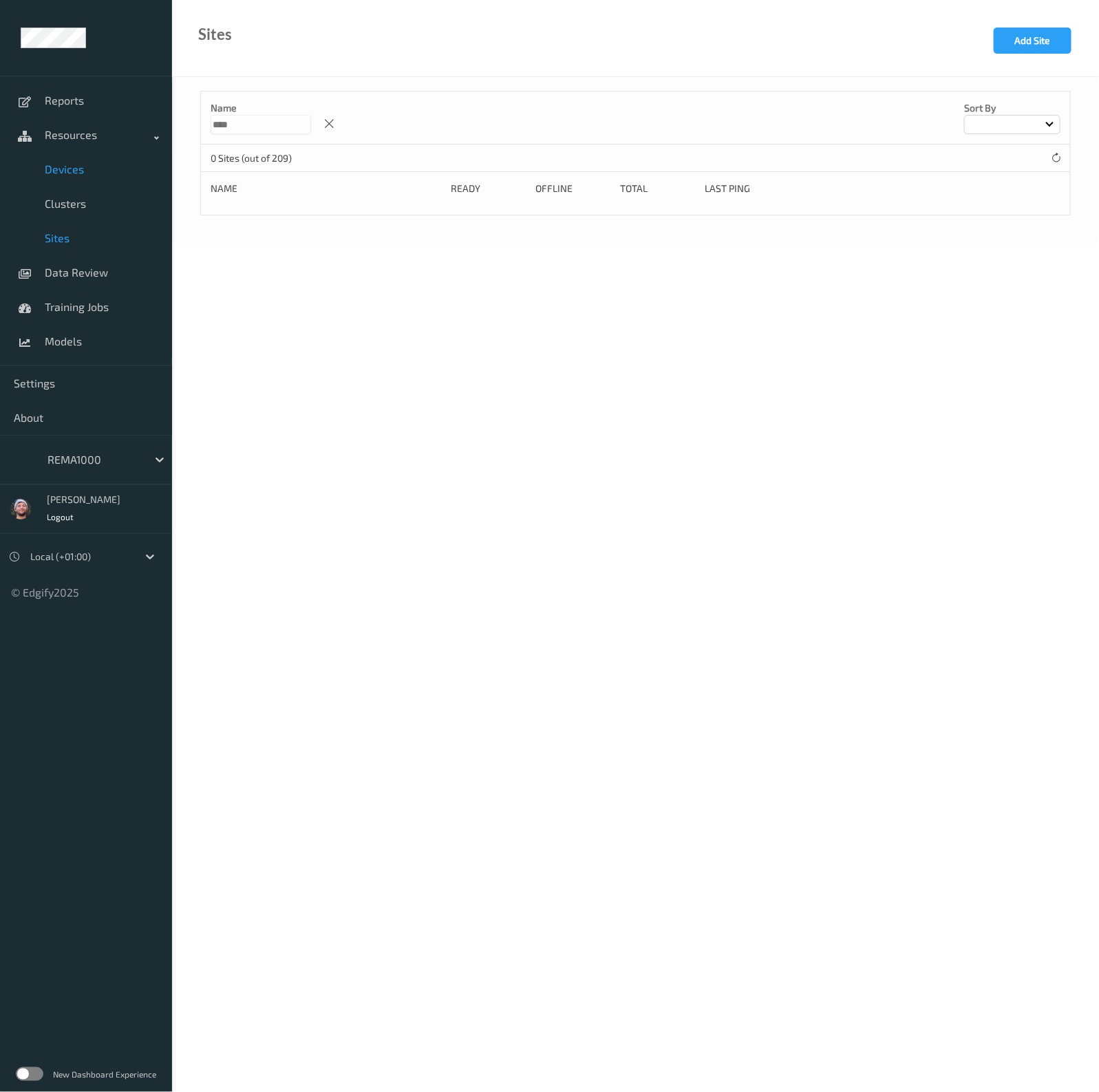
click at [70, 183] on link "Devices" at bounding box center [86, 169] width 173 height 35
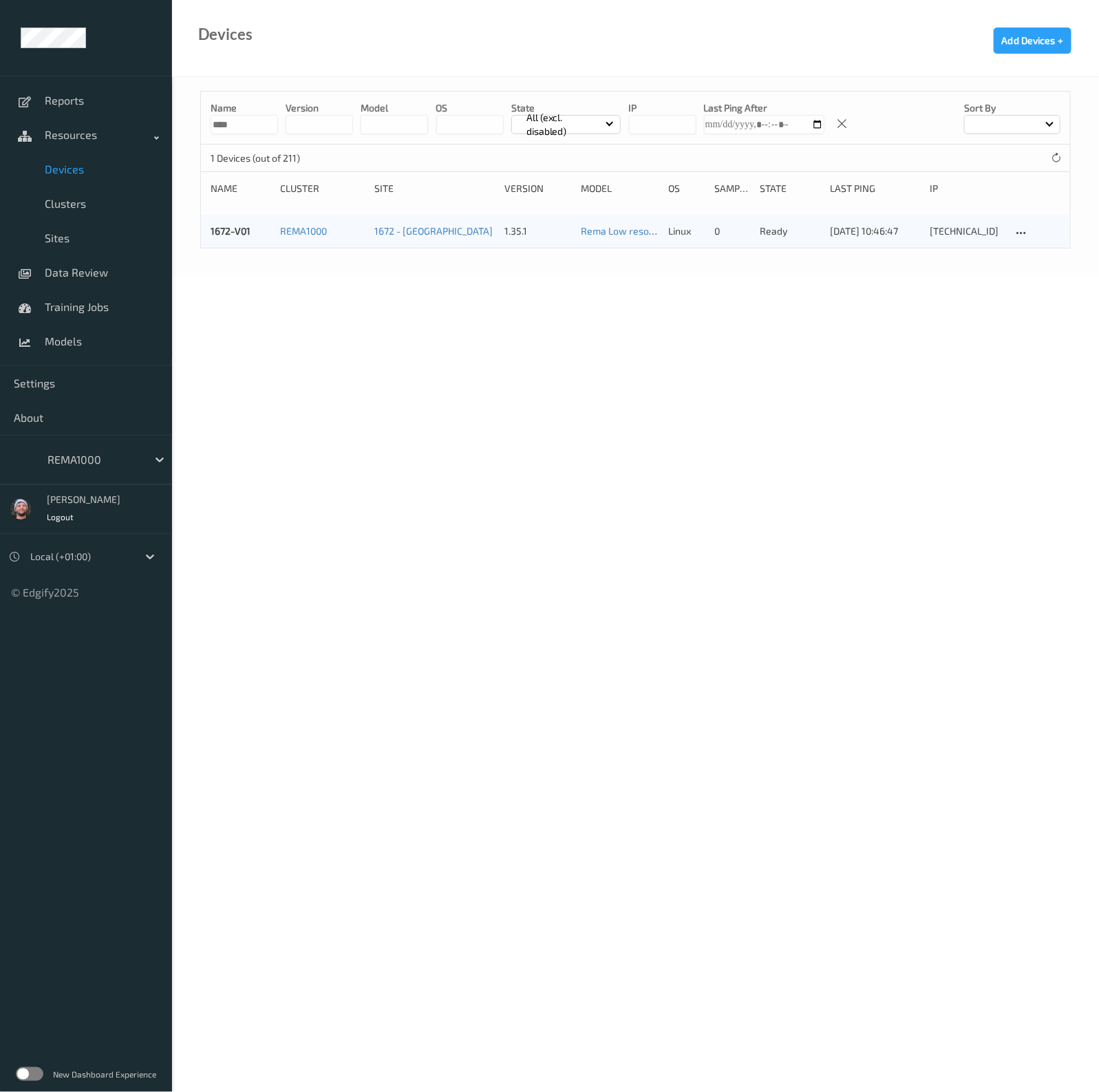
click at [262, 116] on input "****" at bounding box center [244, 124] width 67 height 19
paste input
type input "****"
click at [224, 237] on div "1505-V01" at bounding box center [240, 231] width 61 height 14
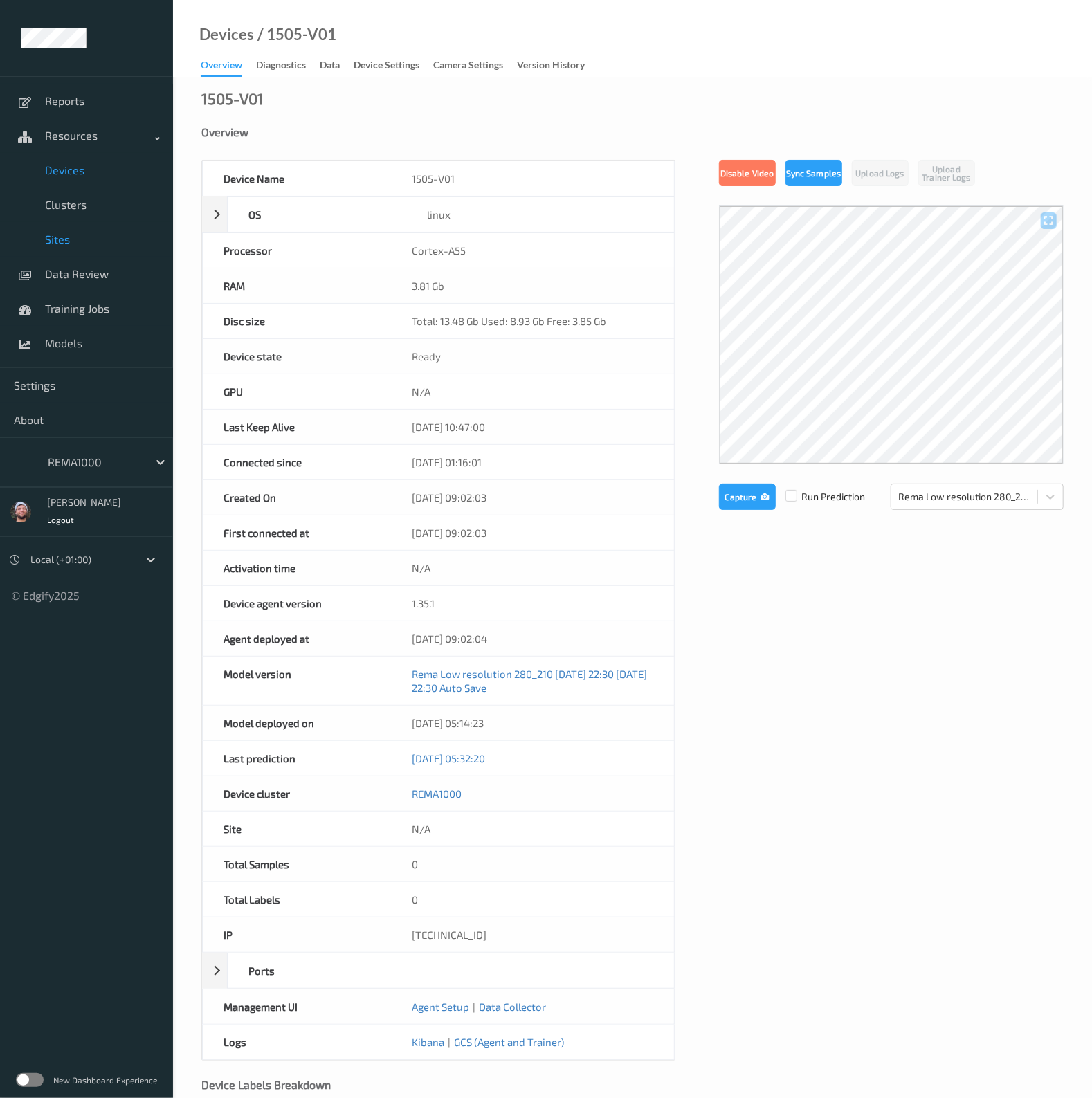
click at [79, 229] on link "Sites" at bounding box center [87, 239] width 174 height 35
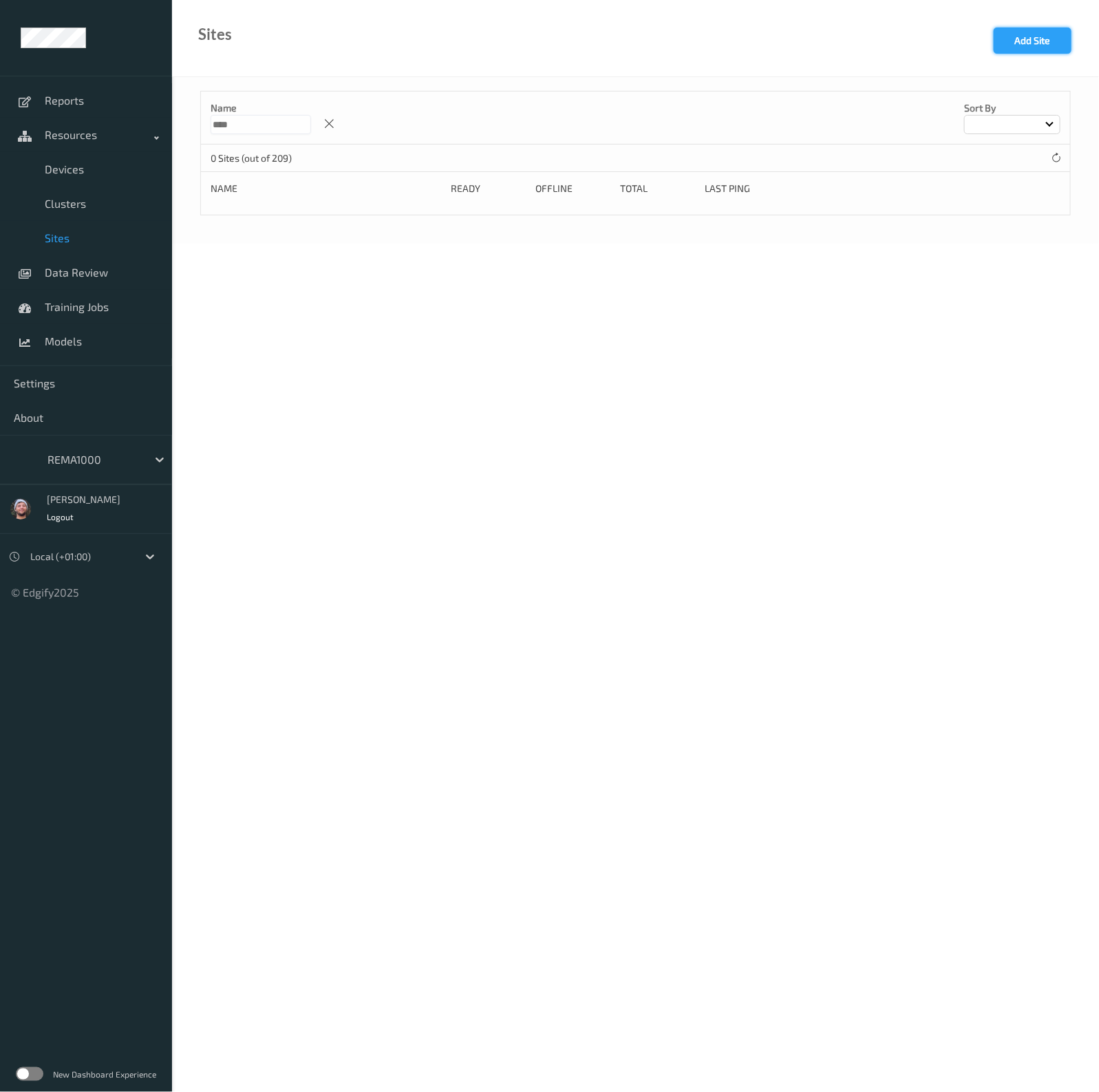
click at [1023, 49] on button "Add Site" at bounding box center [1033, 41] width 77 height 26
click at [279, 115] on input "text" at bounding box center [407, 119] width 413 height 25
paste input "1505"
type input "1505 - Kalbakken"
click at [334, 215] on div at bounding box center [394, 207] width 372 height 28
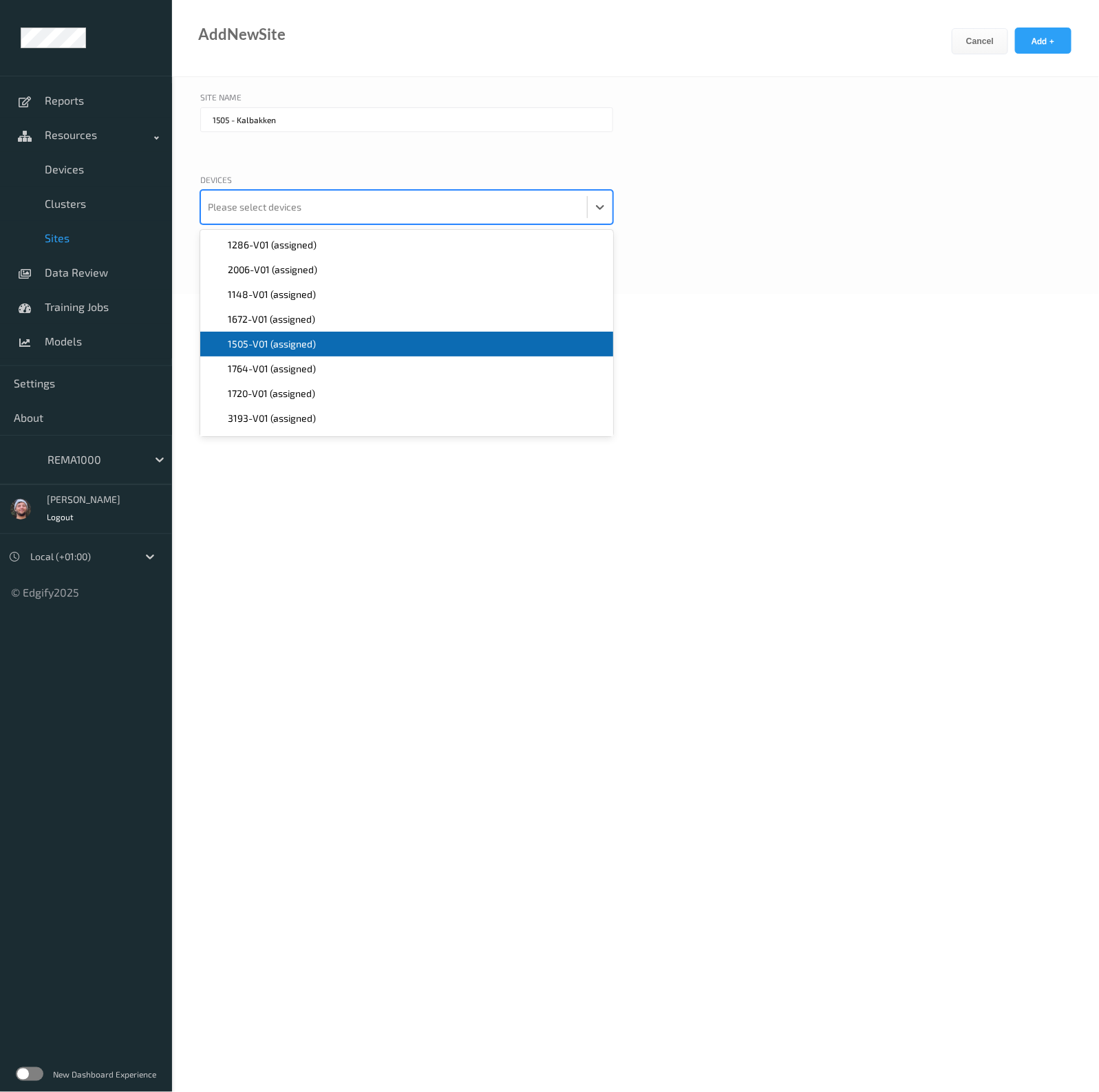
click at [263, 340] on span "1505-V01 (assigned)" at bounding box center [272, 344] width 88 height 14
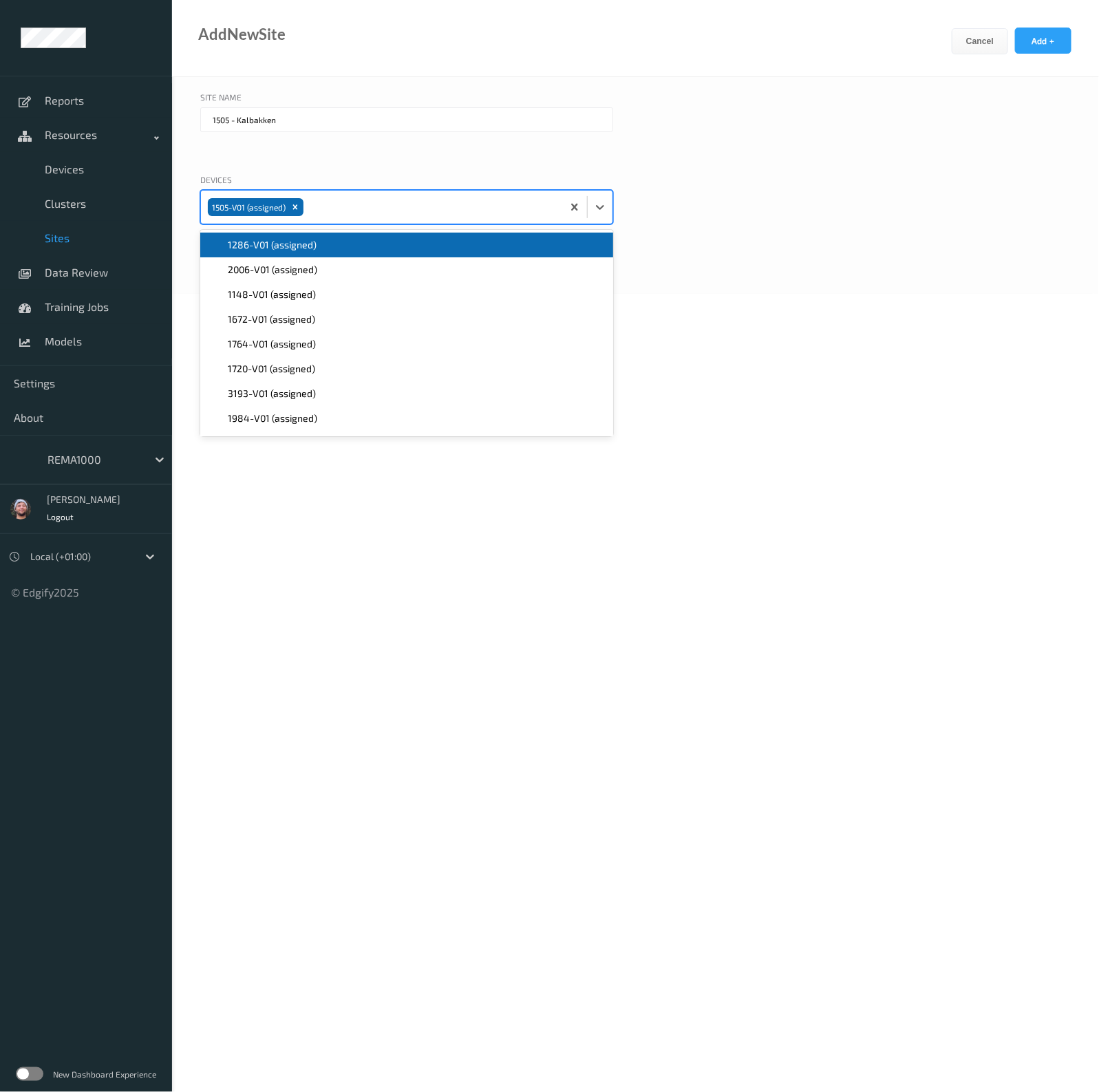
click at [335, 159] on div at bounding box center [302, 160] width 203 height 14
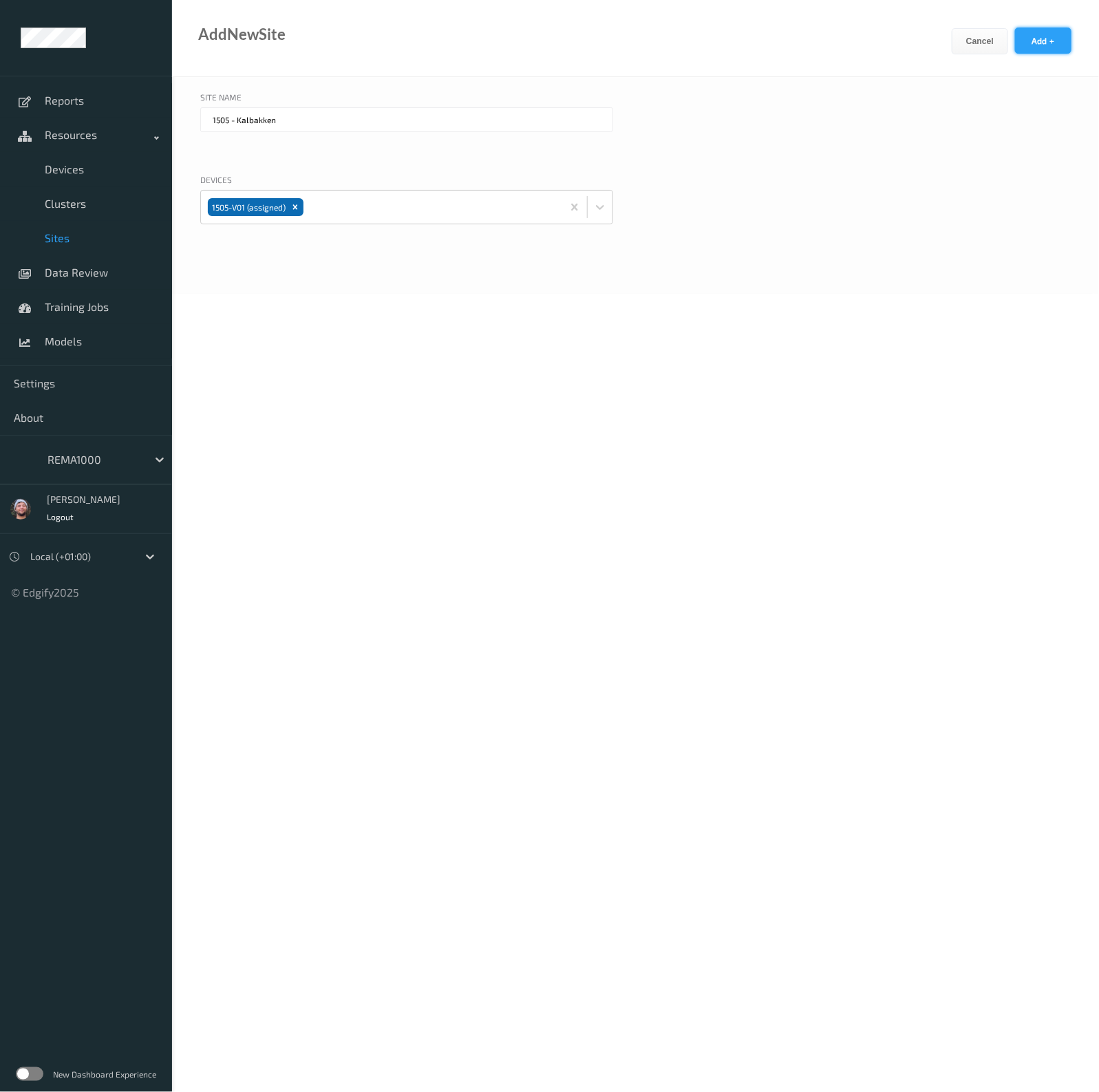
click at [1051, 40] on button "Add +" at bounding box center [1043, 41] width 57 height 26
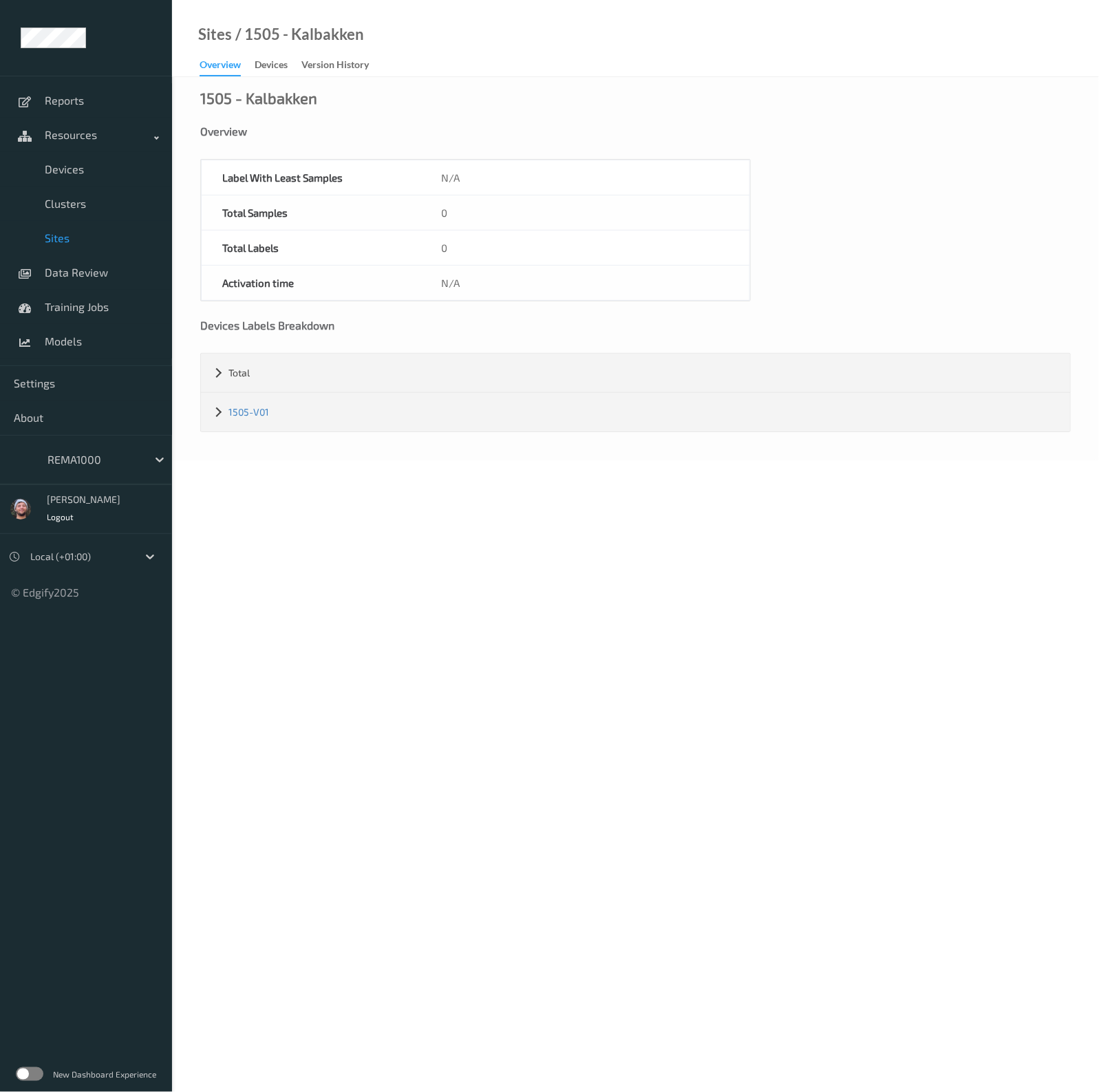
click at [89, 228] on link "Sites" at bounding box center [86, 238] width 173 height 35
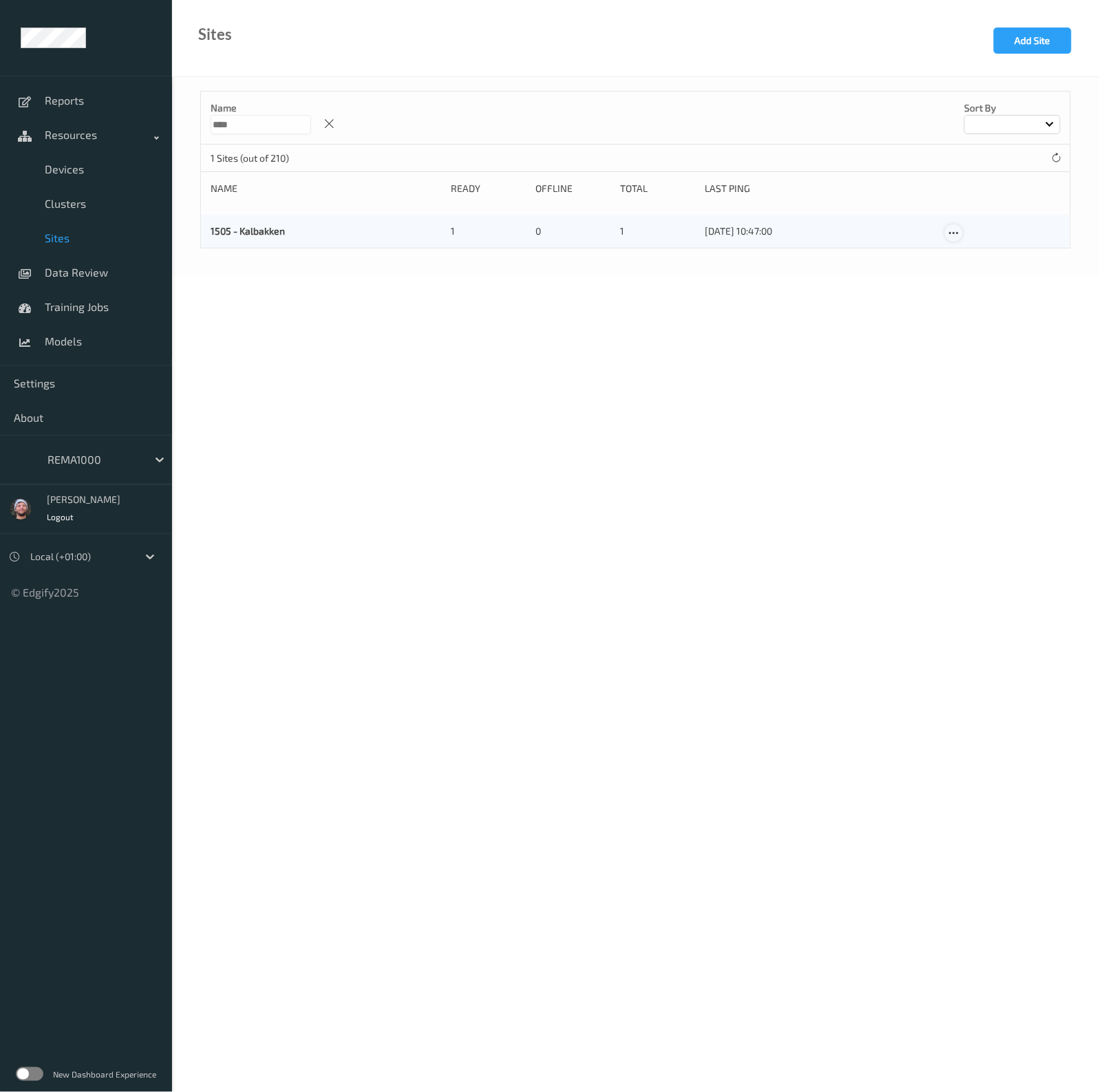
click at [955, 228] on icon at bounding box center [954, 233] width 12 height 12
click at [978, 262] on link "Edit Site" at bounding box center [982, 257] width 72 height 26
click at [226, 294] on input "text" at bounding box center [407, 295] width 413 height 25
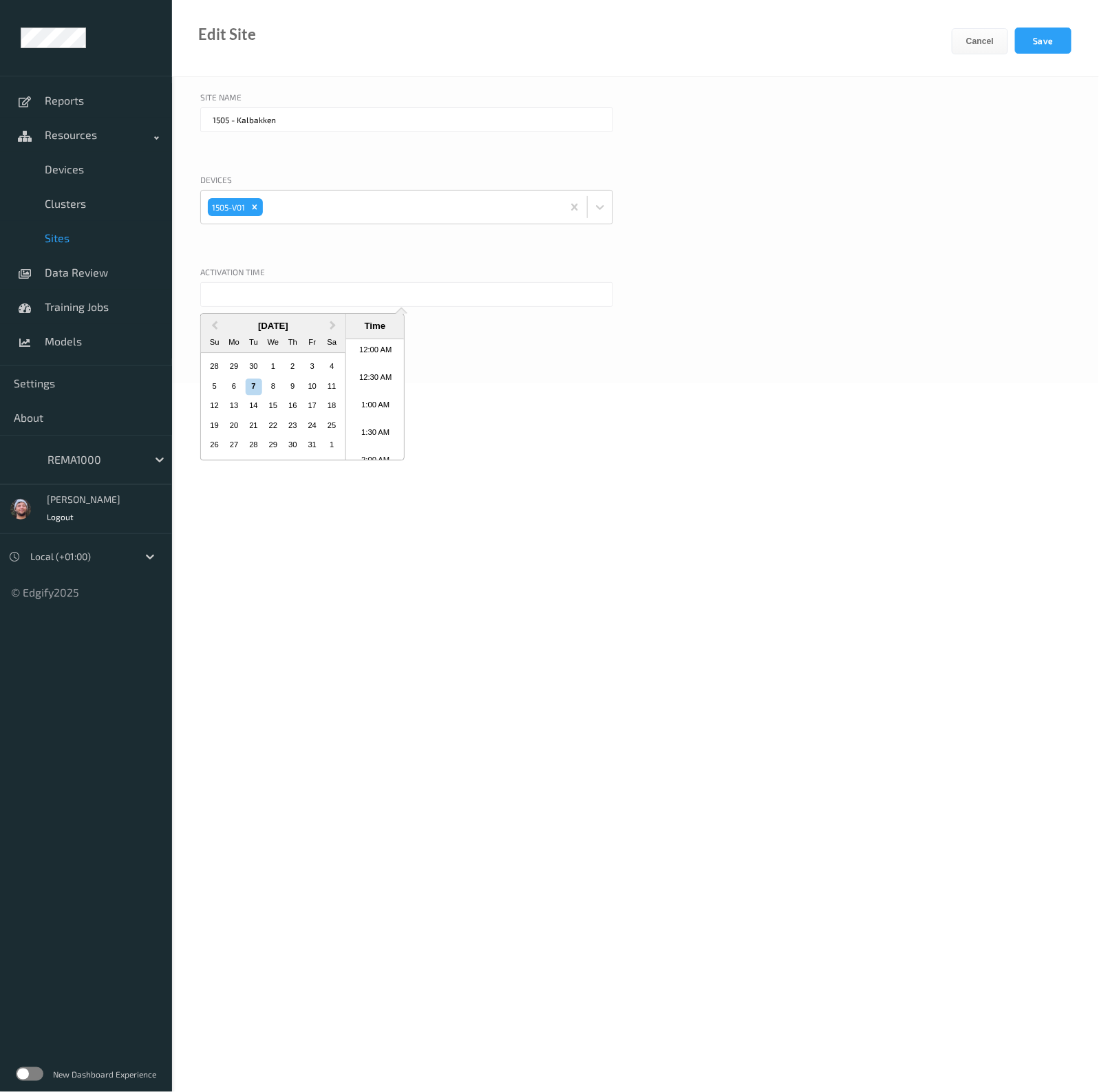
scroll to position [532, 0]
click at [227, 392] on div "6" at bounding box center [234, 387] width 17 height 17
click at [375, 399] on li "9:00 AM" at bounding box center [375, 404] width 59 height 28
type input "06/10/2025 9:00 AM"
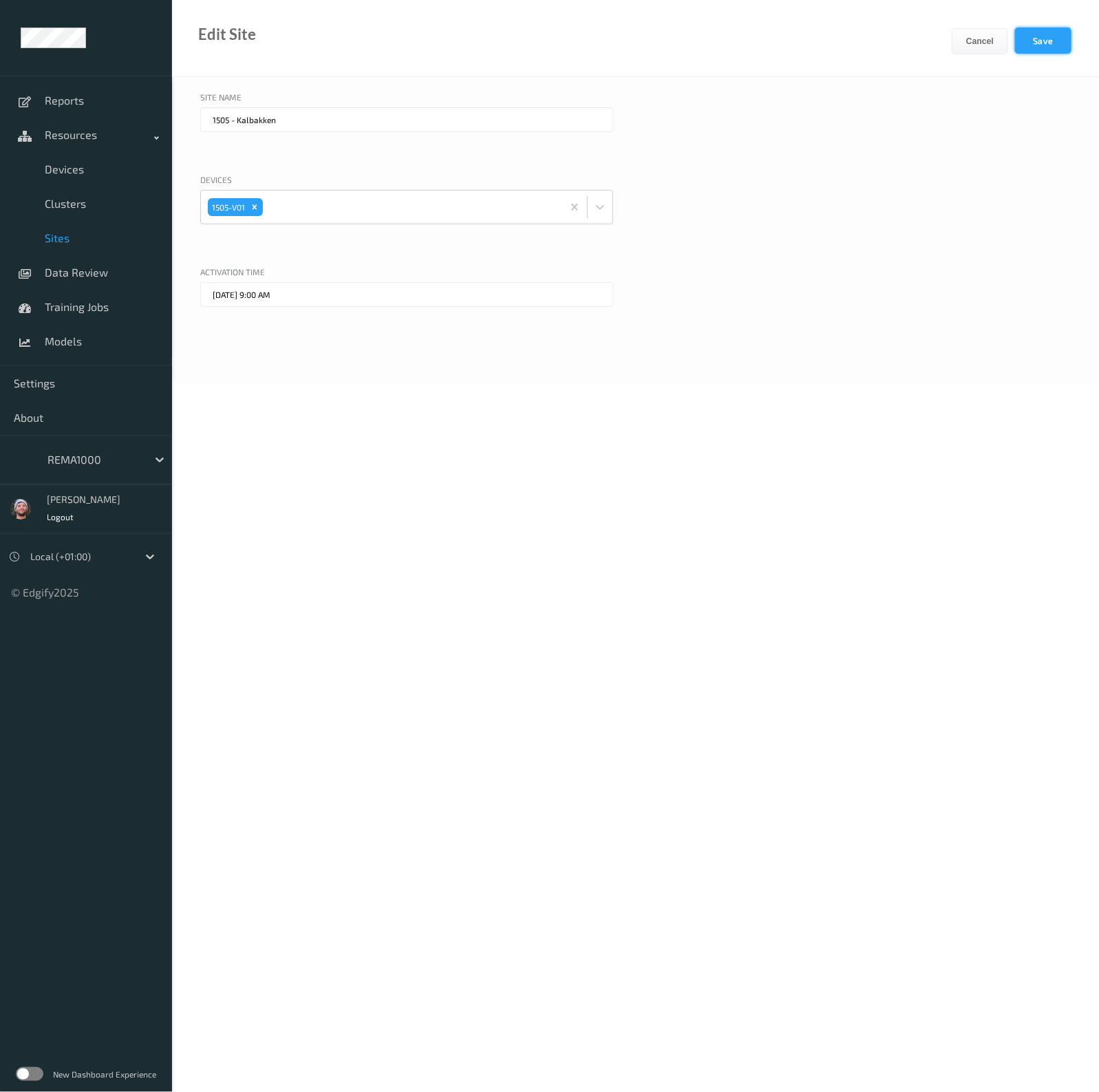
click at [1045, 51] on button "Save" at bounding box center [1043, 41] width 57 height 26
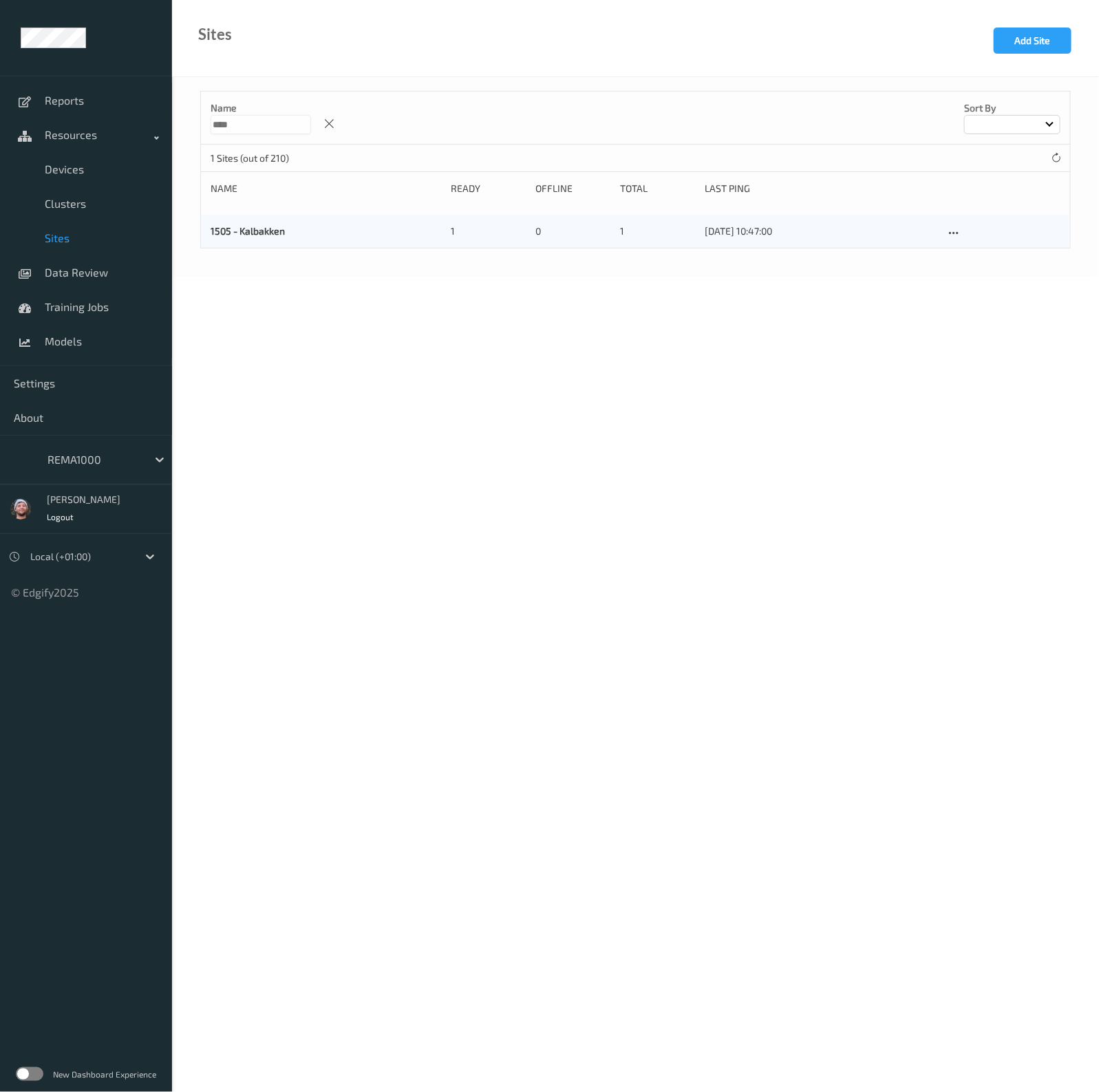
drag, startPoint x: 341, startPoint y: 119, endPoint x: 904, endPoint y: 32, distance: 569.7
click at [339, 119] on div at bounding box center [328, 124] width 21 height 21
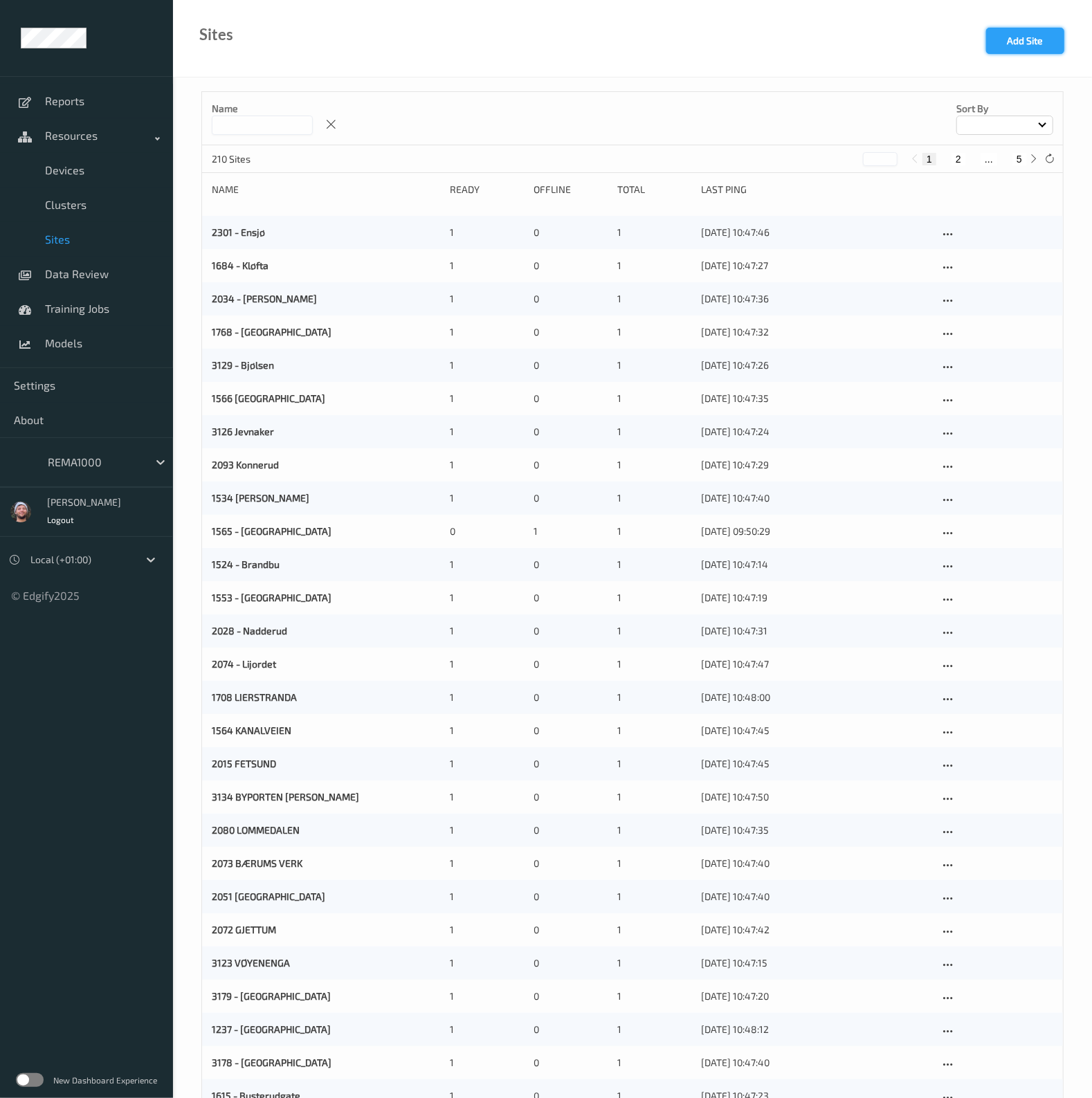
click at [1035, 51] on button "Add Site" at bounding box center [1025, 41] width 78 height 26
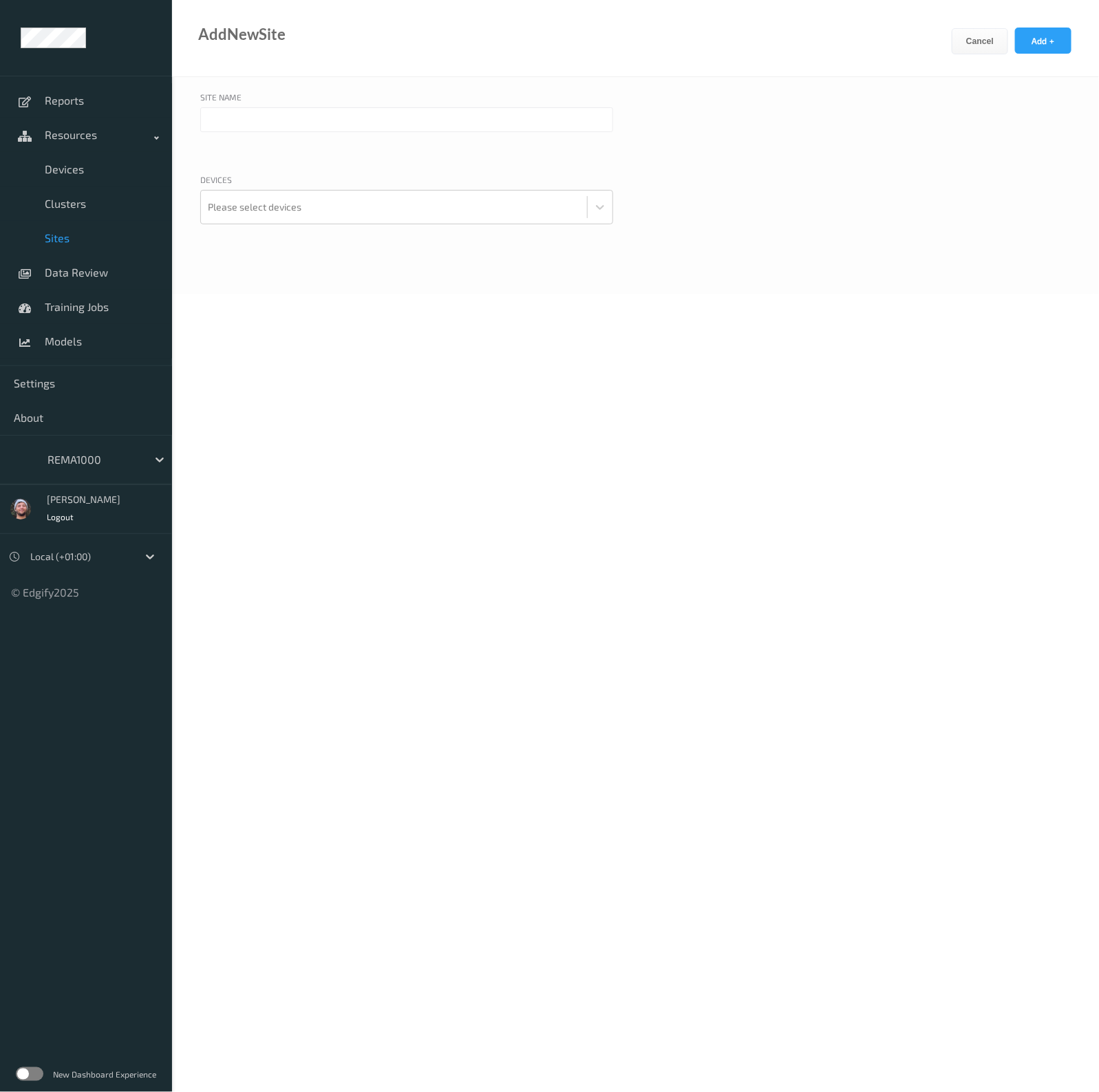
click at [313, 120] on input "text" at bounding box center [407, 119] width 413 height 25
type input "1720 - Sentrum Kongsberg"
click at [305, 202] on div at bounding box center [394, 207] width 372 height 28
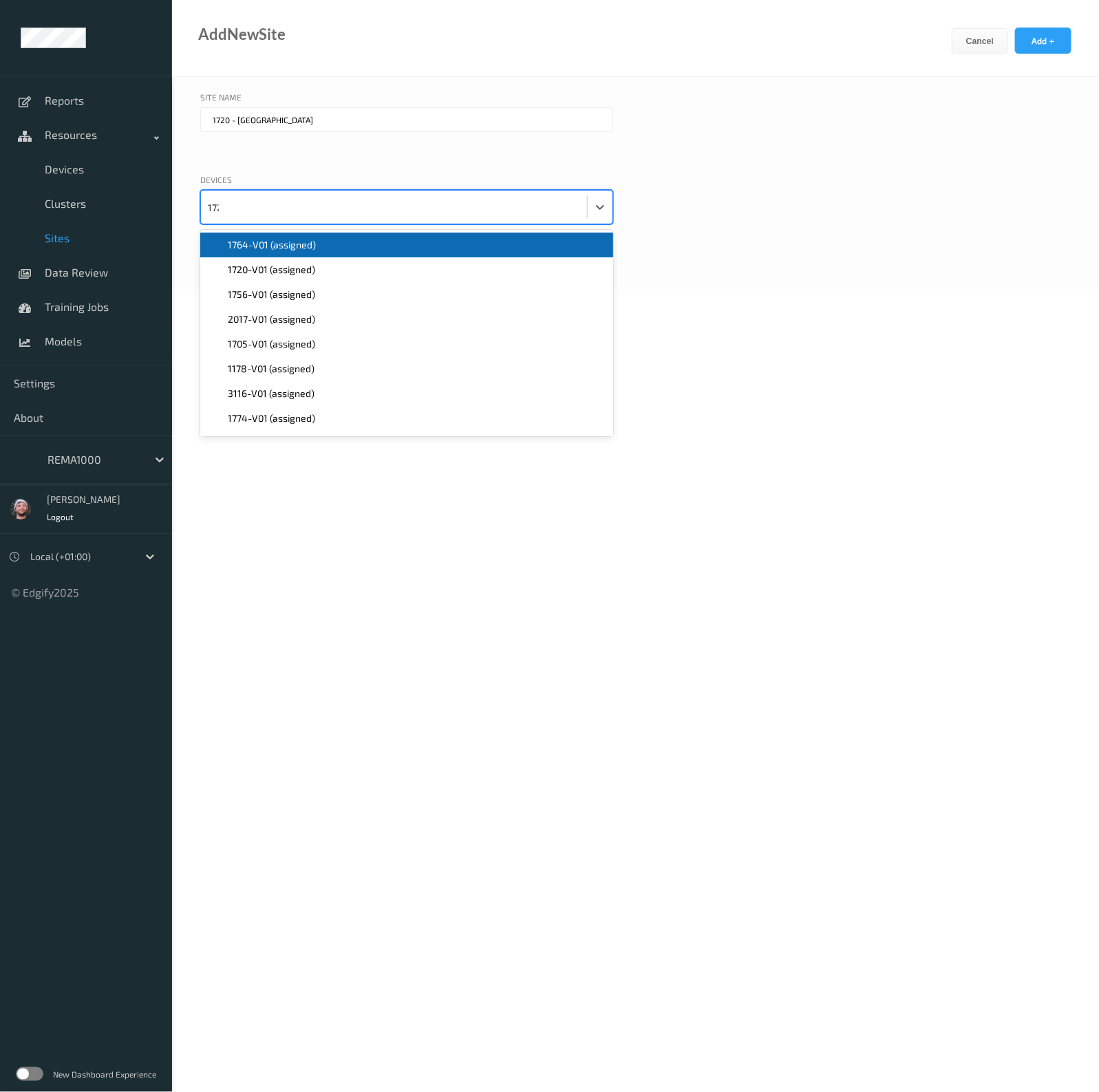
type input "1720"
click at [1027, 22] on div "addNewSite Cancel Add +" at bounding box center [636, 39] width 927 height 77
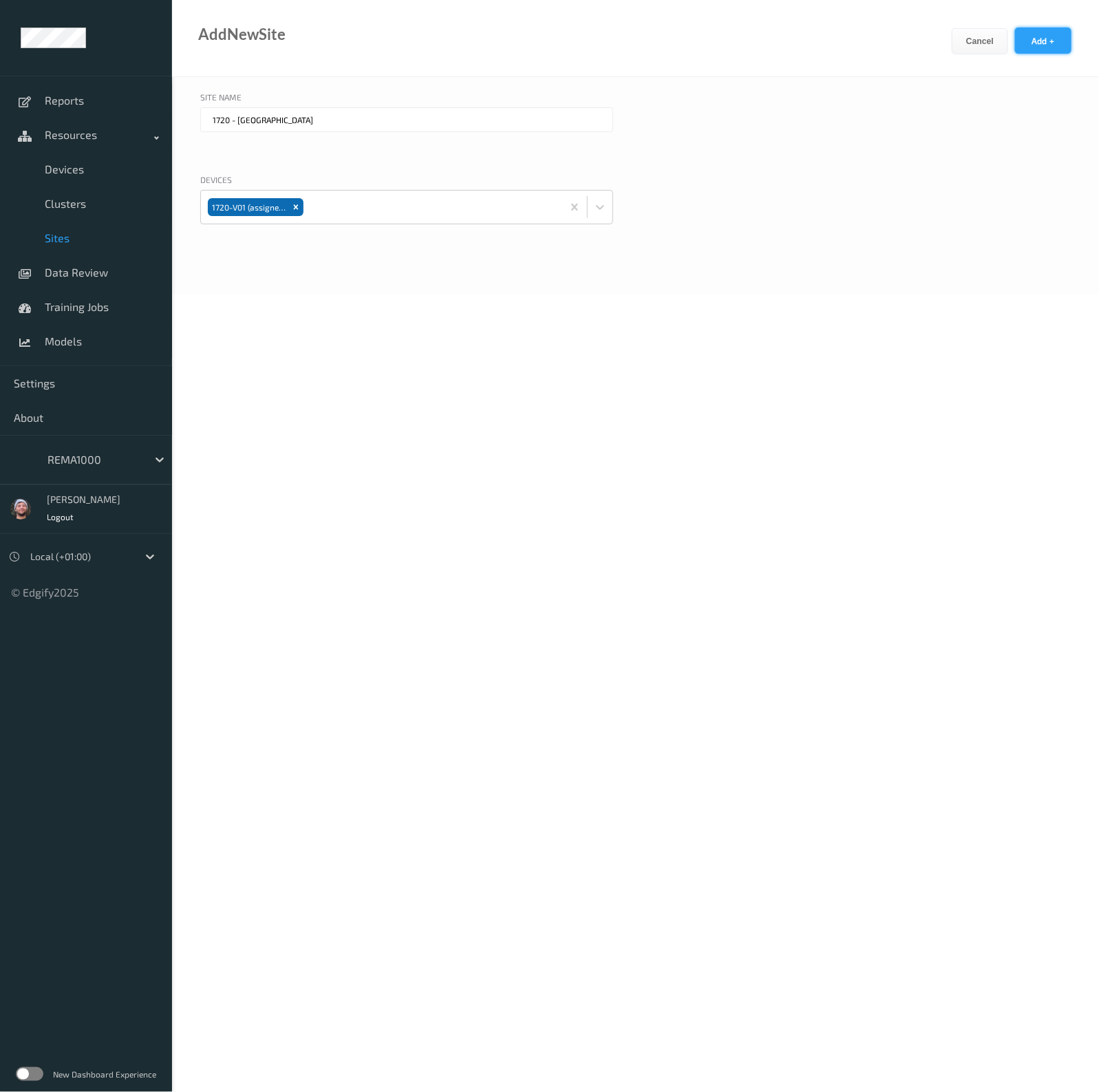
click at [1030, 46] on button "Add +" at bounding box center [1043, 41] width 57 height 26
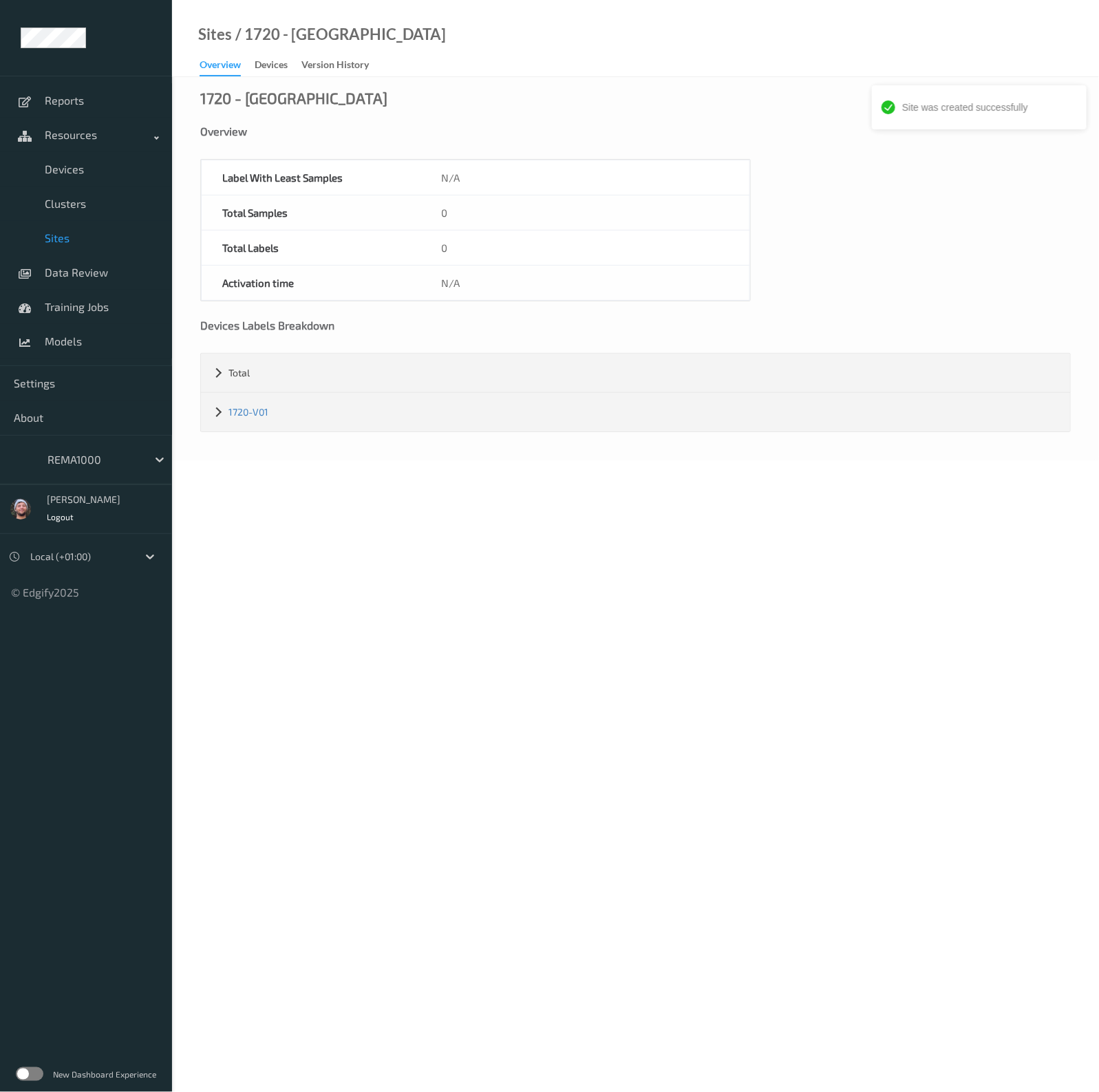
click at [213, 95] on div "1720 - Sentrum Kongsberg" at bounding box center [294, 98] width 187 height 14
copy div "1720"
click at [77, 179] on link "Devices" at bounding box center [86, 169] width 173 height 35
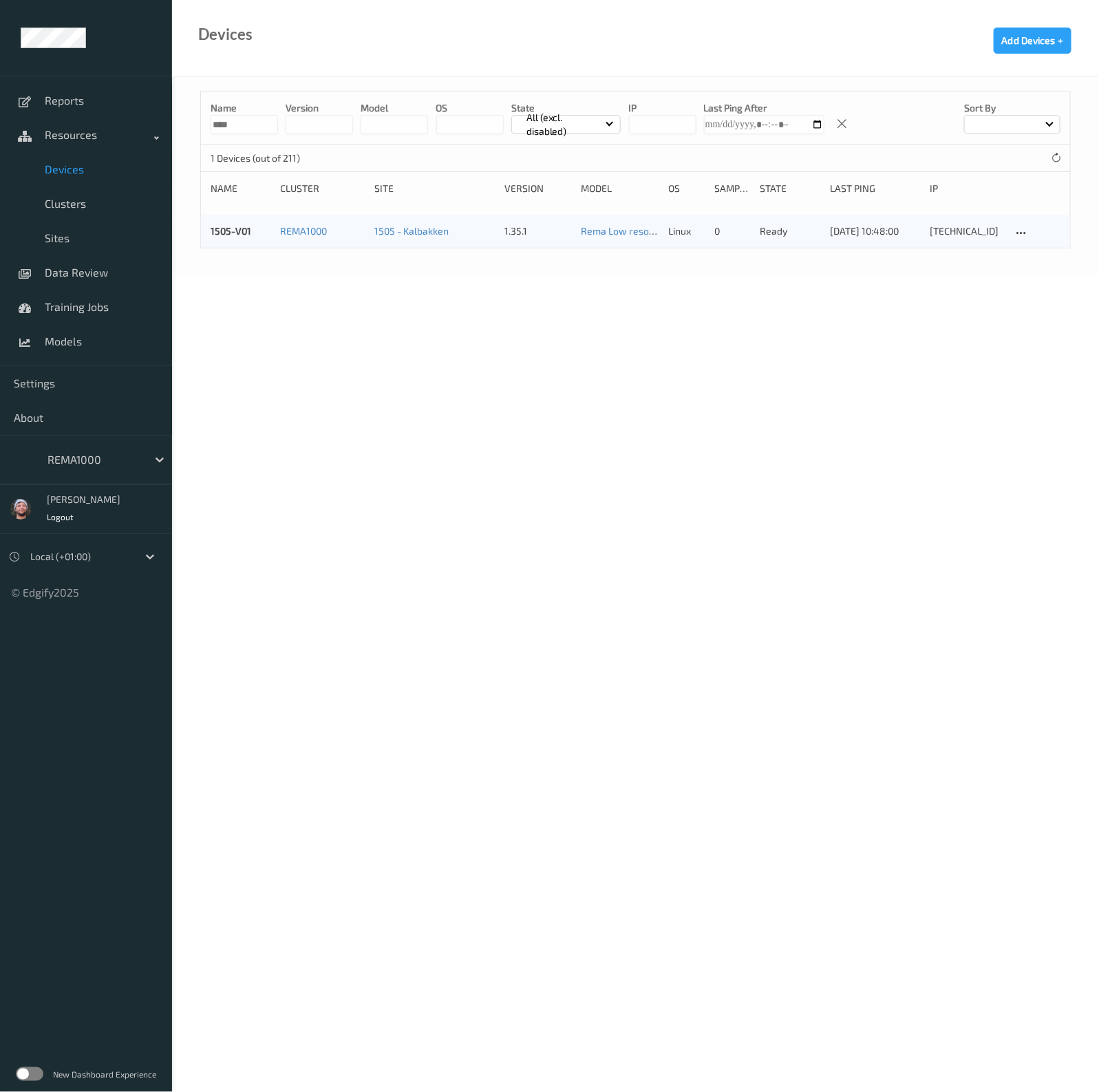
click at [238, 120] on input "****" at bounding box center [244, 124] width 67 height 19
paste input
type input "****"
click at [1018, 227] on icon at bounding box center [1022, 233] width 12 height 12
click at [233, 234] on link "1720-V01" at bounding box center [230, 231] width 40 height 12
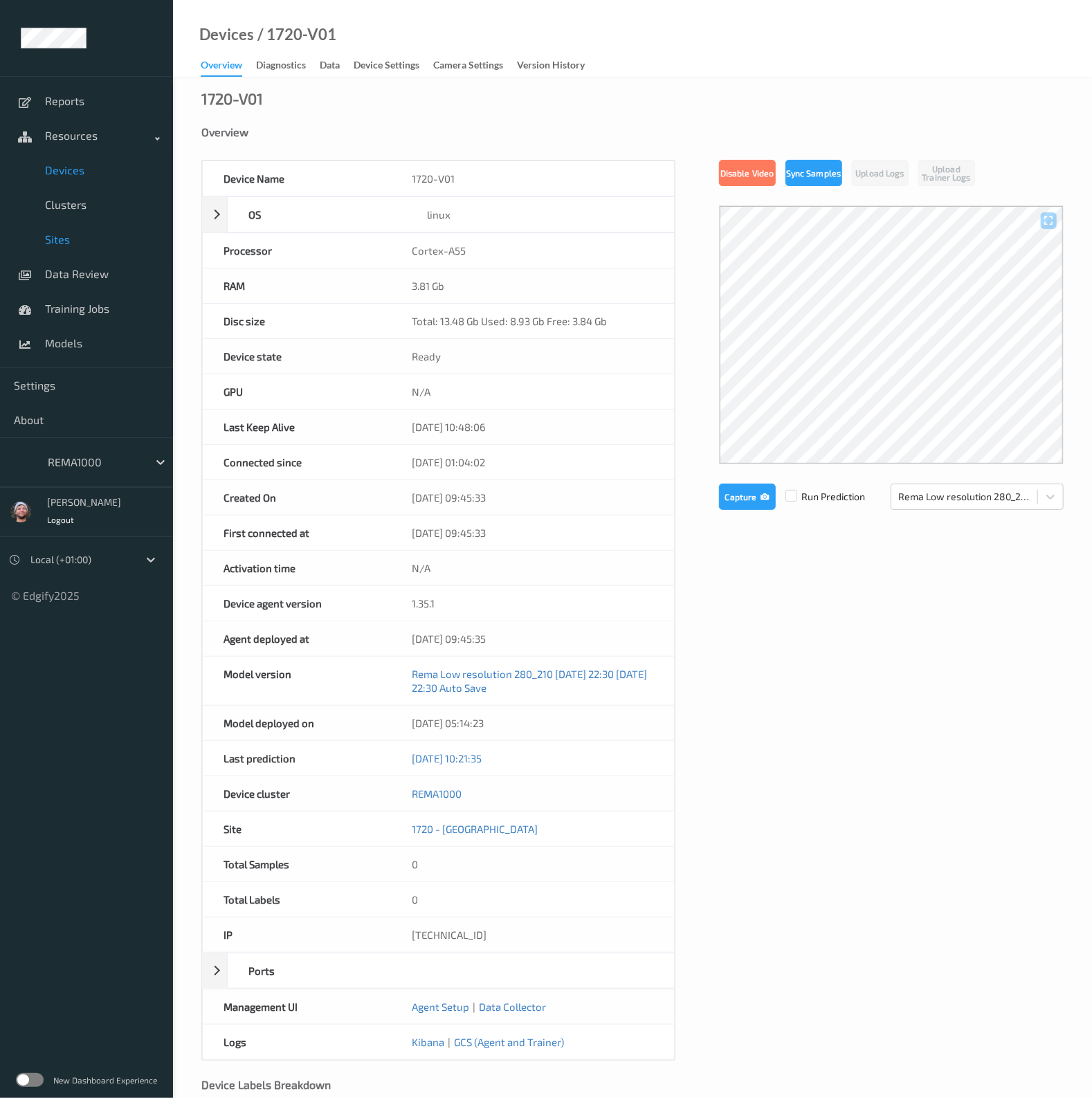
click at [71, 234] on span "Sites" at bounding box center [102, 239] width 115 height 14
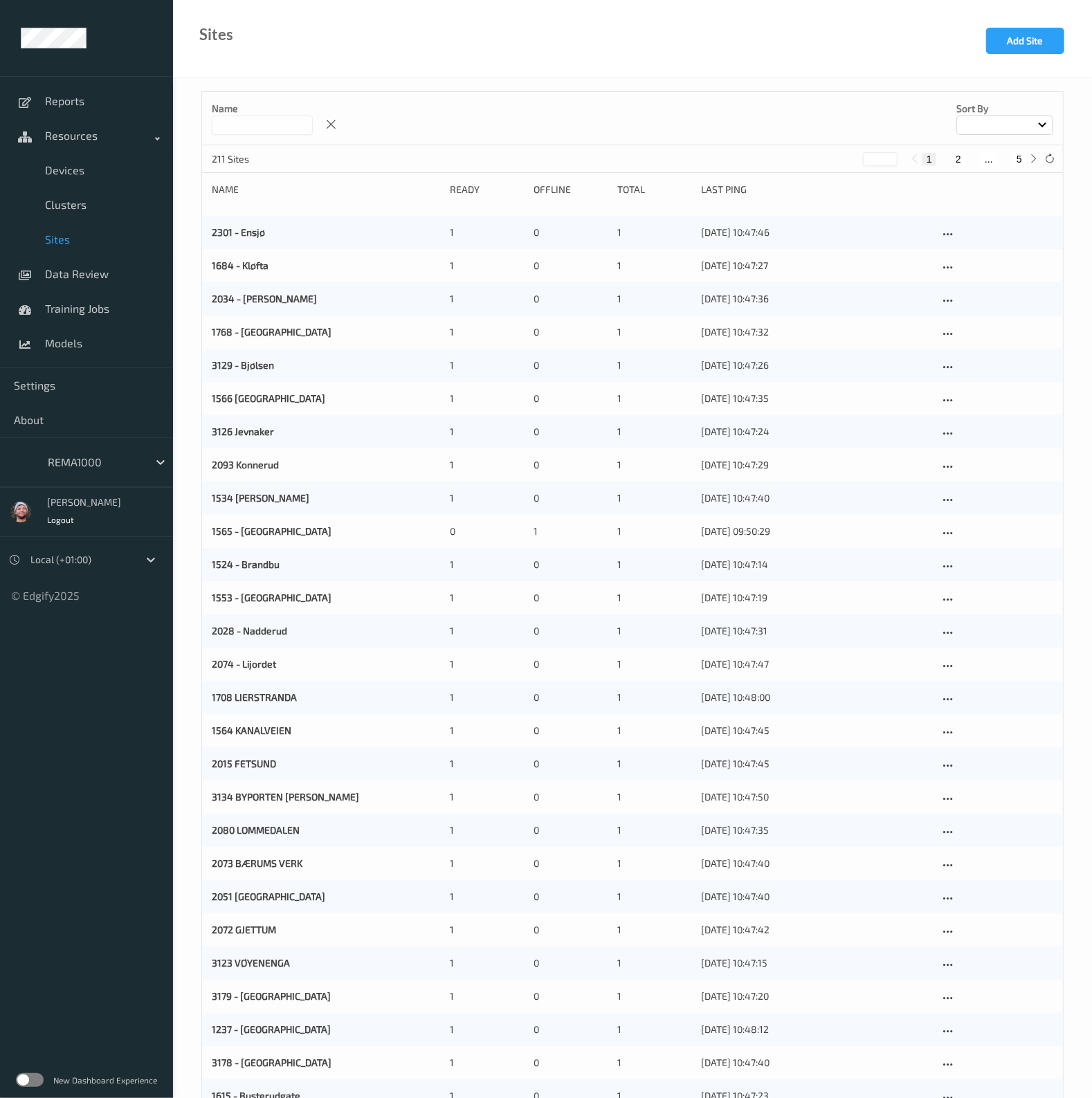
click at [309, 123] on input at bounding box center [261, 125] width 101 height 19
paste input "****"
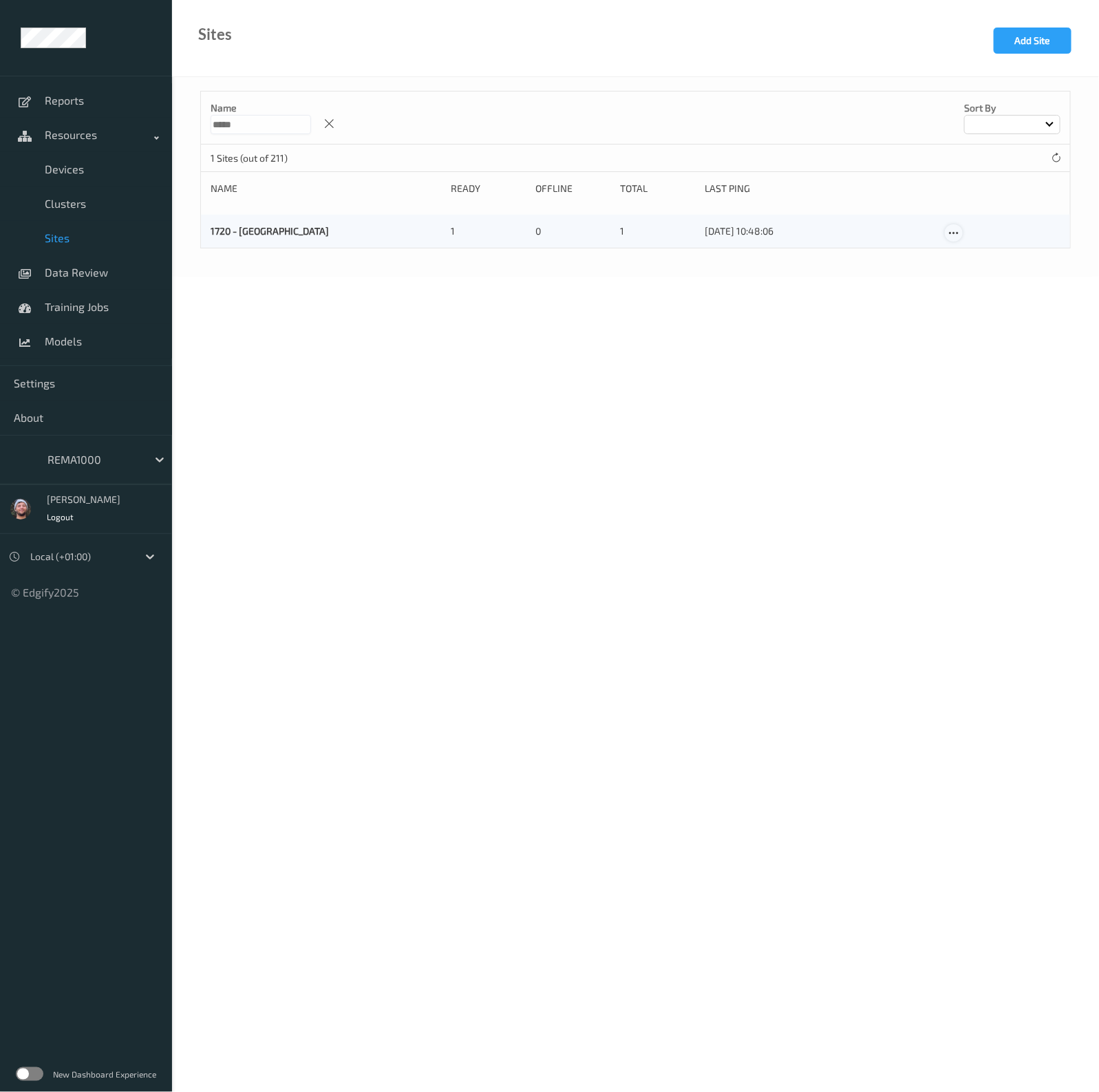
type input "****"
click at [955, 234] on icon at bounding box center [954, 233] width 12 height 12
click at [968, 252] on link "Edit Site" at bounding box center [982, 257] width 72 height 26
click at [287, 311] on div at bounding box center [407, 315] width 413 height 66
click at [289, 304] on input "text" at bounding box center [407, 295] width 413 height 25
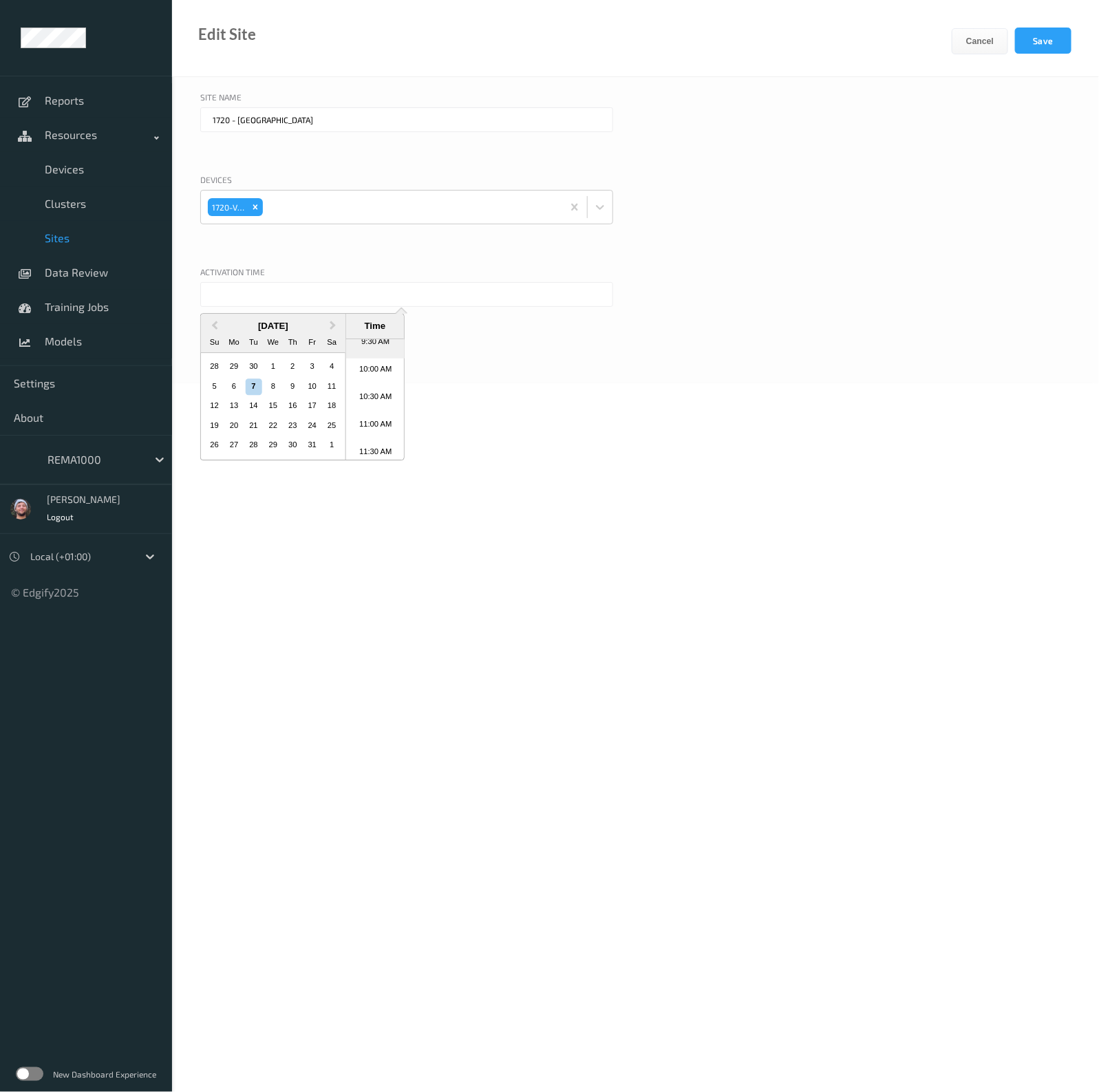
scroll to position [445, 0]
click at [377, 433] on li "9:30 AM" at bounding box center [375, 431] width 59 height 28
click at [288, 304] on input "07/10/2025 9:30 AM" at bounding box center [407, 295] width 413 height 25
click at [300, 366] on div "2" at bounding box center [293, 367] width 17 height 17
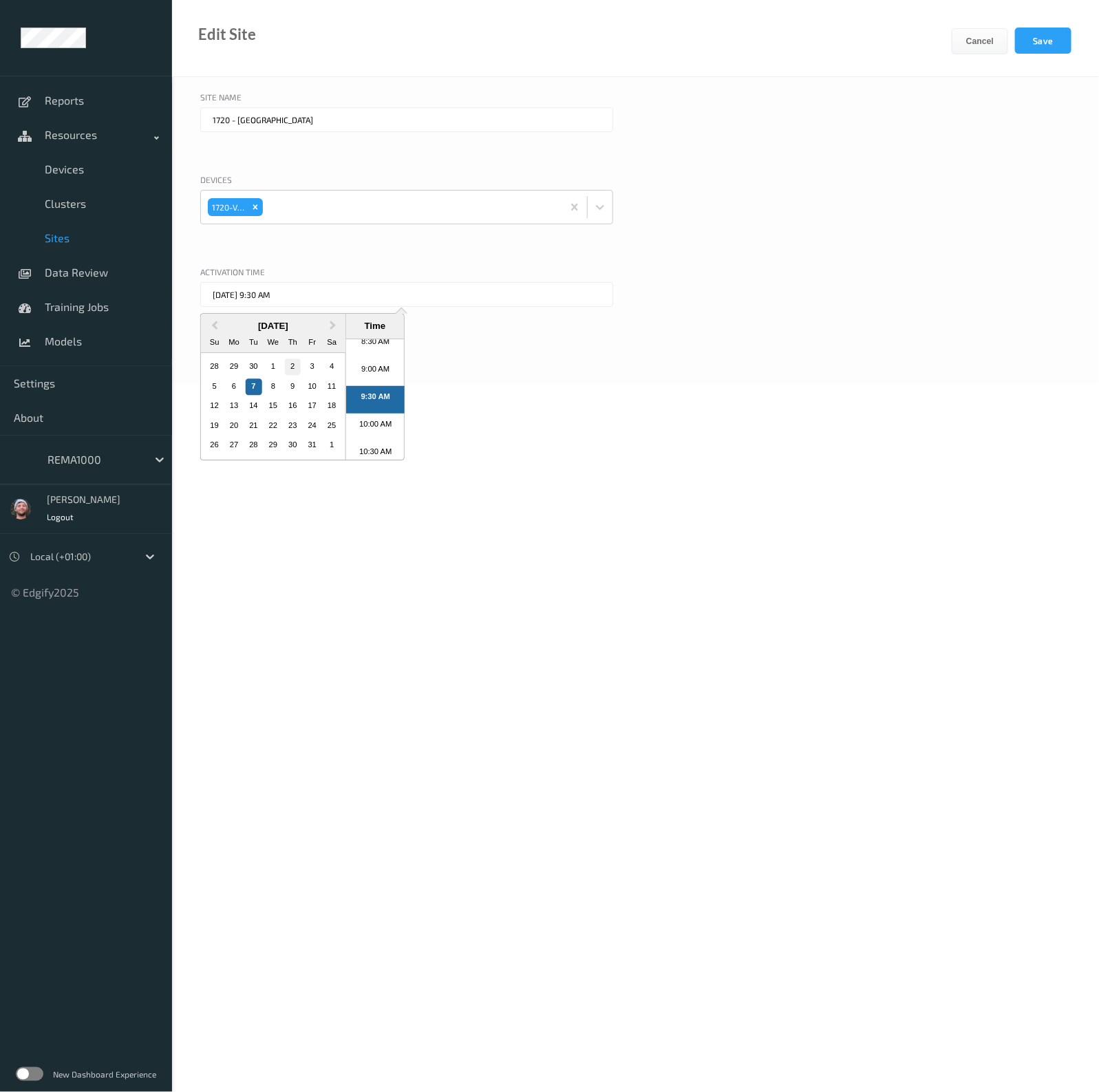
type input "02/10/2025 9:30 AM"
click at [1042, 40] on button "Save" at bounding box center [1043, 41] width 57 height 26
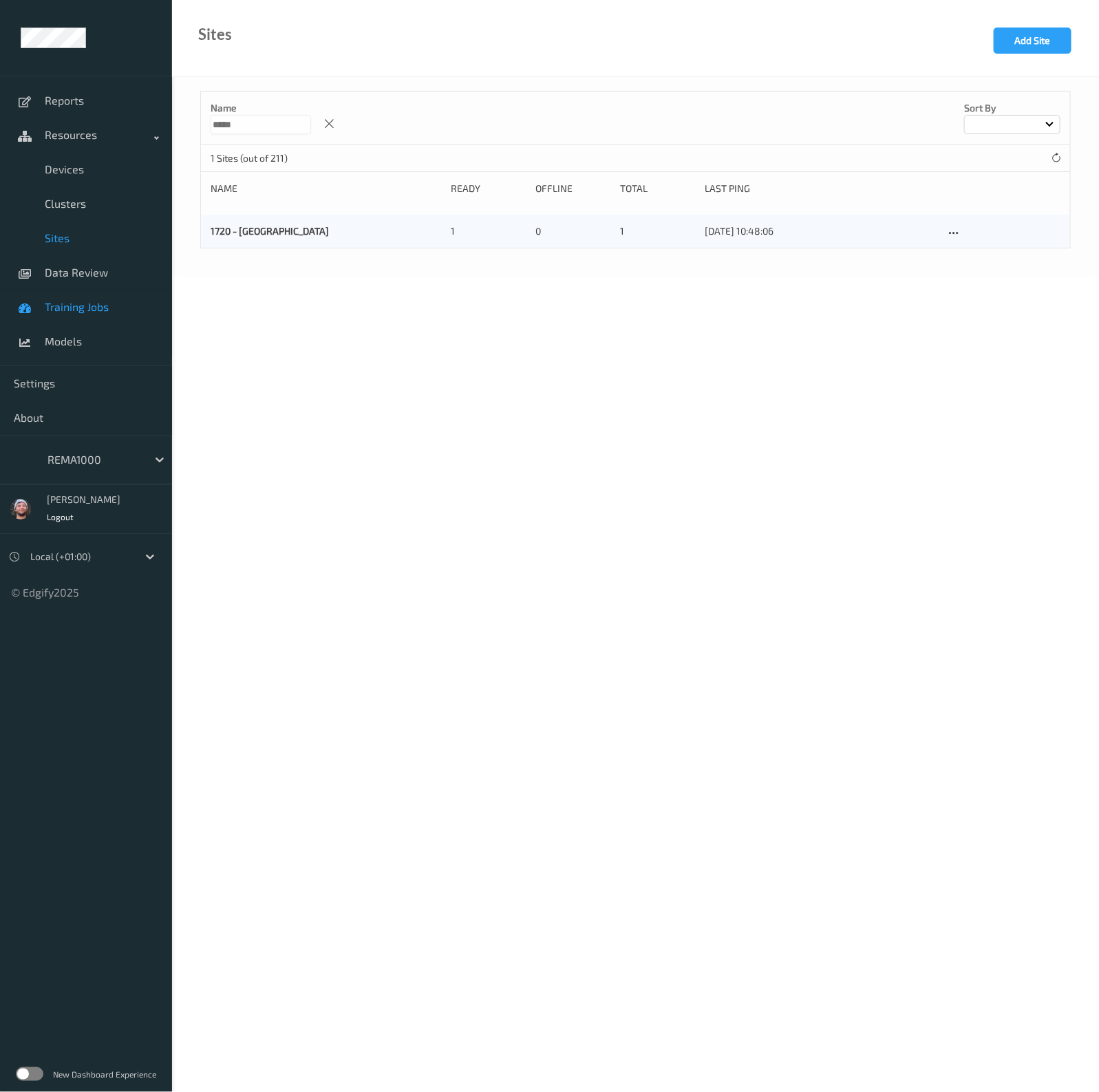
click at [106, 305] on span "Training Jobs" at bounding box center [101, 307] width 114 height 14
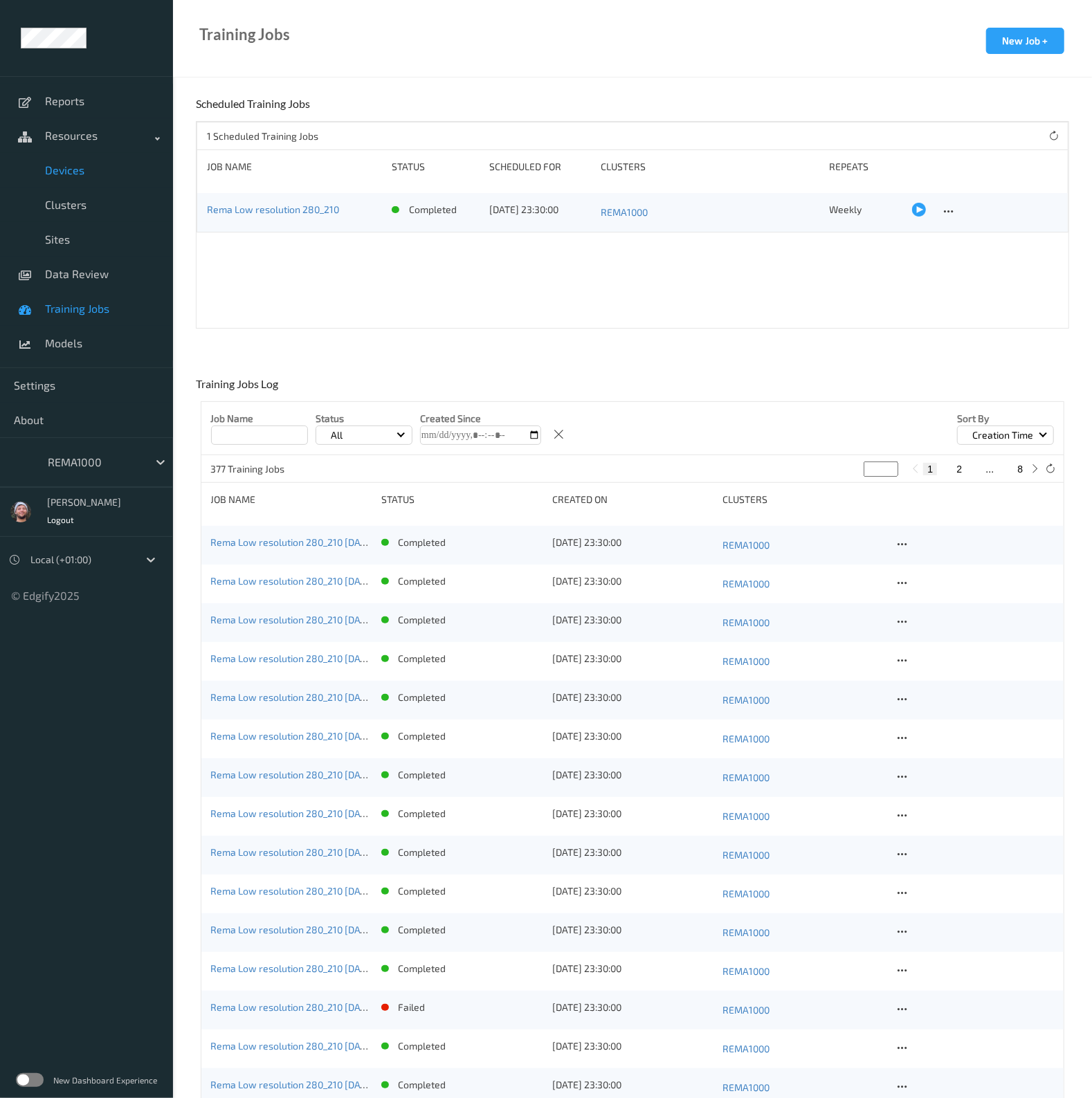
click at [90, 167] on span "Devices" at bounding box center [102, 171] width 115 height 14
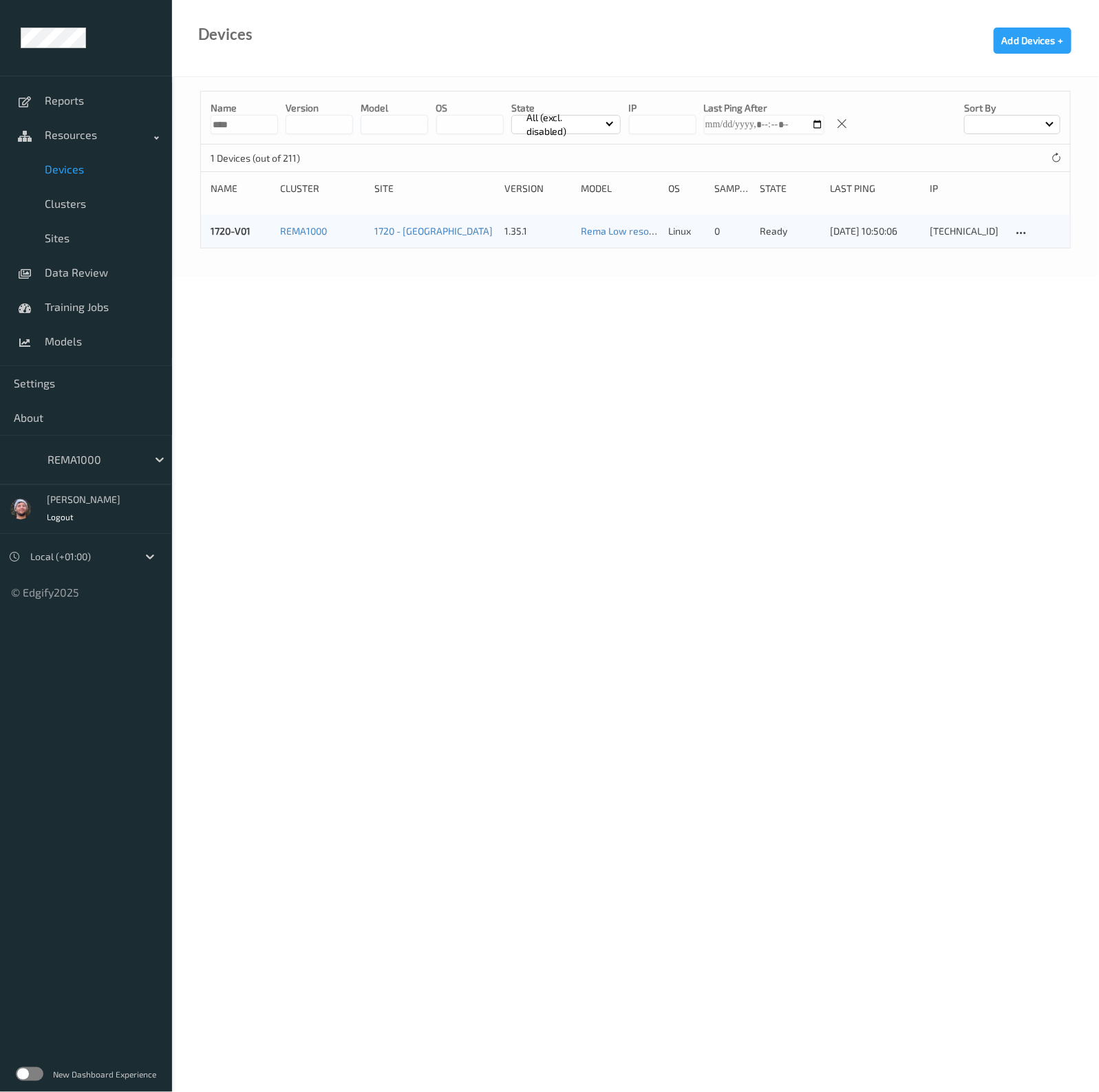
click at [242, 128] on input "****" at bounding box center [244, 124] width 67 height 19
click at [242, 127] on input "****" at bounding box center [244, 124] width 67 height 19
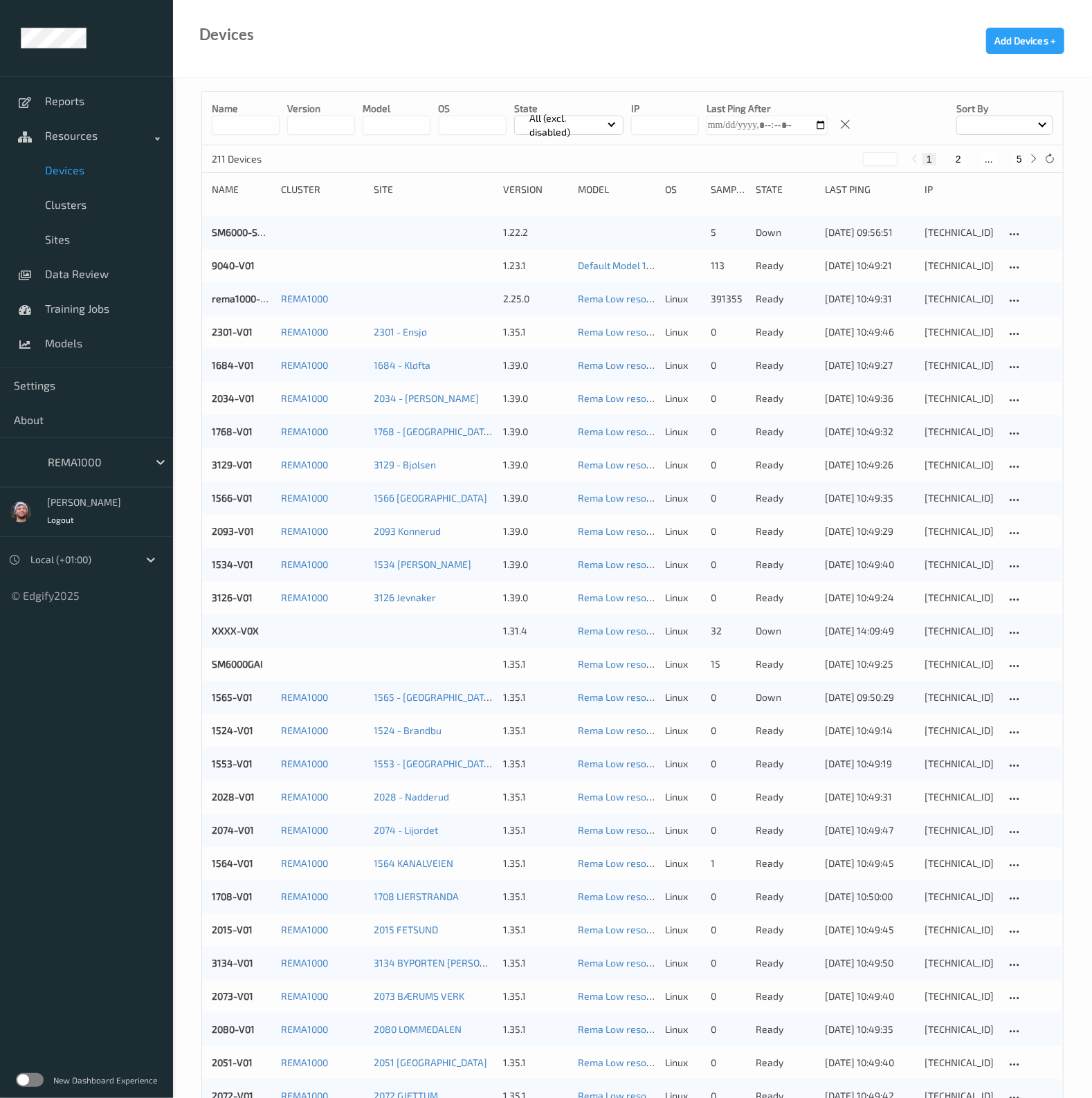
click at [1023, 160] on button "5" at bounding box center [1019, 159] width 14 height 12
type input "*"
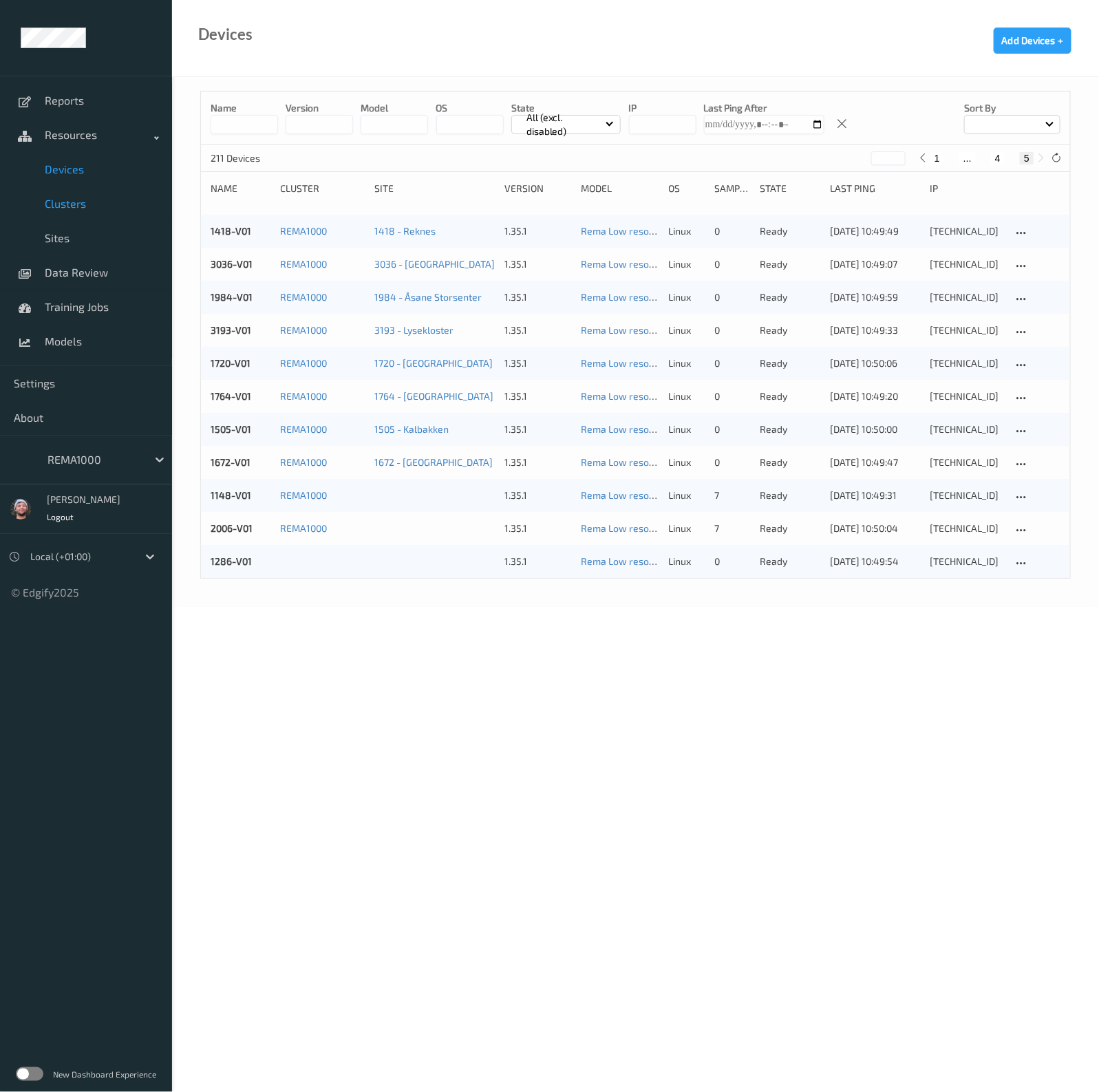
click at [75, 201] on span "Clusters" at bounding box center [101, 203] width 114 height 14
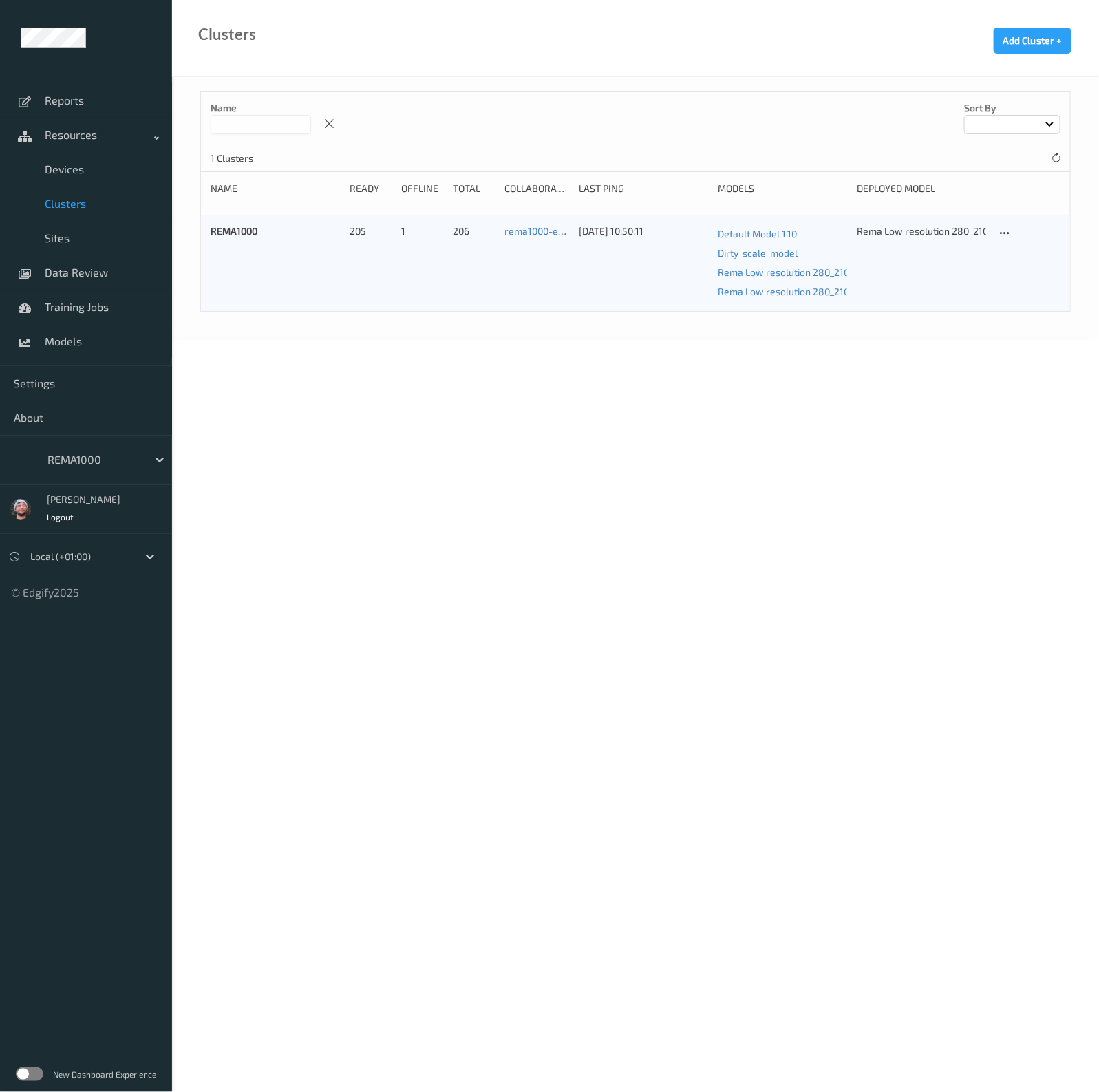
click at [274, 132] on input at bounding box center [260, 124] width 100 height 19
type input "****"
click at [1005, 232] on icon at bounding box center [1005, 233] width 12 height 12
click at [1025, 258] on div "Edit Cluster" at bounding box center [1042, 255] width 45 height 13
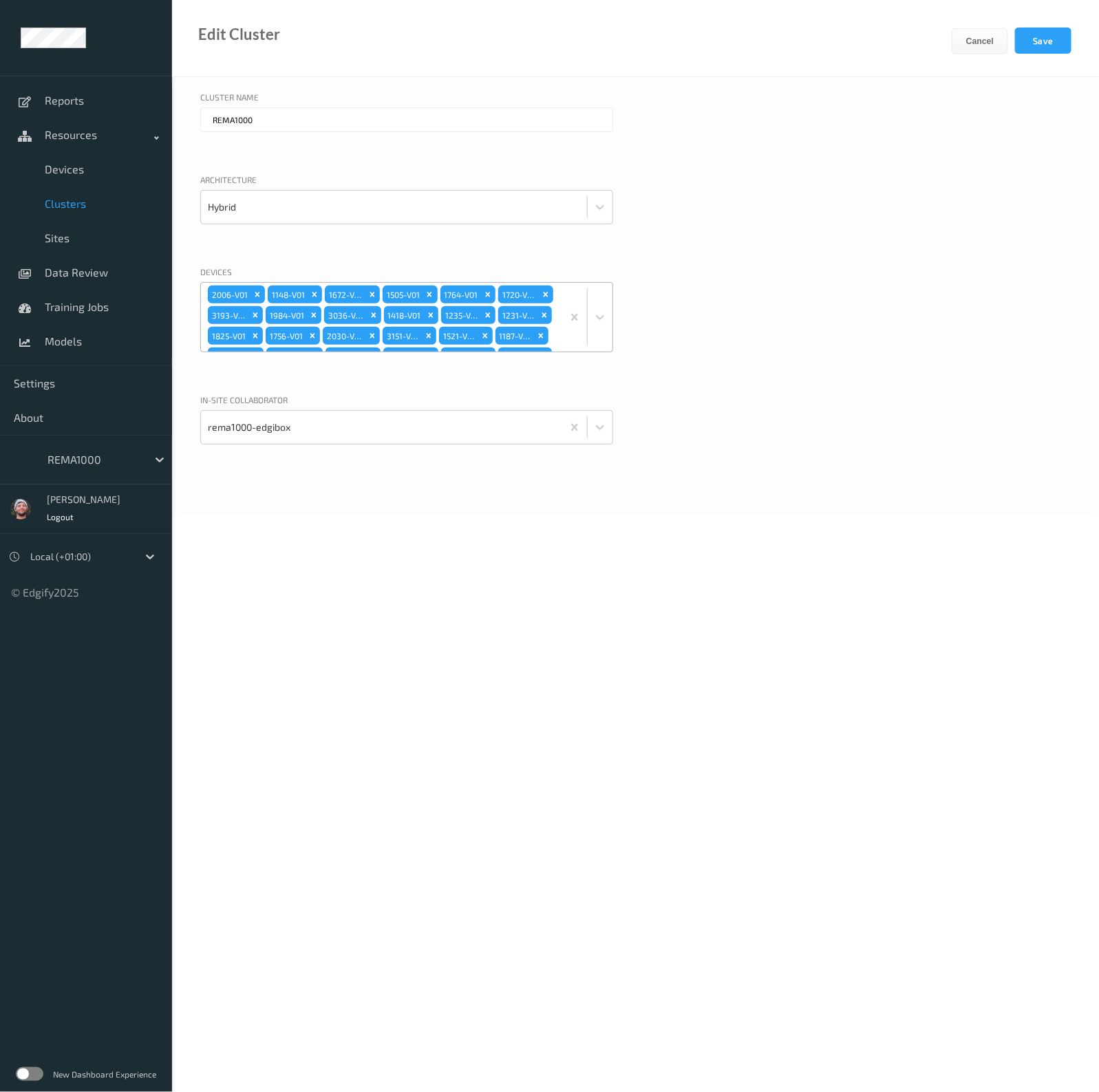
click at [532, 311] on div "2006-V01 1148-V01 1672-V01 1505-V01 1764-V01 1720-V01 3193-V01 1984-V01 3036-V0…" at bounding box center [382, 316] width 361 height 68
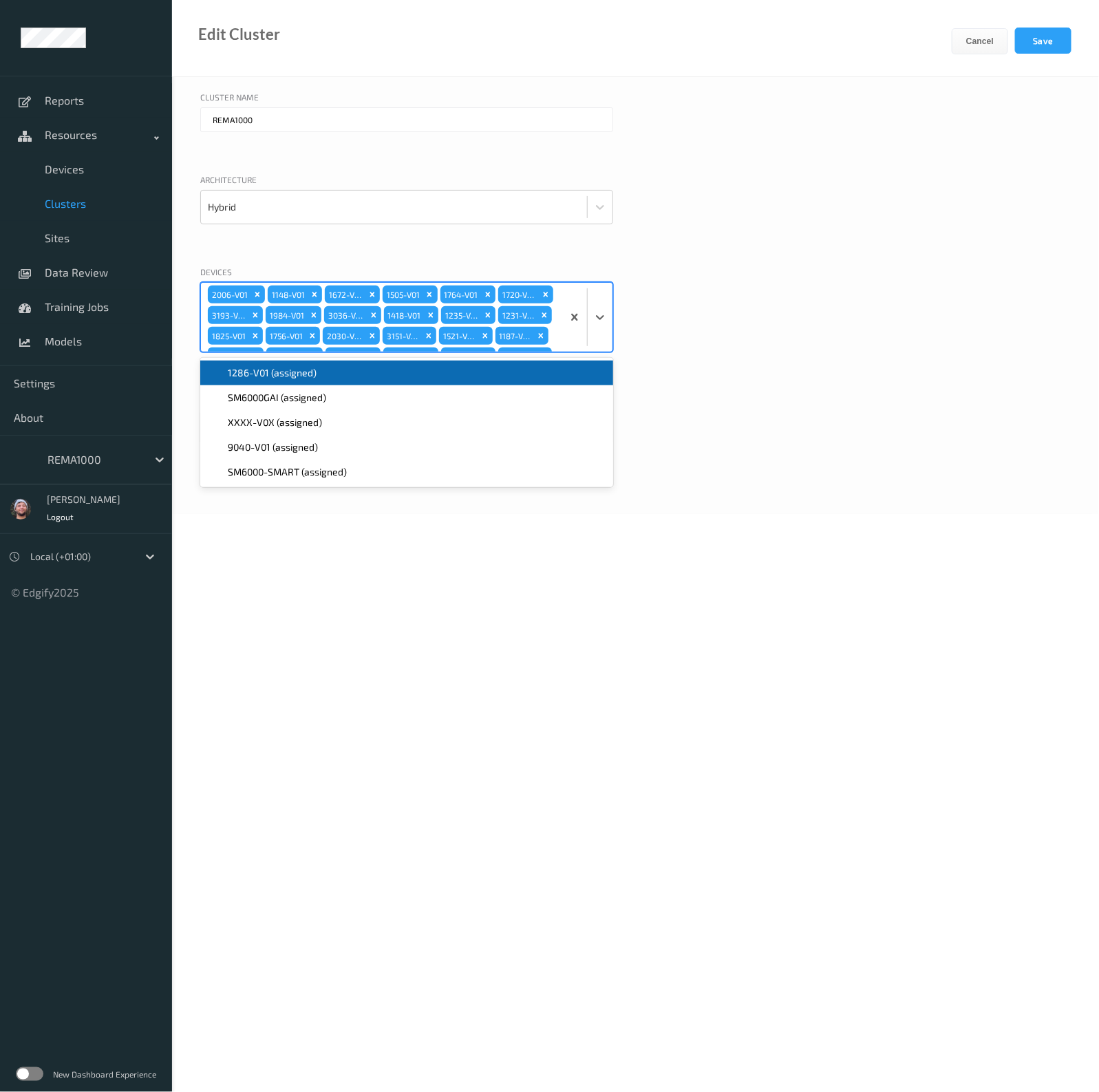
scroll to position [769, 0]
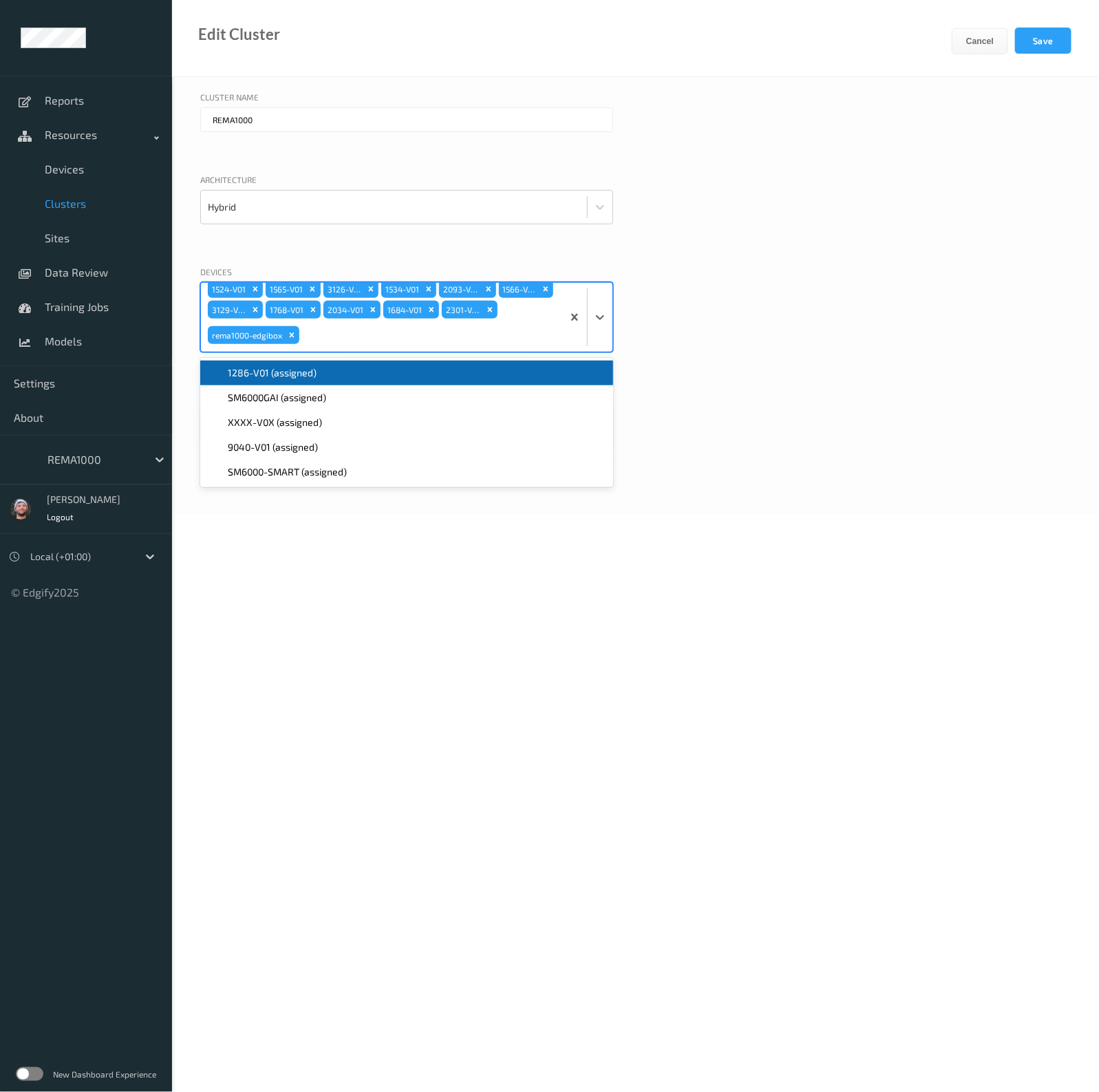
click at [307, 370] on span "1286-V01 (assigned)" at bounding box center [273, 373] width 89 height 14
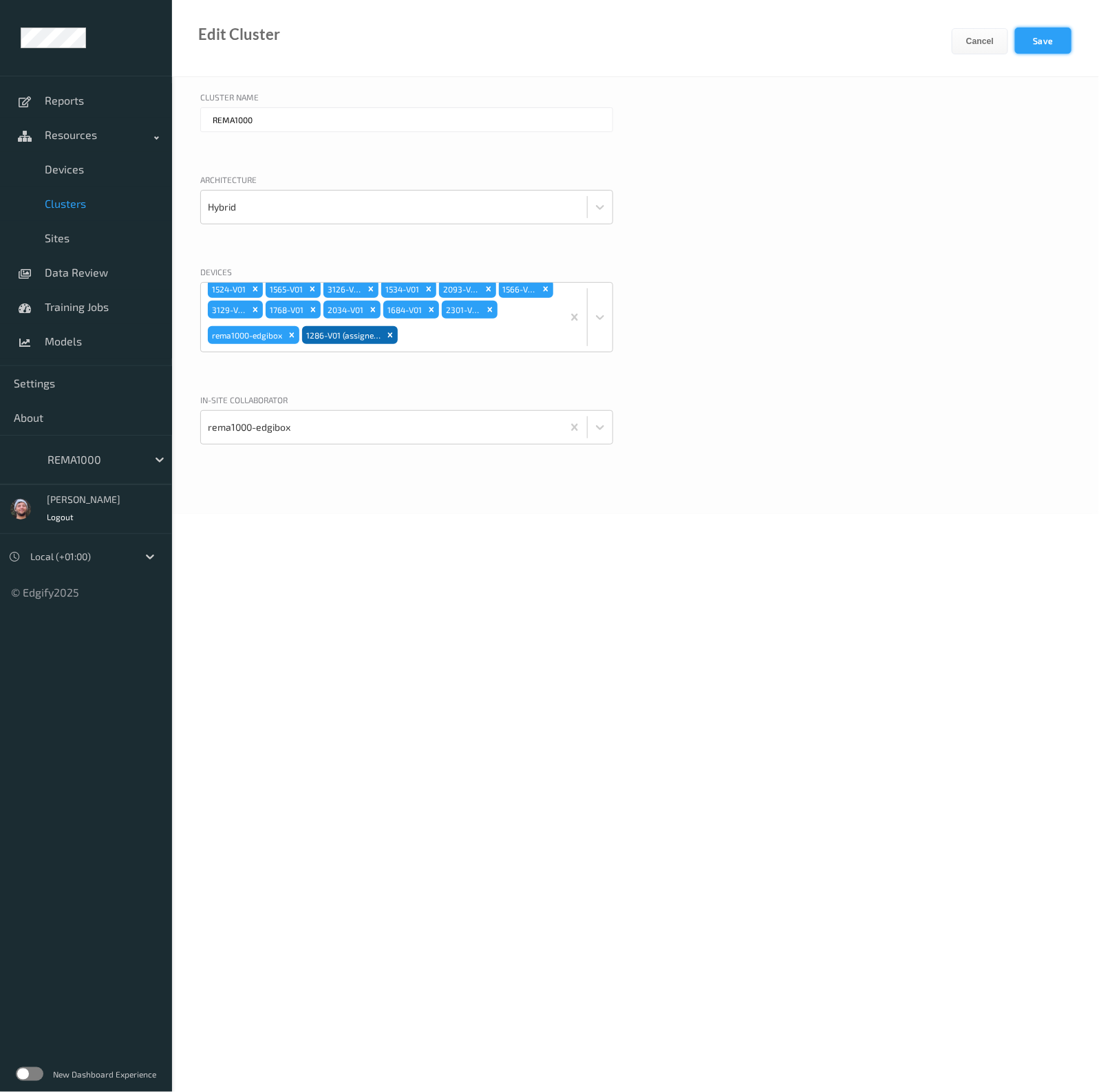
click at [1030, 42] on button "Save" at bounding box center [1043, 41] width 57 height 26
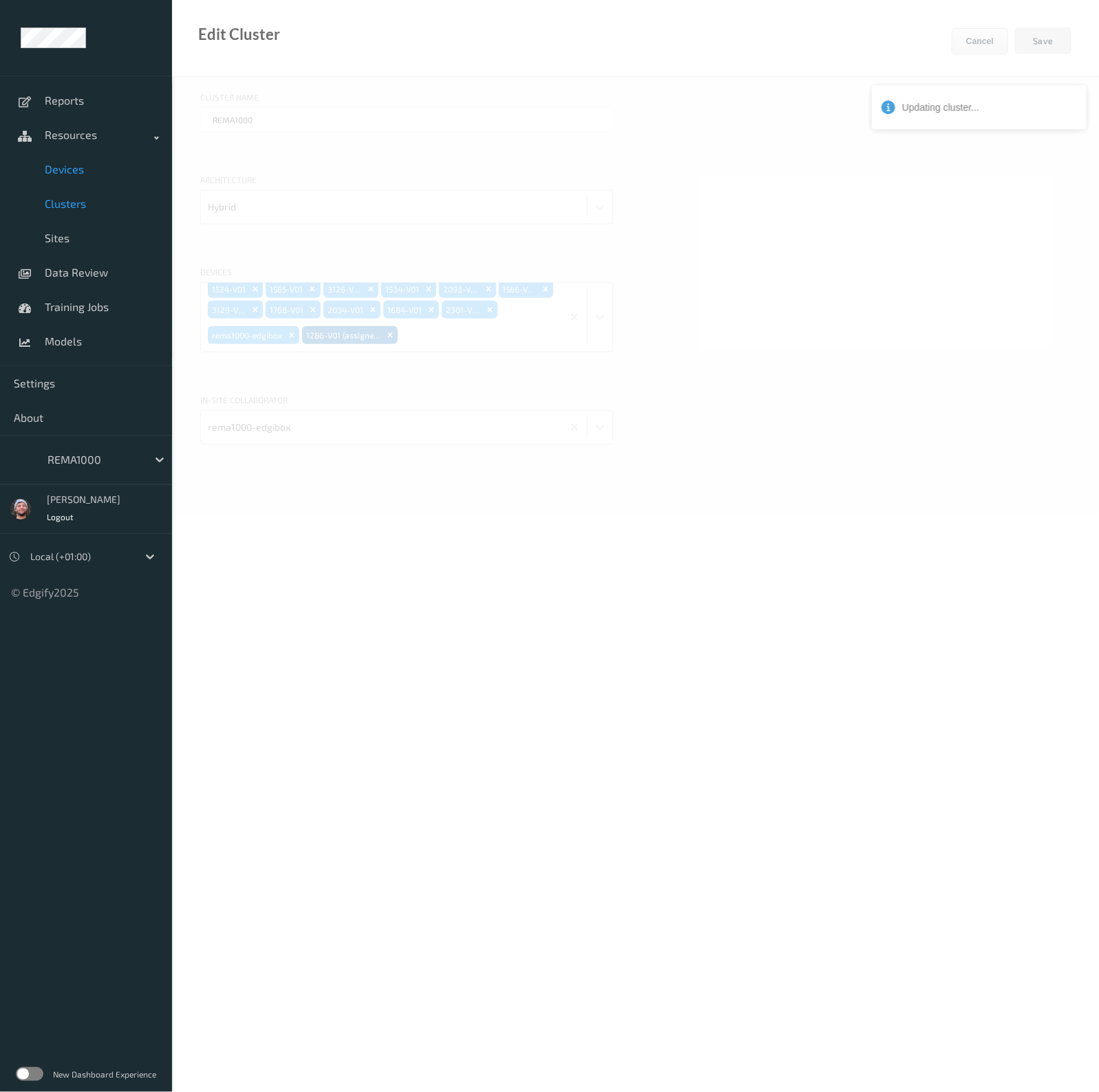
click at [115, 166] on span "Devices" at bounding box center [101, 170] width 114 height 14
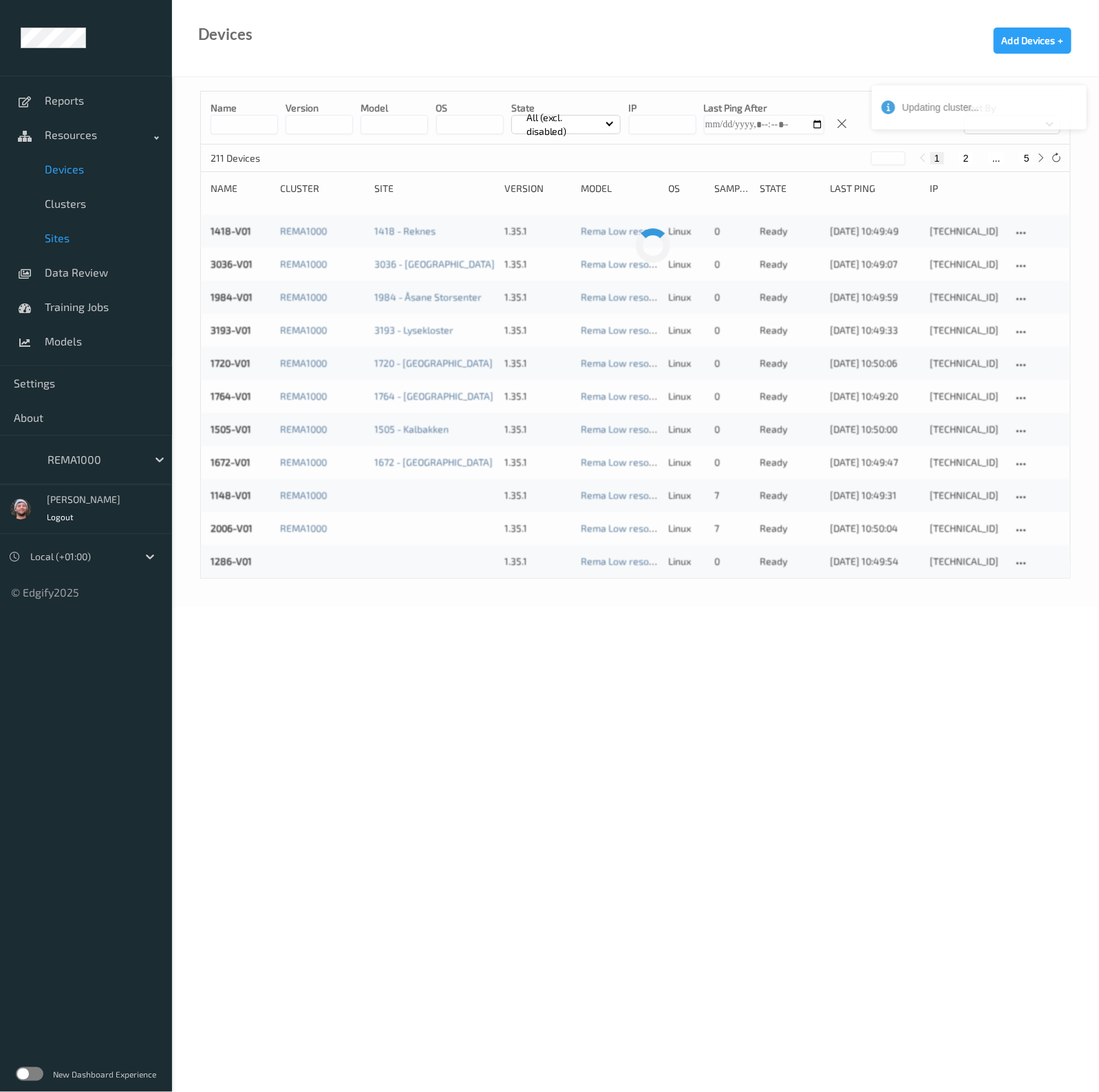
click at [92, 231] on span "Sites" at bounding box center [101, 238] width 114 height 14
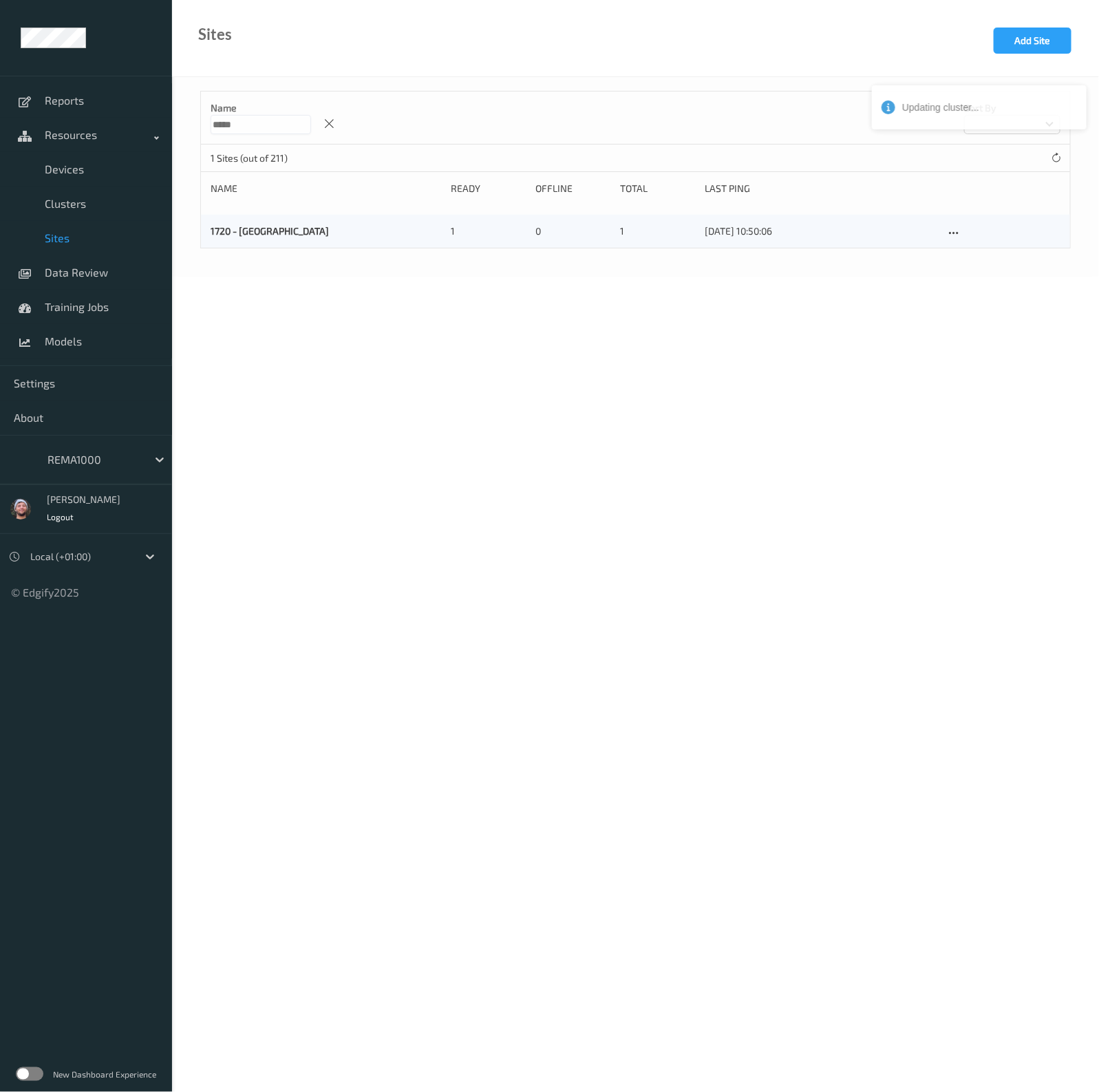
click at [299, 127] on input "****" at bounding box center [260, 124] width 100 height 19
paste input
type input "****"
click at [581, 315] on body "Updating cluster... Reports Resources Devices Clusters Sites Data Review Traini…" at bounding box center [550, 546] width 1099 height 1092
drag, startPoint x: 90, startPoint y: 240, endPoint x: 95, endPoint y: 190, distance: 50.2
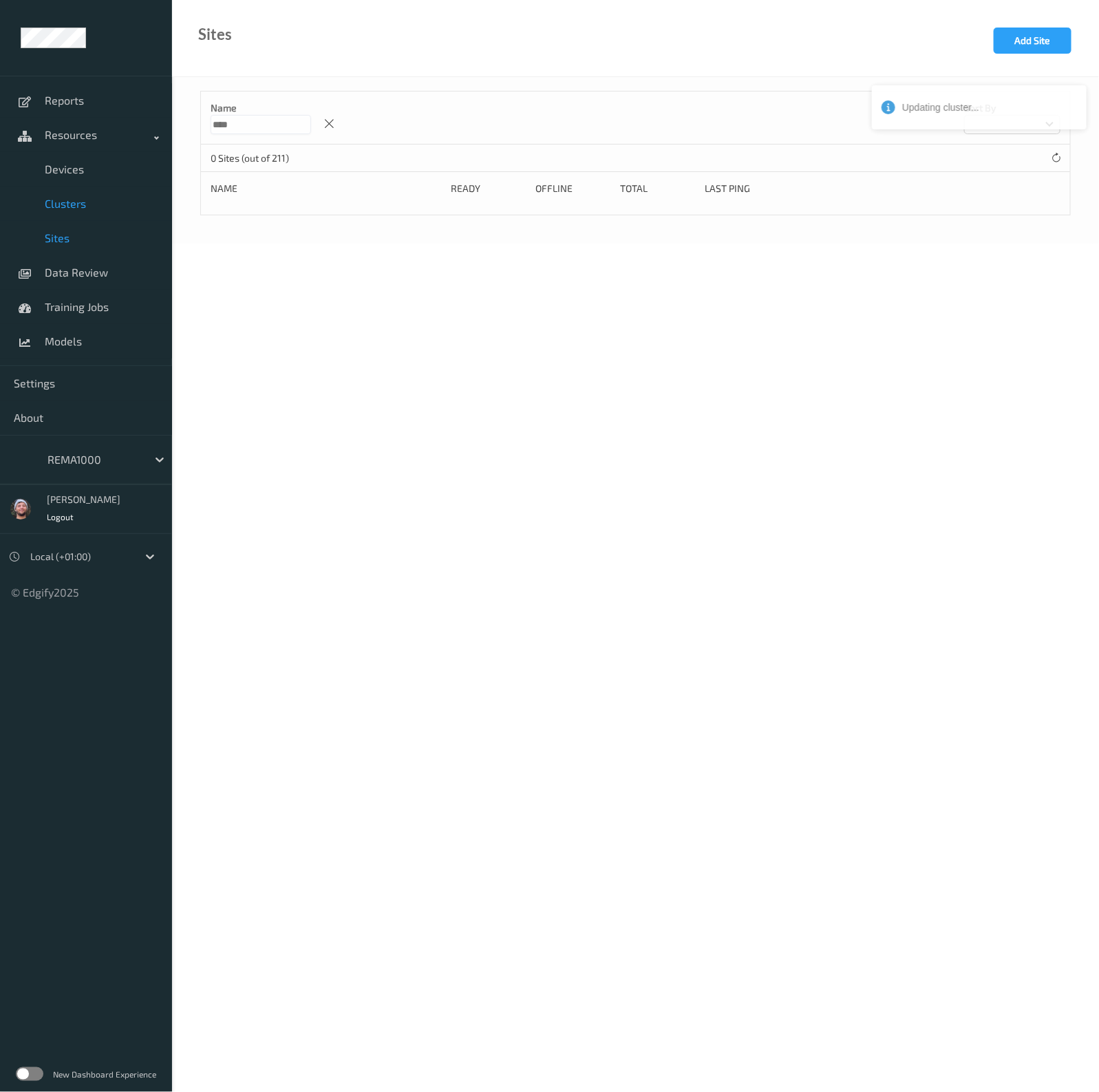
click at [90, 240] on span "Sites" at bounding box center [101, 238] width 114 height 14
click at [93, 183] on link "Devices" at bounding box center [86, 169] width 173 height 35
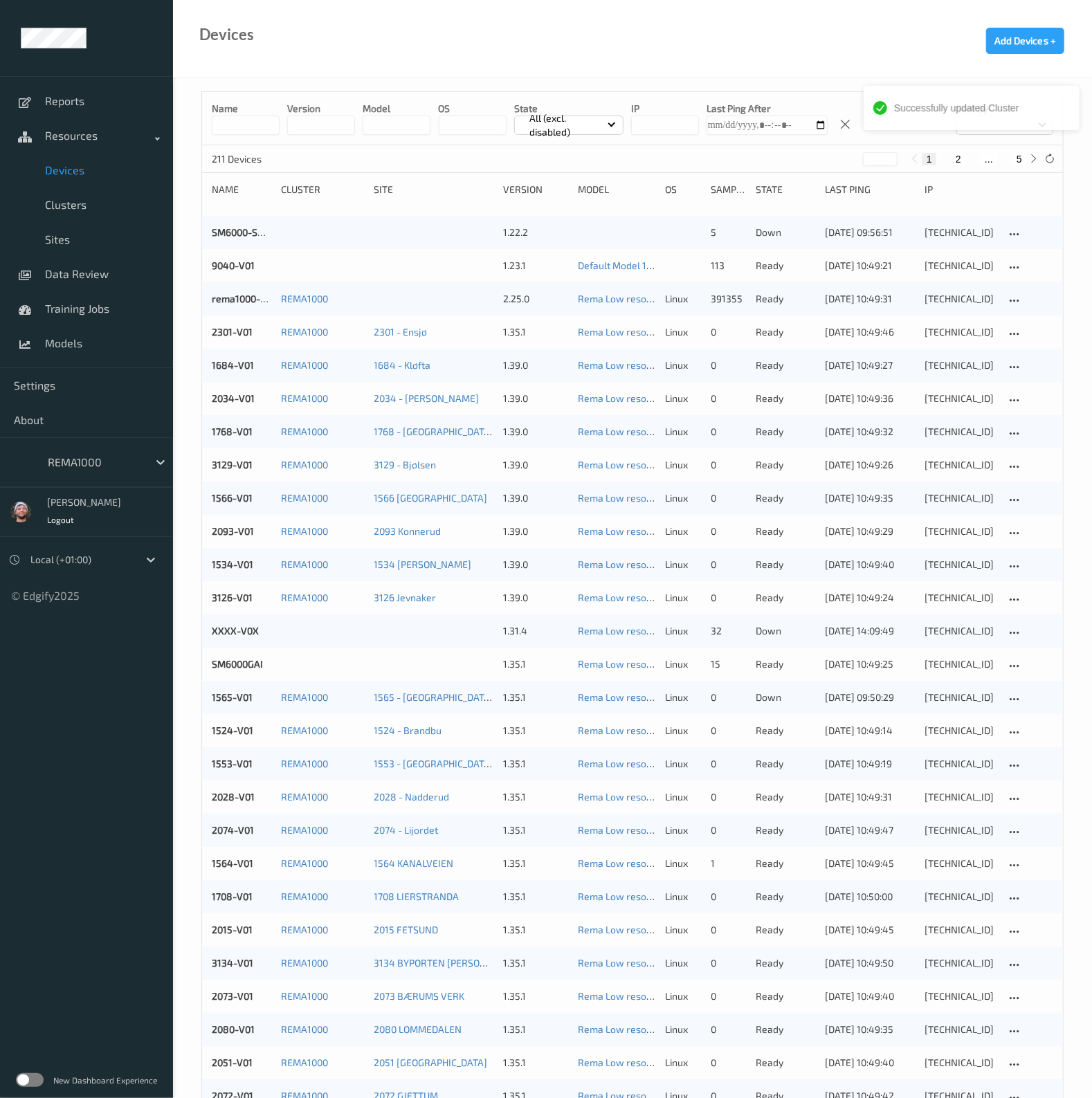
click at [1018, 157] on button "5" at bounding box center [1019, 159] width 14 height 12
type input "*"
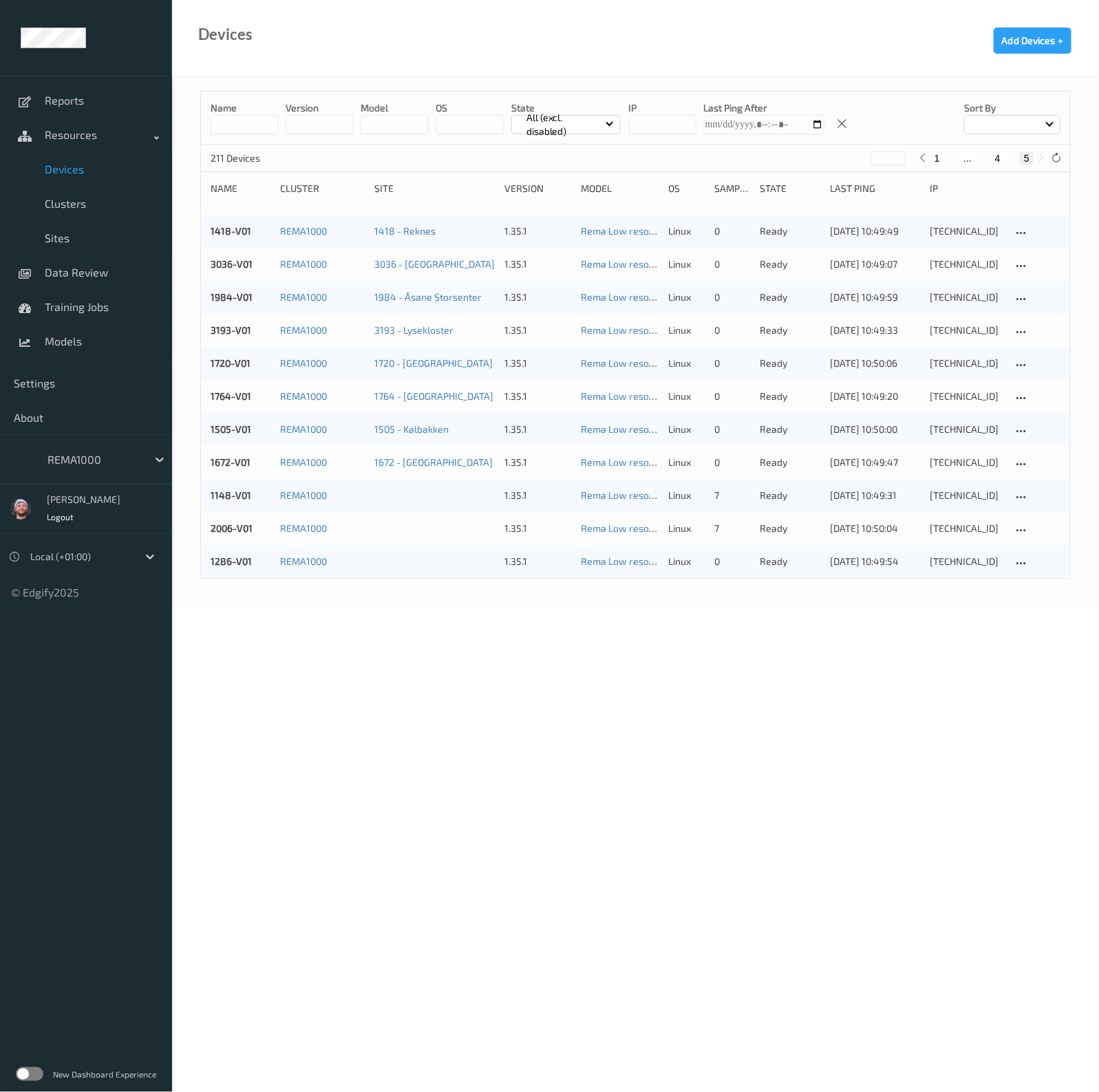
click at [988, 730] on body "Reports Resources Devices Clusters Sites Data Review Training Jobs Models Setti…" at bounding box center [550, 546] width 1099 height 1092
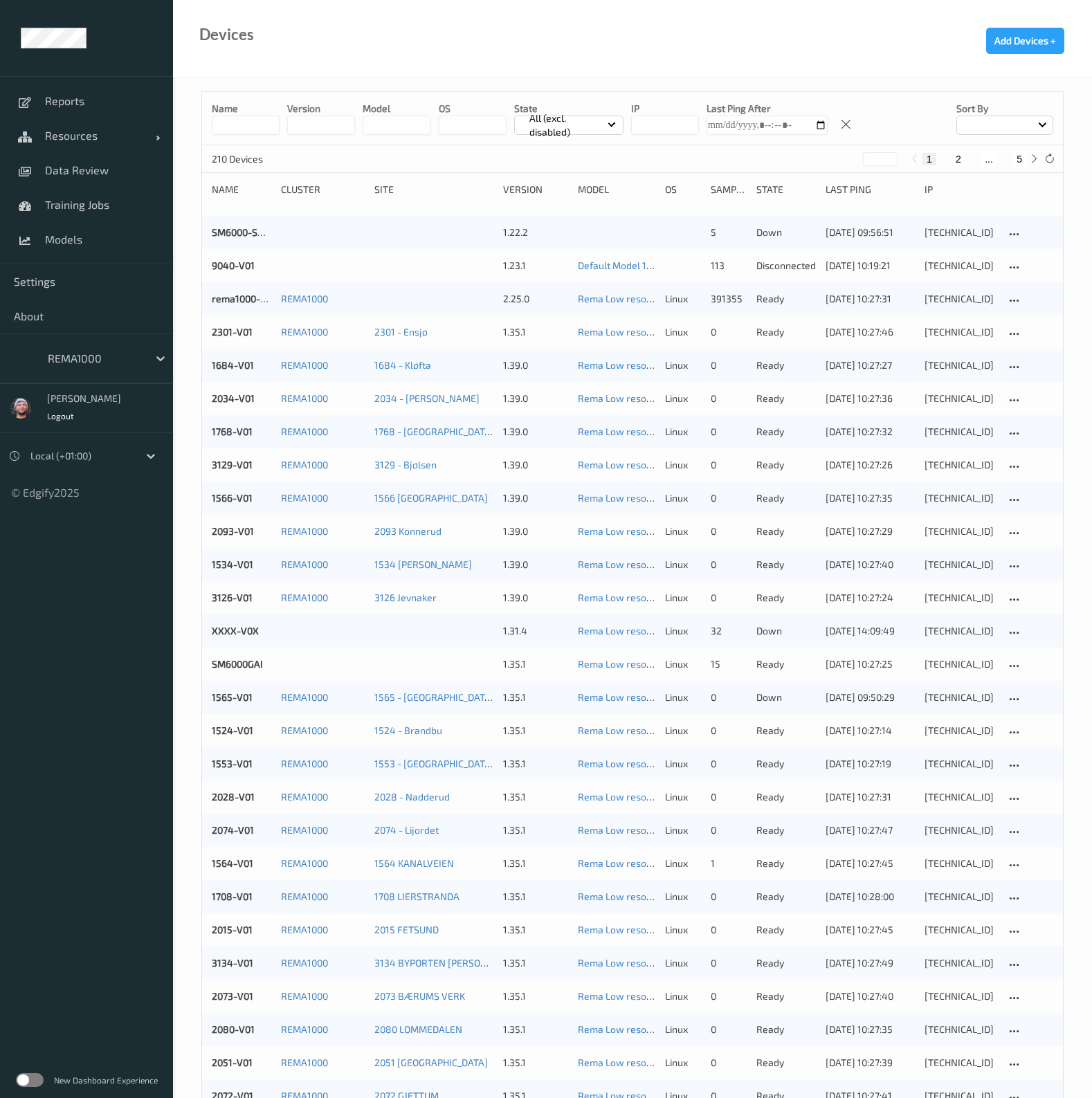
click at [248, 121] on input at bounding box center [245, 125] width 68 height 19
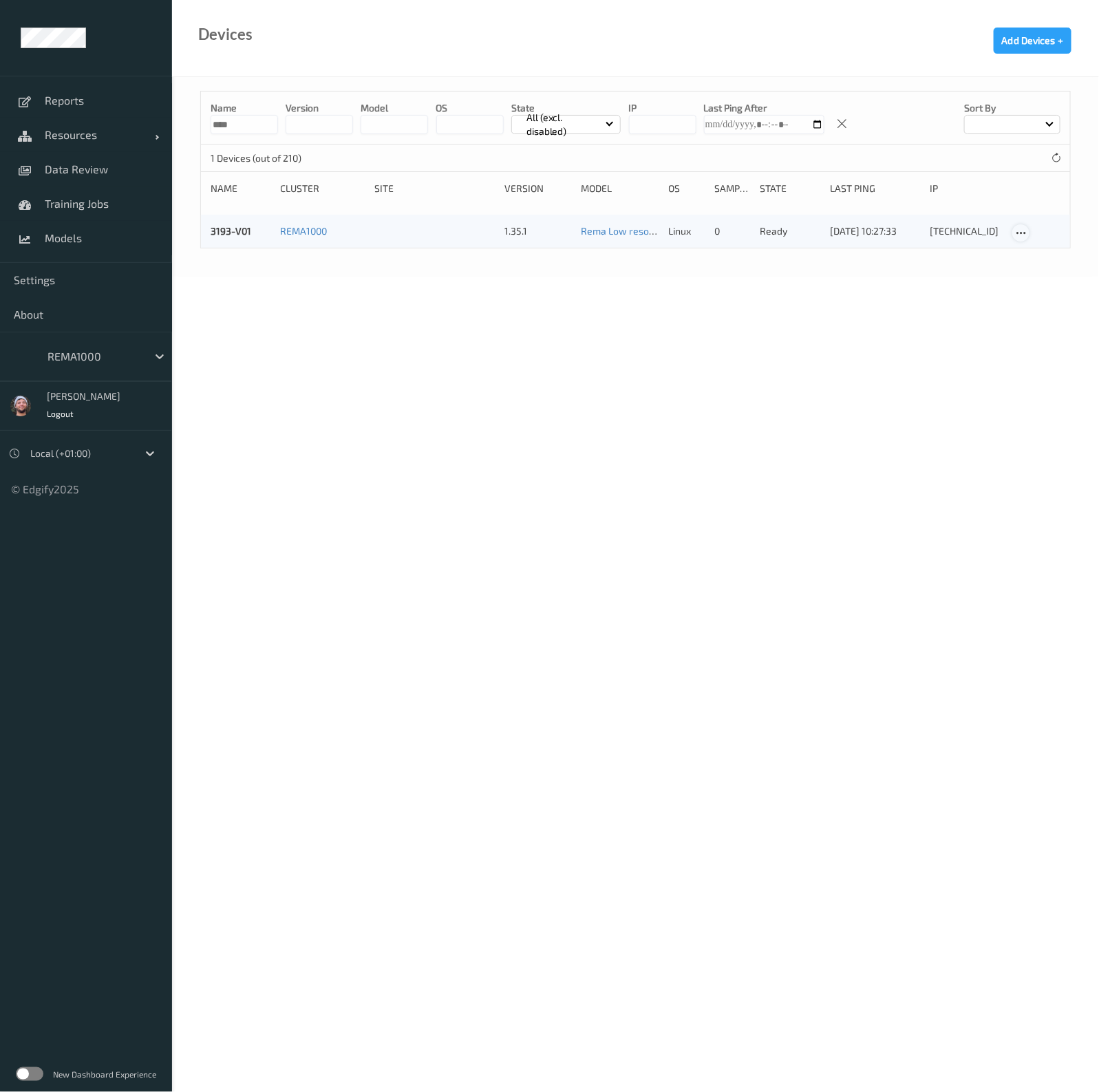
type input "****"
click at [1027, 227] on icon at bounding box center [1022, 233] width 12 height 12
click at [1028, 244] on link "Edit Device" at bounding box center [1056, 257] width 86 height 26
click at [245, 233] on link "3193-V01" at bounding box center [230, 231] width 41 height 12
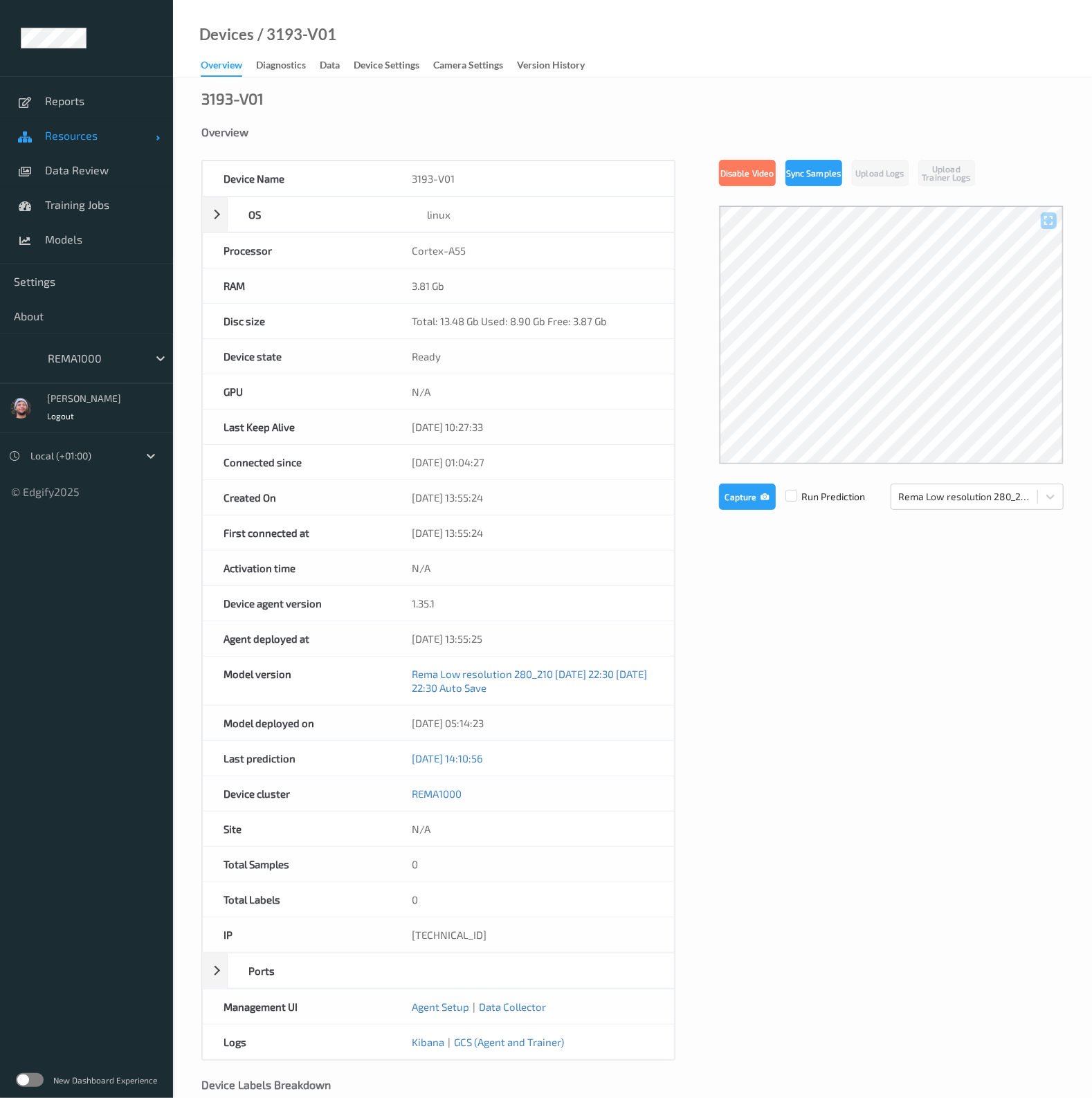
click at [98, 138] on span "Resources" at bounding box center [100, 136] width 111 height 14
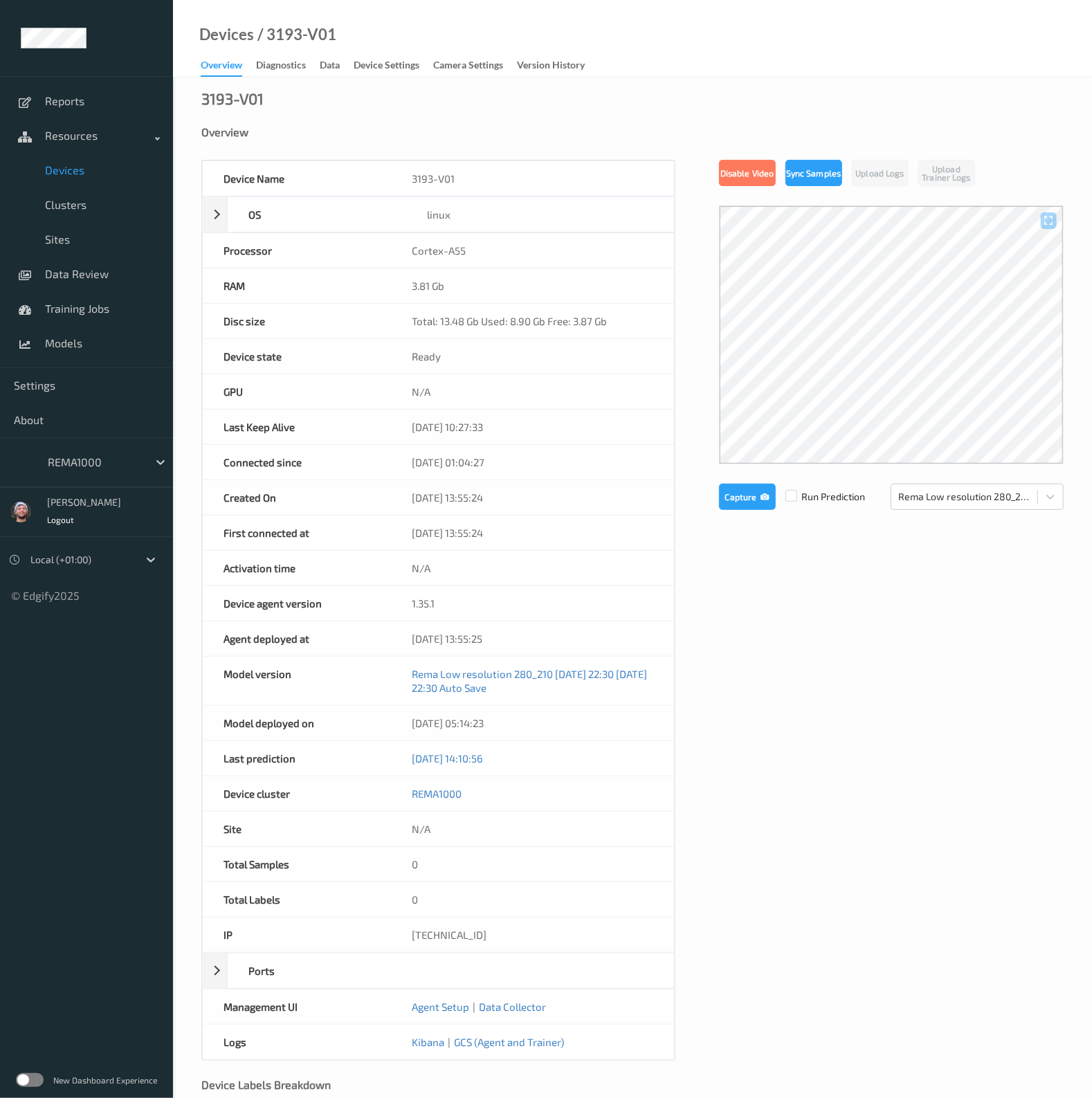
click at [90, 468] on div at bounding box center [95, 462] width 94 height 17
type input "bonu"
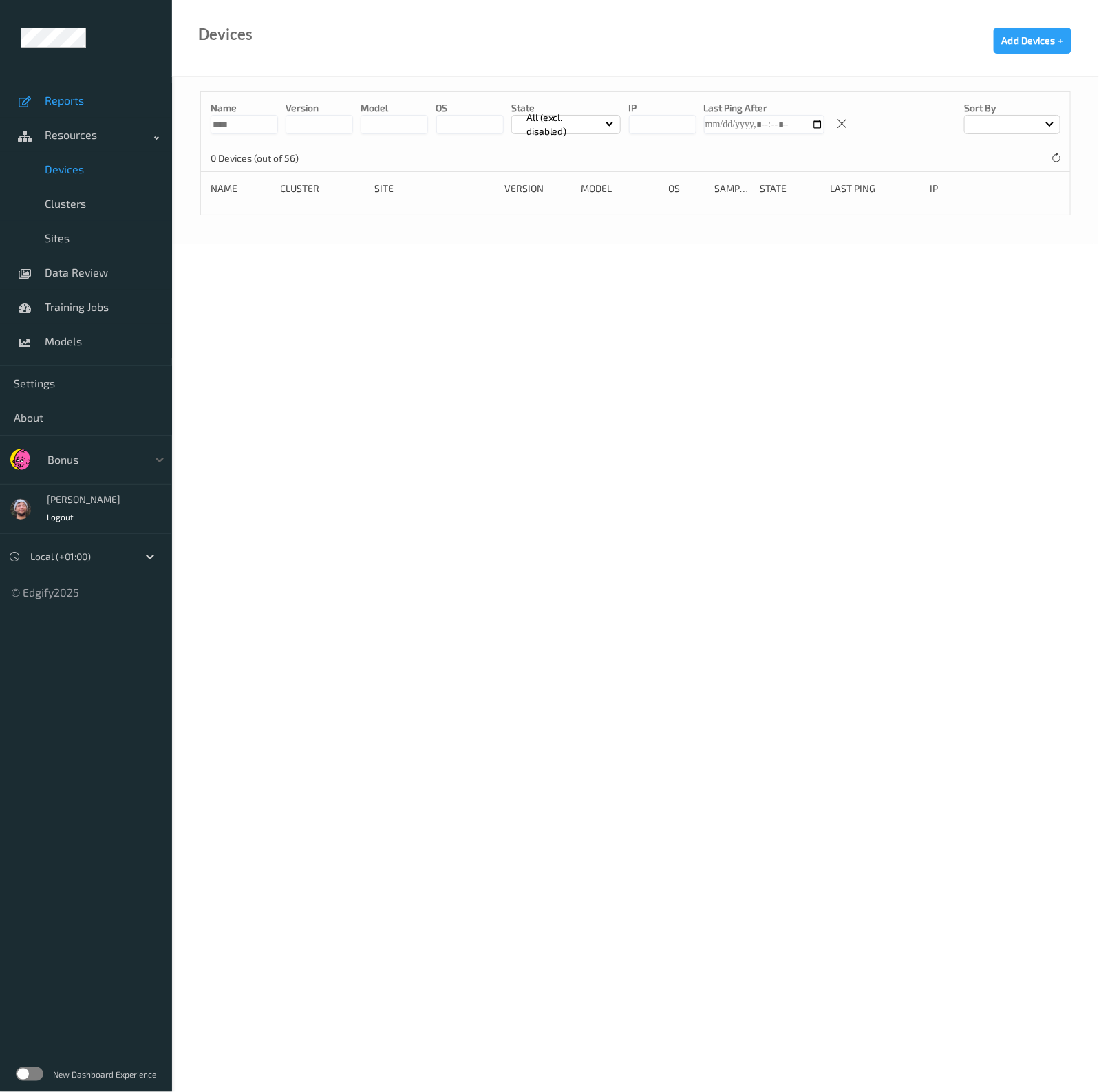
drag, startPoint x: 108, startPoint y: 426, endPoint x: 73, endPoint y: 94, distance: 333.8
click at [83, 313] on link "Training Jobs" at bounding box center [86, 306] width 173 height 35
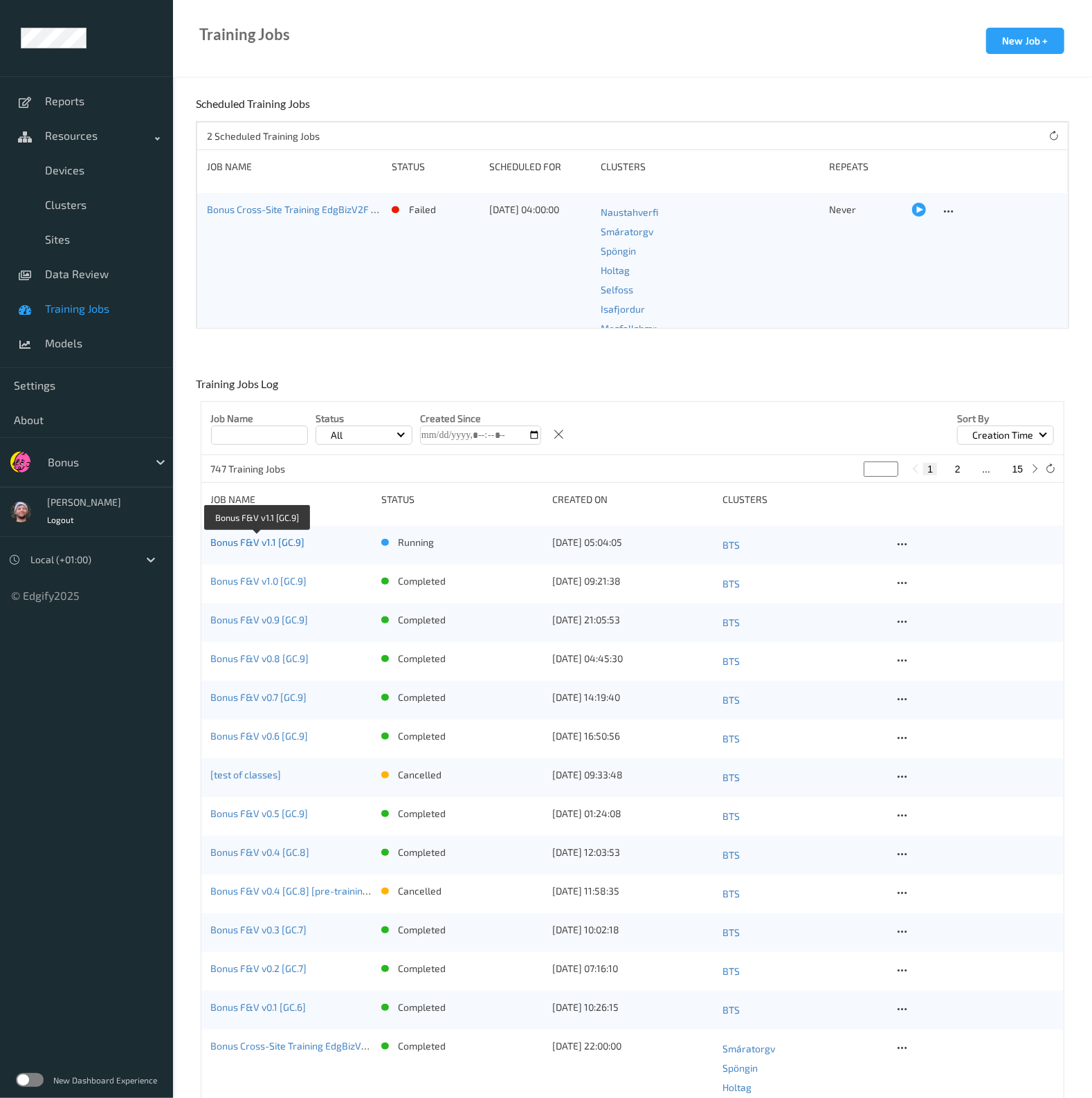
click at [266, 546] on link "Bonus F&V v1.1 [GC.9]" at bounding box center [258, 543] width 94 height 12
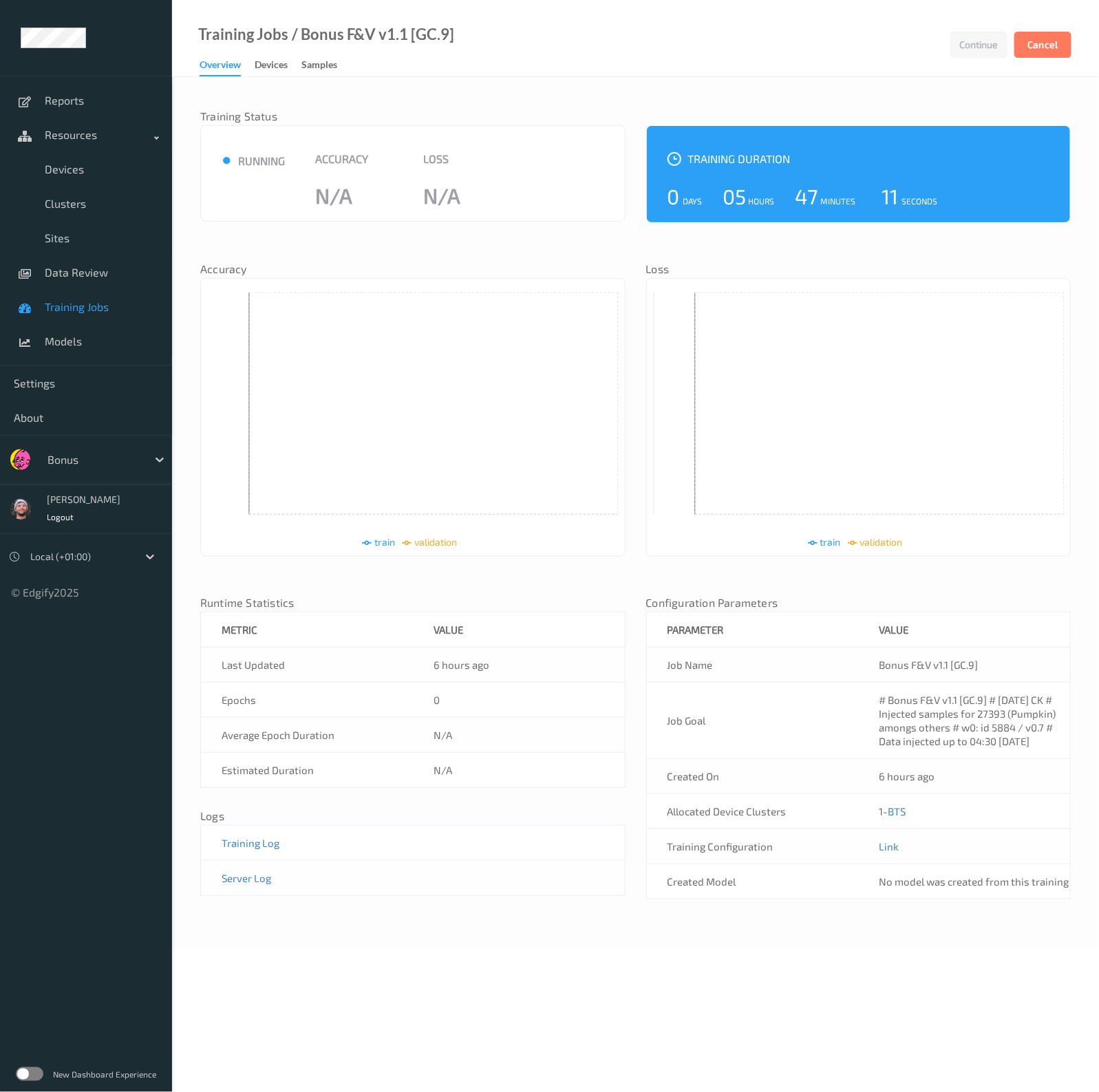
click at [843, 354] on icon at bounding box center [859, 421] width 411 height 257
click at [640, 101] on div "Training Status ● running Accuracy N/A Loss N/A Training Duration 0 Days 05 Hou…" at bounding box center [636, 506] width 871 height 829
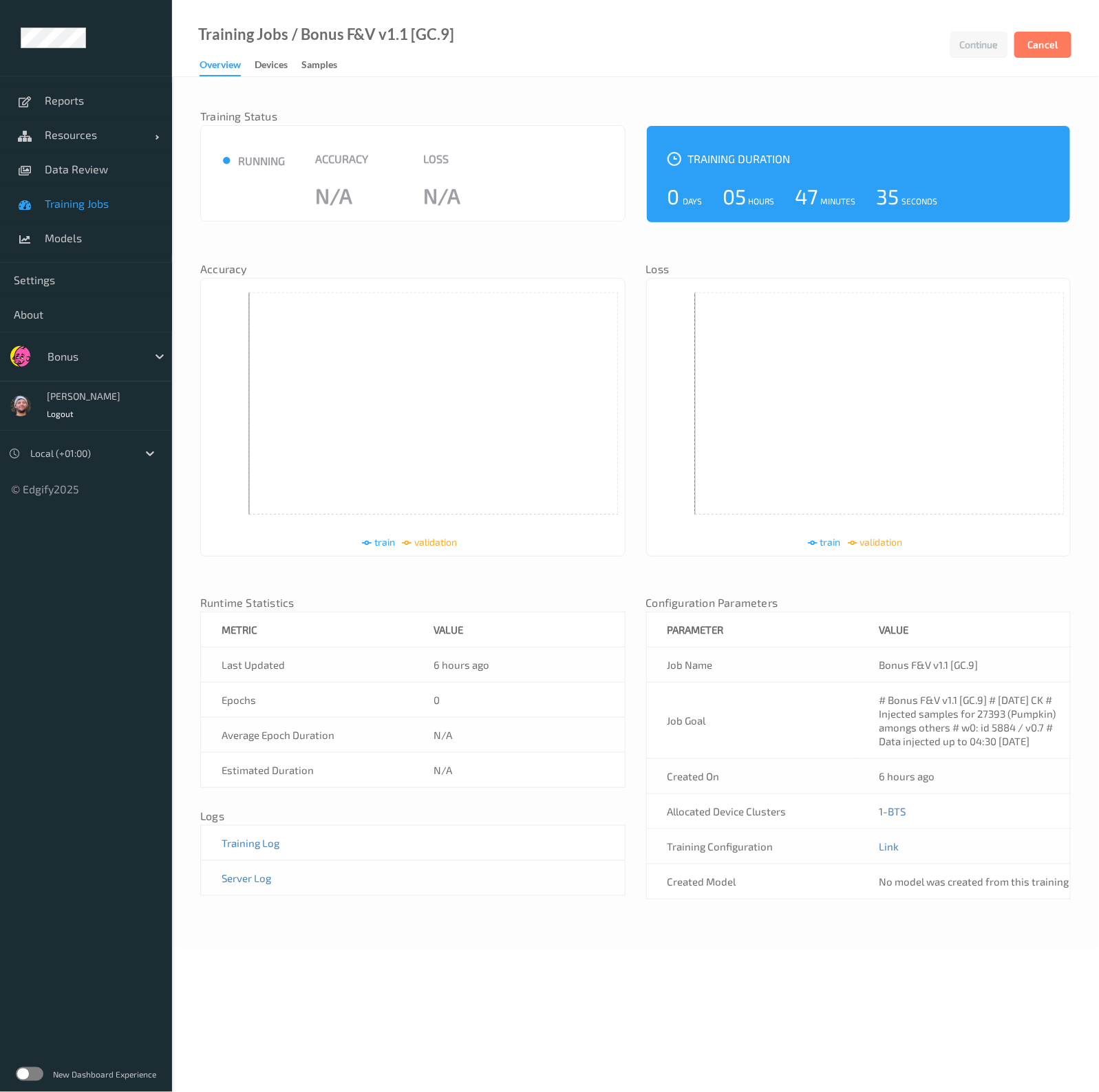
click at [82, 208] on span "Training Jobs" at bounding box center [101, 203] width 114 height 14
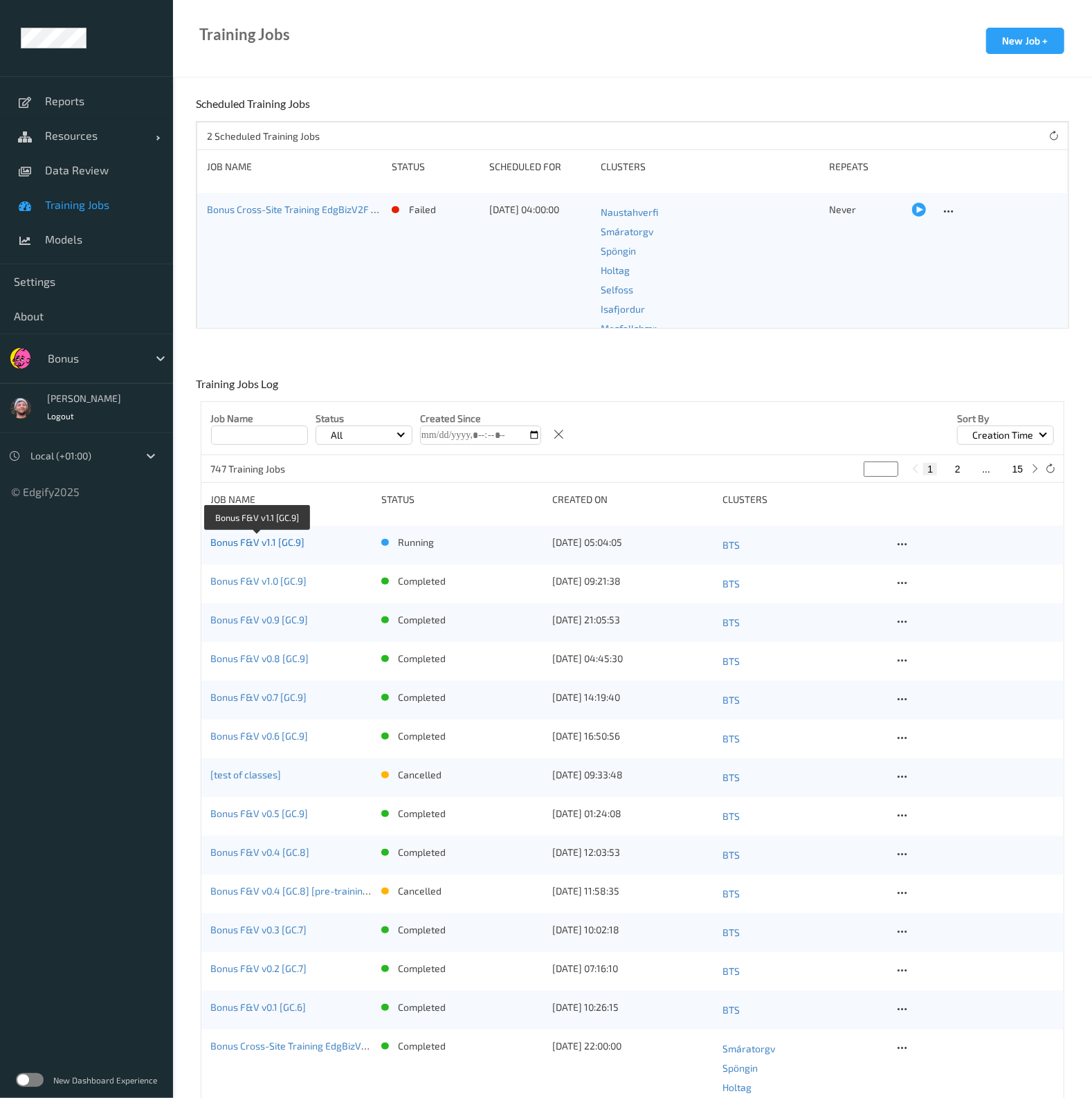
click at [252, 543] on link "Bonus F&V v1.1 [GC.9]" at bounding box center [258, 543] width 94 height 12
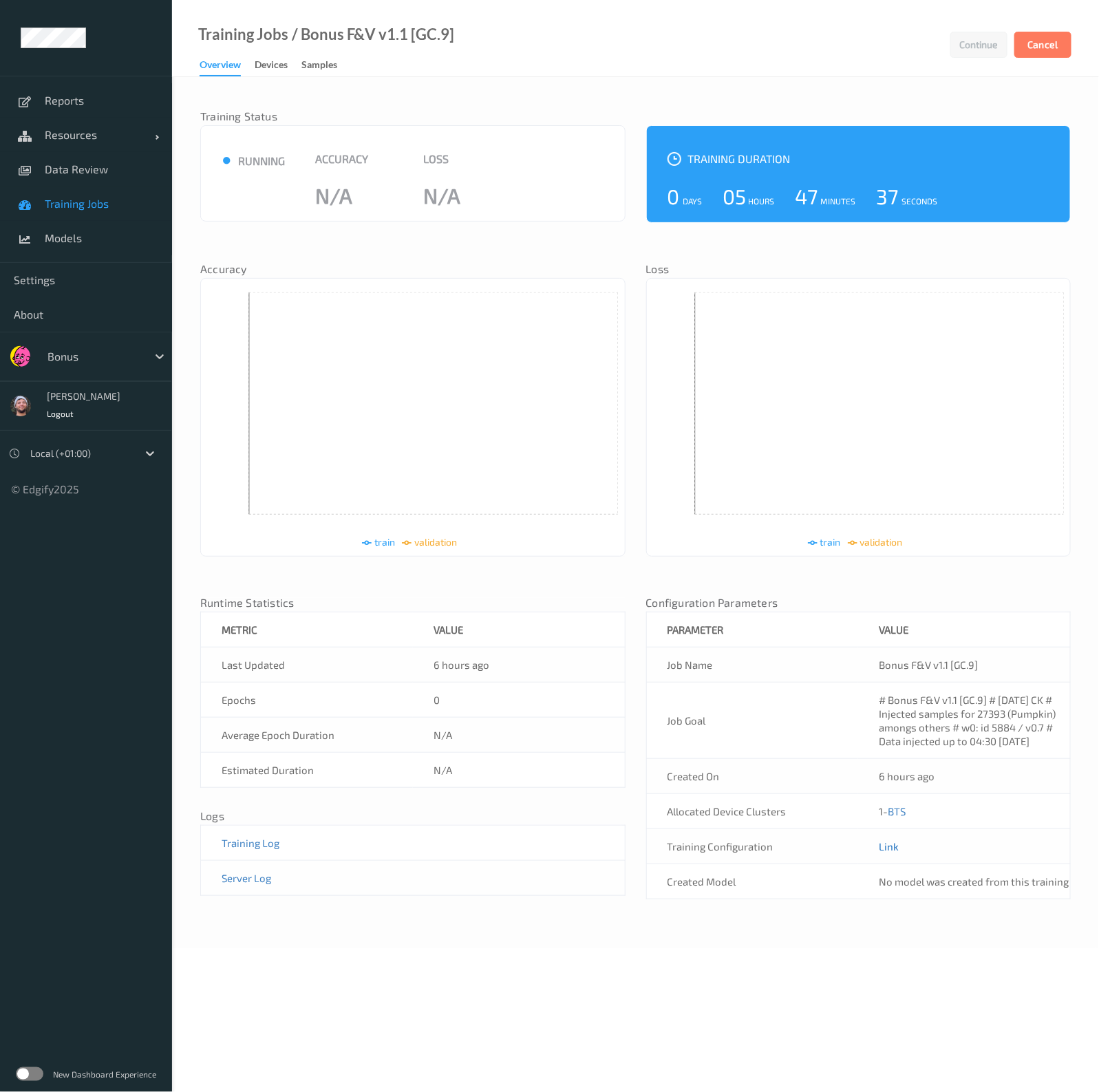
click at [888, 850] on link "Link" at bounding box center [889, 846] width 20 height 12
click at [312, 58] on div "Samples" at bounding box center [319, 65] width 36 height 17
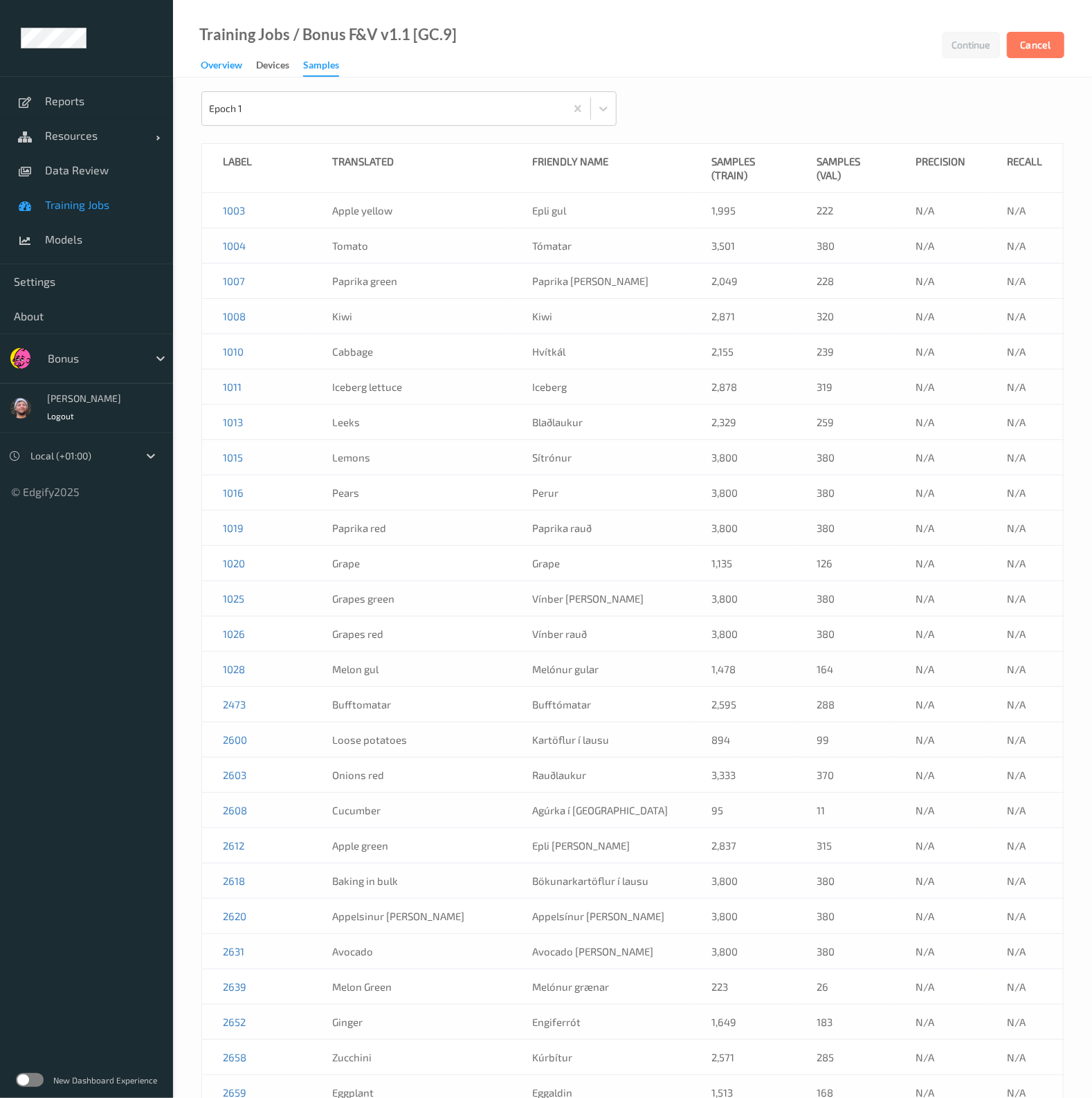
click at [216, 74] on div "Overview" at bounding box center [221, 66] width 42 height 17
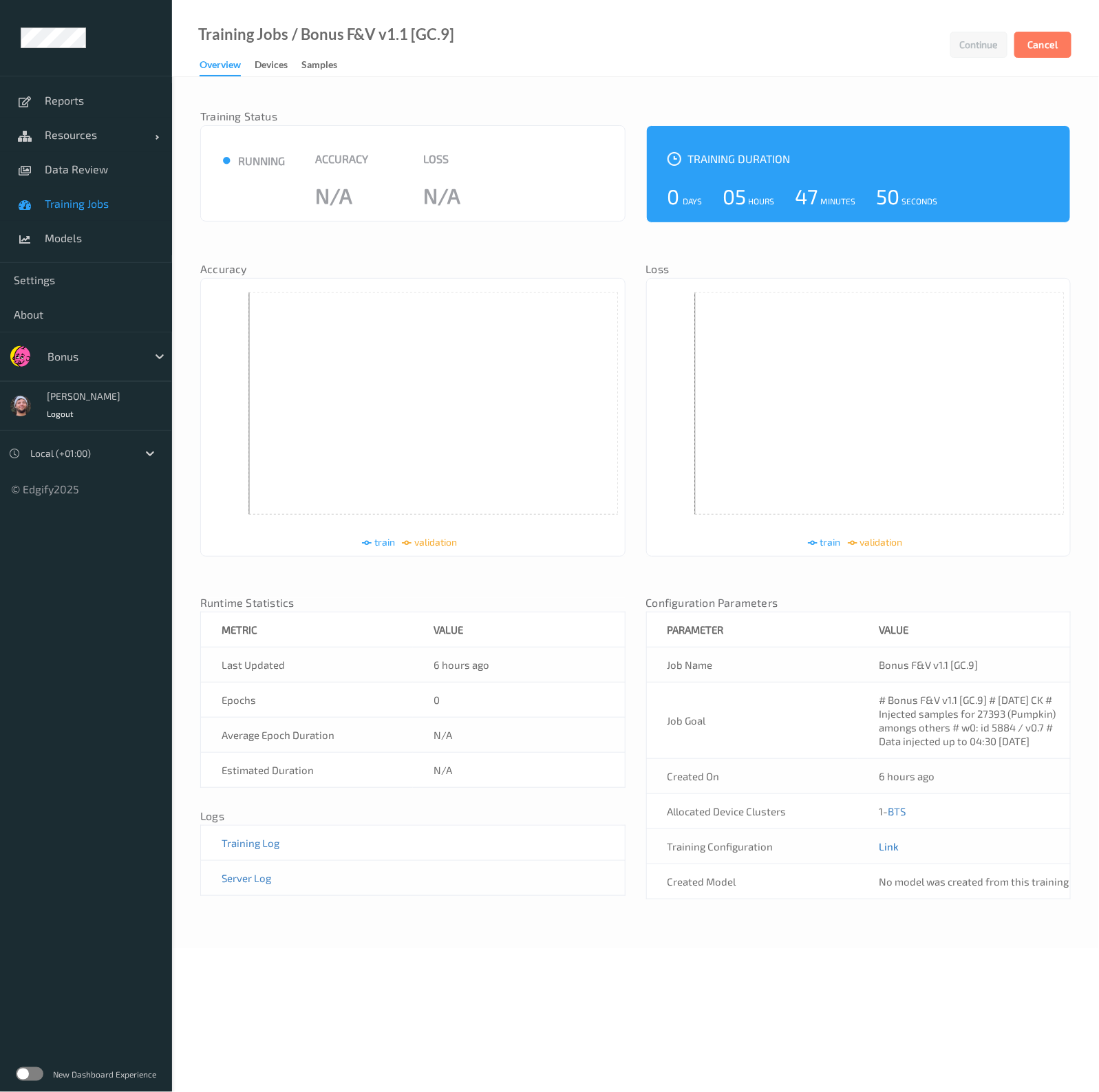
click at [888, 848] on link "Link" at bounding box center [889, 846] width 20 height 12
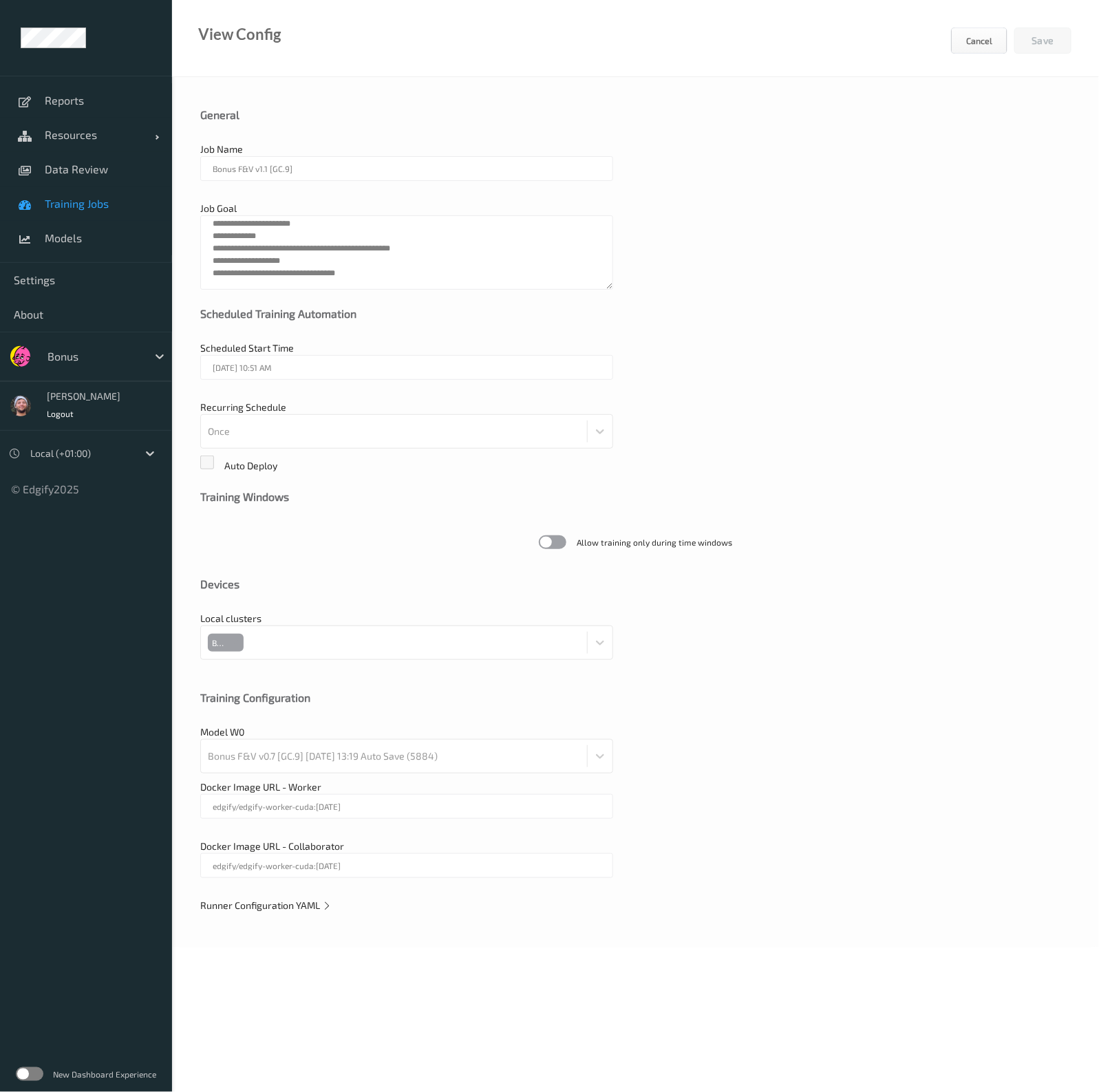
click at [280, 902] on span "Runner Configuration YAML" at bounding box center [266, 906] width 132 height 12
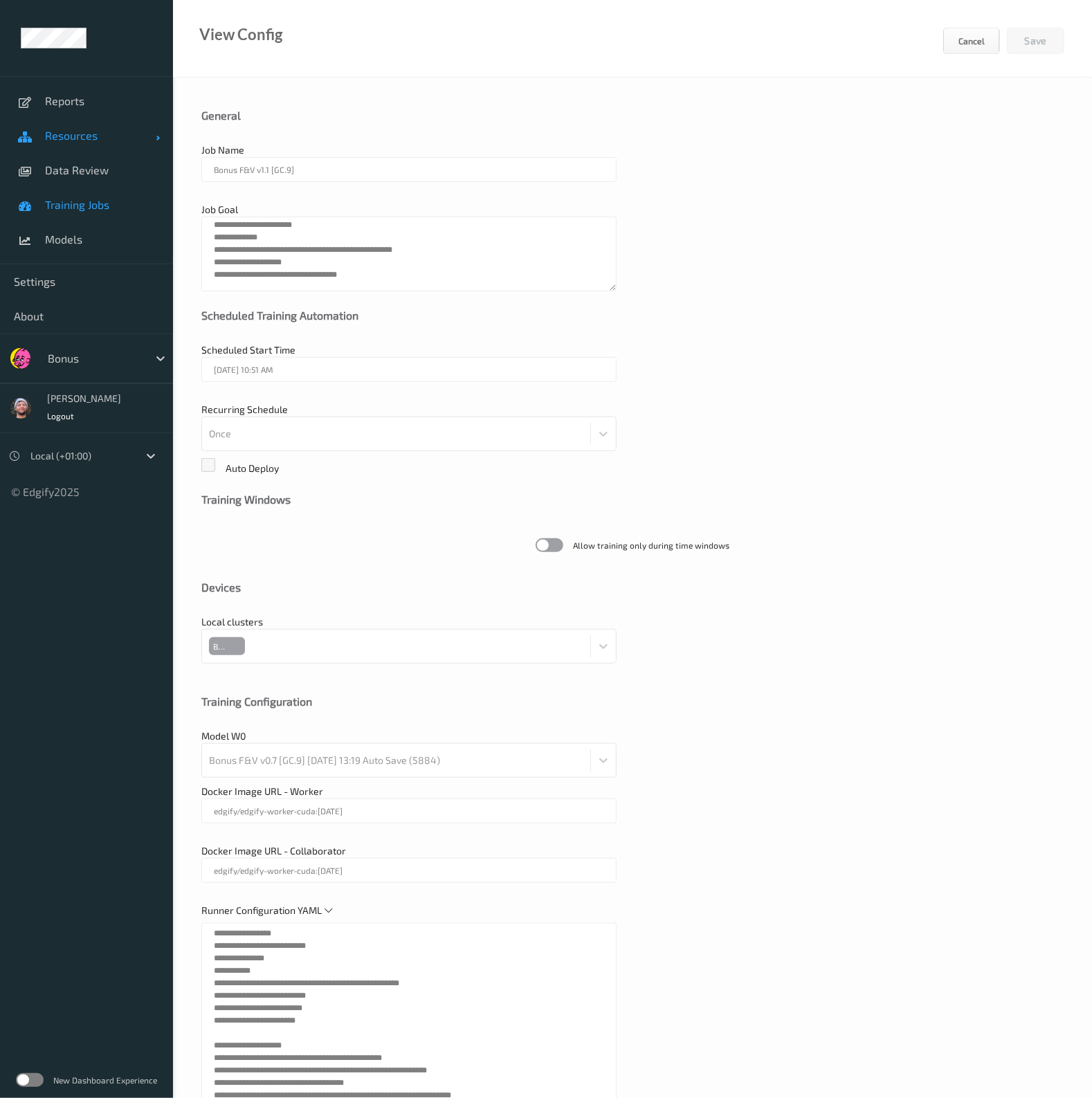
click at [94, 134] on span "Resources" at bounding box center [100, 136] width 111 height 14
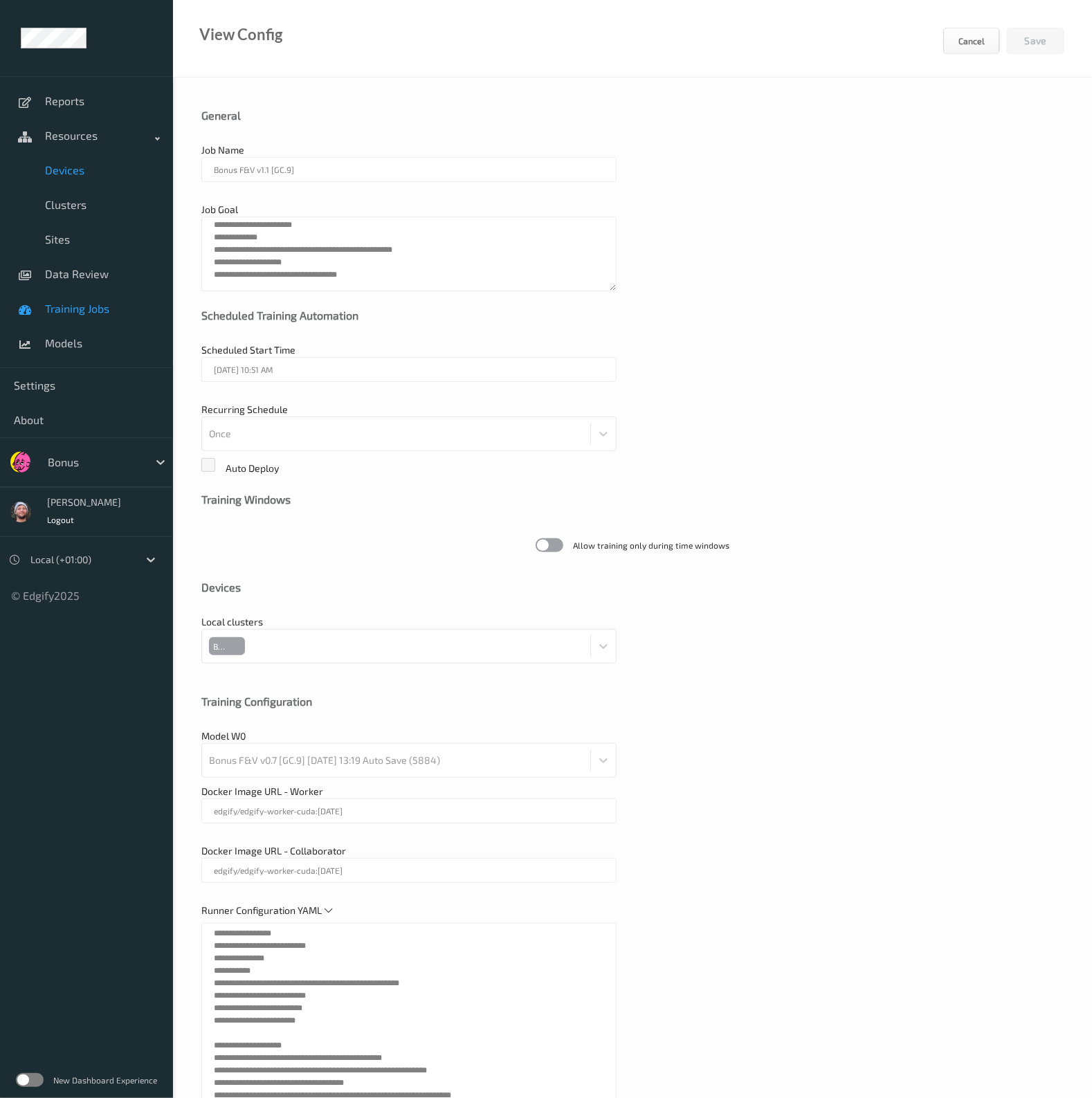
click at [86, 155] on link "Devices" at bounding box center [87, 170] width 174 height 35
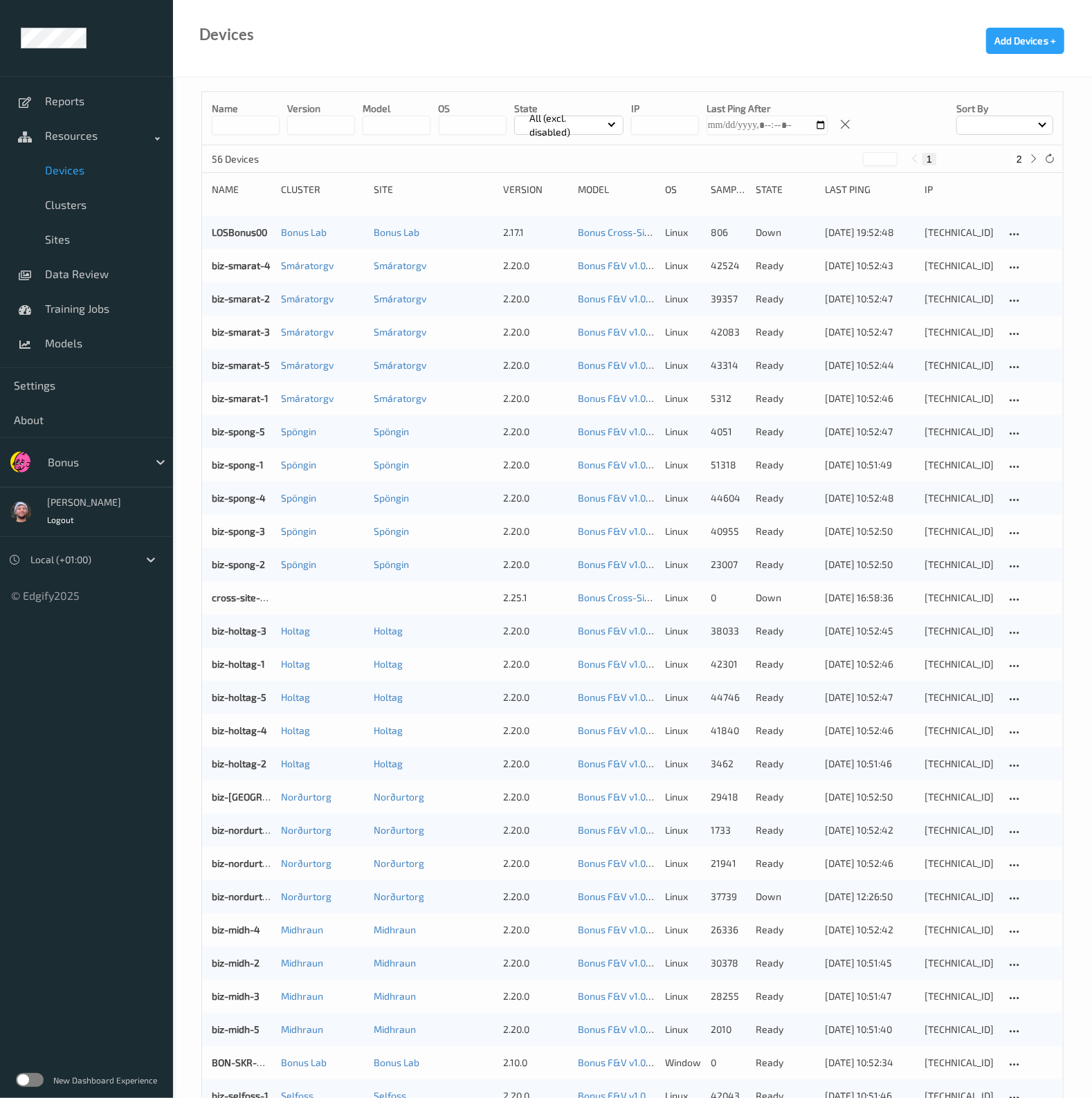
click at [1020, 163] on button "2" at bounding box center [1019, 159] width 14 height 12
type input "*"
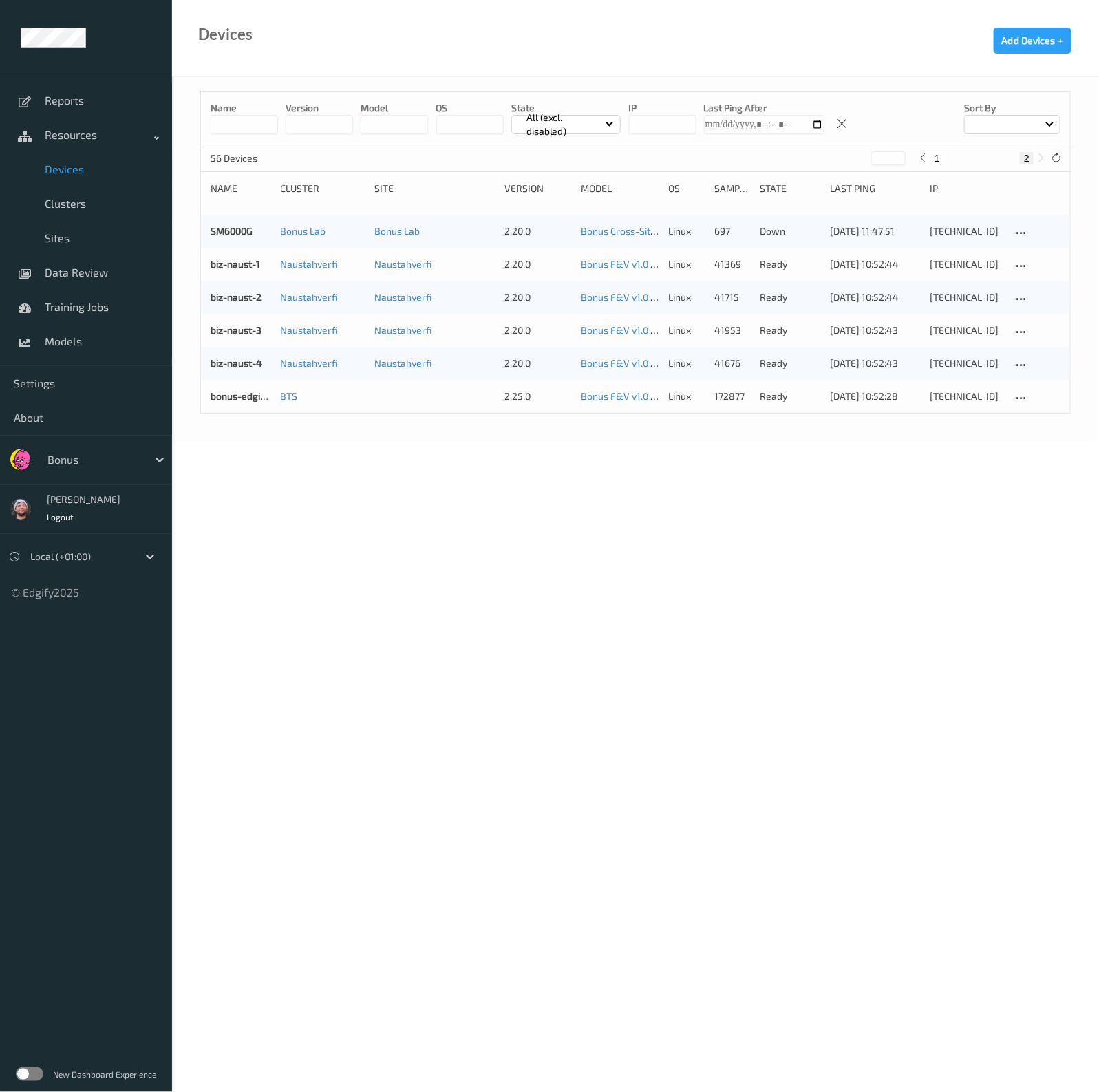
click at [108, 465] on div at bounding box center [94, 459] width 93 height 17
type input "rema"
